Goal: Transaction & Acquisition: Purchase product/service

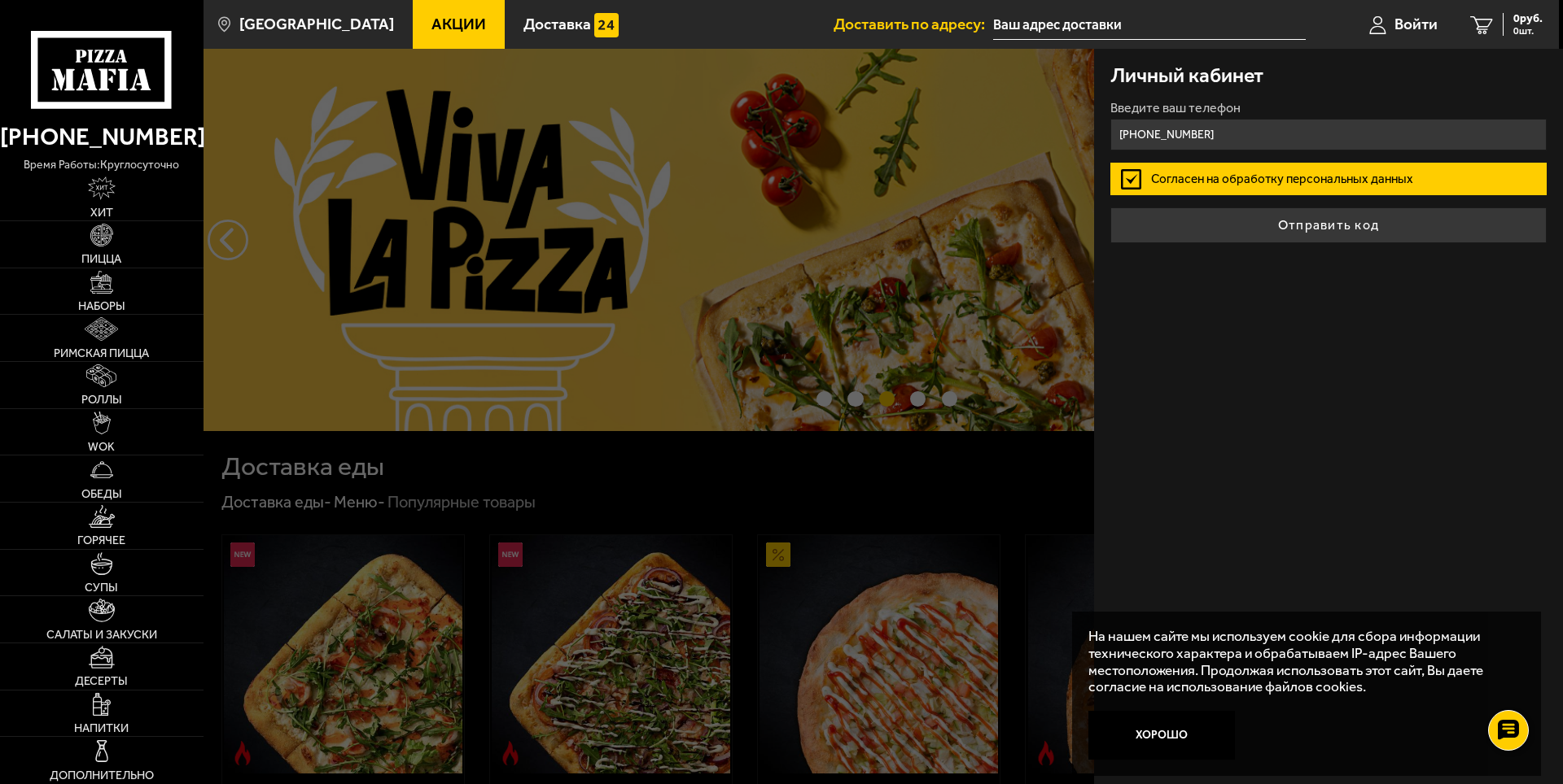
type input "[PHONE_NUMBER]"
click at [1129, 178] on label "Согласен на обработку персональных данных" at bounding box center [1329, 179] width 436 height 33
click at [0, 0] on input "Согласен на обработку персональных данных" at bounding box center [0, 0] width 0 height 0
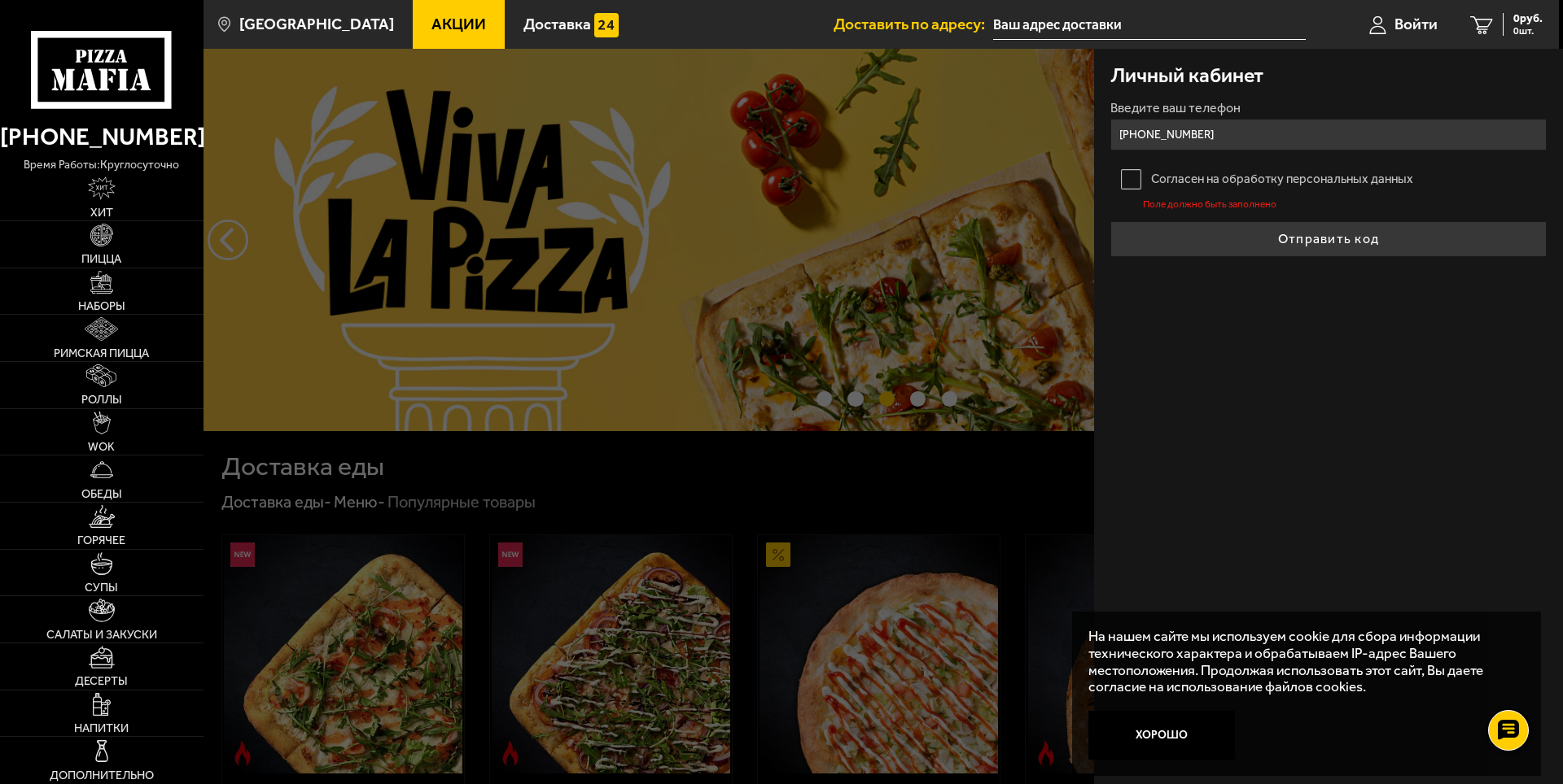
click at [1118, 174] on label "Согласен на обработку персональных данных" at bounding box center [1329, 179] width 436 height 33
click at [0, 0] on input "Согласен на обработку персональных данных" at bounding box center [0, 0] width 0 height 0
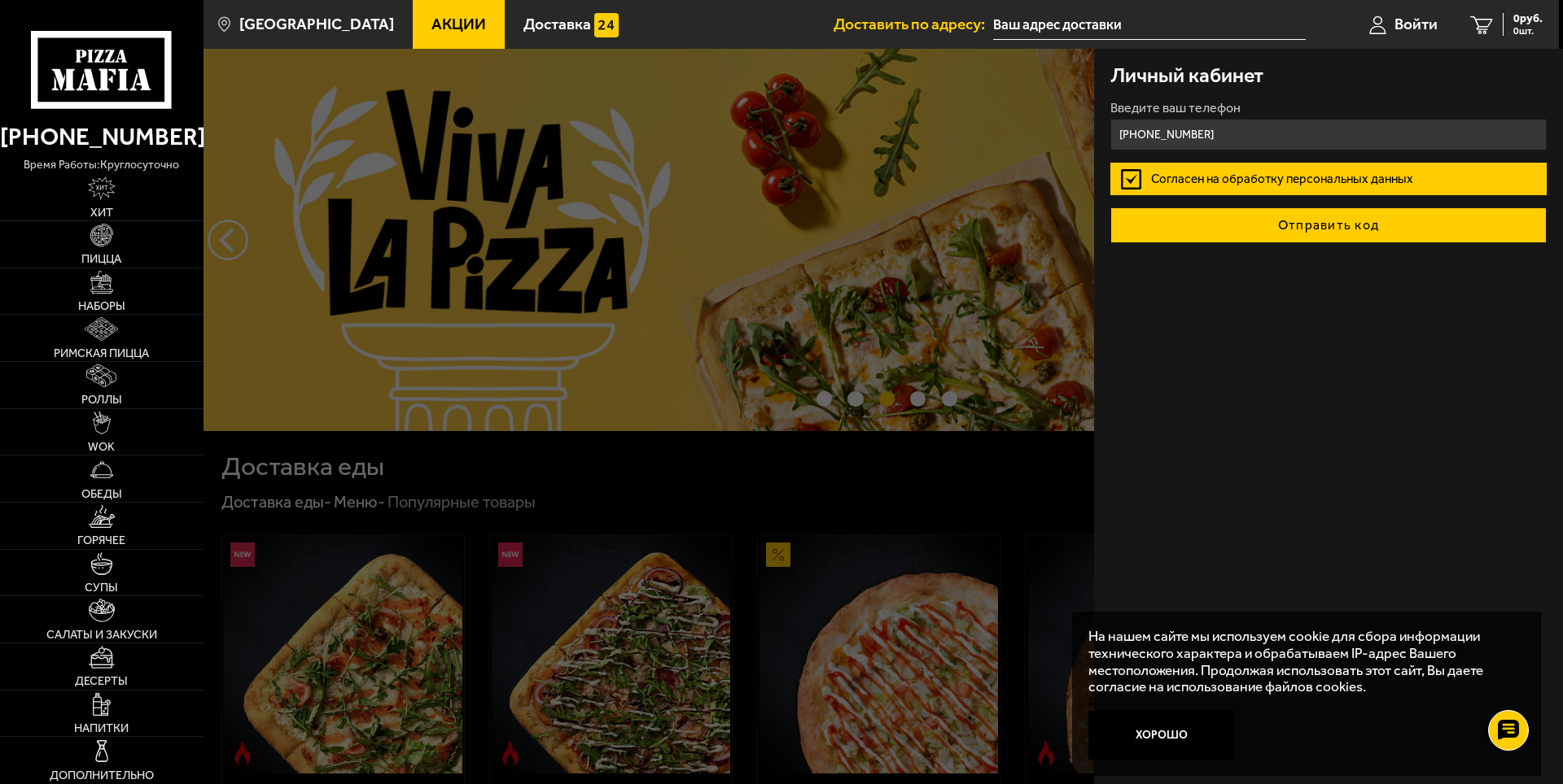
click at [1216, 220] on button "Отправить код" at bounding box center [1329, 225] width 436 height 36
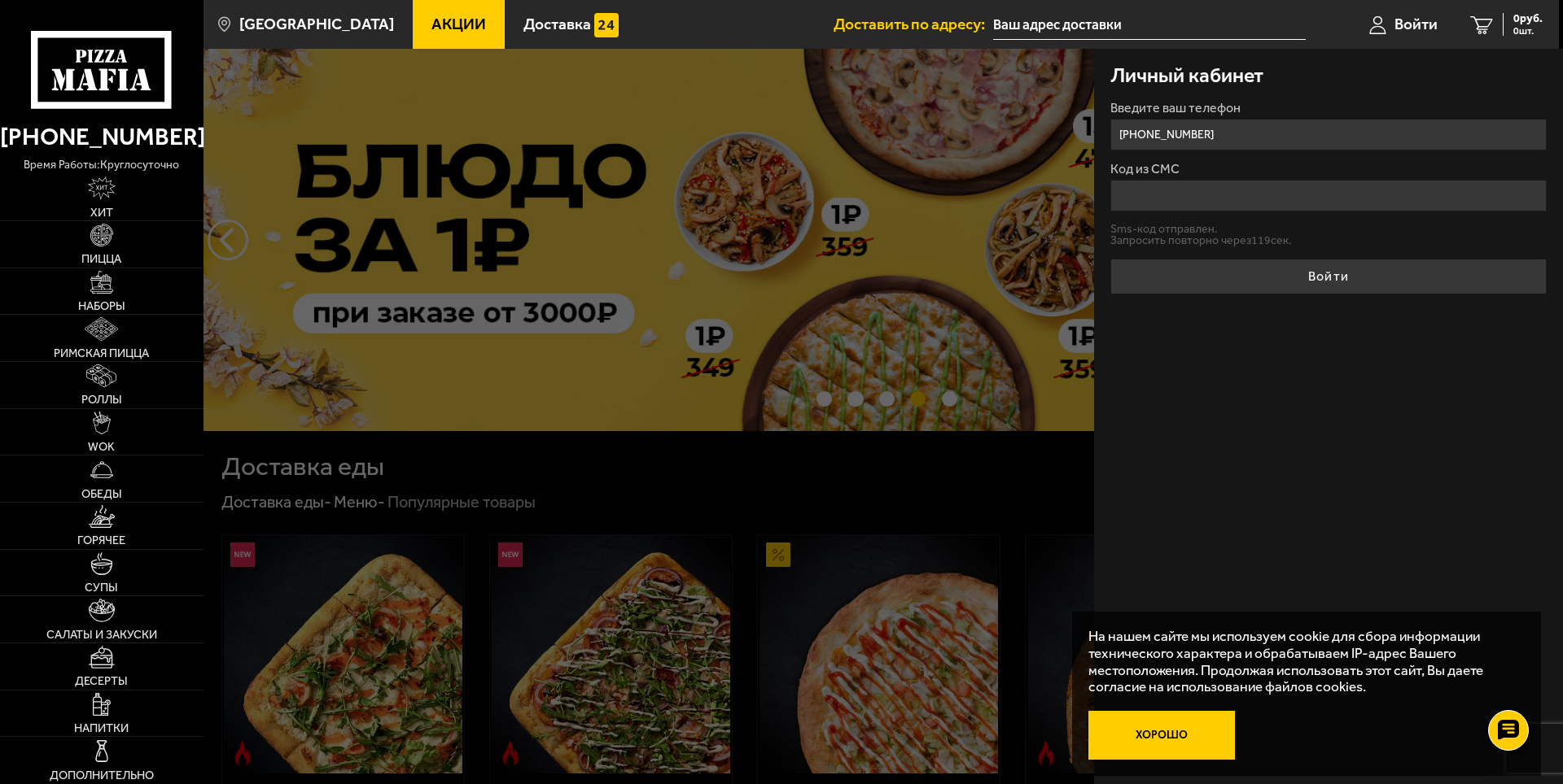
click at [1156, 737] on button "Хорошо" at bounding box center [1161, 736] width 147 height 49
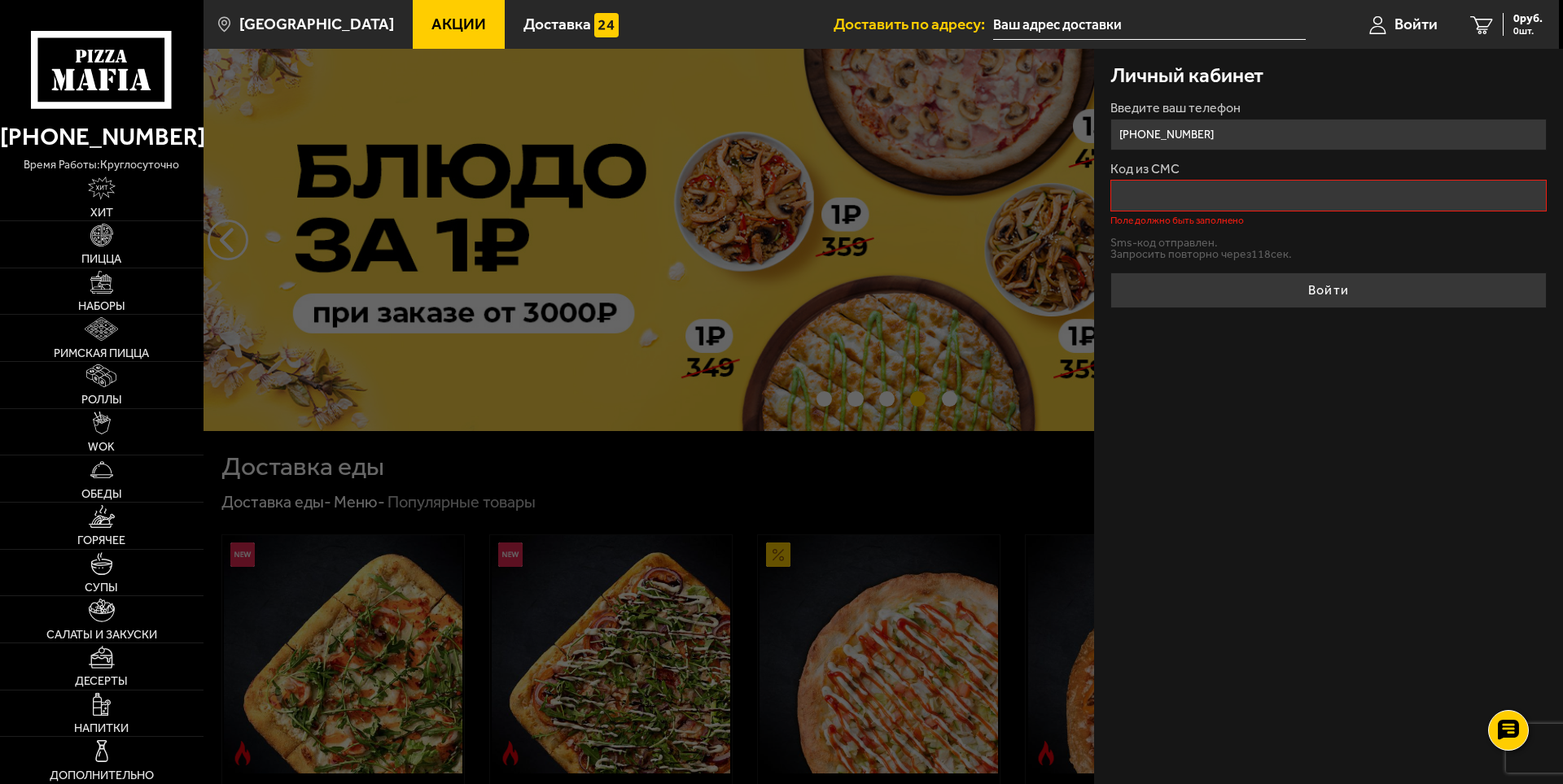
click at [1228, 198] on input "Код из СМС" at bounding box center [1329, 195] width 436 height 32
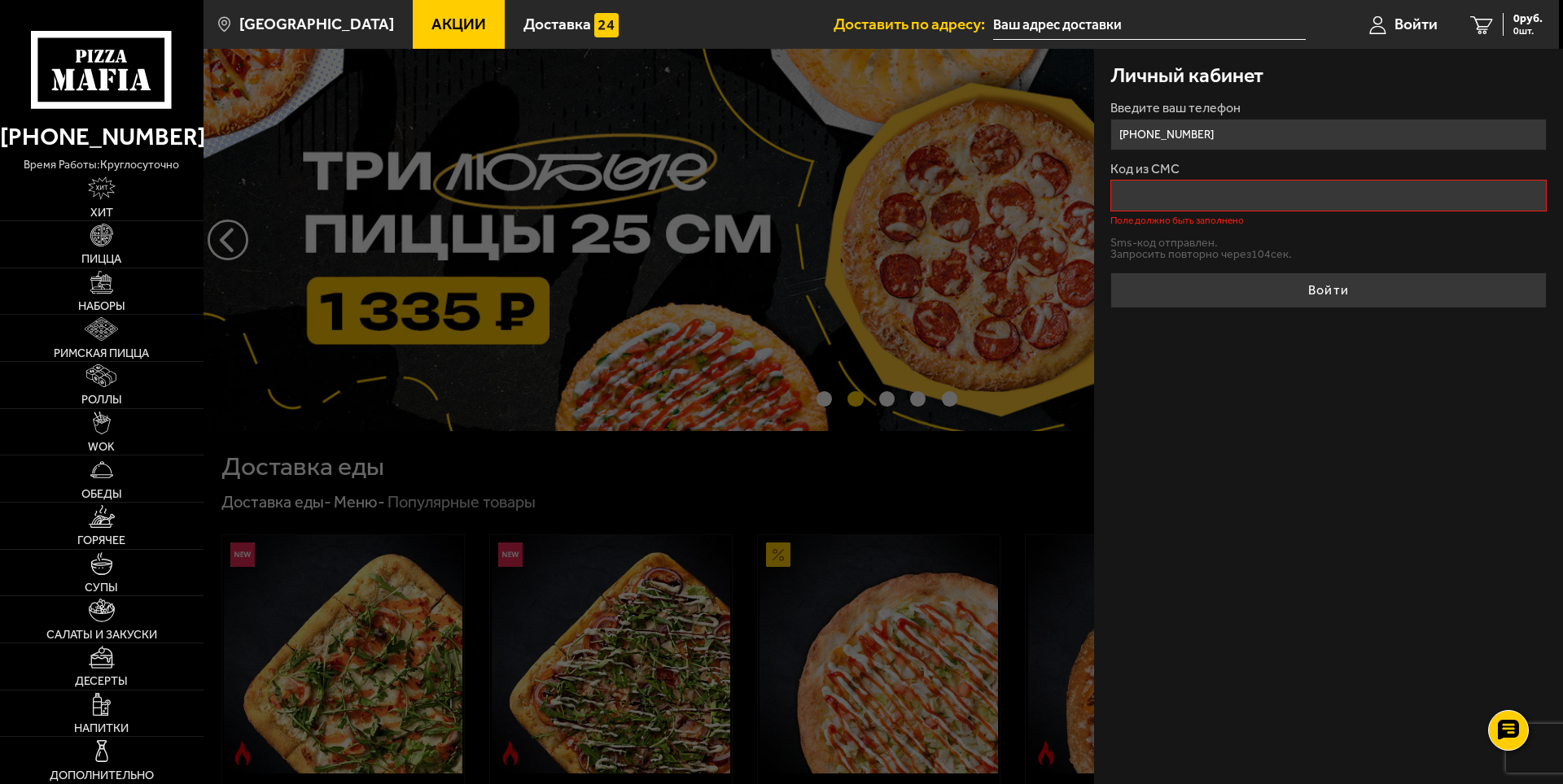
click at [1275, 206] on input "Код из СМС" at bounding box center [1329, 195] width 436 height 32
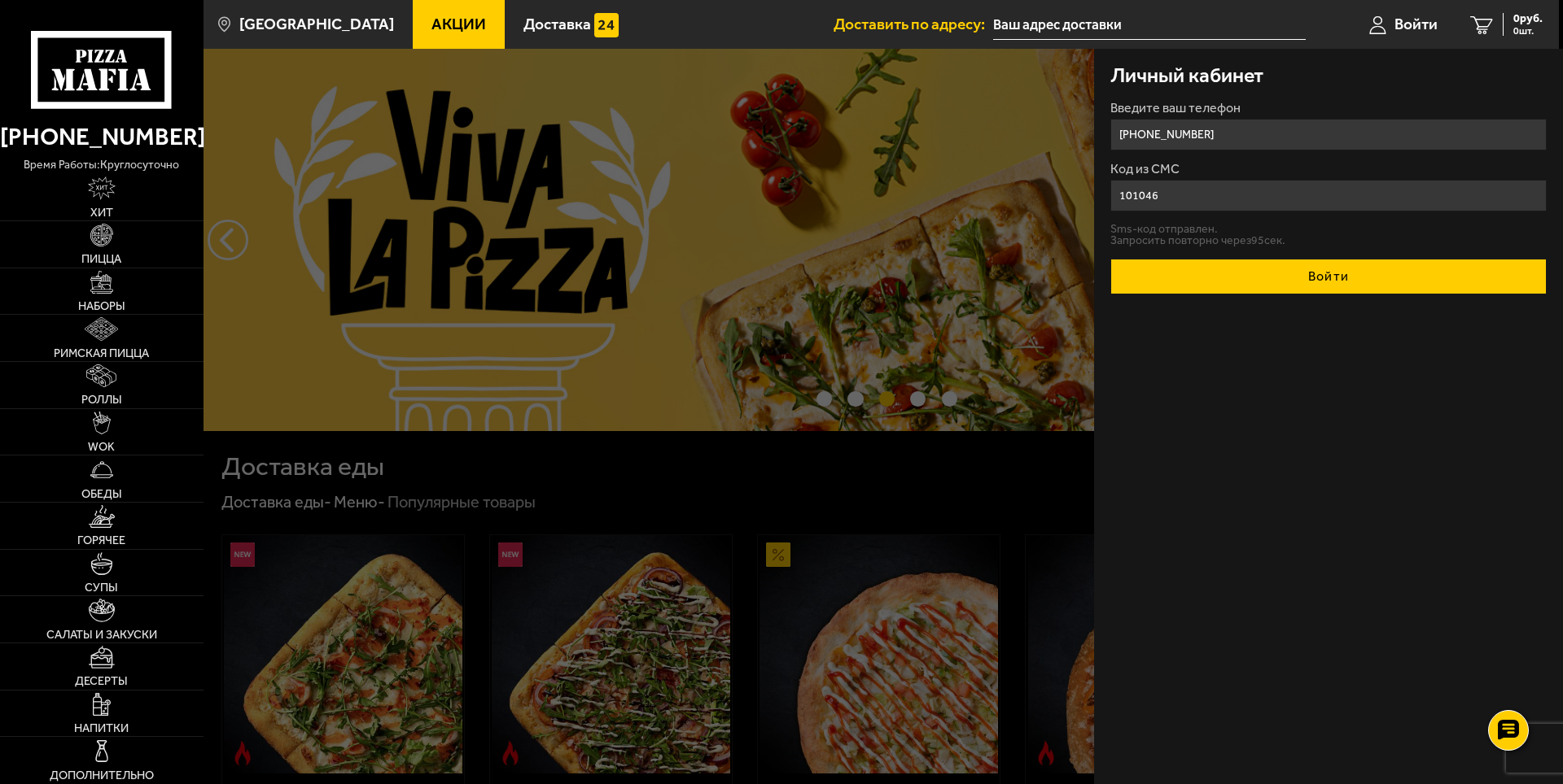
type input "101046"
click at [1264, 276] on button "Войти" at bounding box center [1329, 277] width 436 height 36
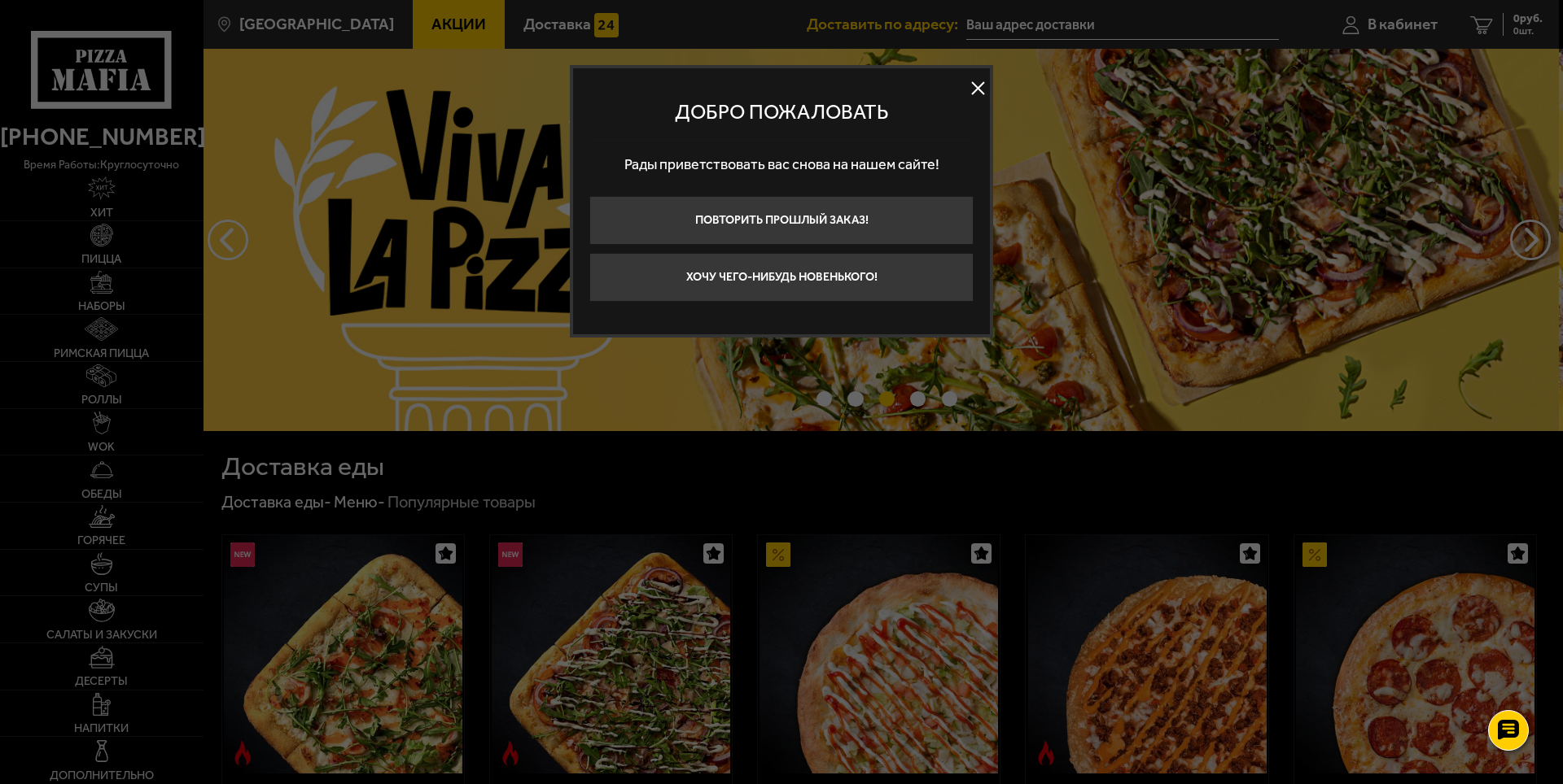
click at [971, 84] on button at bounding box center [978, 88] width 25 height 25
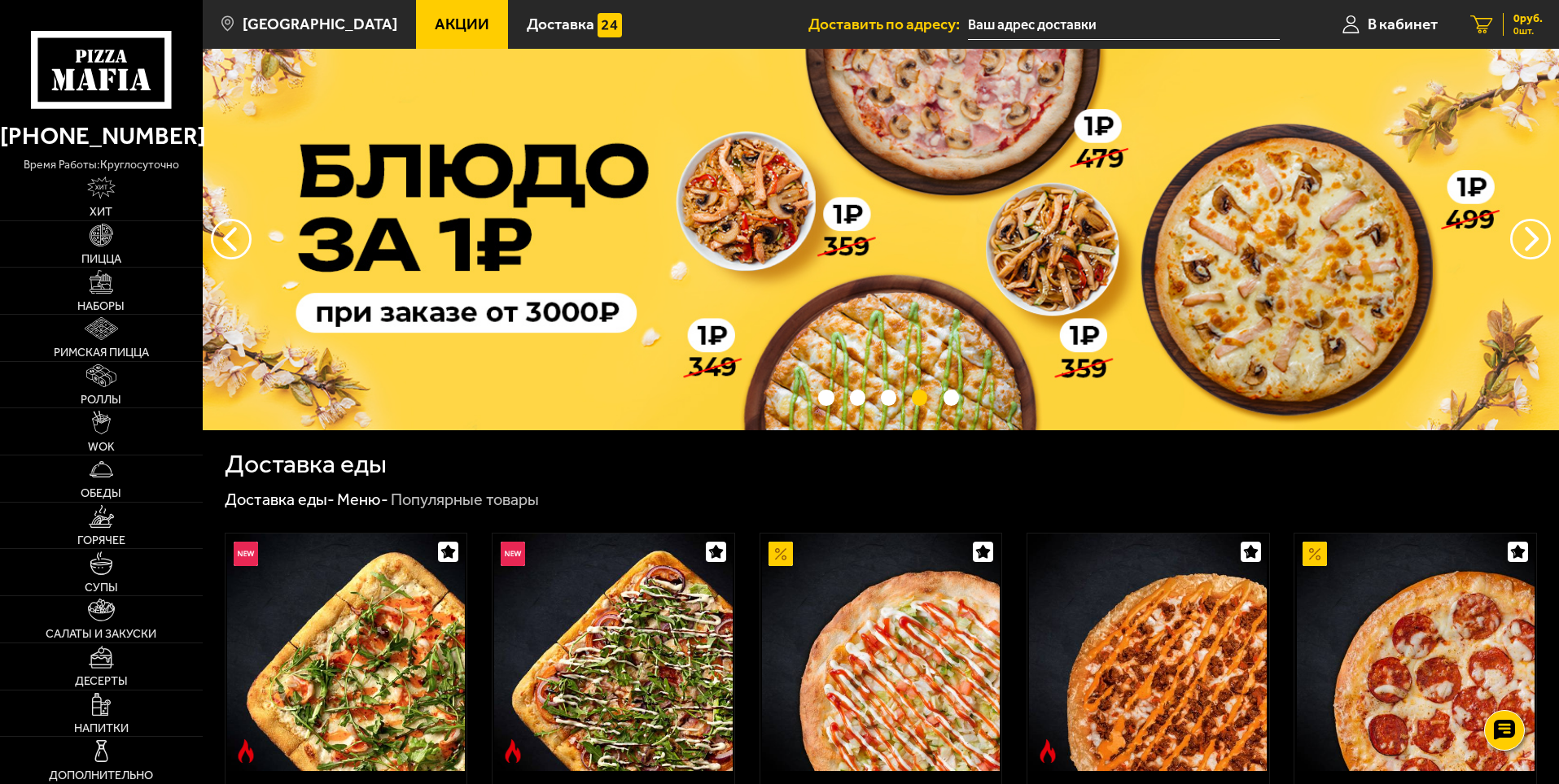
click at [1486, 16] on icon at bounding box center [1481, 25] width 23 height 19
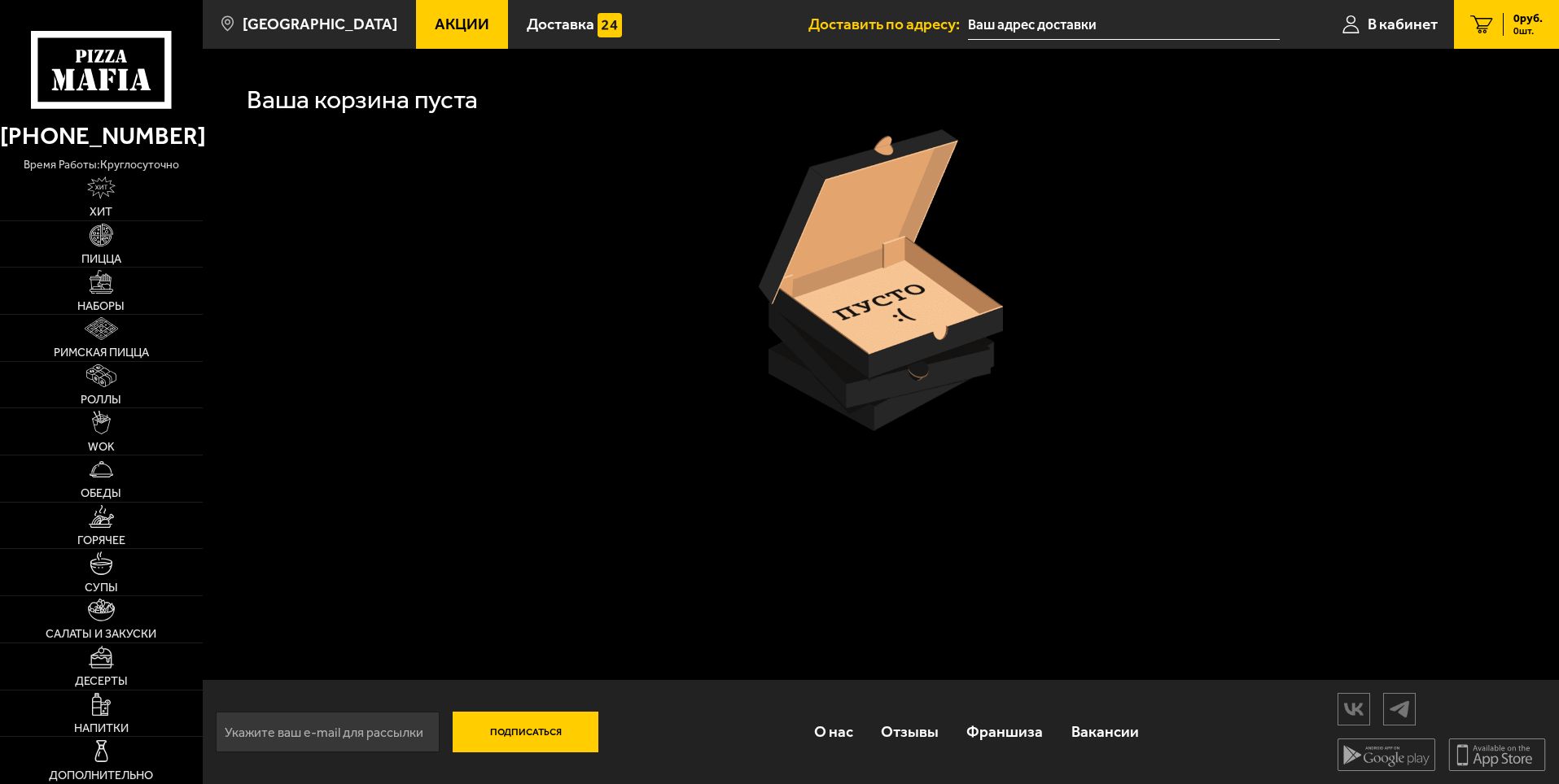
click at [993, 23] on input "text" at bounding box center [1124, 25] width 311 height 30
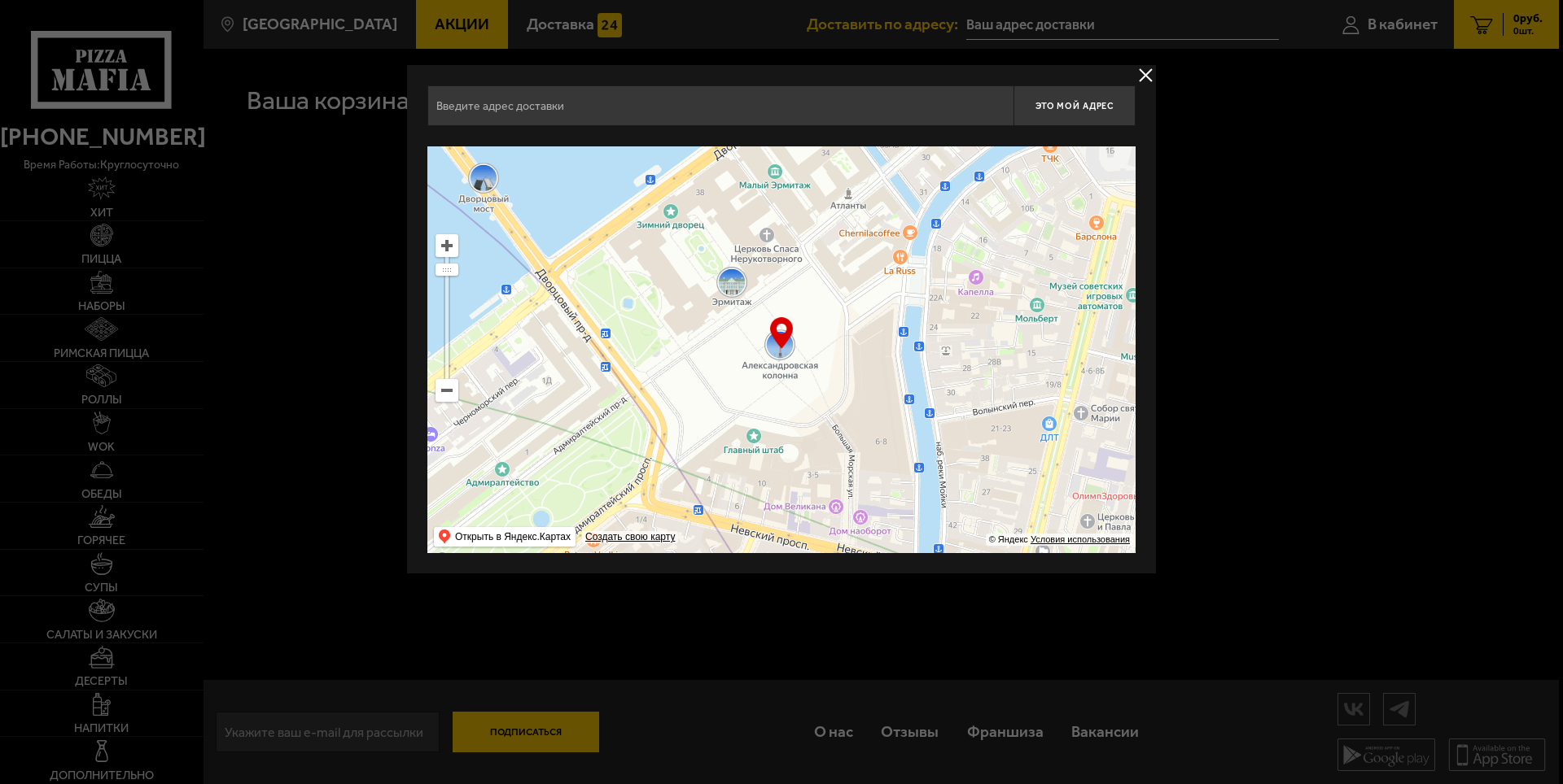
click at [1147, 70] on button "delivery type" at bounding box center [1145, 75] width 20 height 20
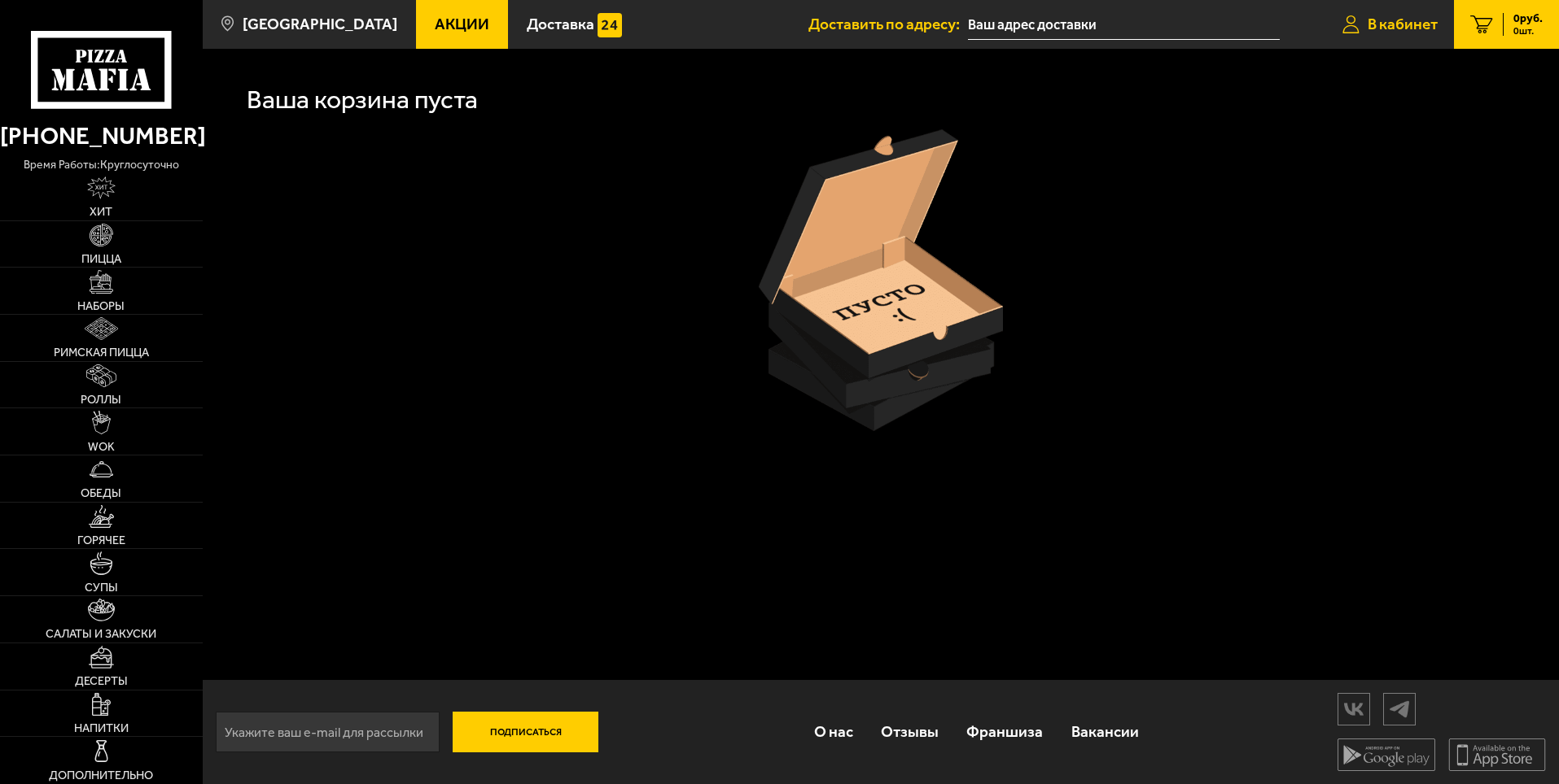
click at [1416, 9] on link "В кабинет" at bounding box center [1390, 25] width 128 height 49
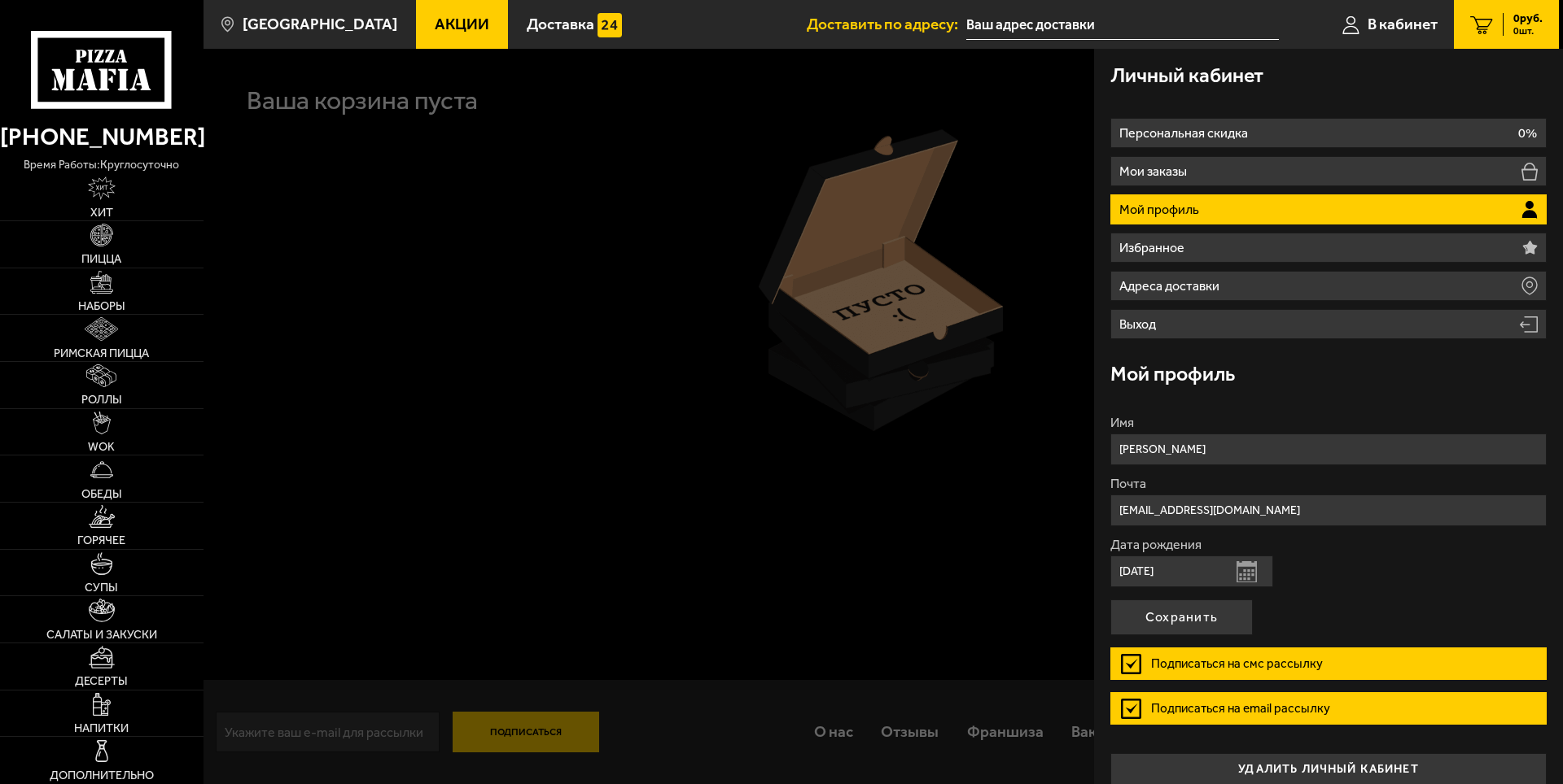
click at [532, 352] on div at bounding box center [984, 441] width 1563 height 784
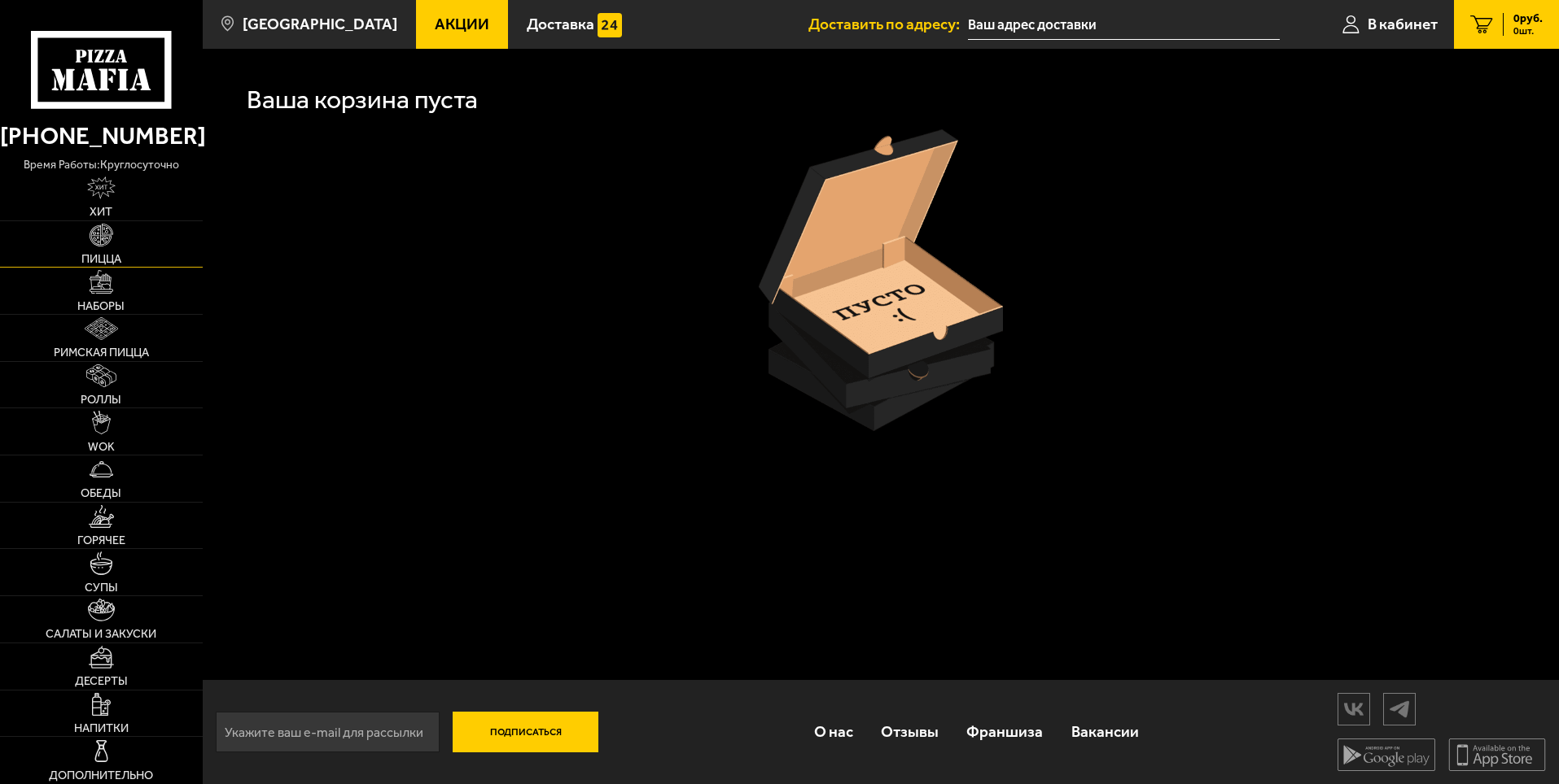
click at [108, 245] on img at bounding box center [101, 235] width 23 height 23
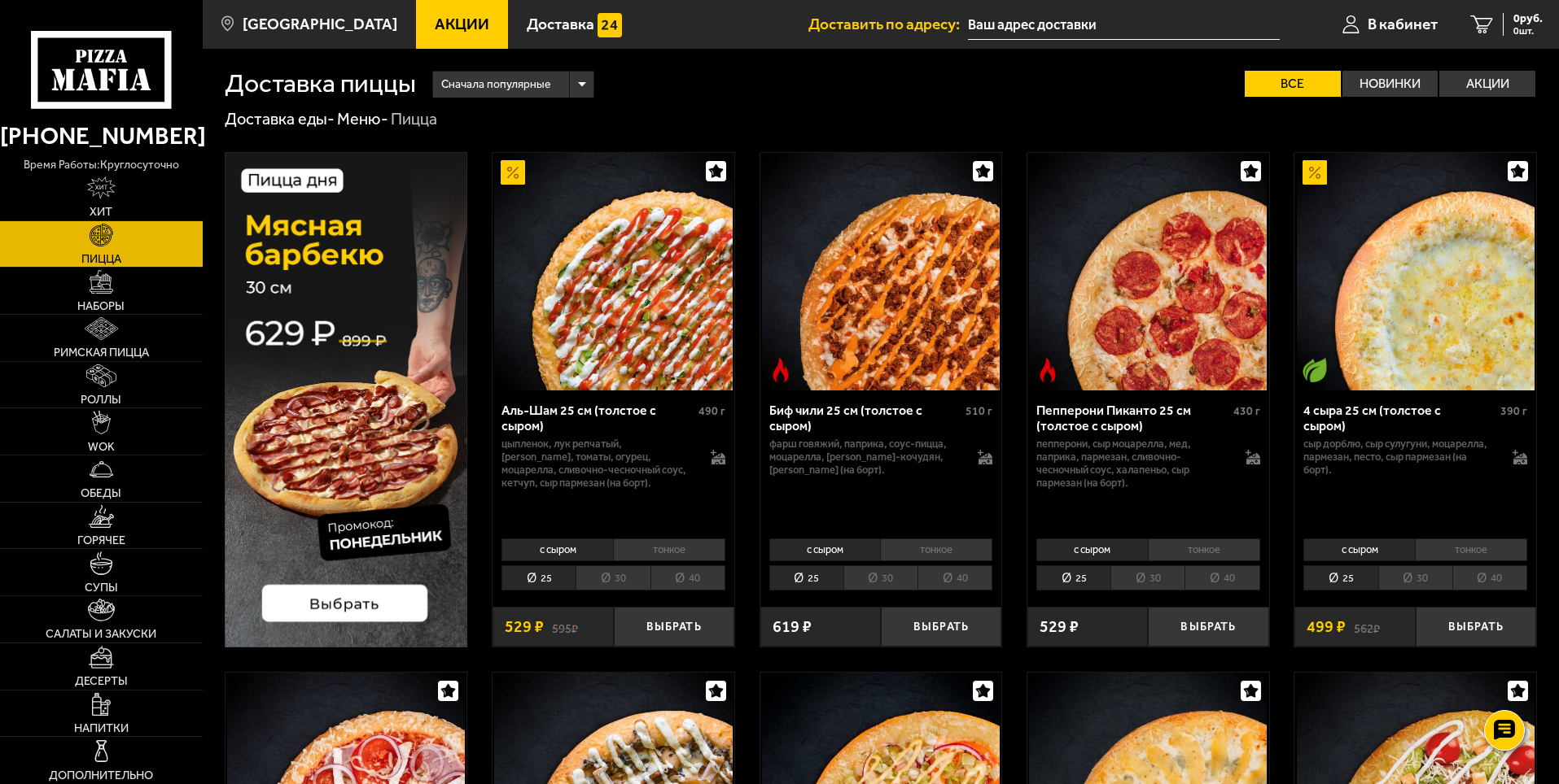
click at [657, 551] on li "тонкое" at bounding box center [669, 550] width 112 height 23
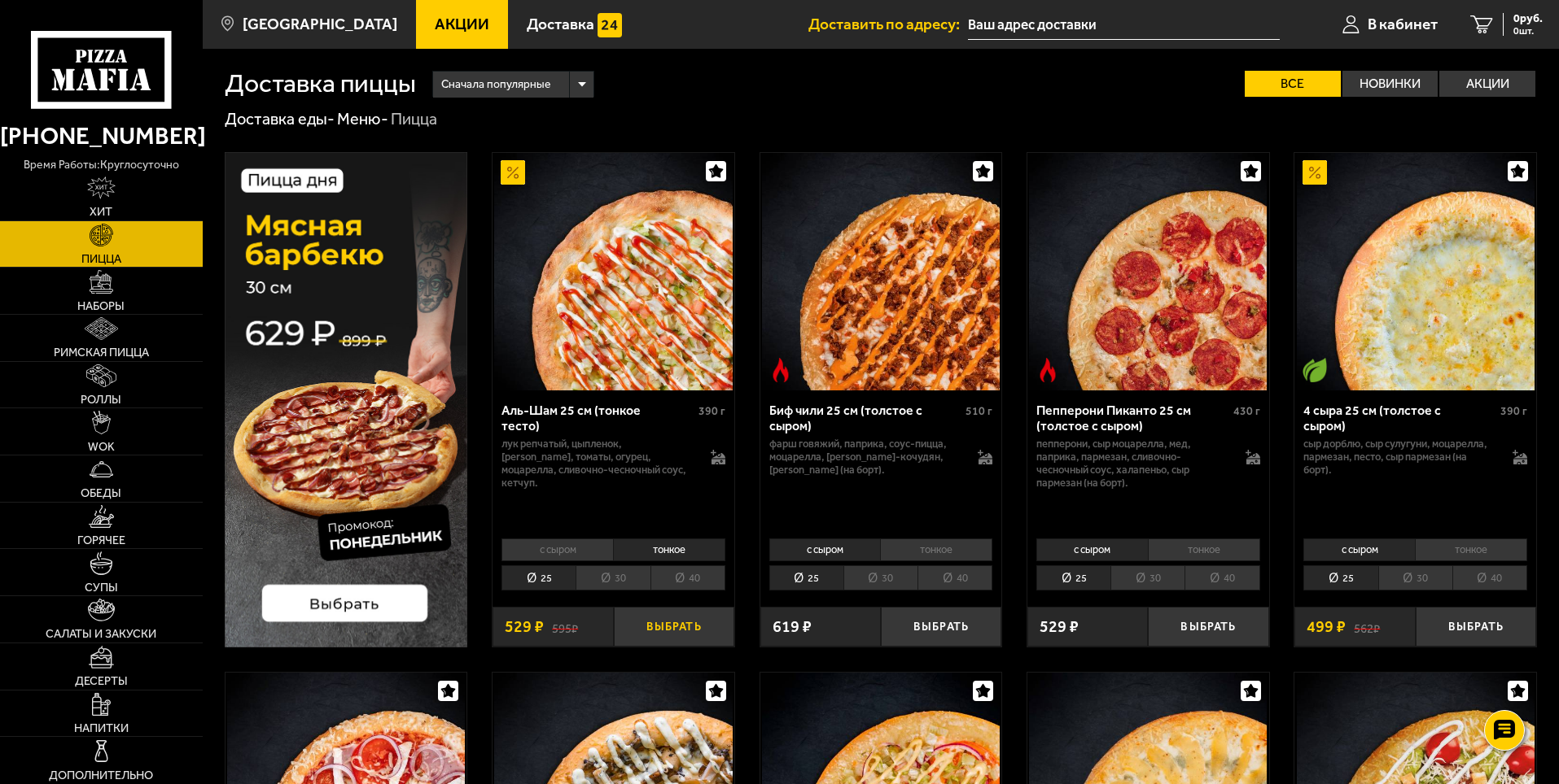
click at [671, 623] on button "Выбрать" at bounding box center [674, 627] width 120 height 40
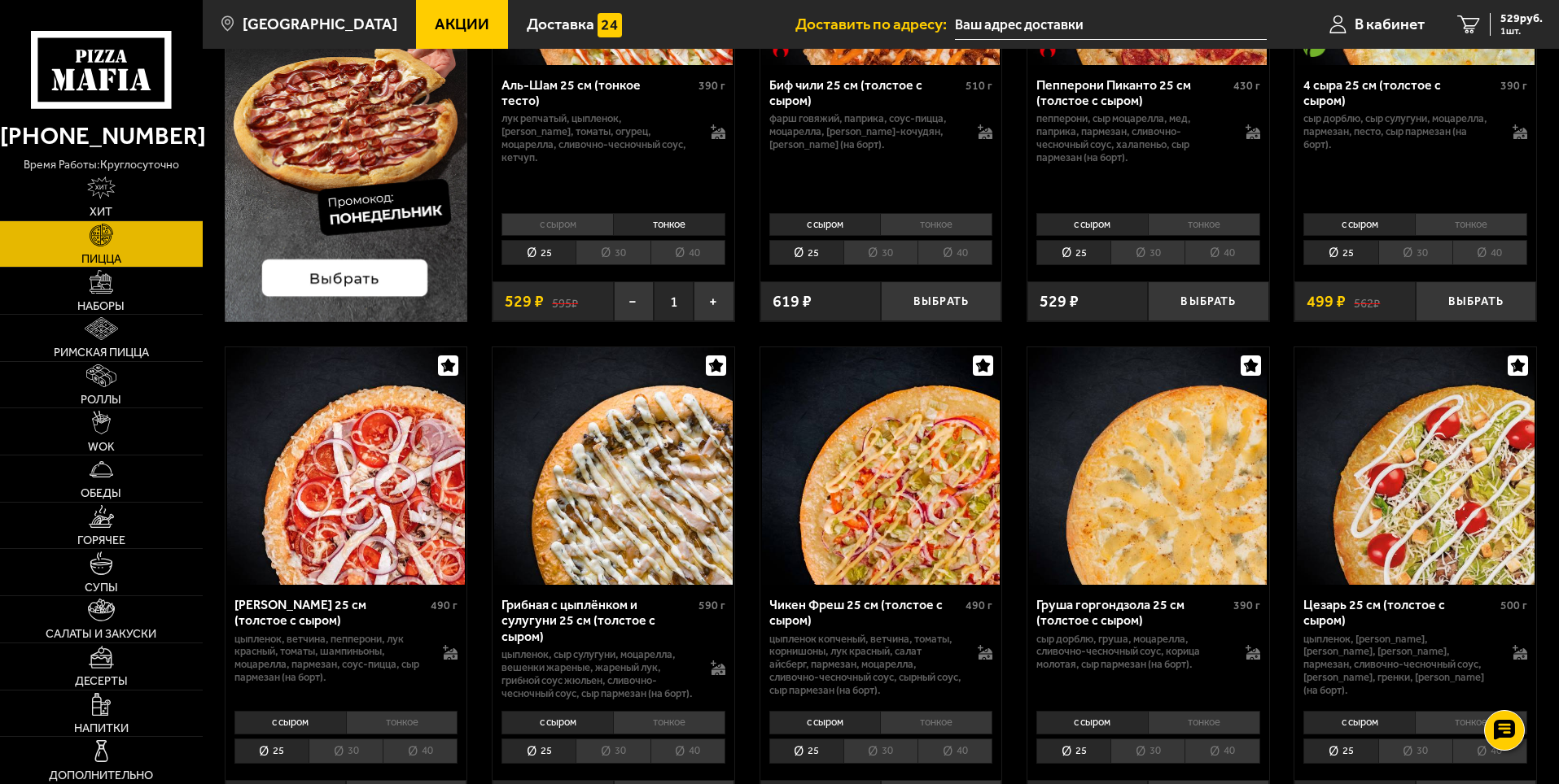
scroll to position [488, 0]
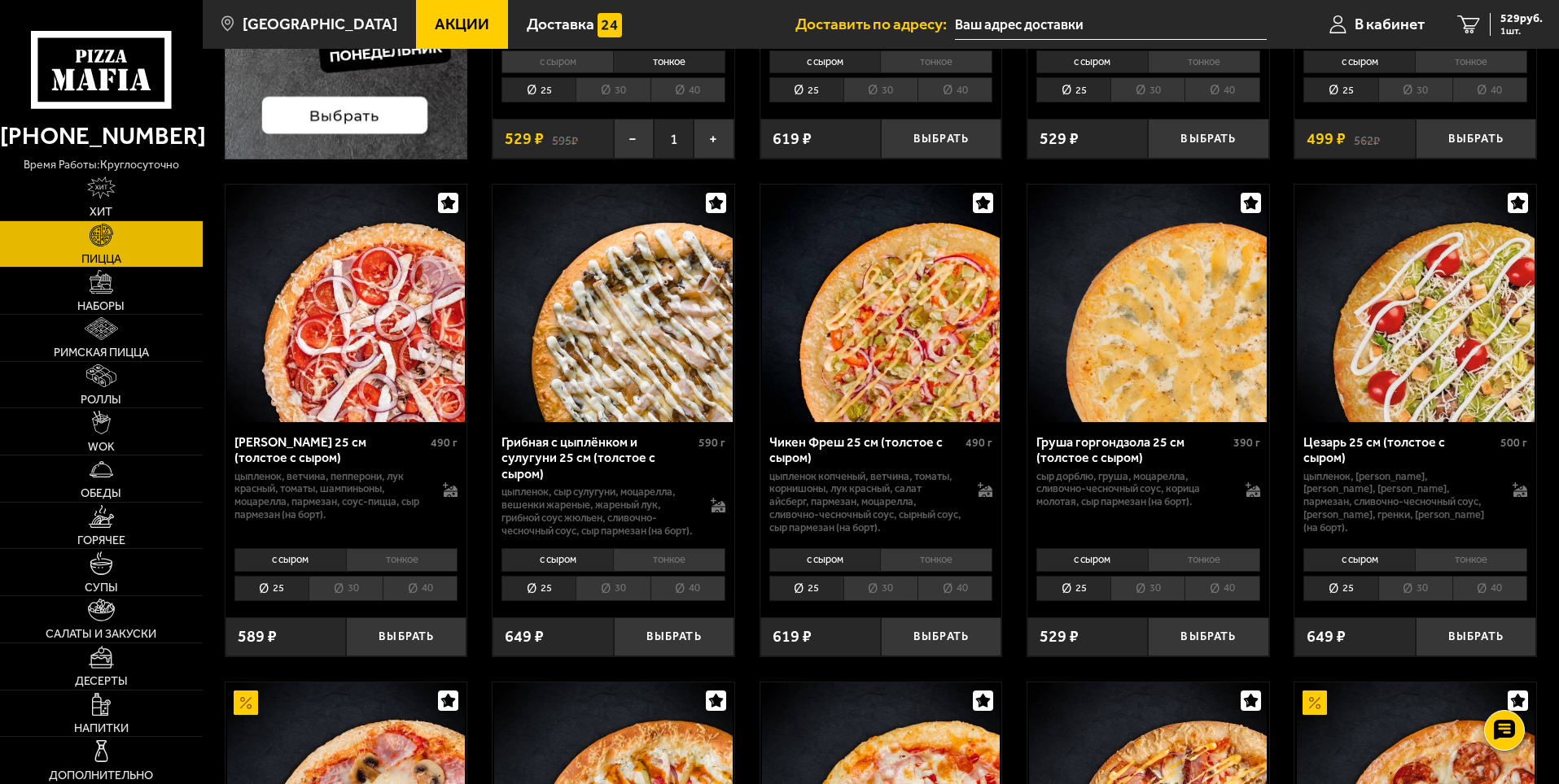
click at [566, 570] on li "с сыром" at bounding box center [557, 560] width 111 height 23
click at [661, 649] on button "Выбрать" at bounding box center [674, 637] width 120 height 40
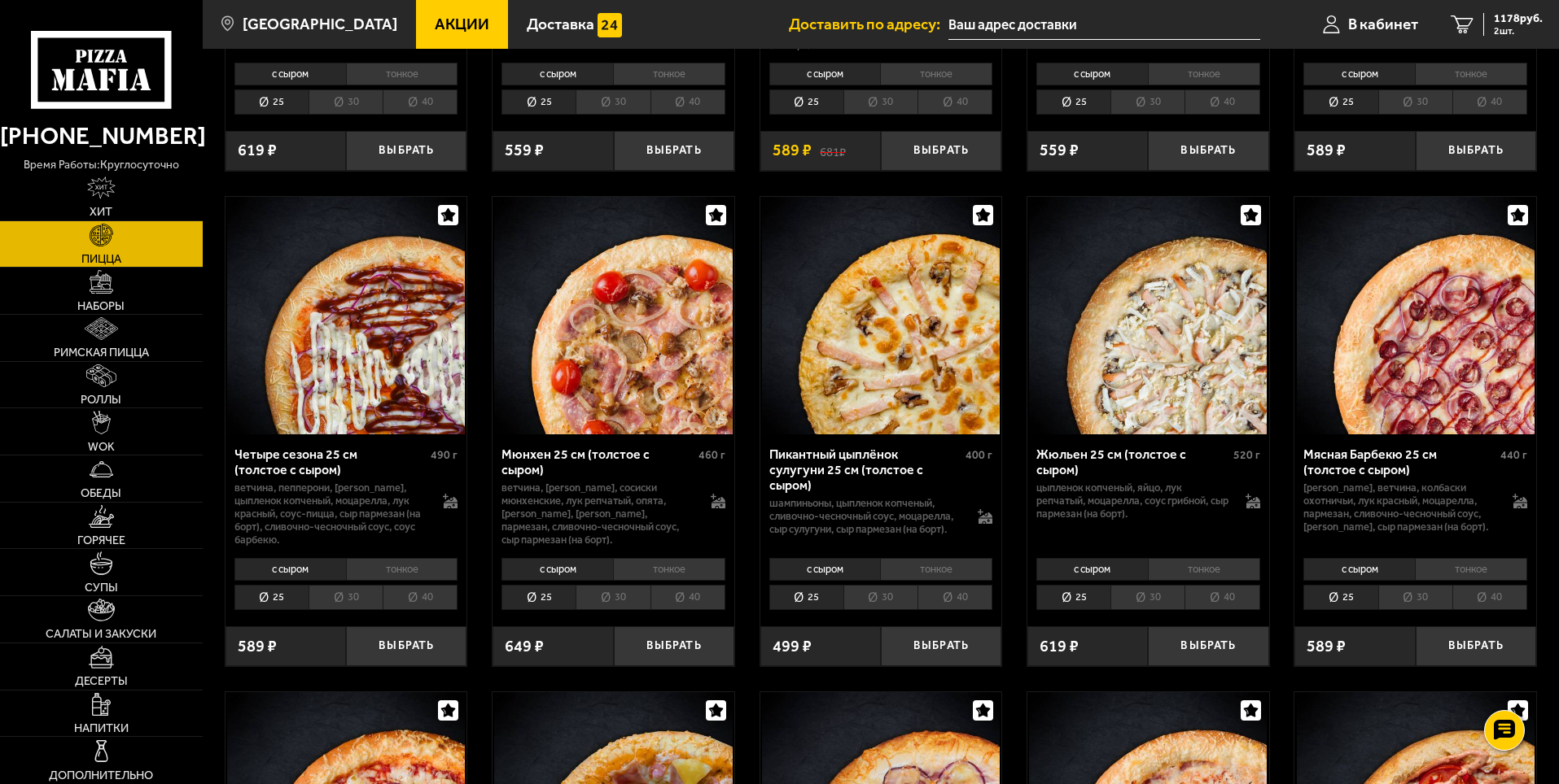
scroll to position [2522, 0]
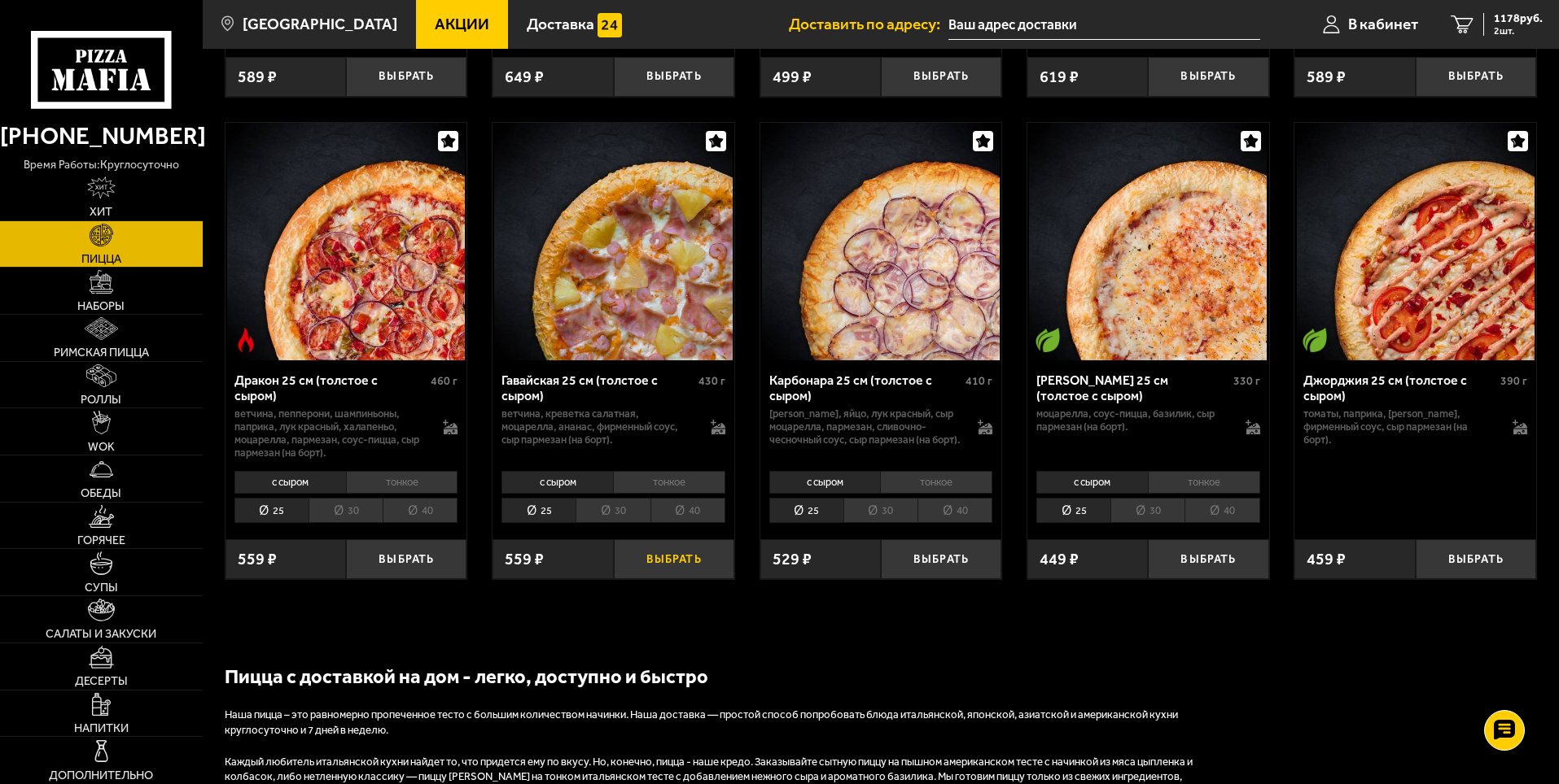
click at [683, 579] on button "Выбрать" at bounding box center [674, 559] width 120 height 40
click at [1464, 20] on icon "3" at bounding box center [1462, 25] width 23 height 19
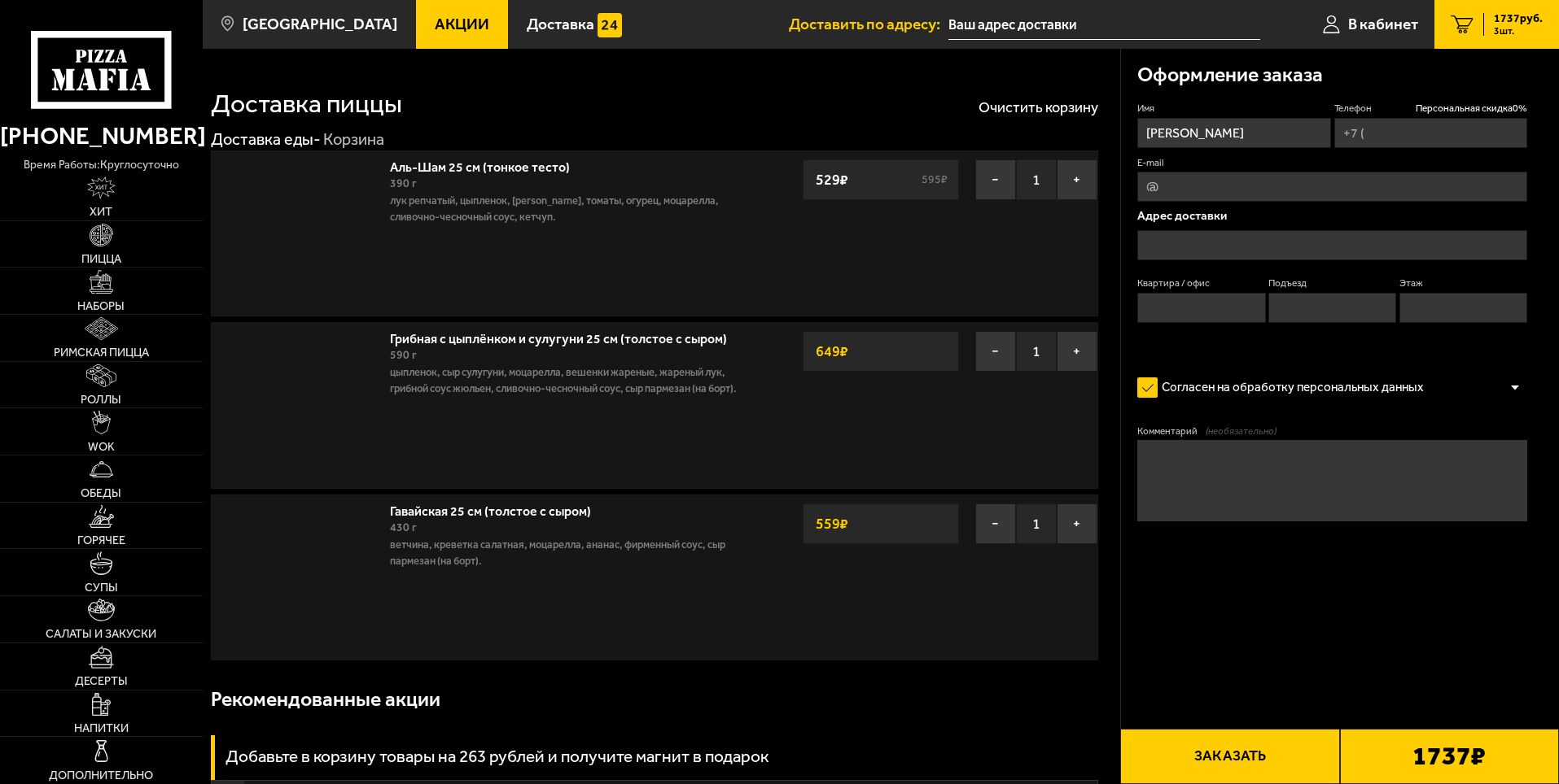
type input "[PHONE_NUMBER]"
type input "Кадетская линия, 5к2Д"
type input "1"
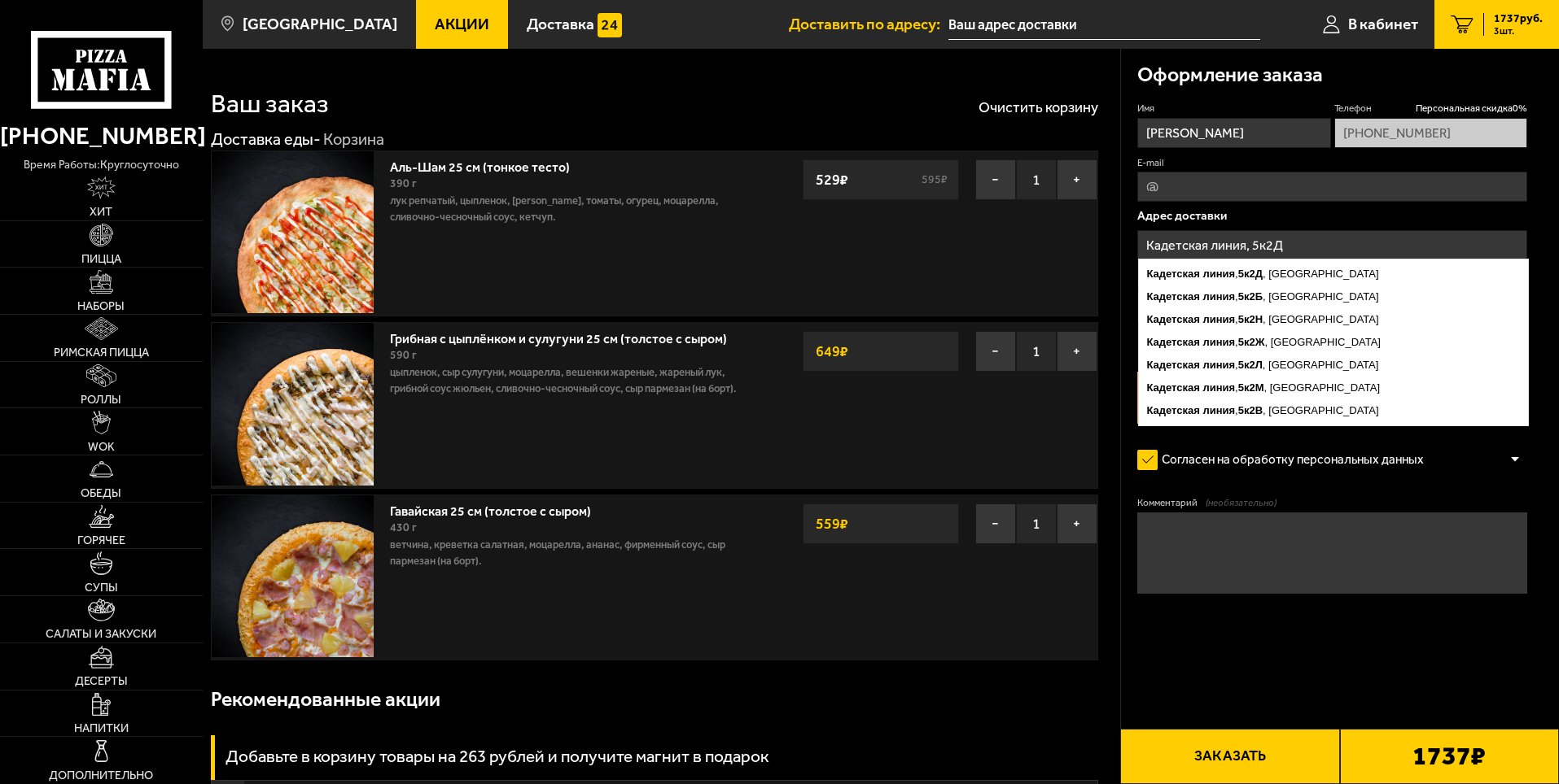
click at [1320, 240] on input "Кадетская линия, 5к2Д" at bounding box center [1332, 245] width 390 height 30
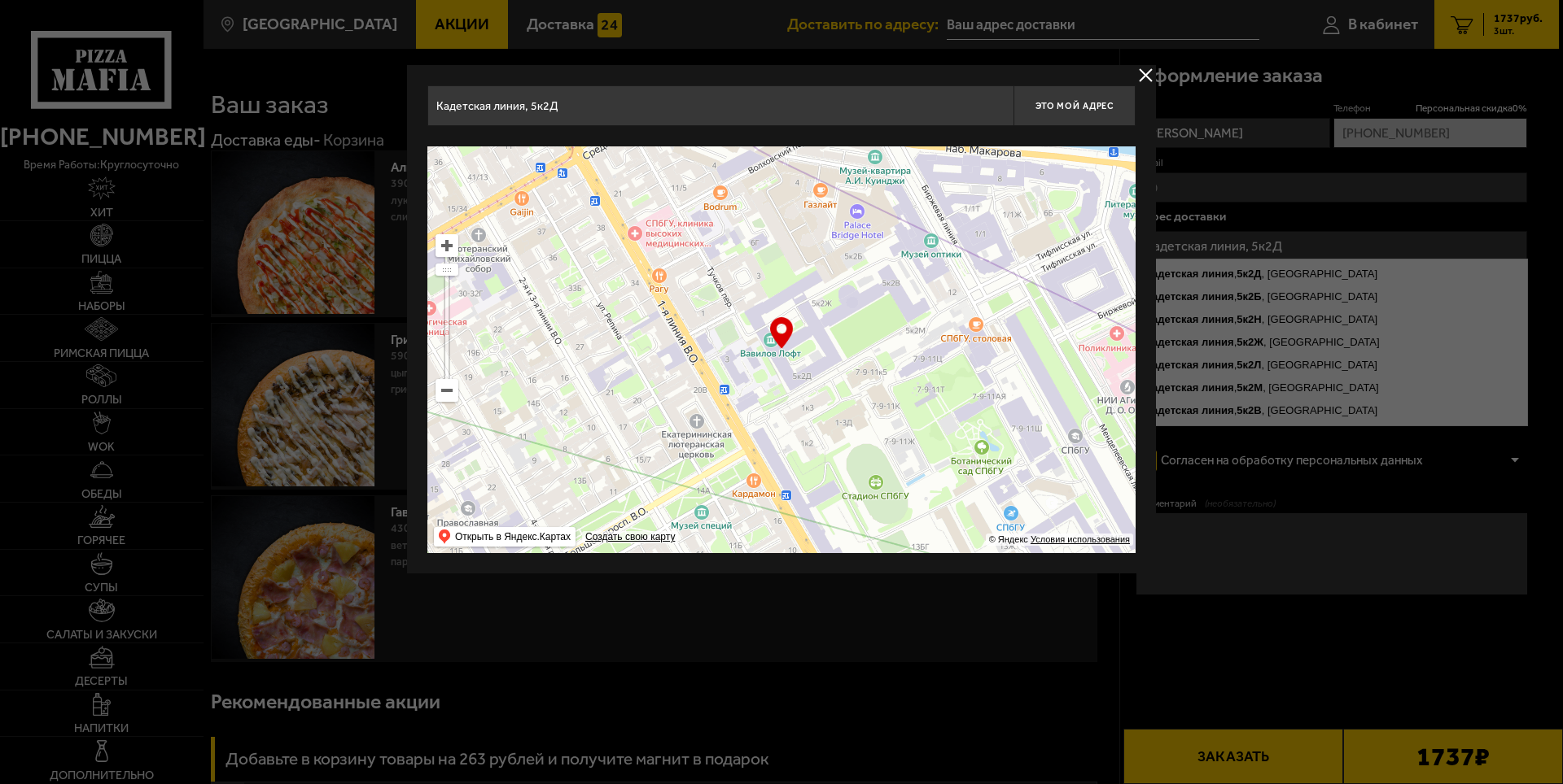
click at [800, 105] on input "Кадетская линия, 5к2Д" at bounding box center [720, 106] width 586 height 41
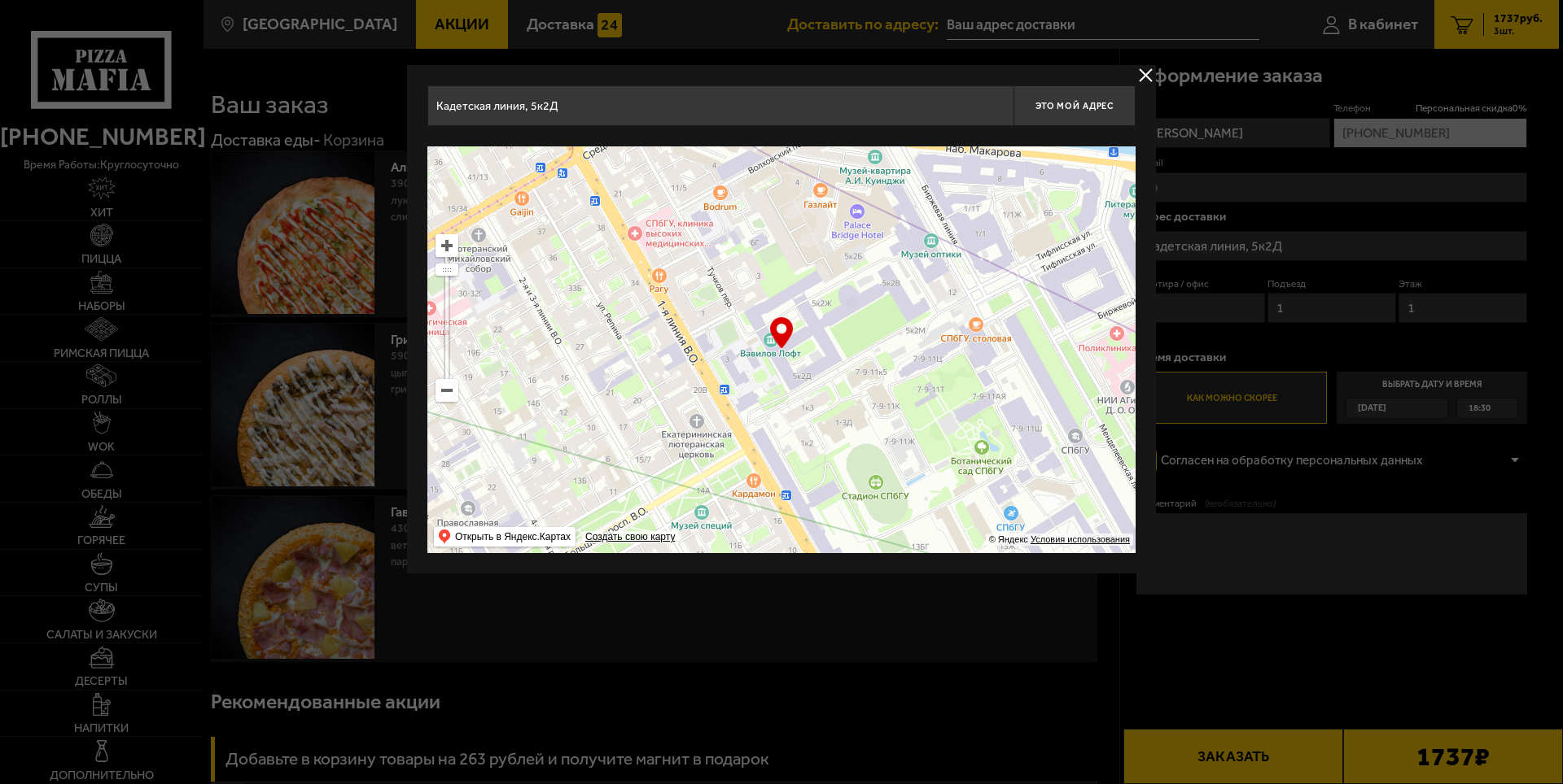
click at [800, 105] on input "Кадетская линия, 5к2Д" at bounding box center [720, 106] width 586 height 41
click at [450, 390] on ymaps at bounding box center [447, 391] width 21 height 21
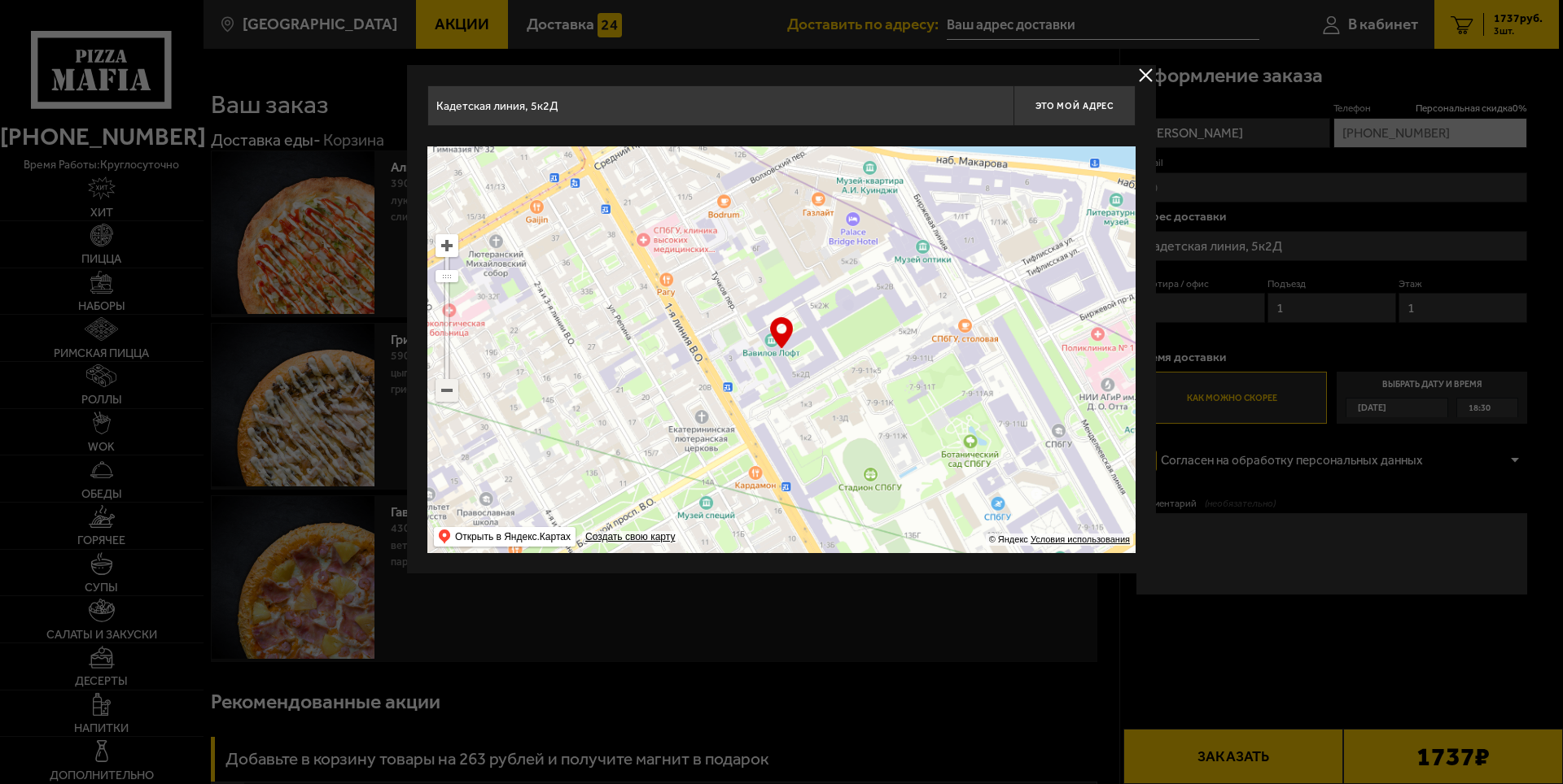
click at [450, 390] on ymaps at bounding box center [447, 391] width 21 height 21
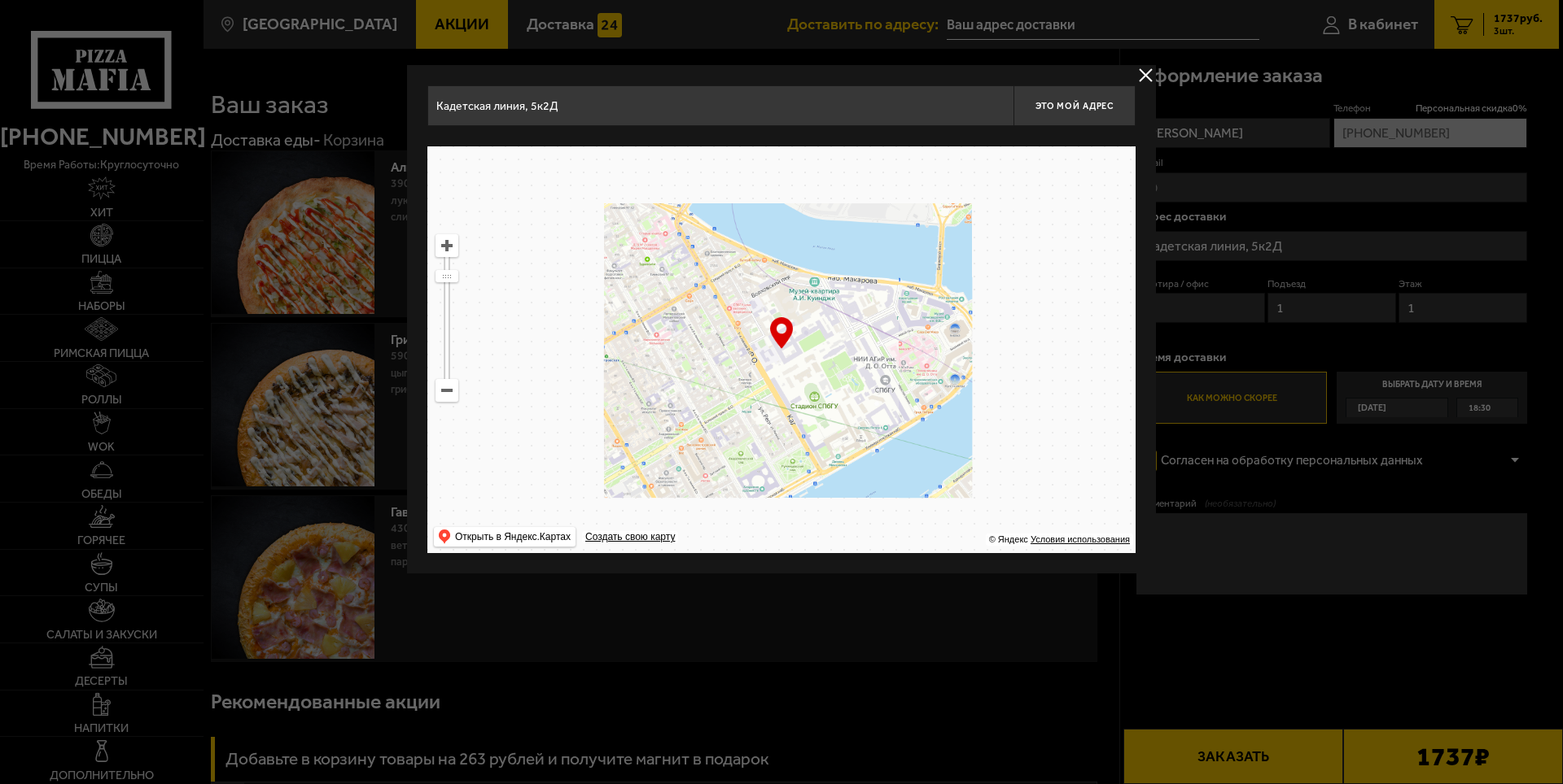
click at [450, 390] on ymaps at bounding box center [447, 391] width 21 height 21
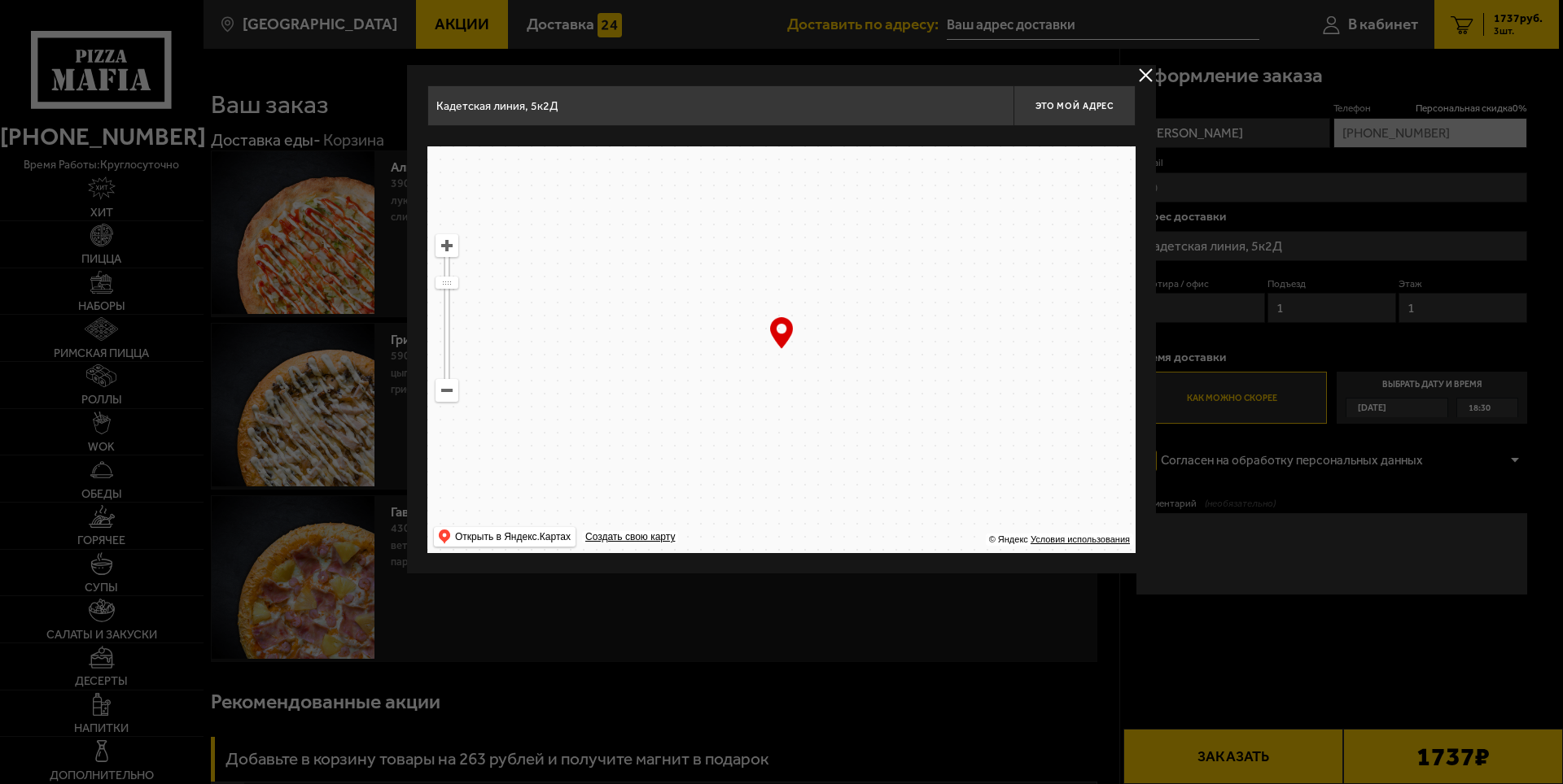
drag, startPoint x: 798, startPoint y: 455, endPoint x: 565, endPoint y: 294, distance: 283.2
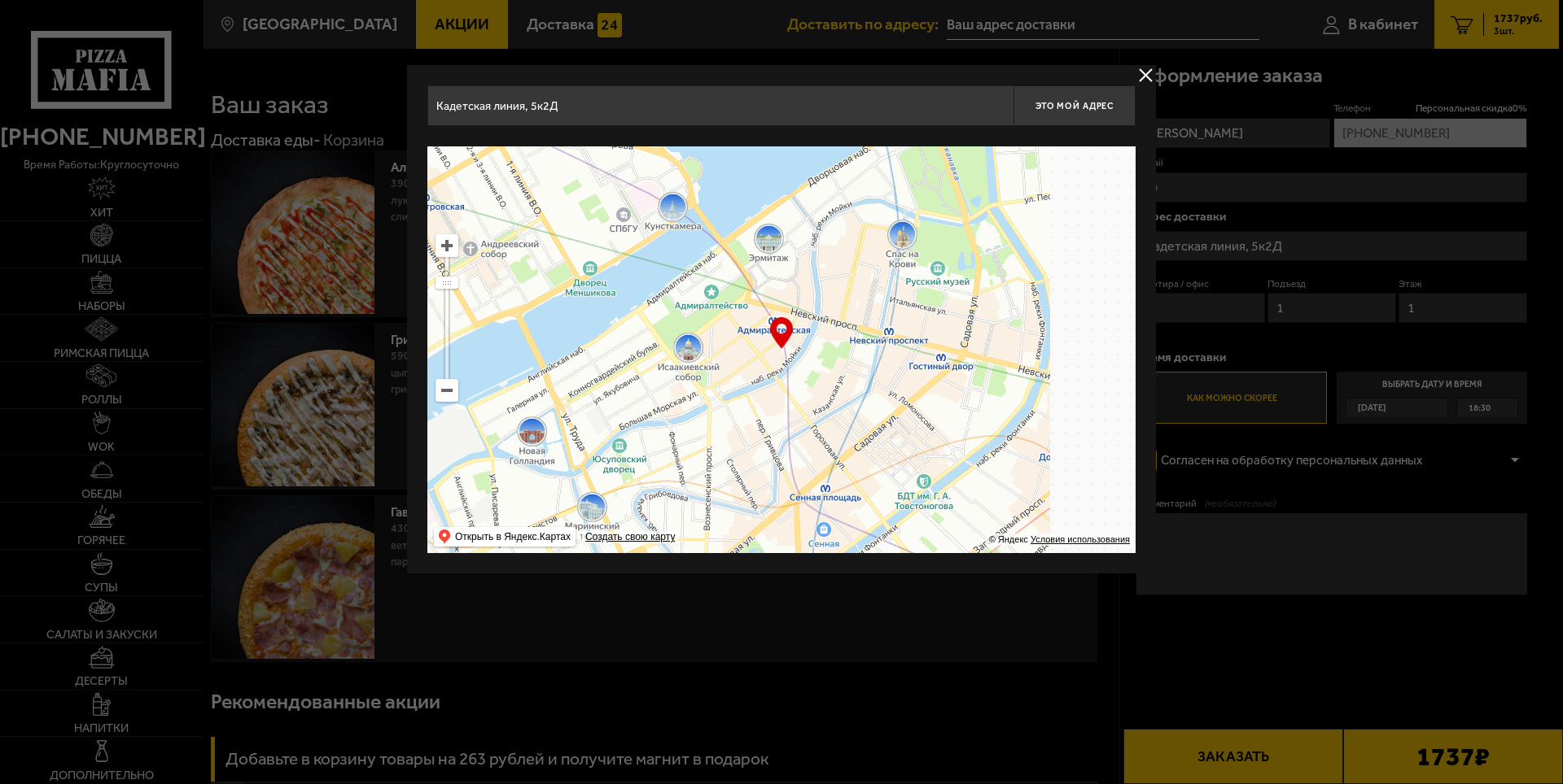
click at [565, 294] on ymaps at bounding box center [781, 350] width 708 height 407
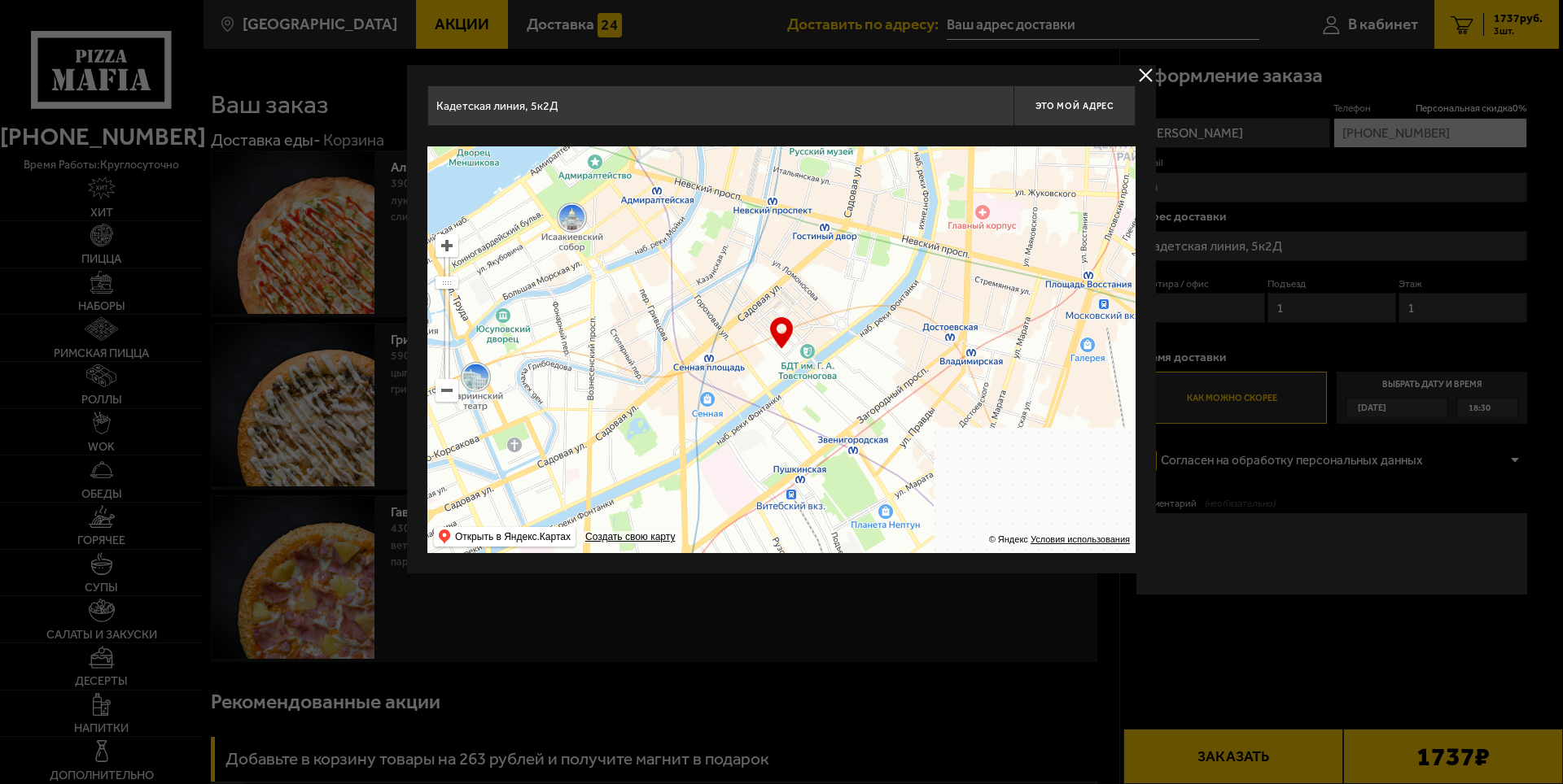
drag, startPoint x: 916, startPoint y: 430, endPoint x: 706, endPoint y: 280, distance: 258.1
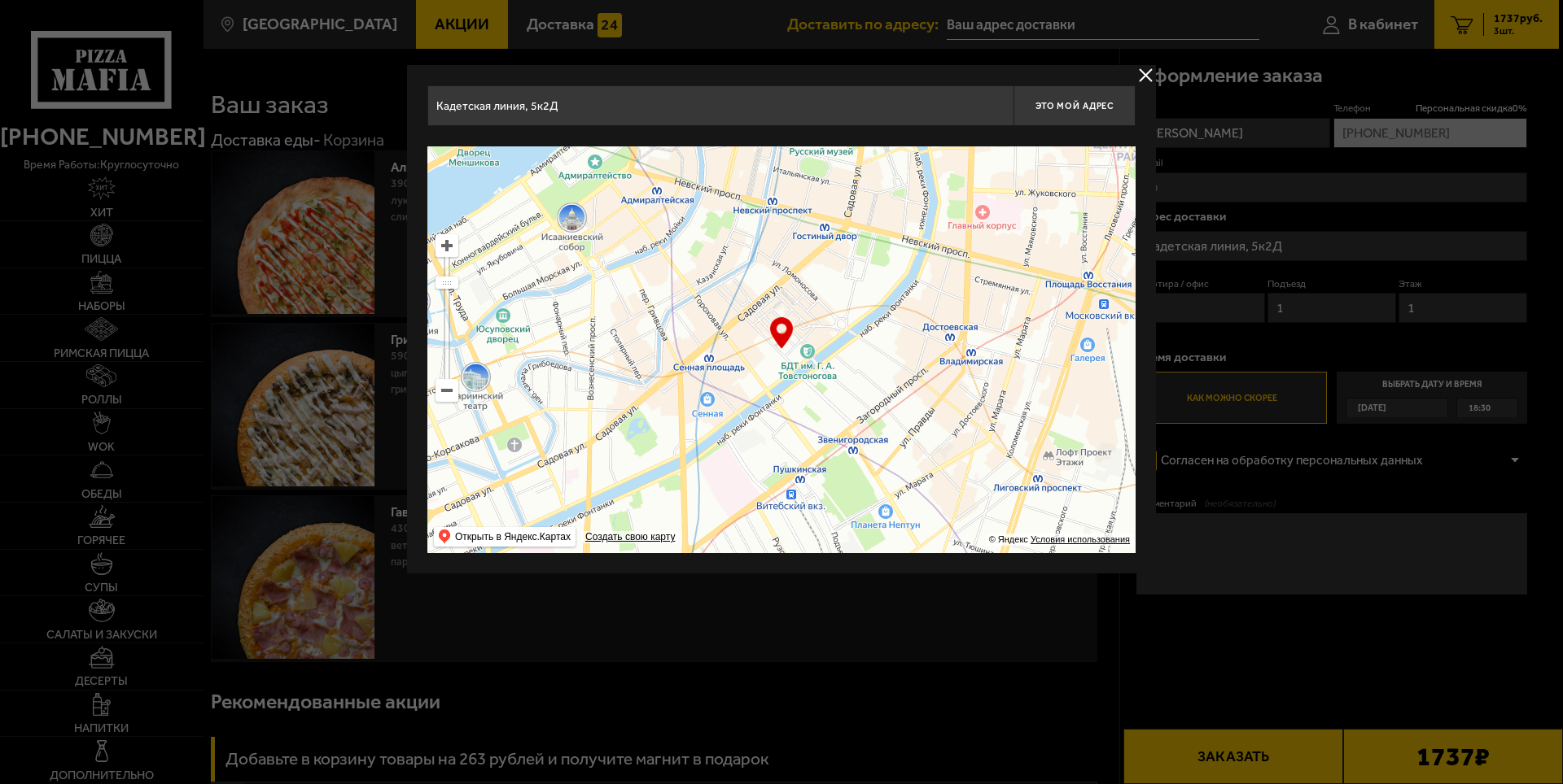
click at [707, 282] on ymaps at bounding box center [781, 350] width 708 height 407
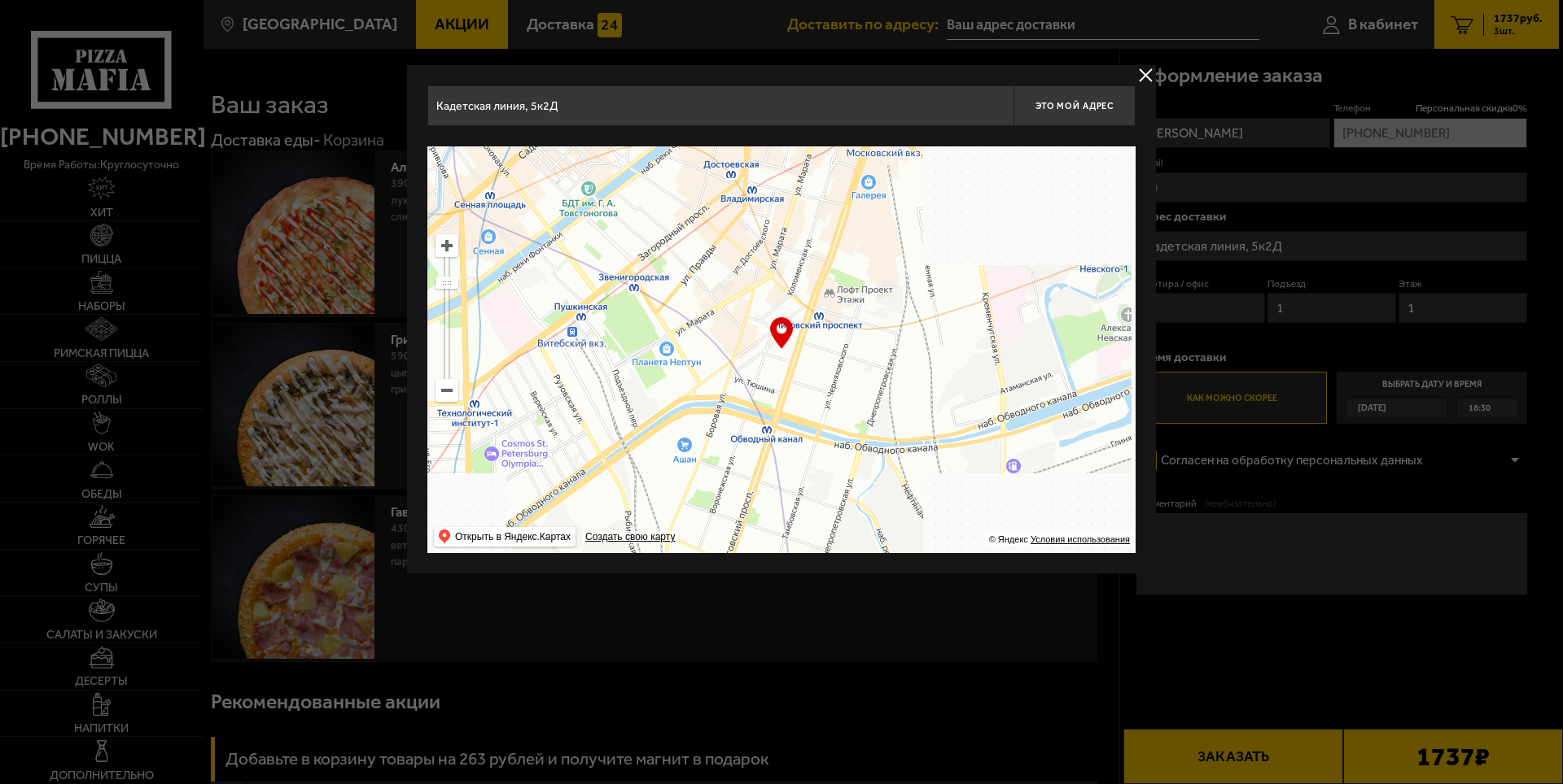
type input "[STREET_ADDRESS]"
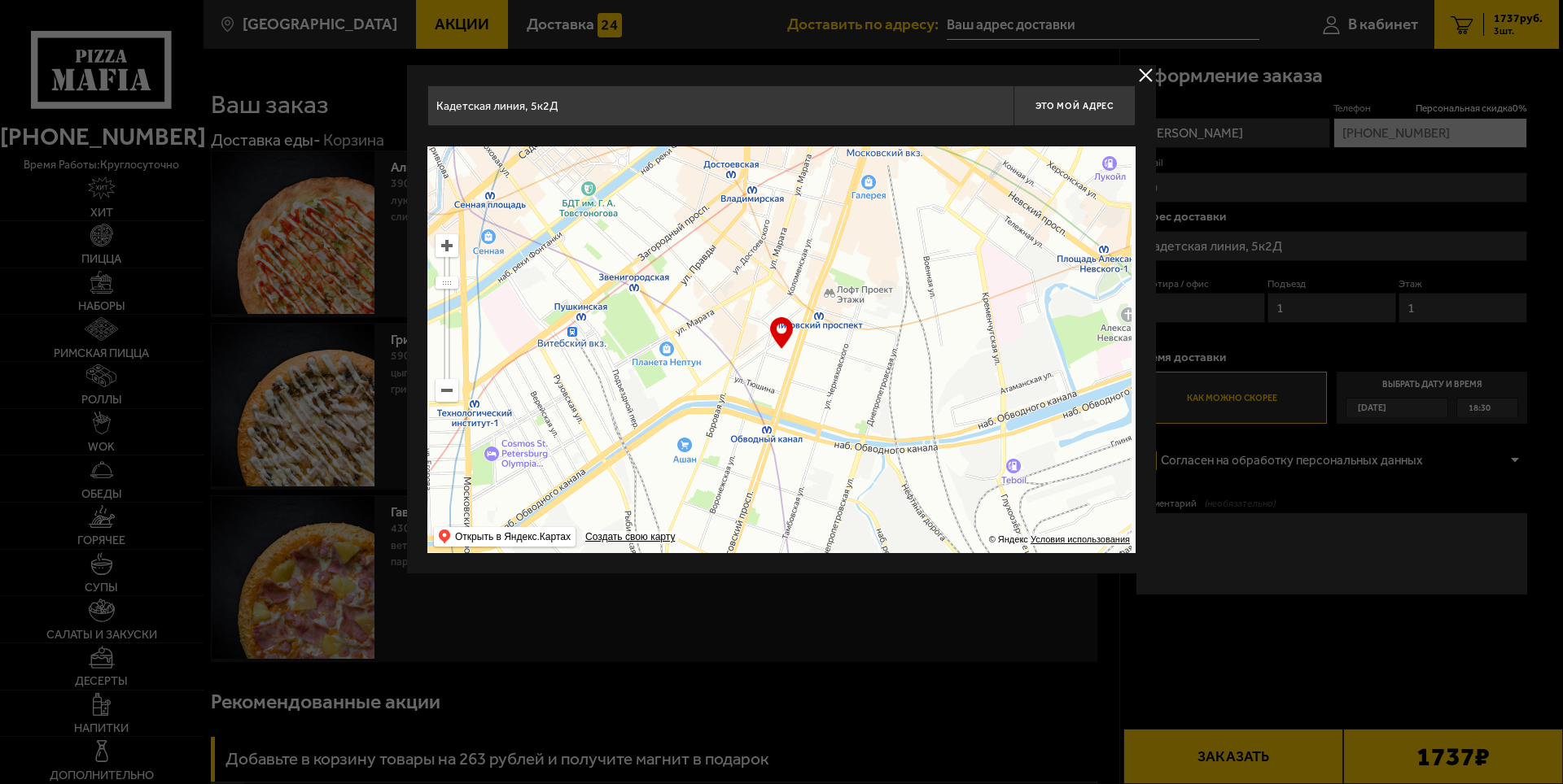
type input "[STREET_ADDRESS]"
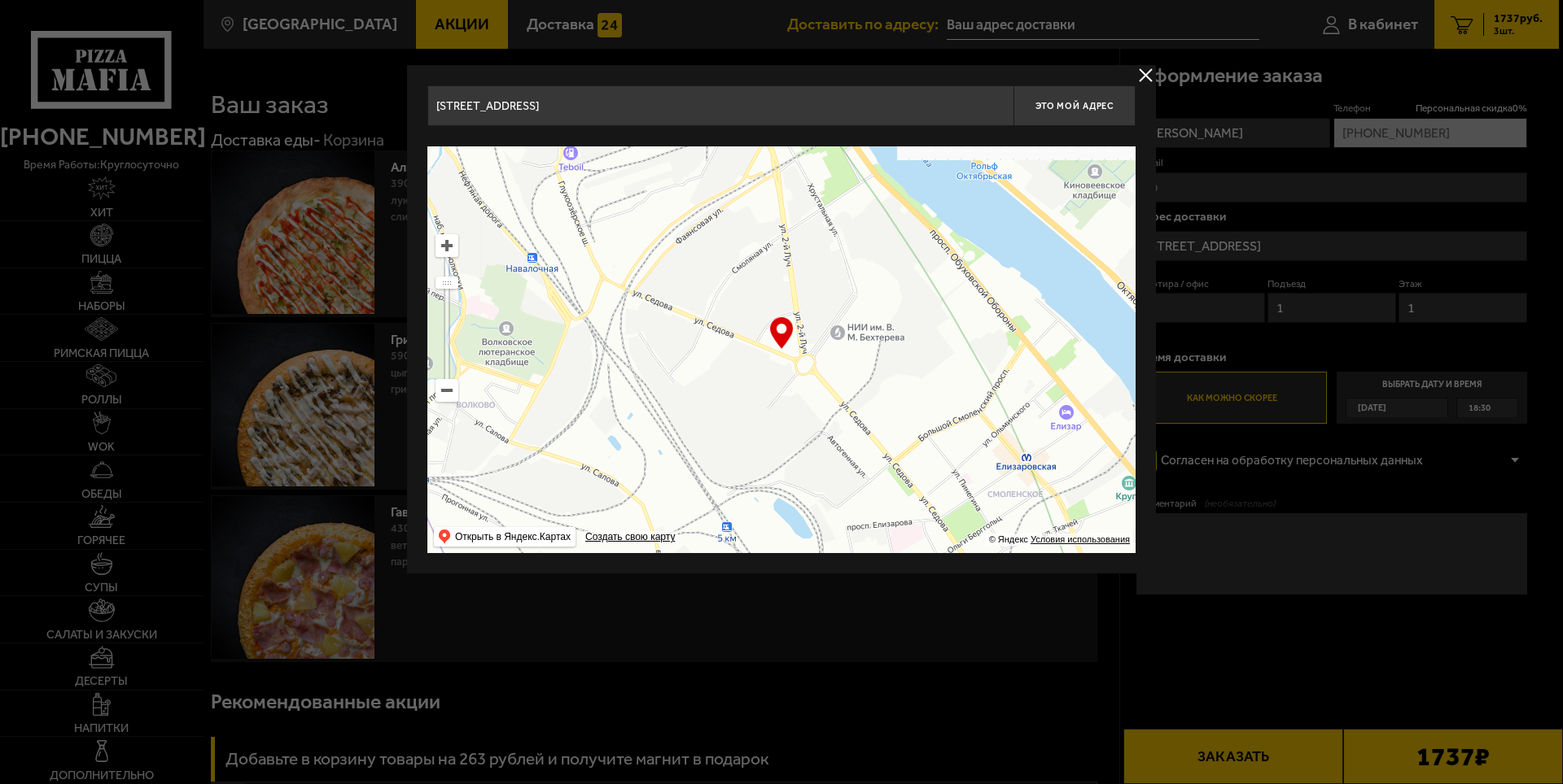
drag, startPoint x: 903, startPoint y: 460, endPoint x: 560, endPoint y: 283, distance: 386.0
click at [560, 283] on ymaps at bounding box center [781, 350] width 708 height 407
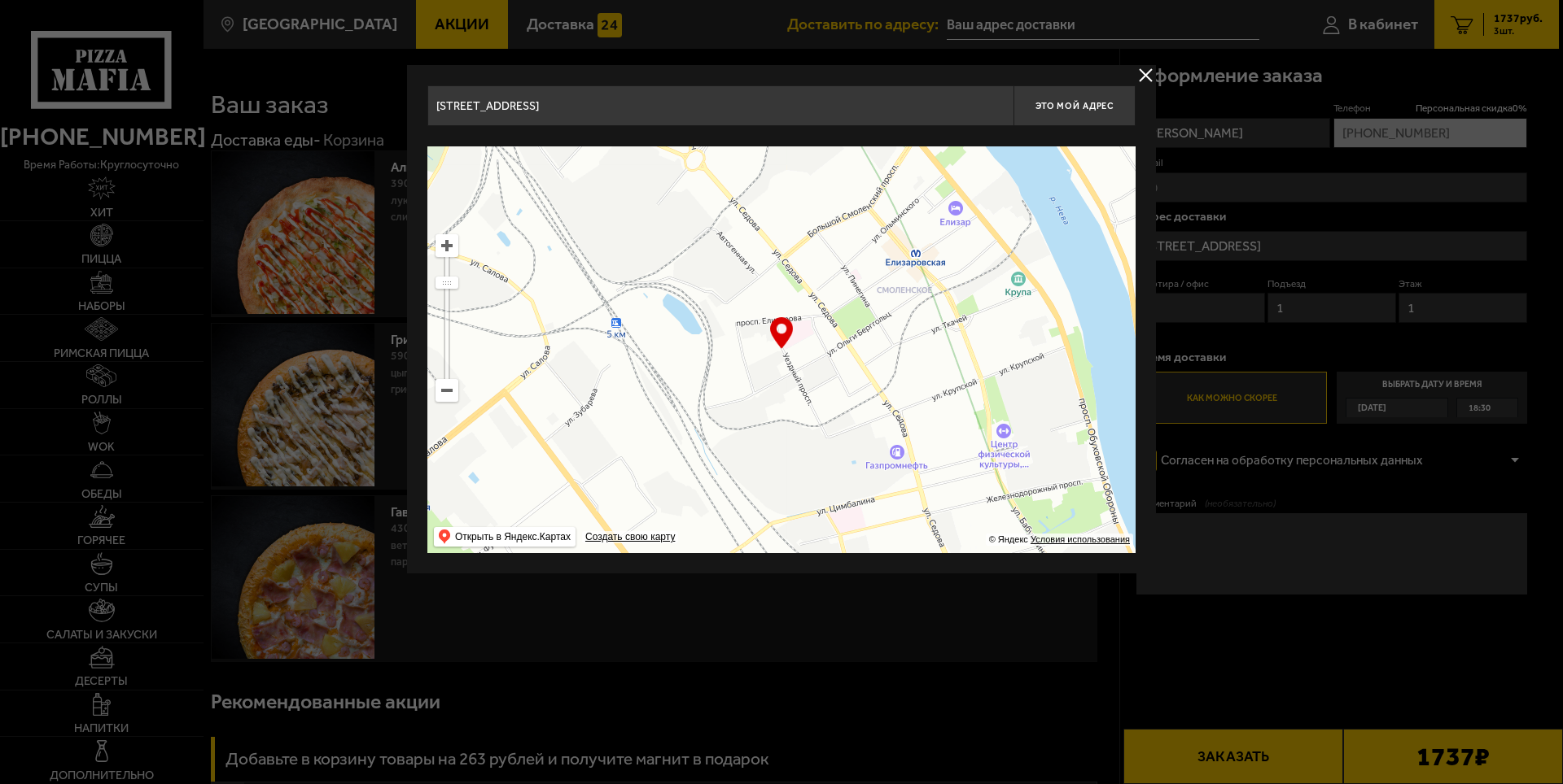
drag, startPoint x: 699, startPoint y: 328, endPoint x: 636, endPoint y: 192, distance: 149.9
click at [637, 193] on ymaps at bounding box center [781, 350] width 708 height 407
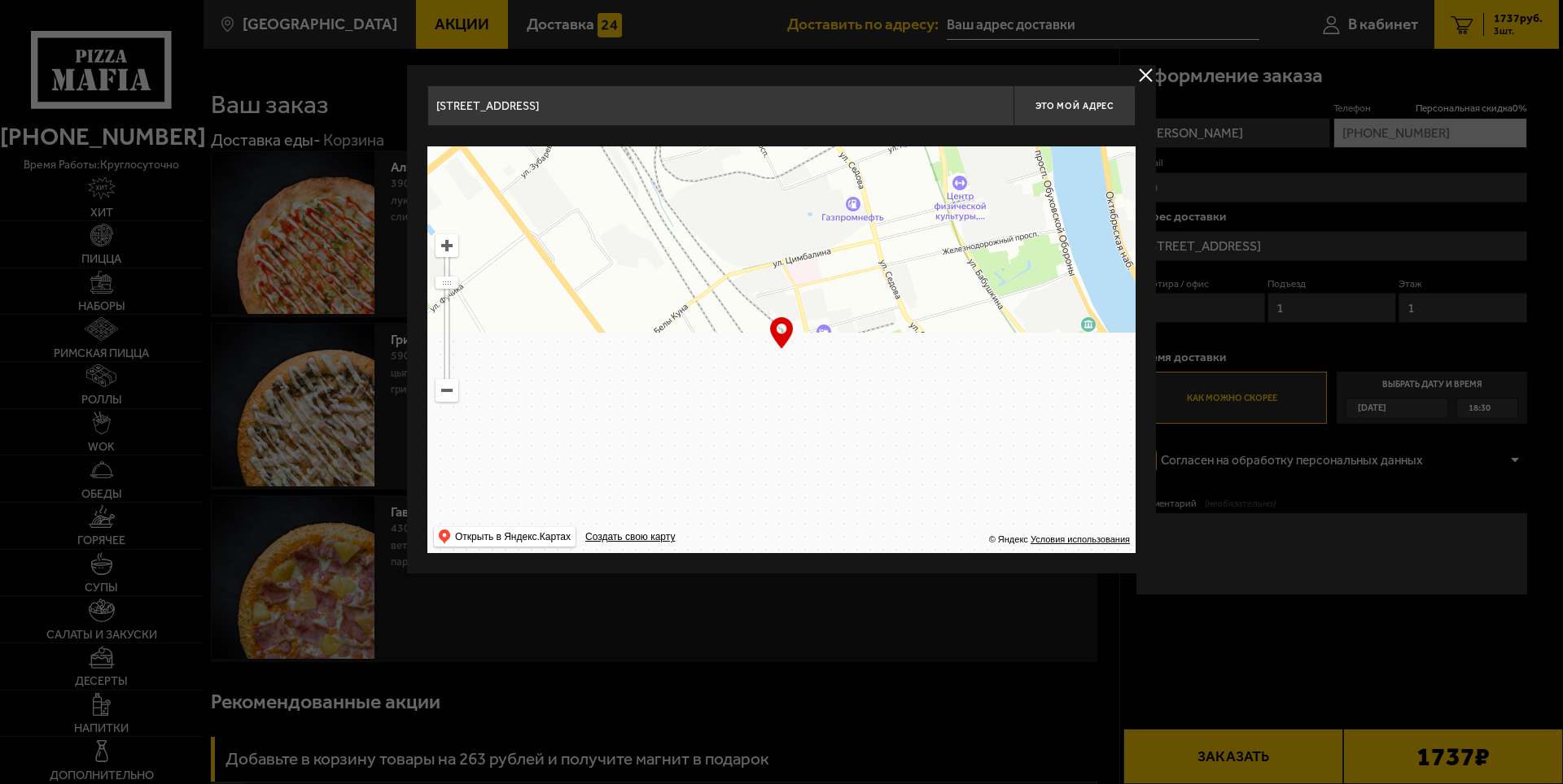
drag, startPoint x: 803, startPoint y: 439, endPoint x: 775, endPoint y: 246, distance: 195.0
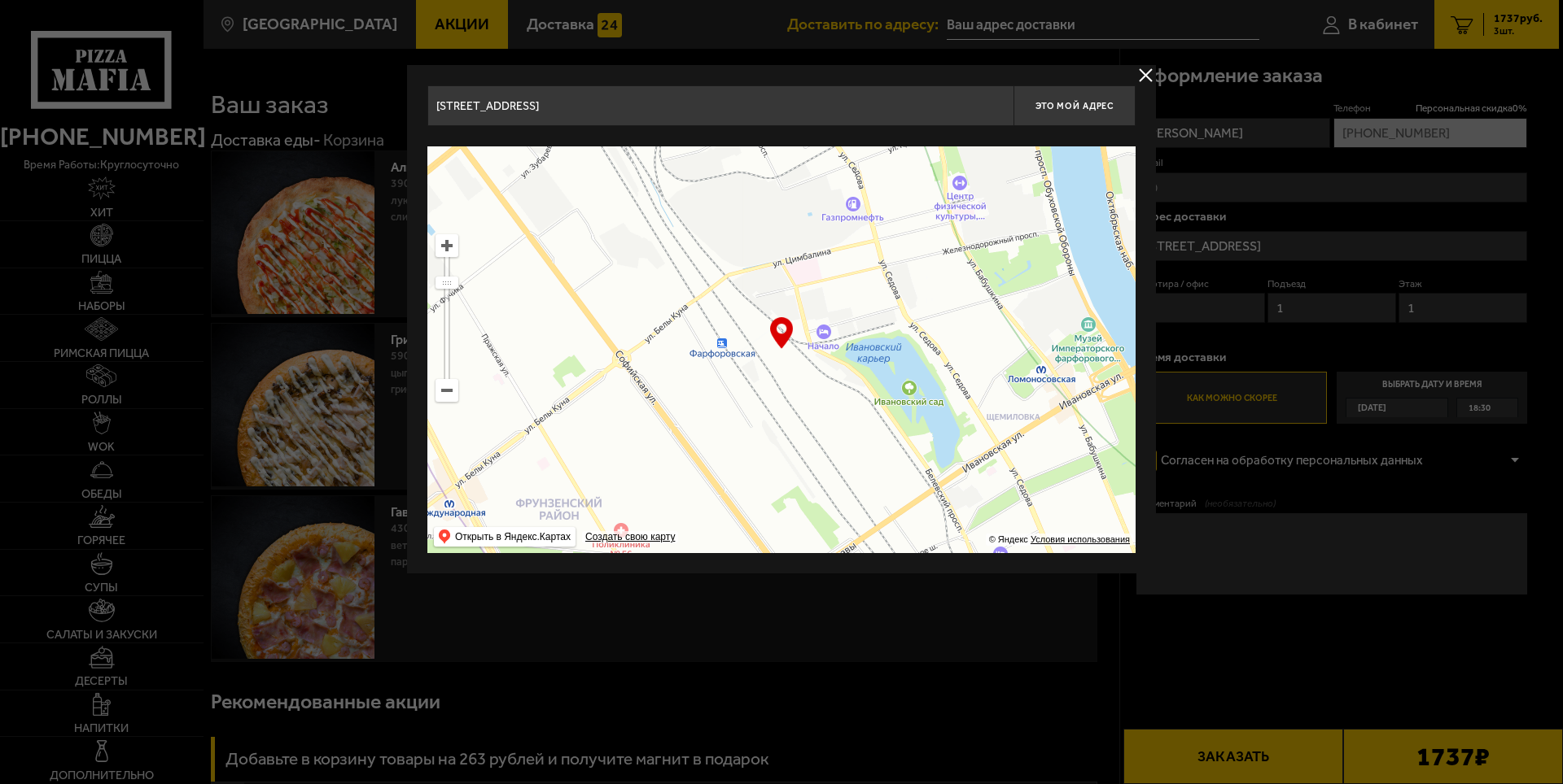
click at [775, 250] on ymaps at bounding box center [781, 350] width 708 height 407
type input "[STREET_ADDRESS][PERSON_NAME]"
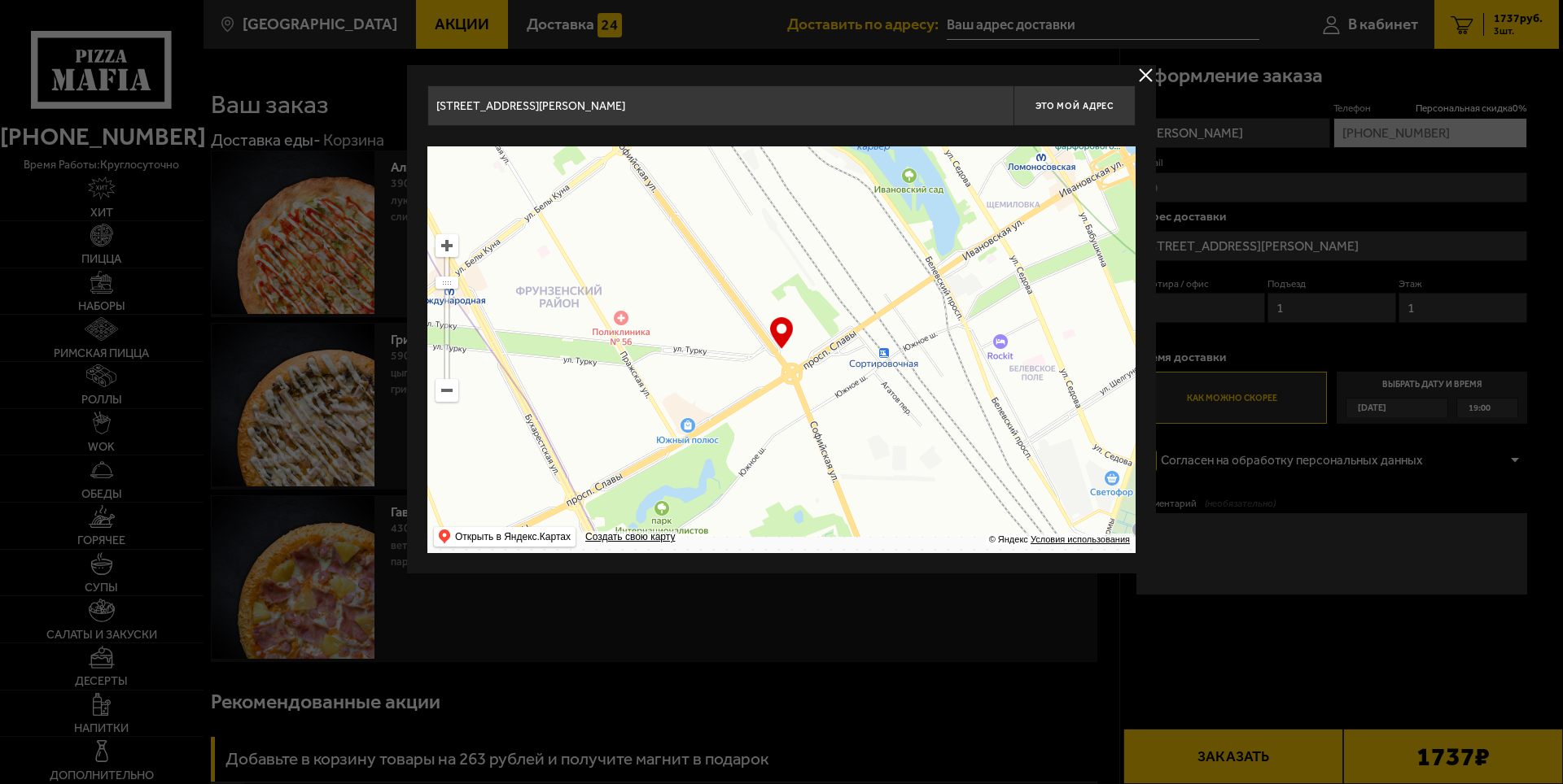
type input "[STREET_ADDRESS]"
click at [448, 396] on ymaps at bounding box center [447, 391] width 21 height 21
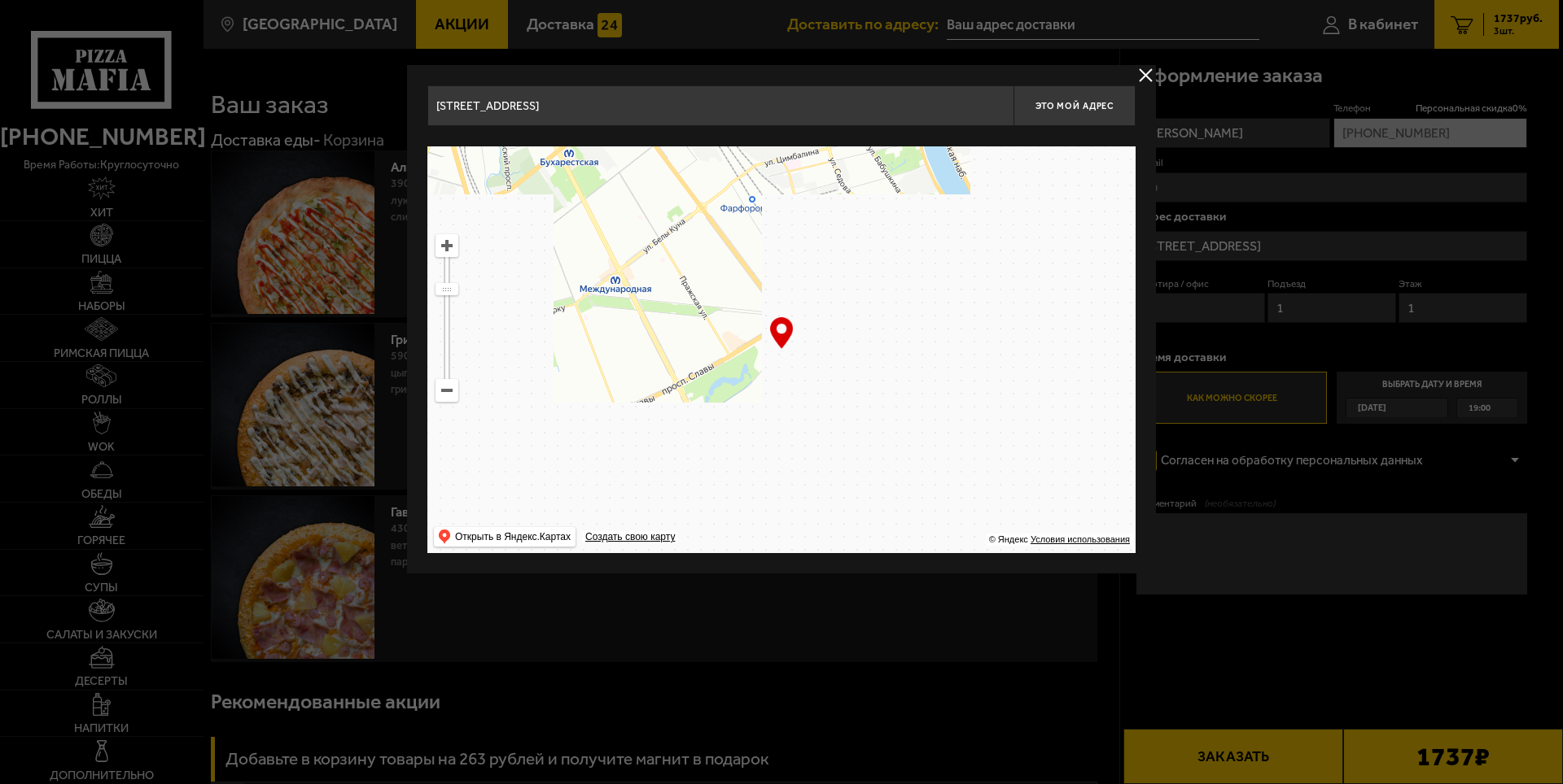
drag, startPoint x: 782, startPoint y: 454, endPoint x: 782, endPoint y: 413, distance: 41.0
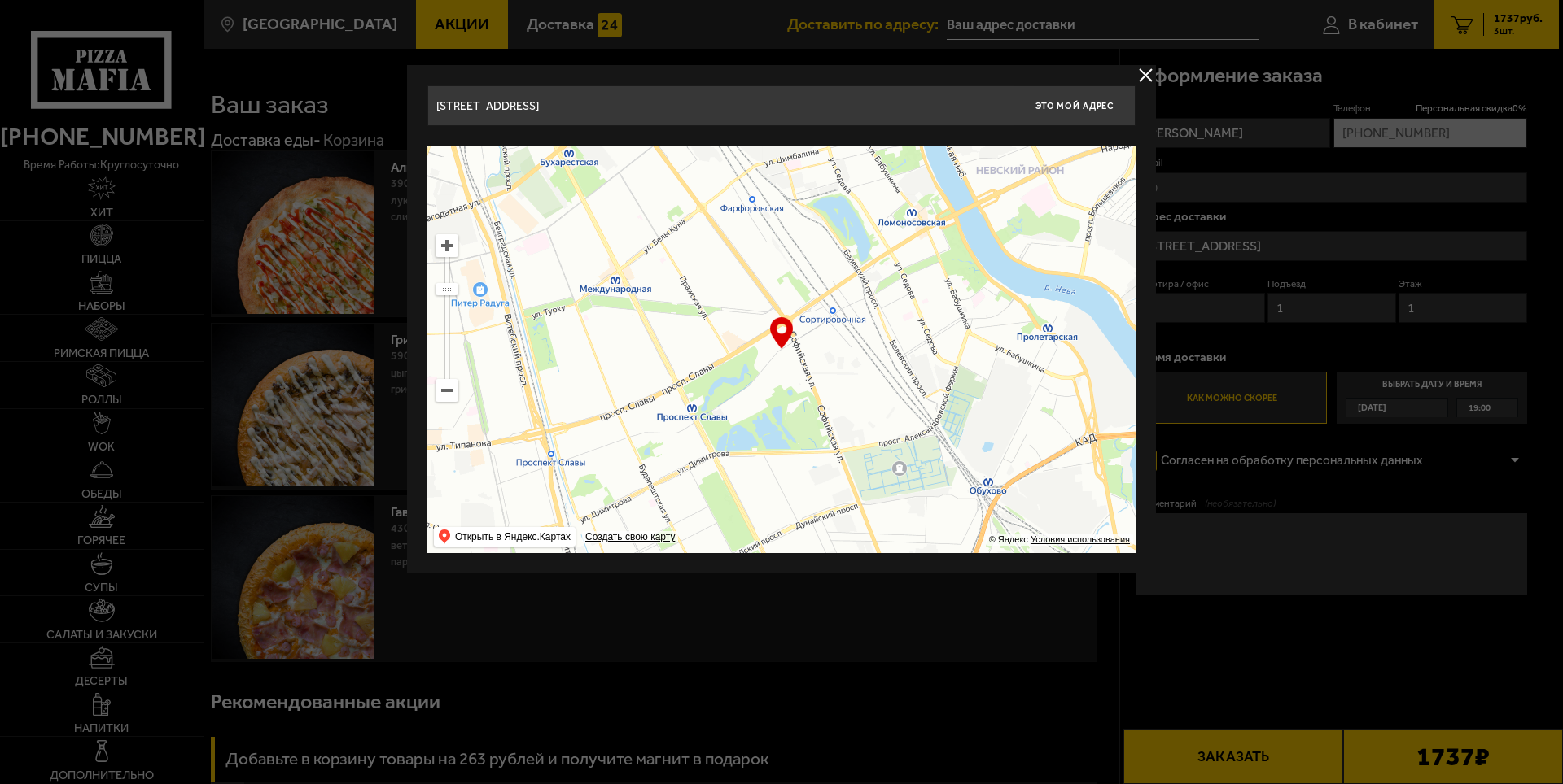
click at [782, 413] on ymaps at bounding box center [781, 350] width 708 height 407
click at [449, 249] on ymaps at bounding box center [447, 246] width 21 height 21
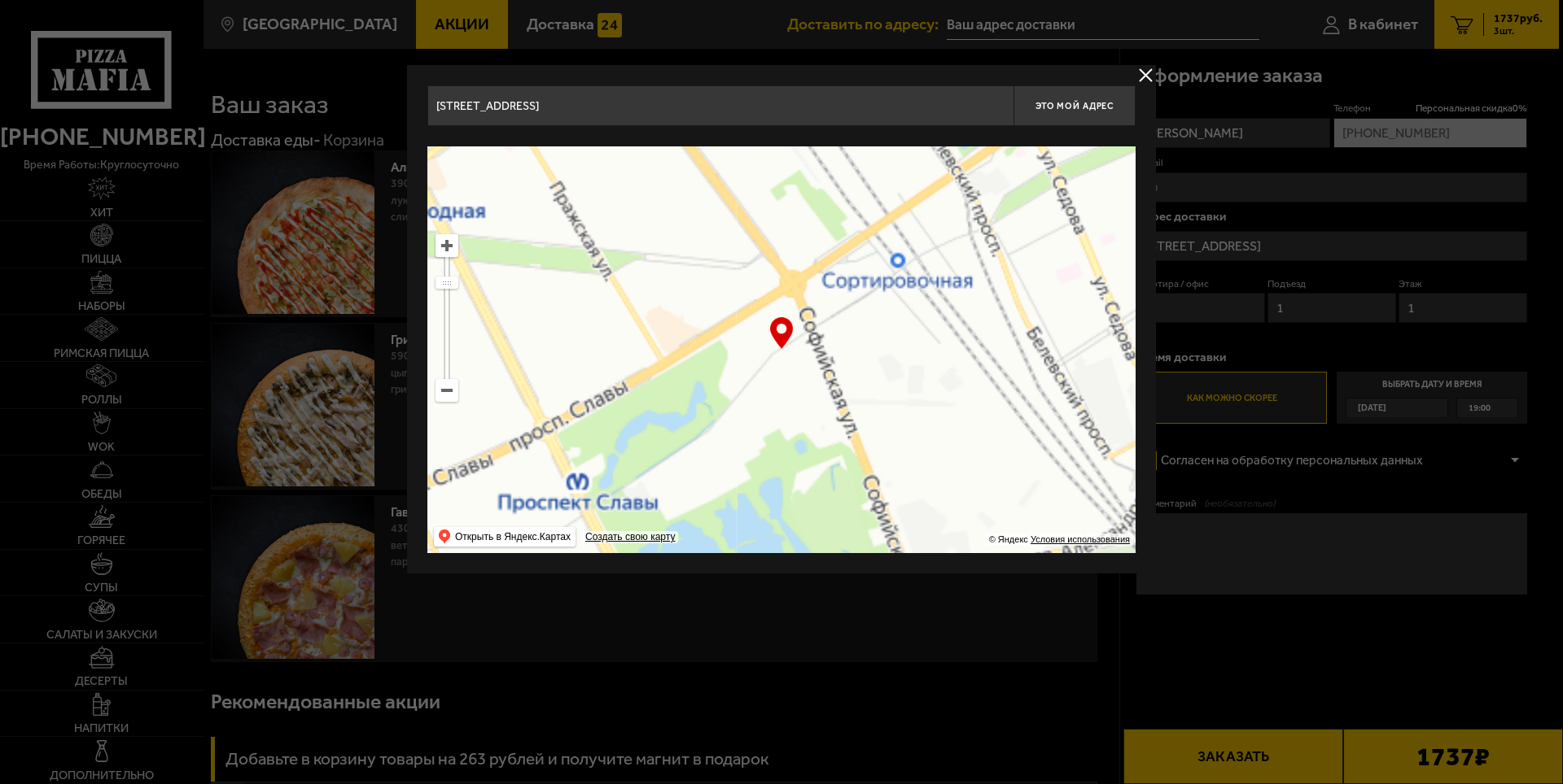
click at [449, 249] on ymaps at bounding box center [447, 246] width 21 height 21
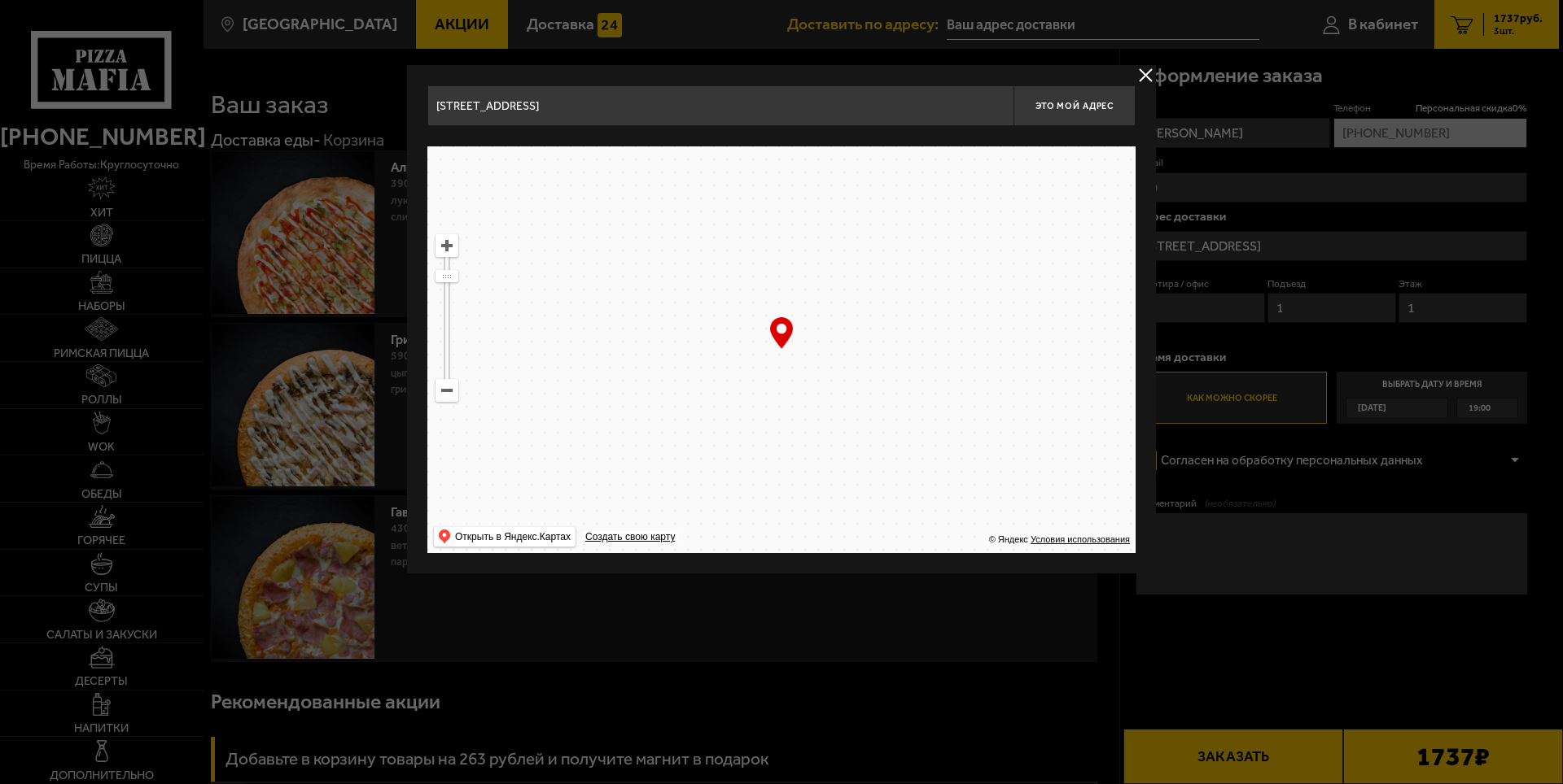
drag, startPoint x: 752, startPoint y: 356, endPoint x: 793, endPoint y: 362, distance: 41.4
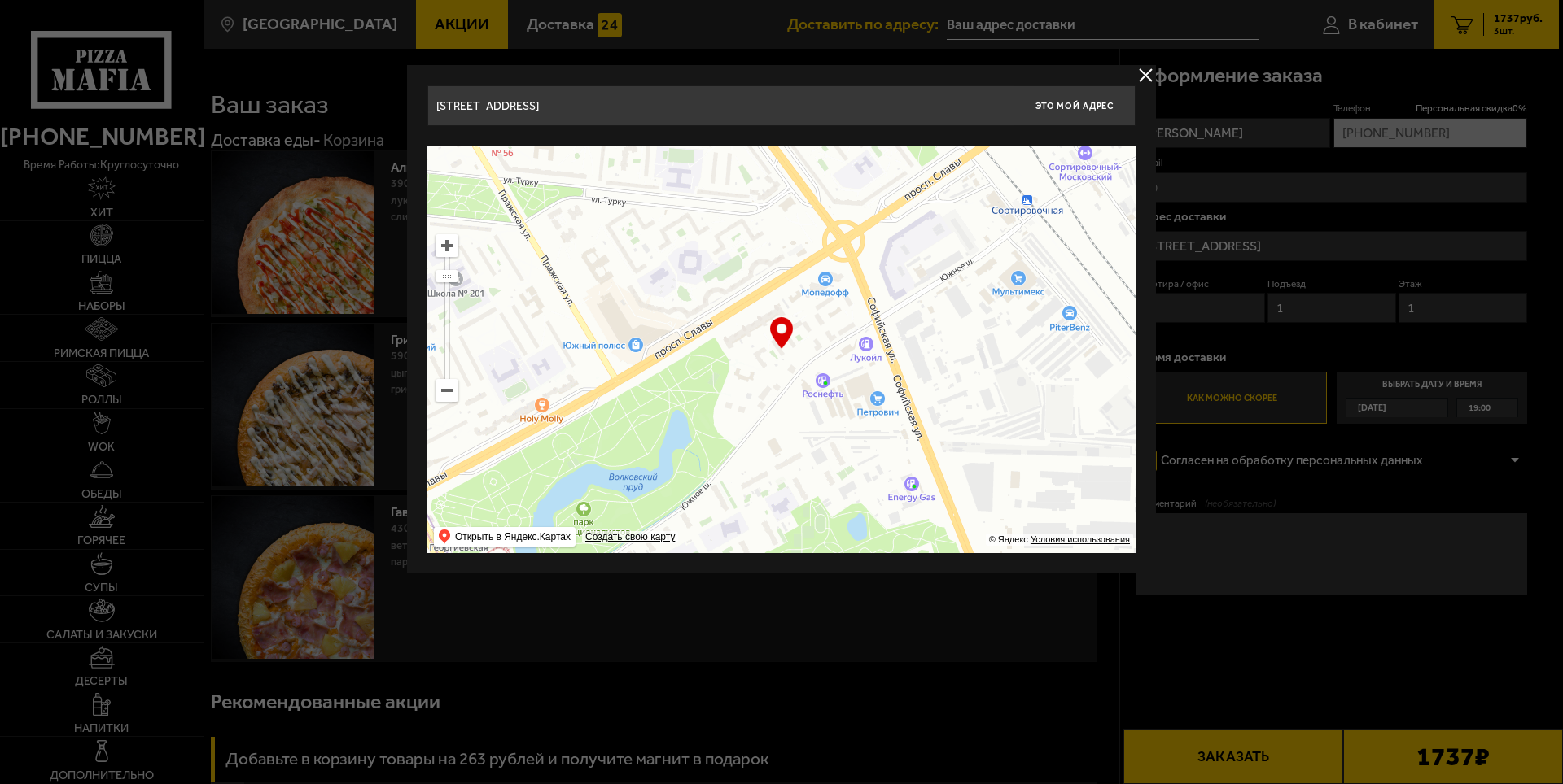
click at [793, 362] on ymaps at bounding box center [781, 350] width 708 height 407
type input "[STREET_ADDRESS]"
click at [447, 247] on ymaps at bounding box center [447, 246] width 21 height 21
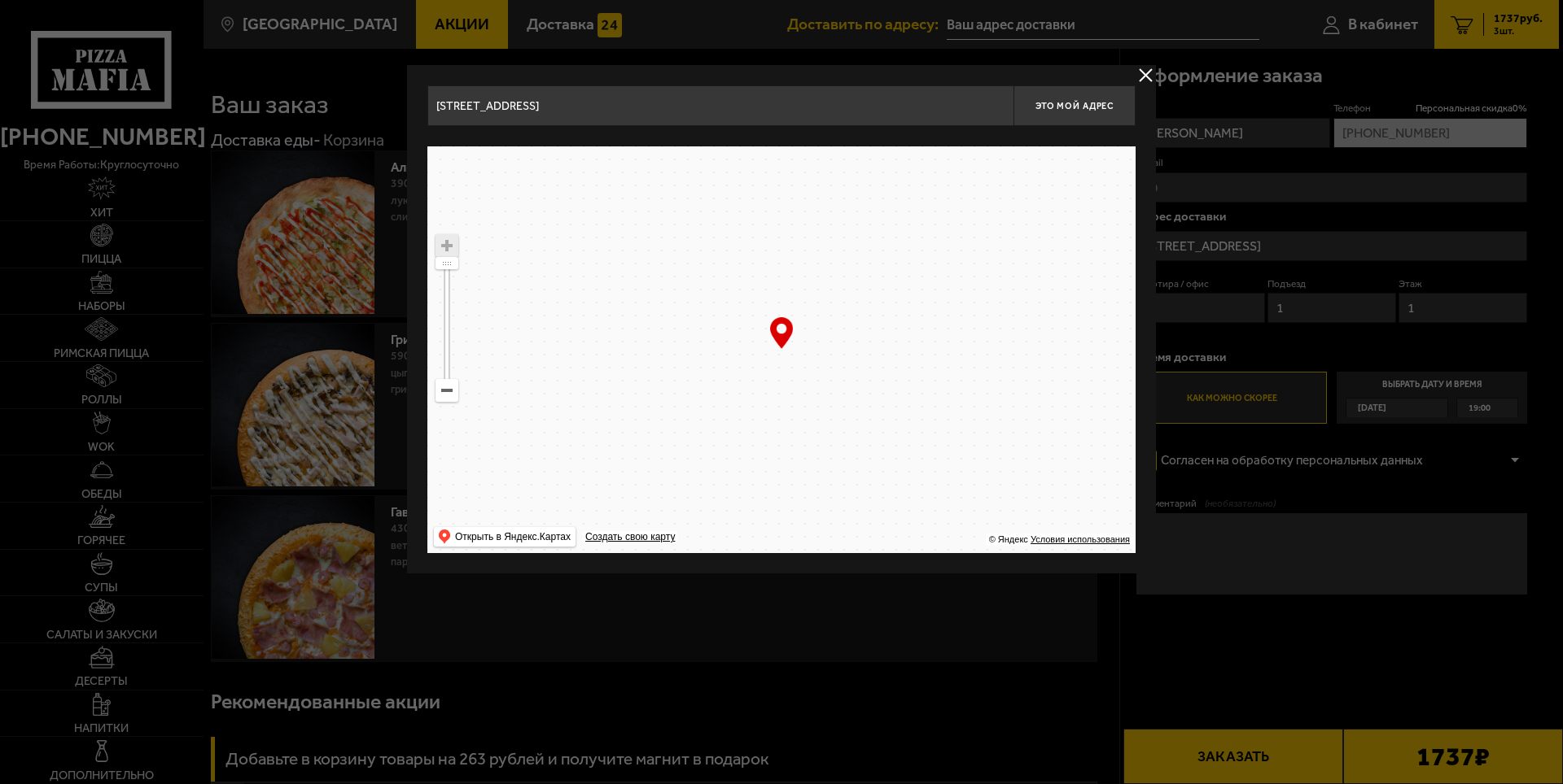
click at [725, 342] on ymaps at bounding box center [781, 350] width 708 height 407
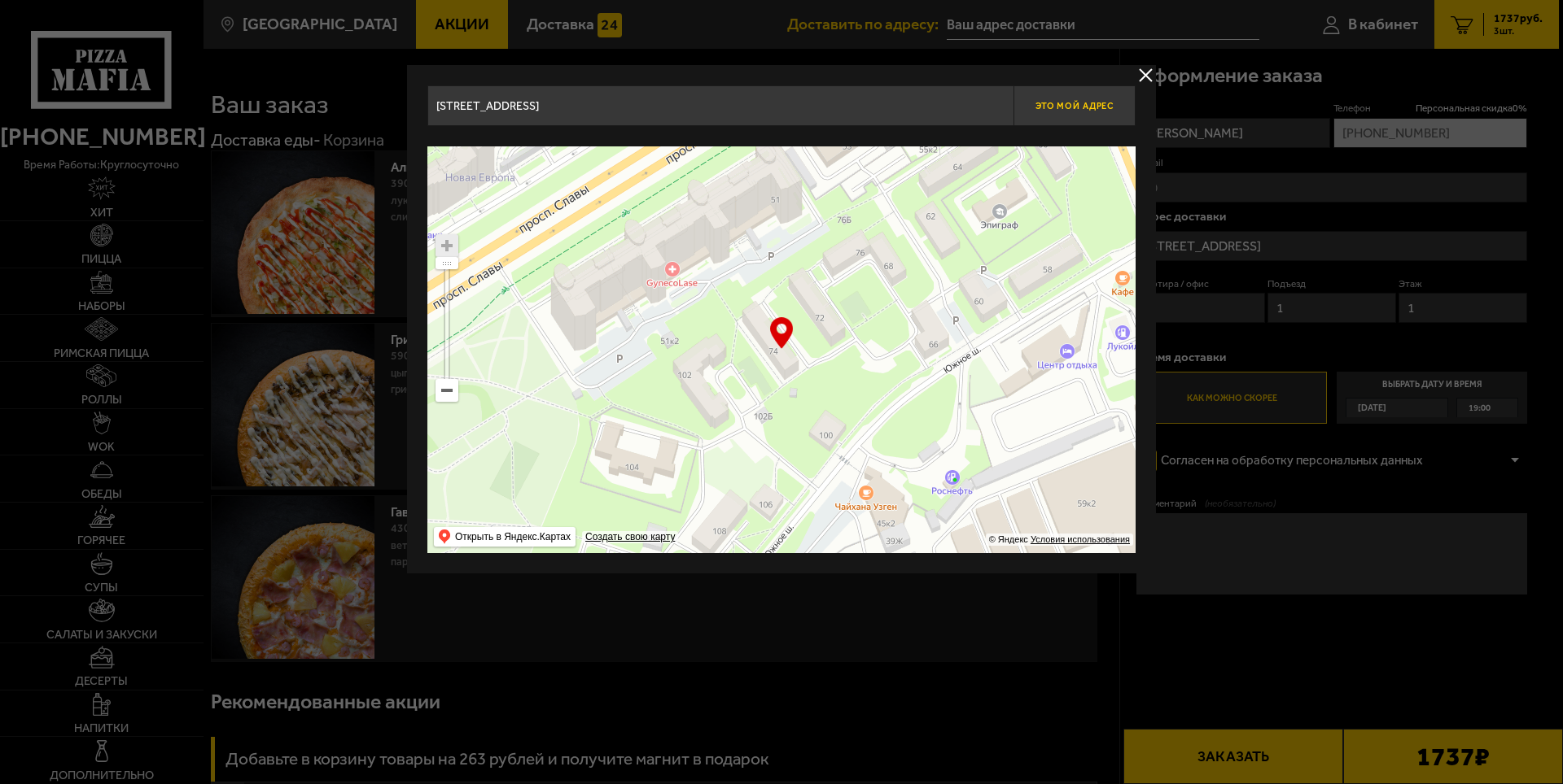
click at [1047, 105] on span "Это мой адрес" at bounding box center [1074, 106] width 78 height 11
type input "[STREET_ADDRESS]"
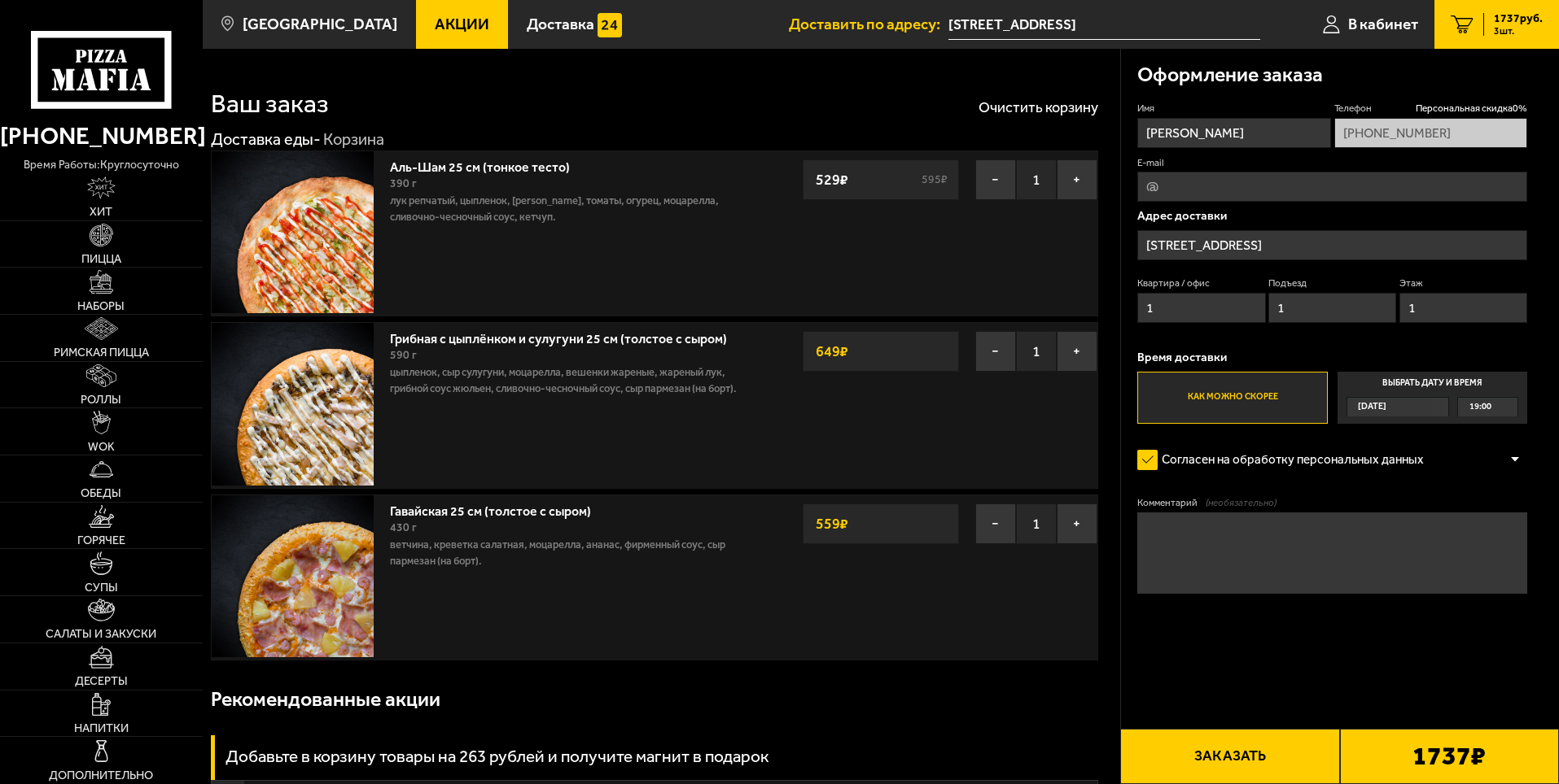
click at [1186, 301] on input "1" at bounding box center [1201, 307] width 128 height 30
type input "38"
click at [1329, 297] on input "1" at bounding box center [1332, 307] width 128 height 30
type input "2"
click at [1437, 299] on input "1" at bounding box center [1463, 307] width 128 height 30
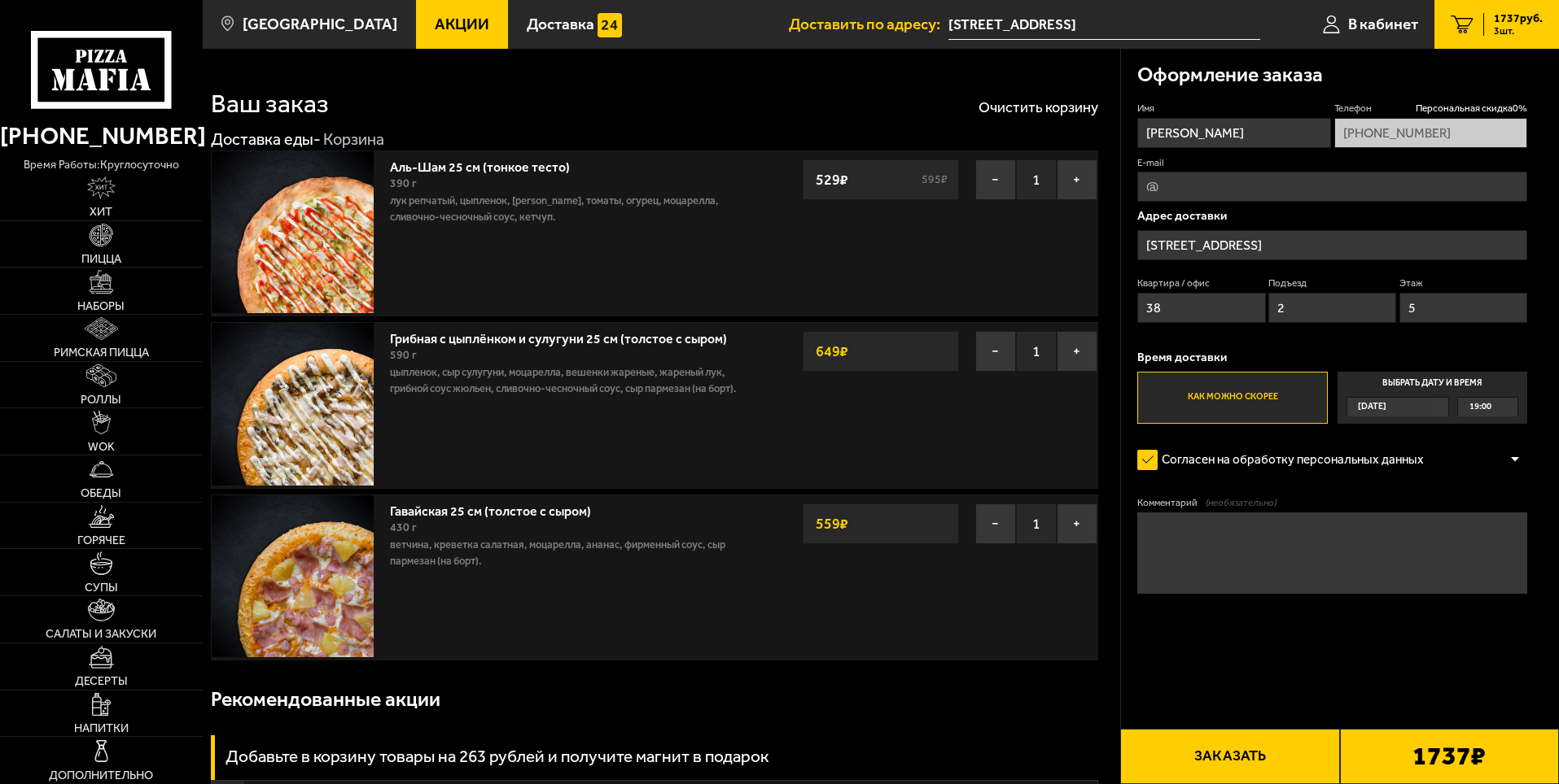
type input "5"
click at [434, 16] on span "Акции" at bounding box center [461, 24] width 55 height 16
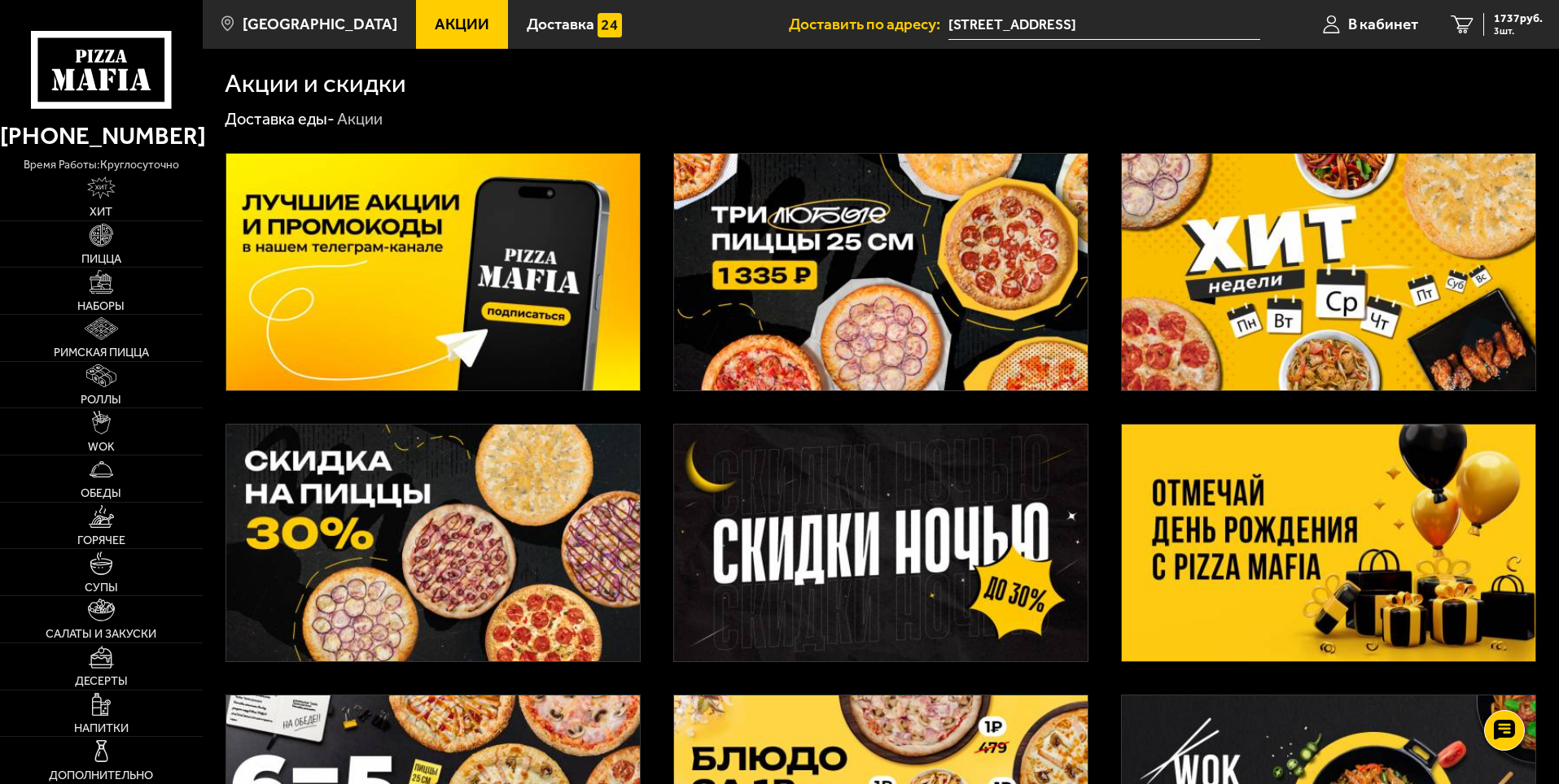
click at [870, 252] on img at bounding box center [880, 272] width 413 height 237
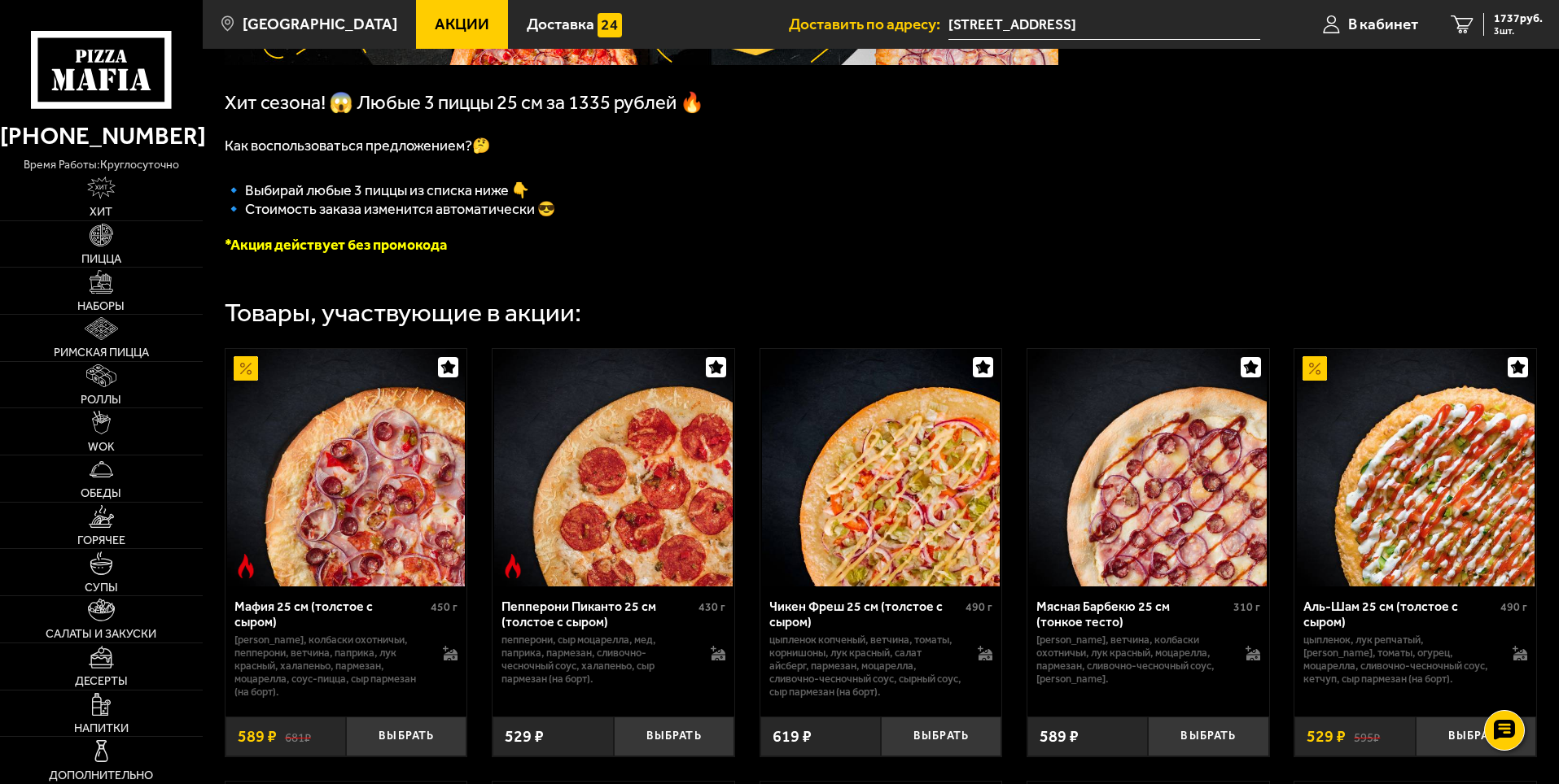
scroll to position [407, 0]
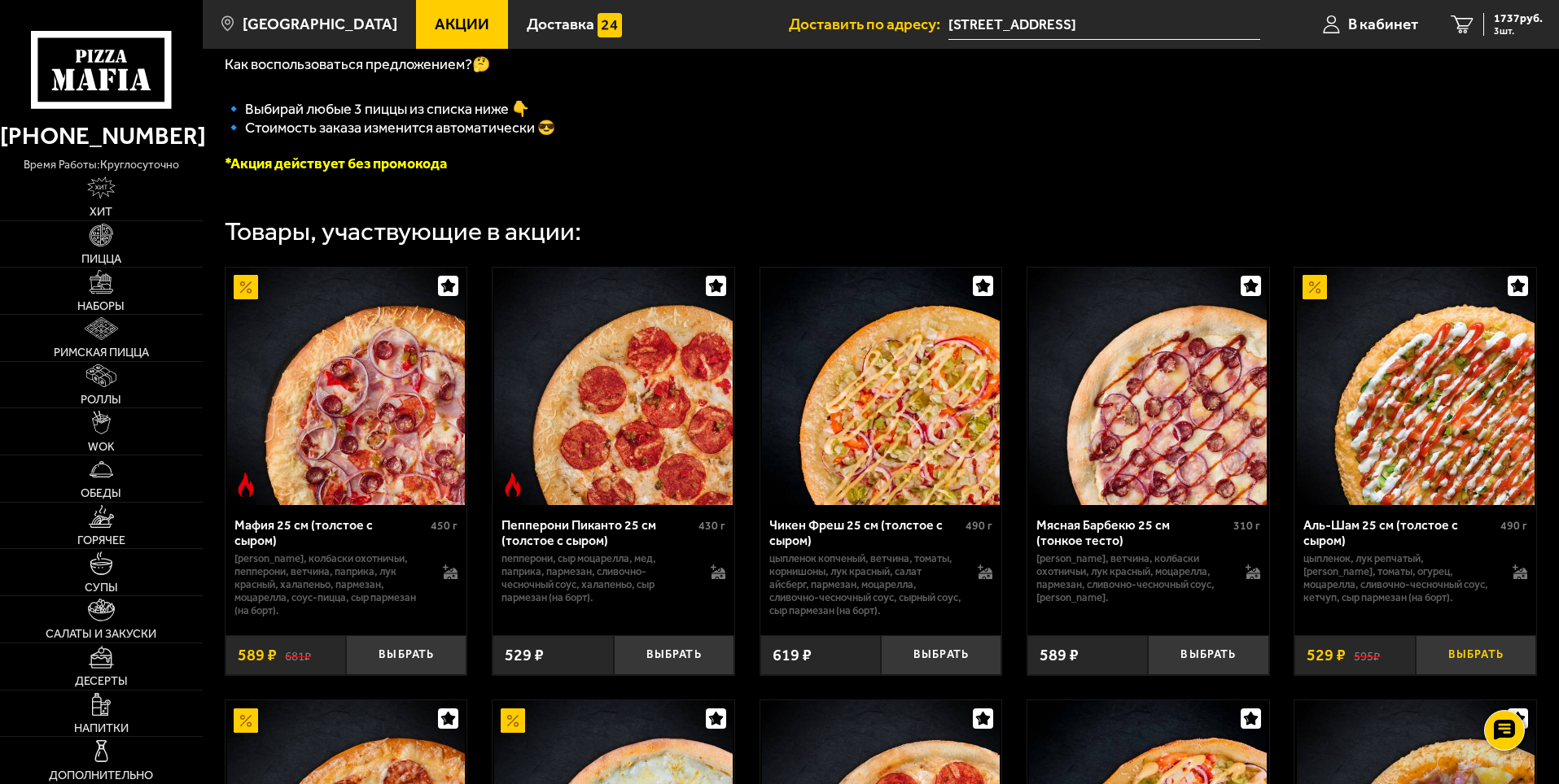
click at [1469, 660] on button "Выбрать" at bounding box center [1475, 655] width 120 height 40
click at [1498, 20] on span "2266 руб." at bounding box center [1518, 19] width 49 height 11
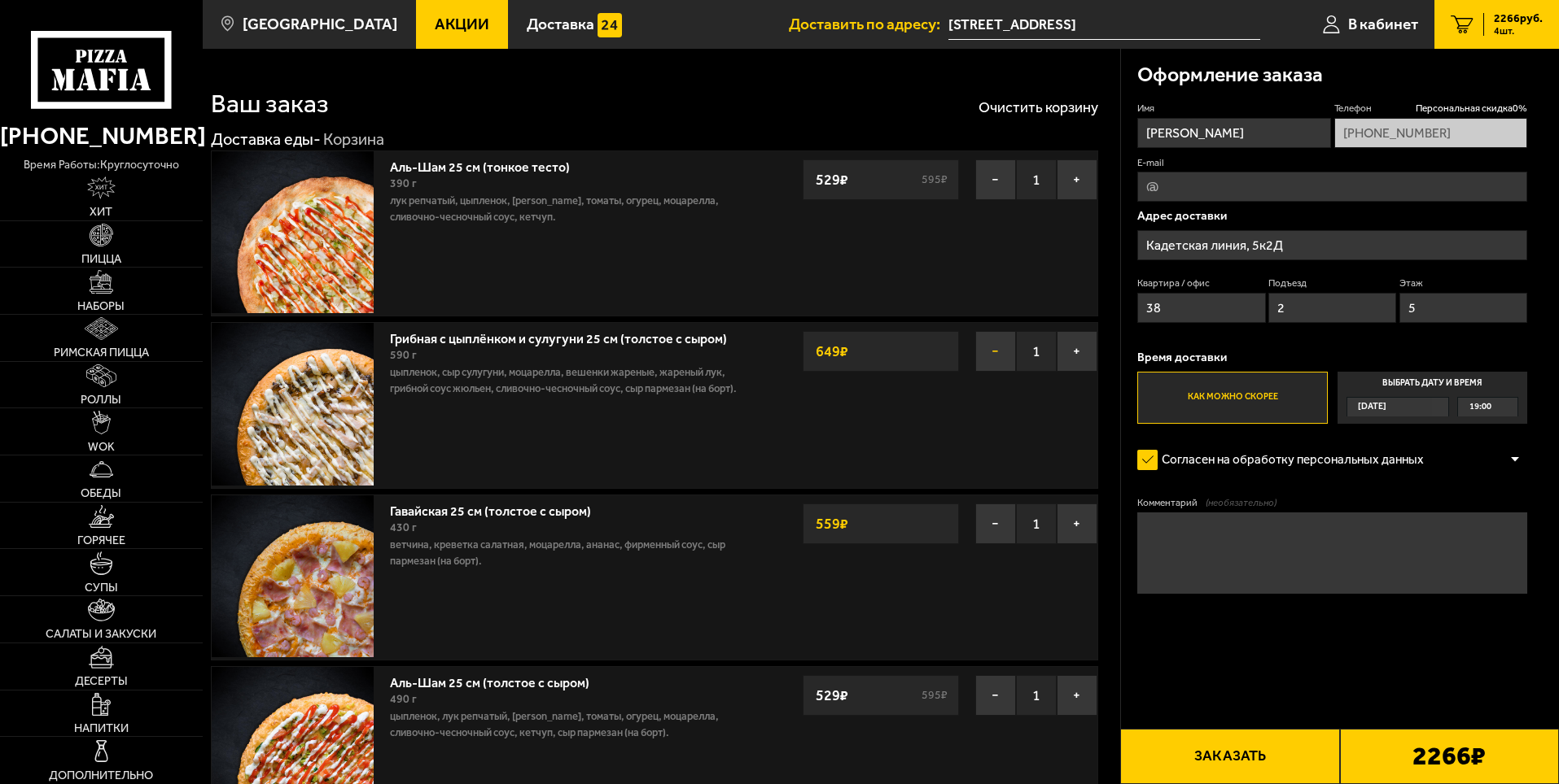
type input "[STREET_ADDRESS]"
click at [995, 174] on button "−" at bounding box center [996, 180] width 41 height 41
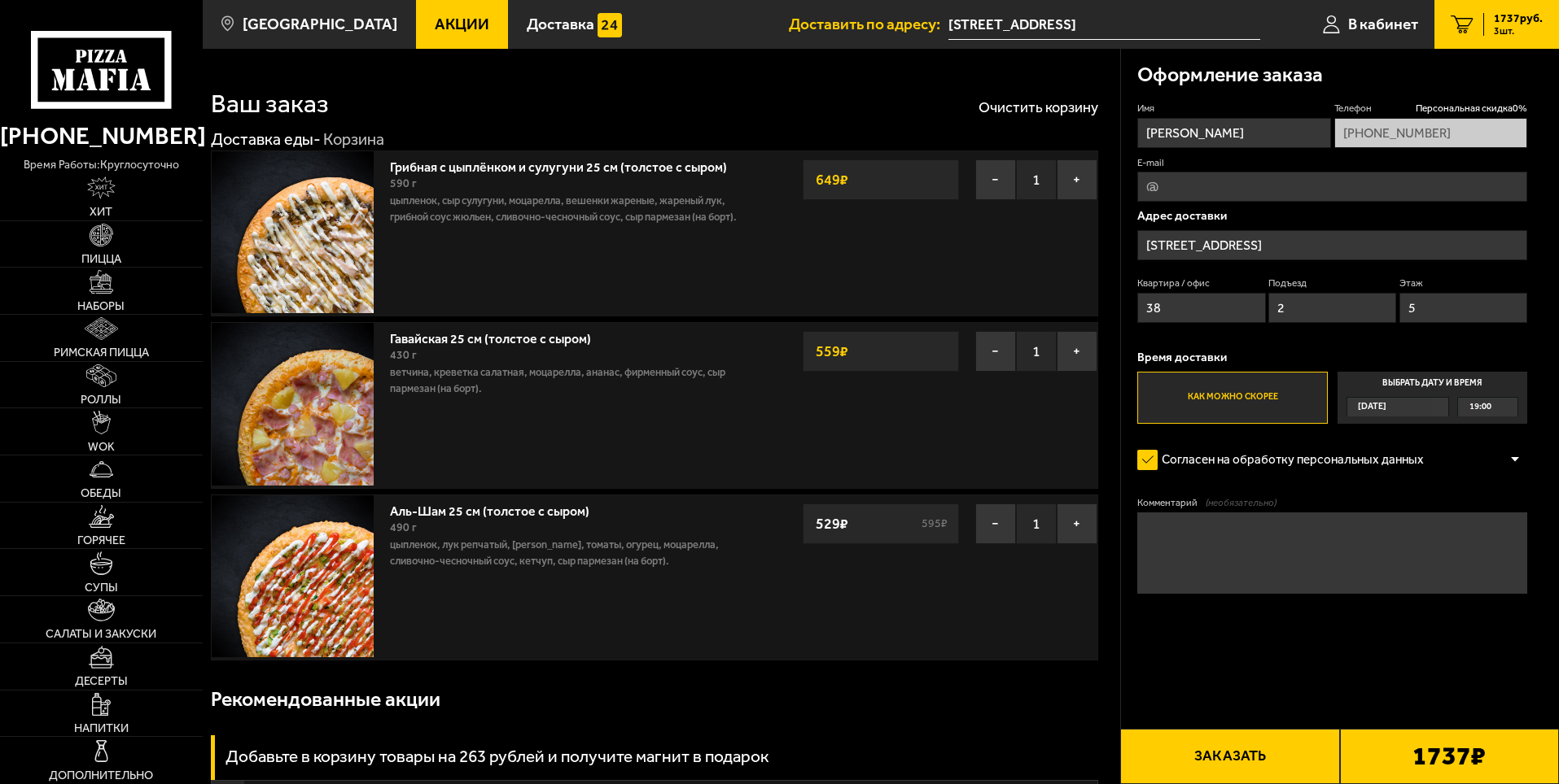
click at [995, 174] on button "−" at bounding box center [996, 180] width 41 height 41
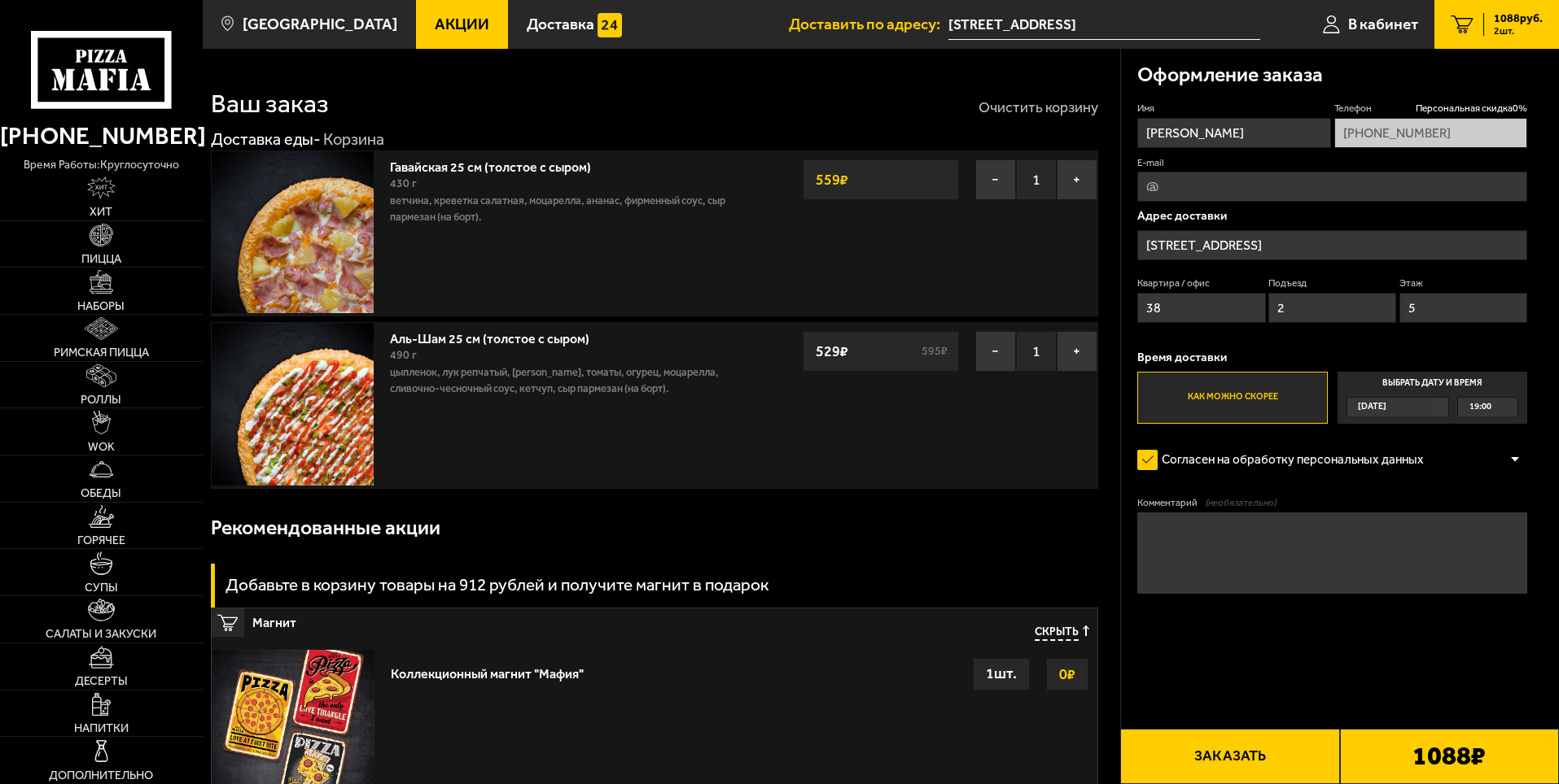
click at [1025, 106] on button "Очистить корзину" at bounding box center [1039, 107] width 120 height 15
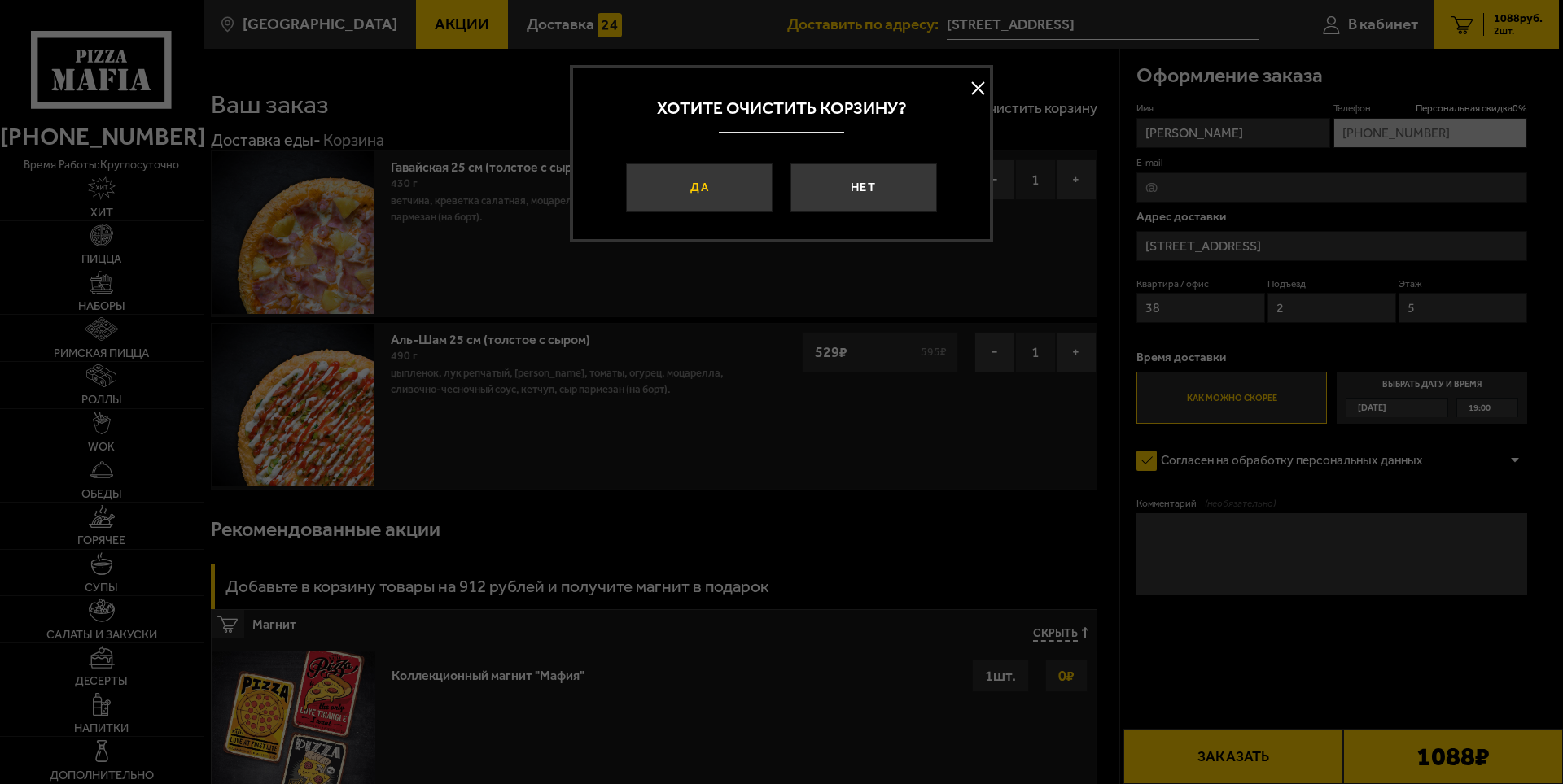
click at [707, 169] on button "Да" at bounding box center [699, 188] width 147 height 49
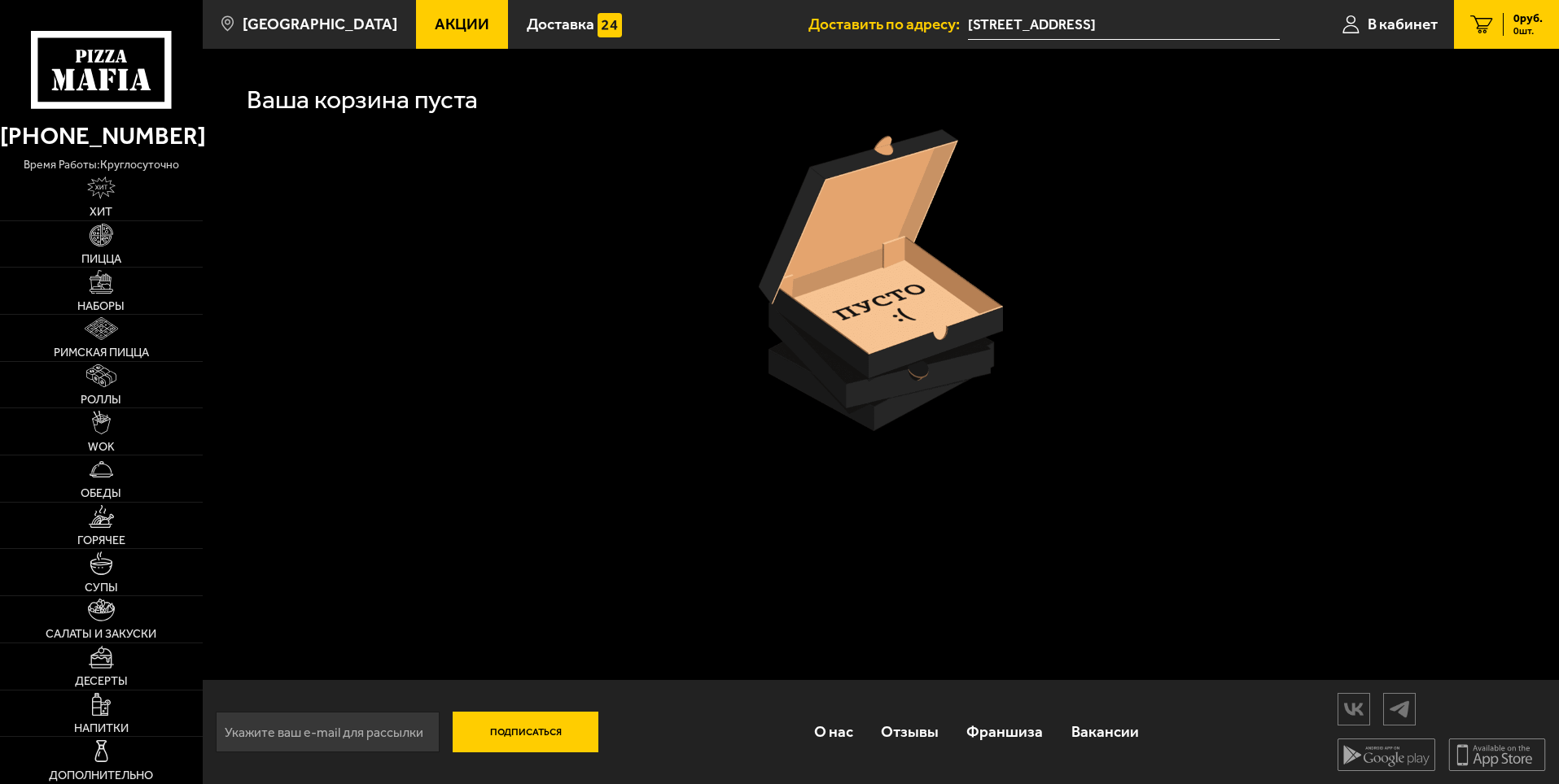
click at [425, 3] on link "Акции" at bounding box center [461, 25] width 92 height 49
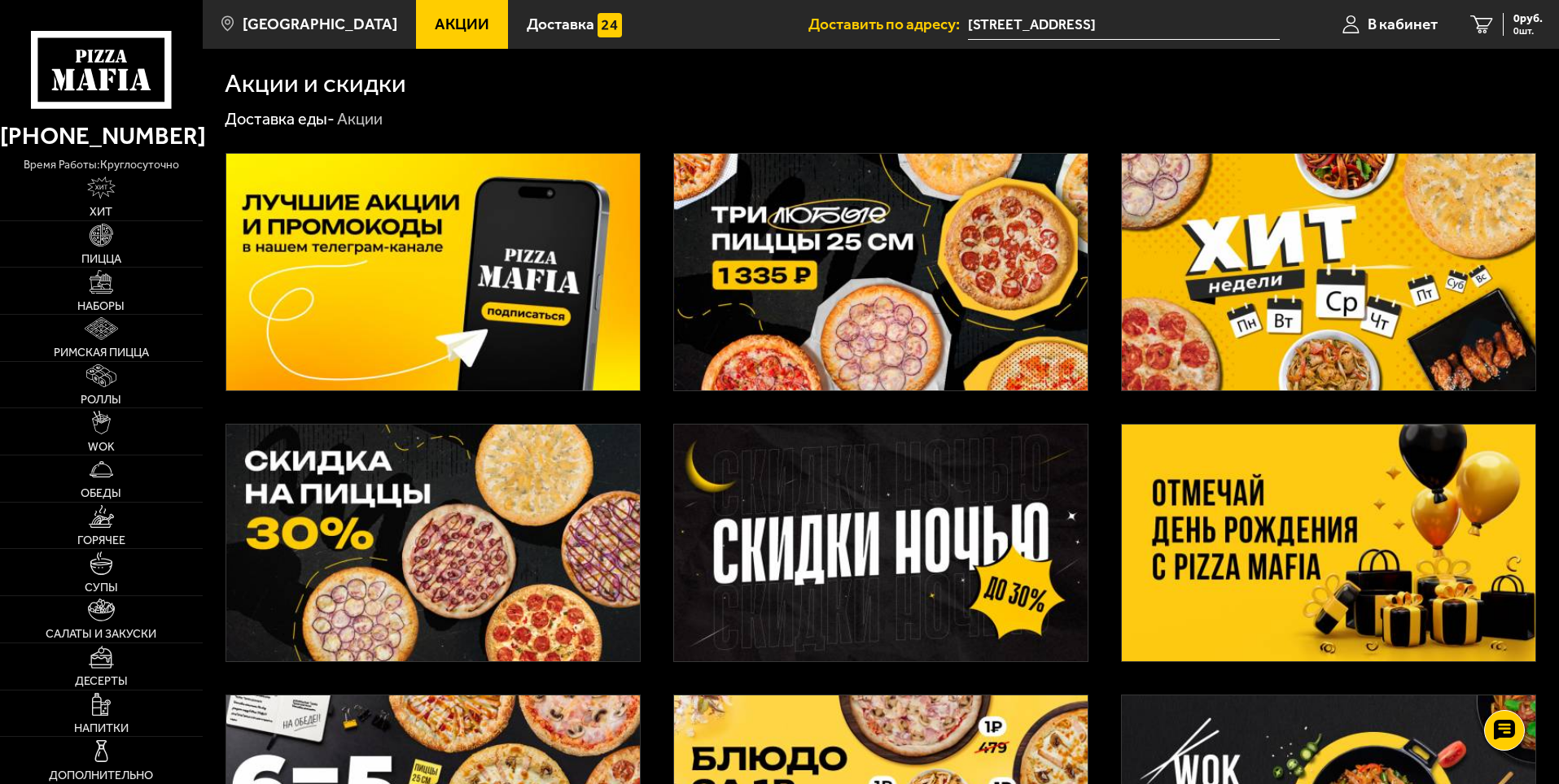
click at [752, 284] on img at bounding box center [880, 272] width 413 height 237
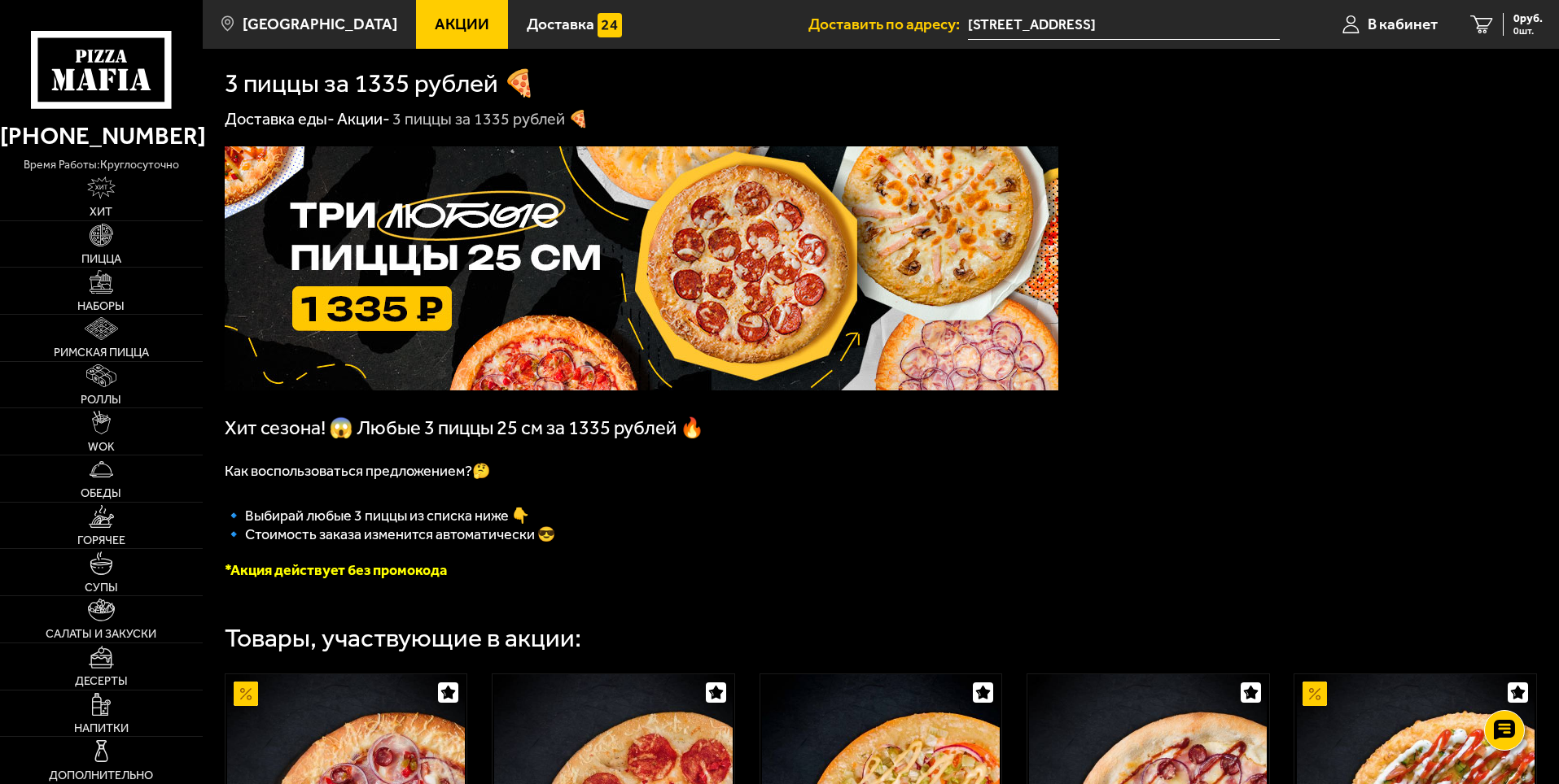
scroll to position [488, 0]
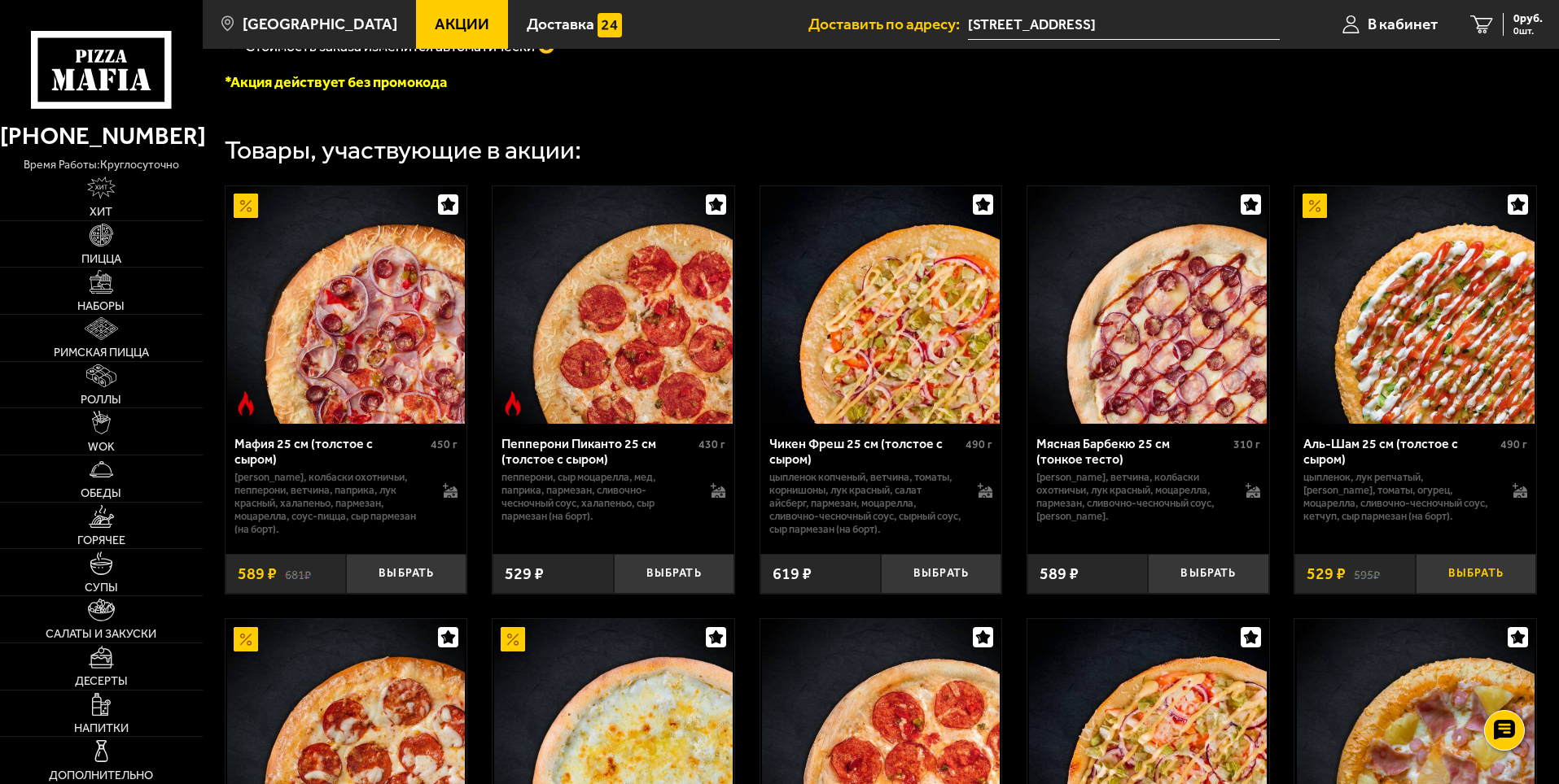
click at [1465, 582] on button "Выбрать" at bounding box center [1475, 573] width 120 height 40
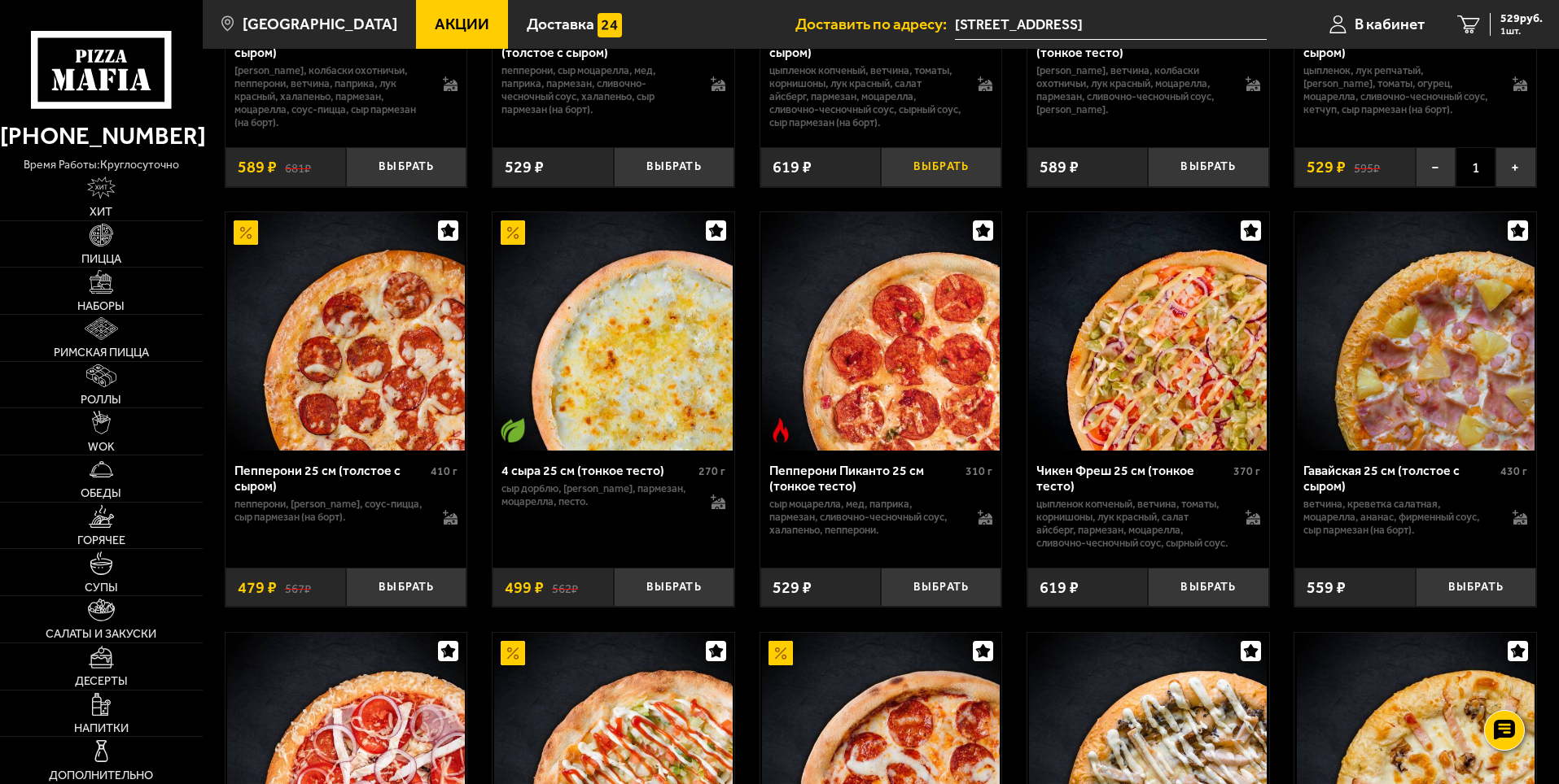
scroll to position [977, 0]
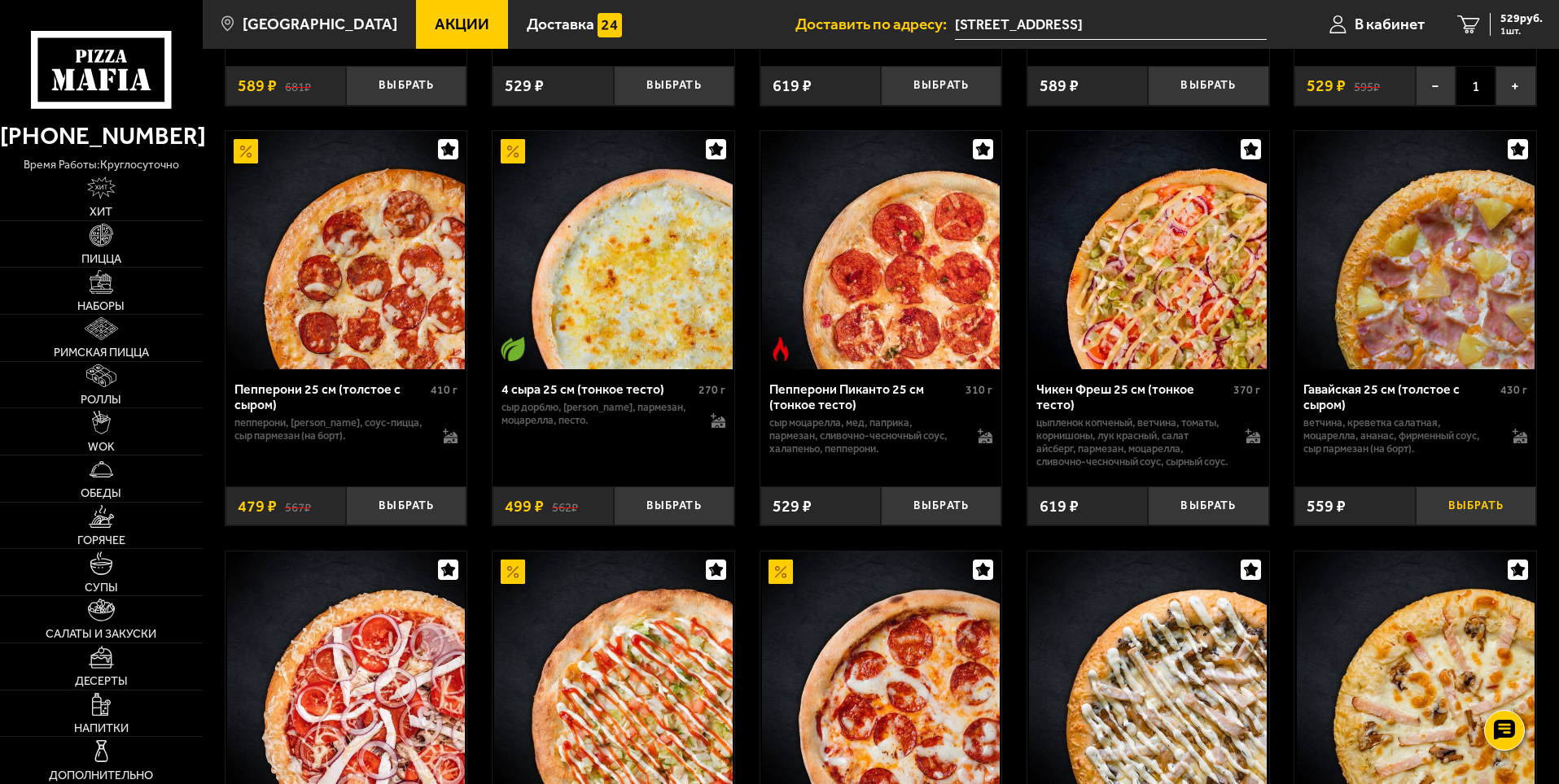
click at [1472, 519] on button "Выбрать" at bounding box center [1475, 506] width 120 height 40
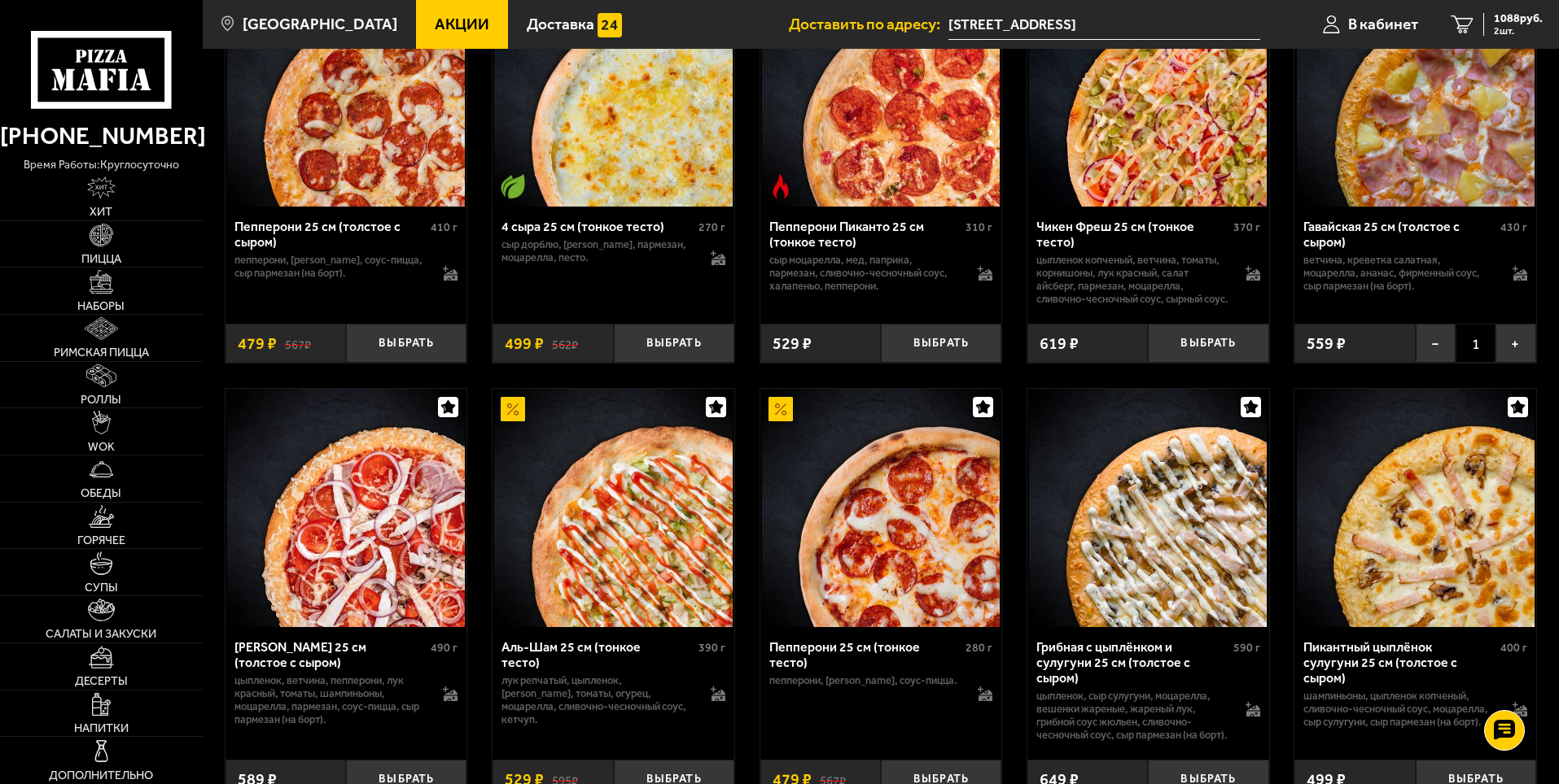
scroll to position [1383, 0]
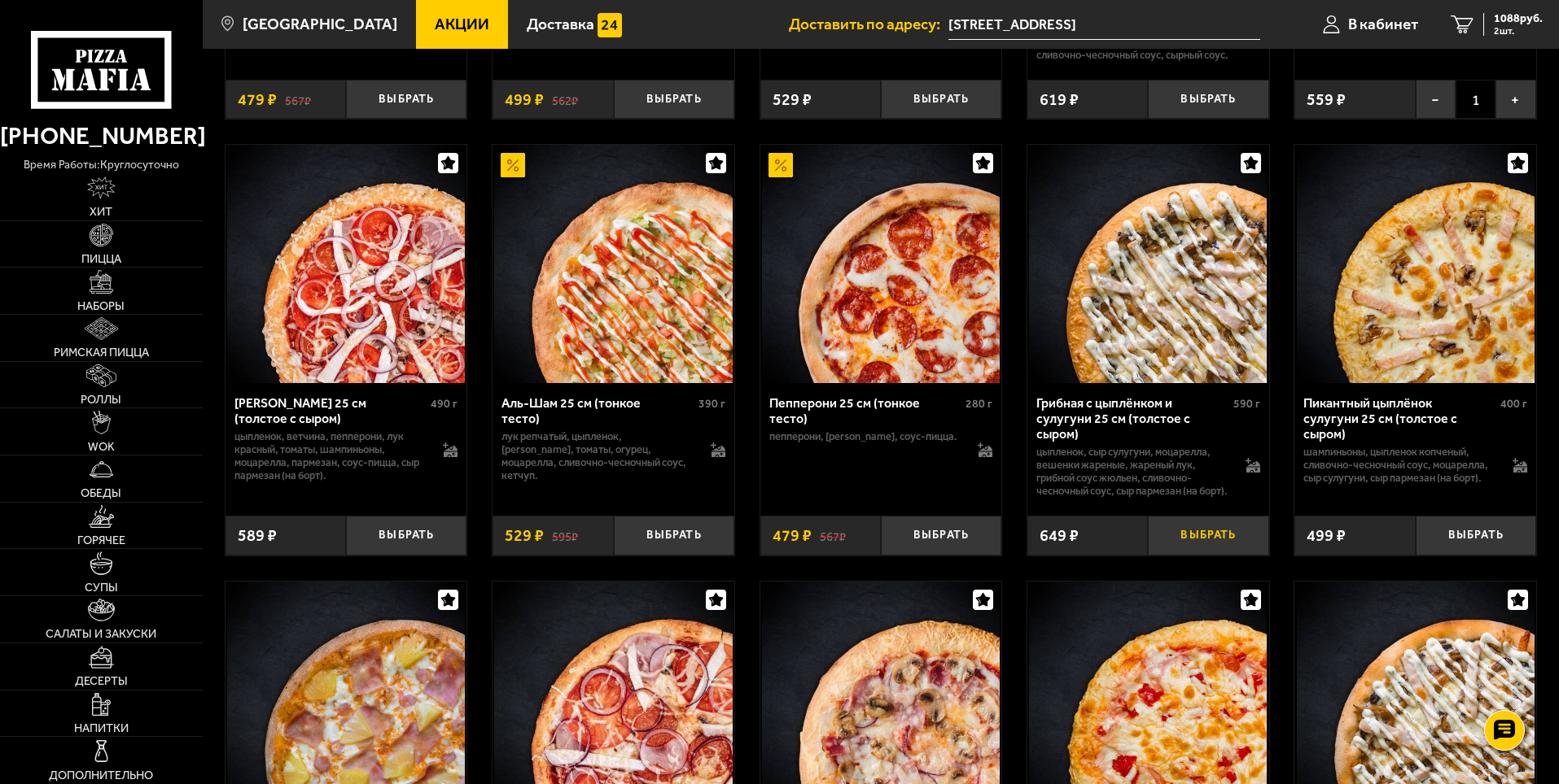
click at [1190, 555] on button "Выбрать" at bounding box center [1207, 536] width 120 height 40
click at [1498, 24] on span "1737 руб." at bounding box center [1518, 19] width 49 height 11
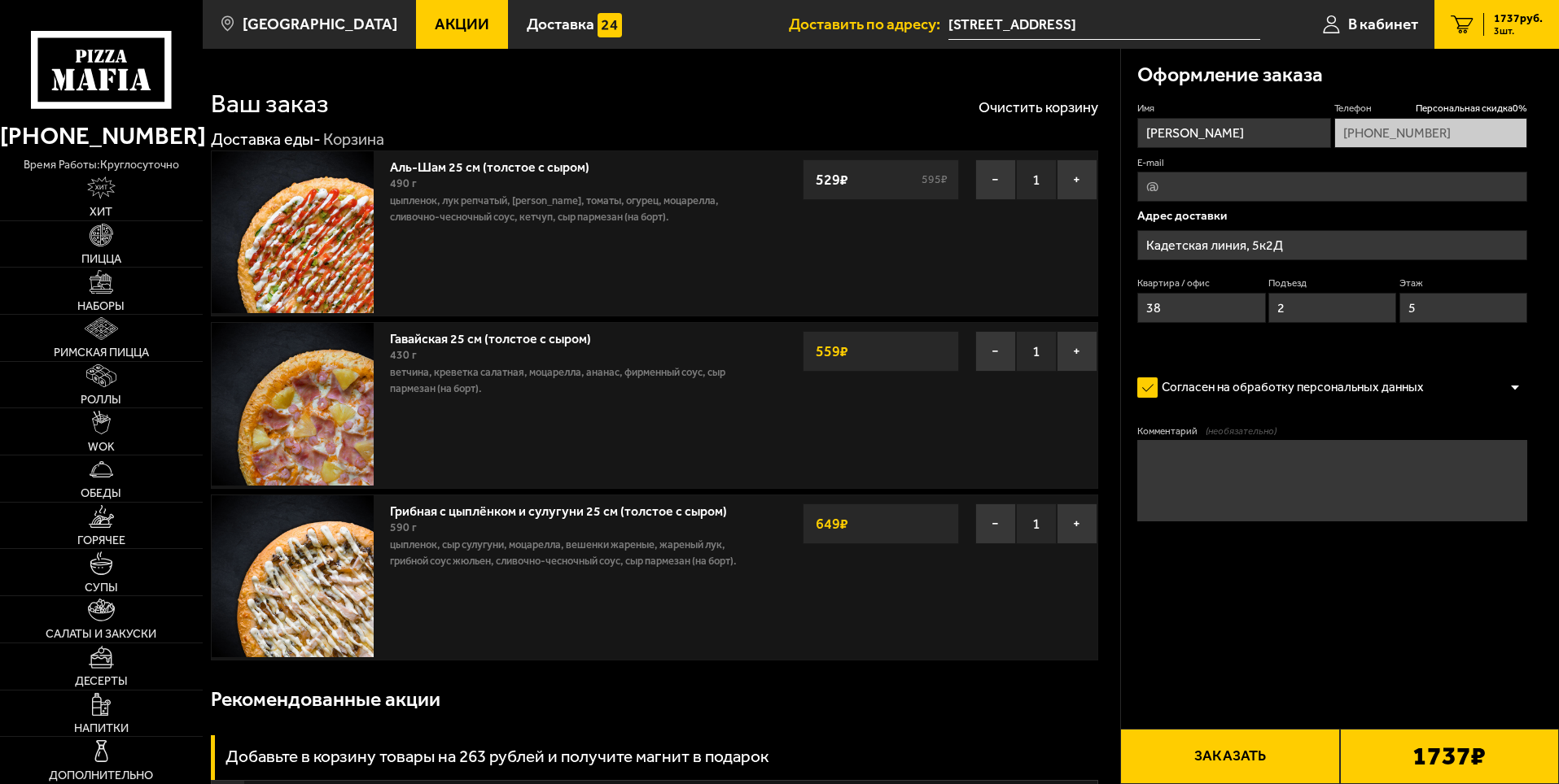
type input "[STREET_ADDRESS]"
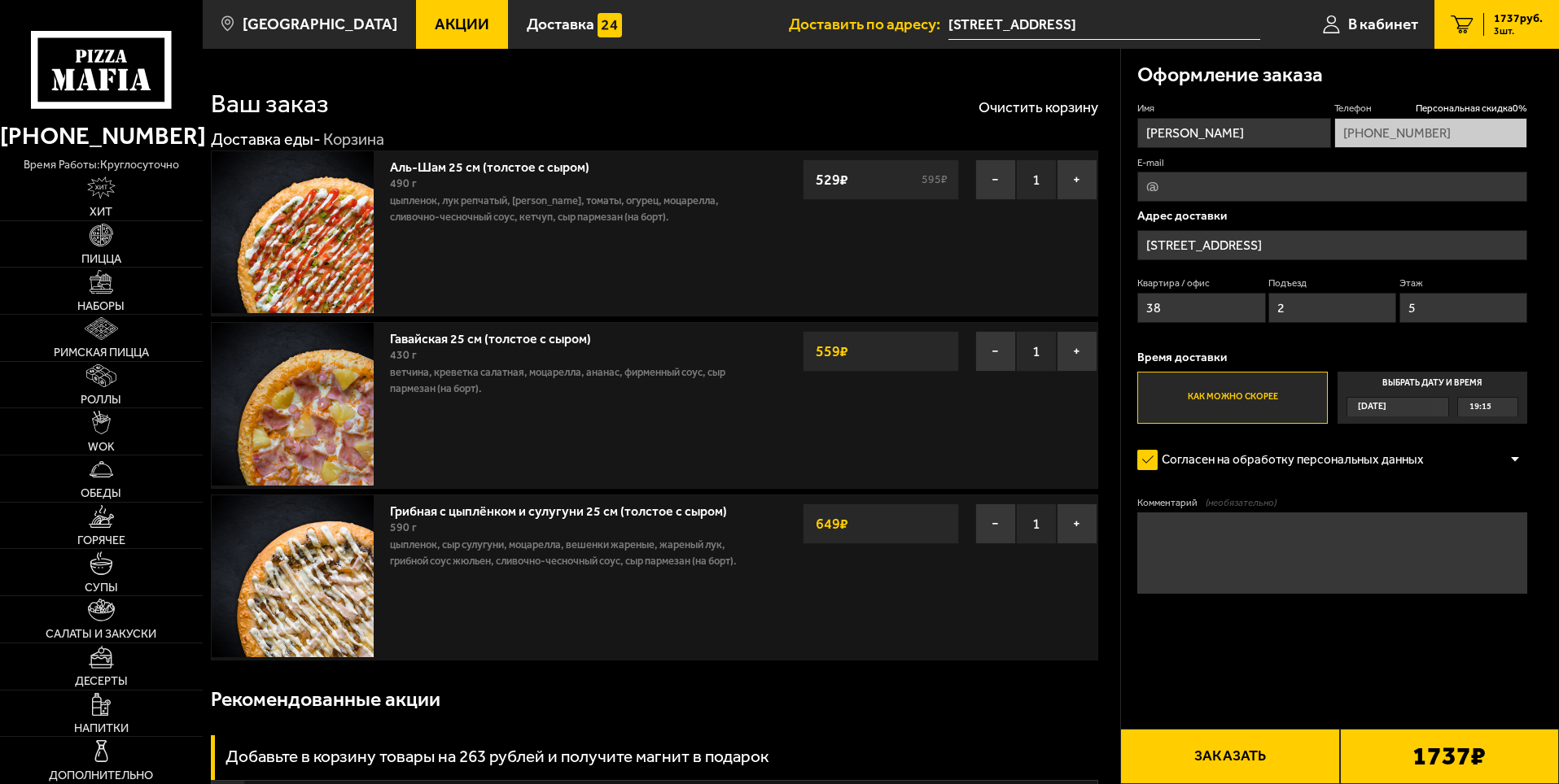
click at [443, 34] on link "Акции" at bounding box center [461, 25] width 92 height 49
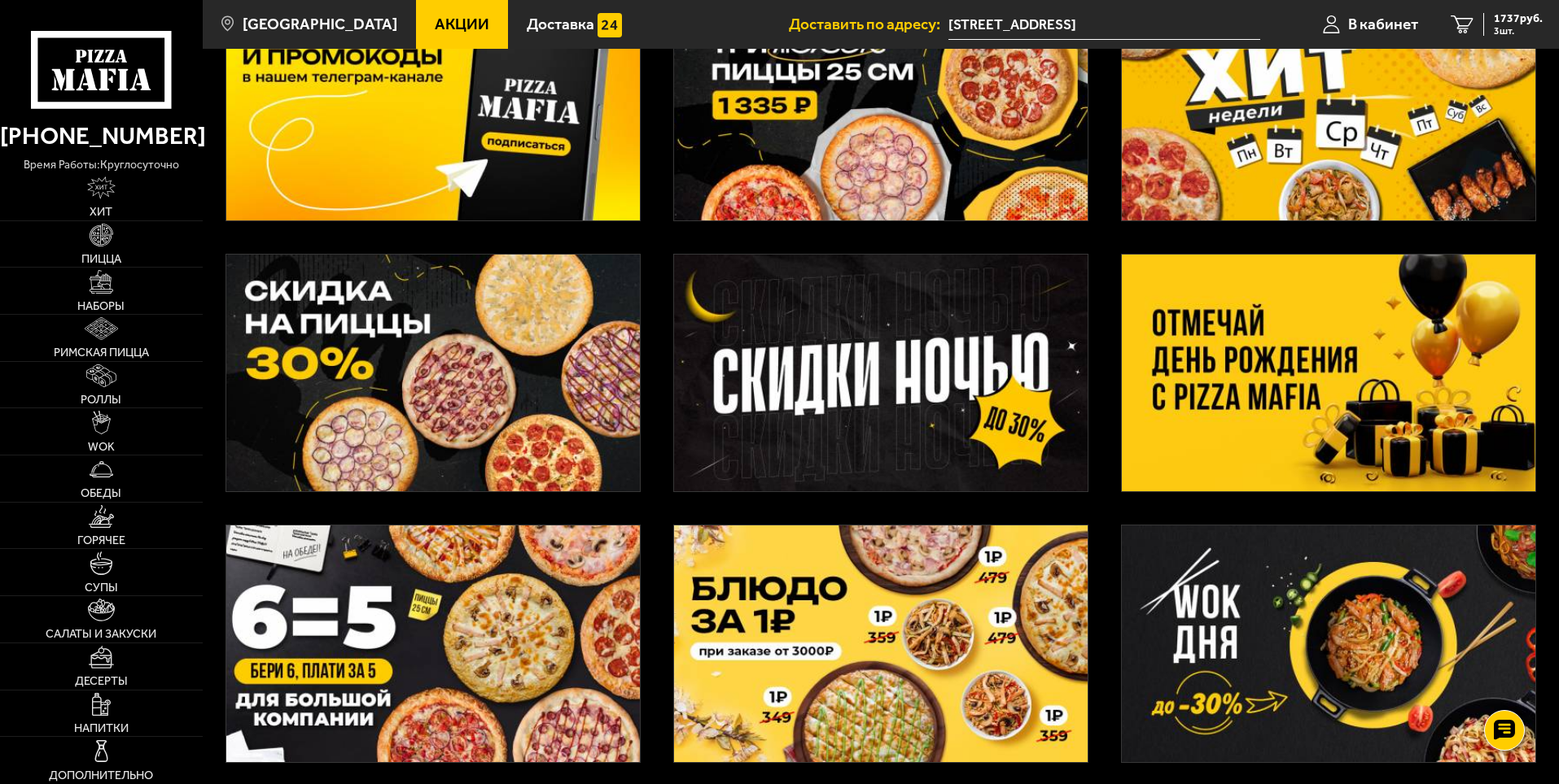
scroll to position [7, 0]
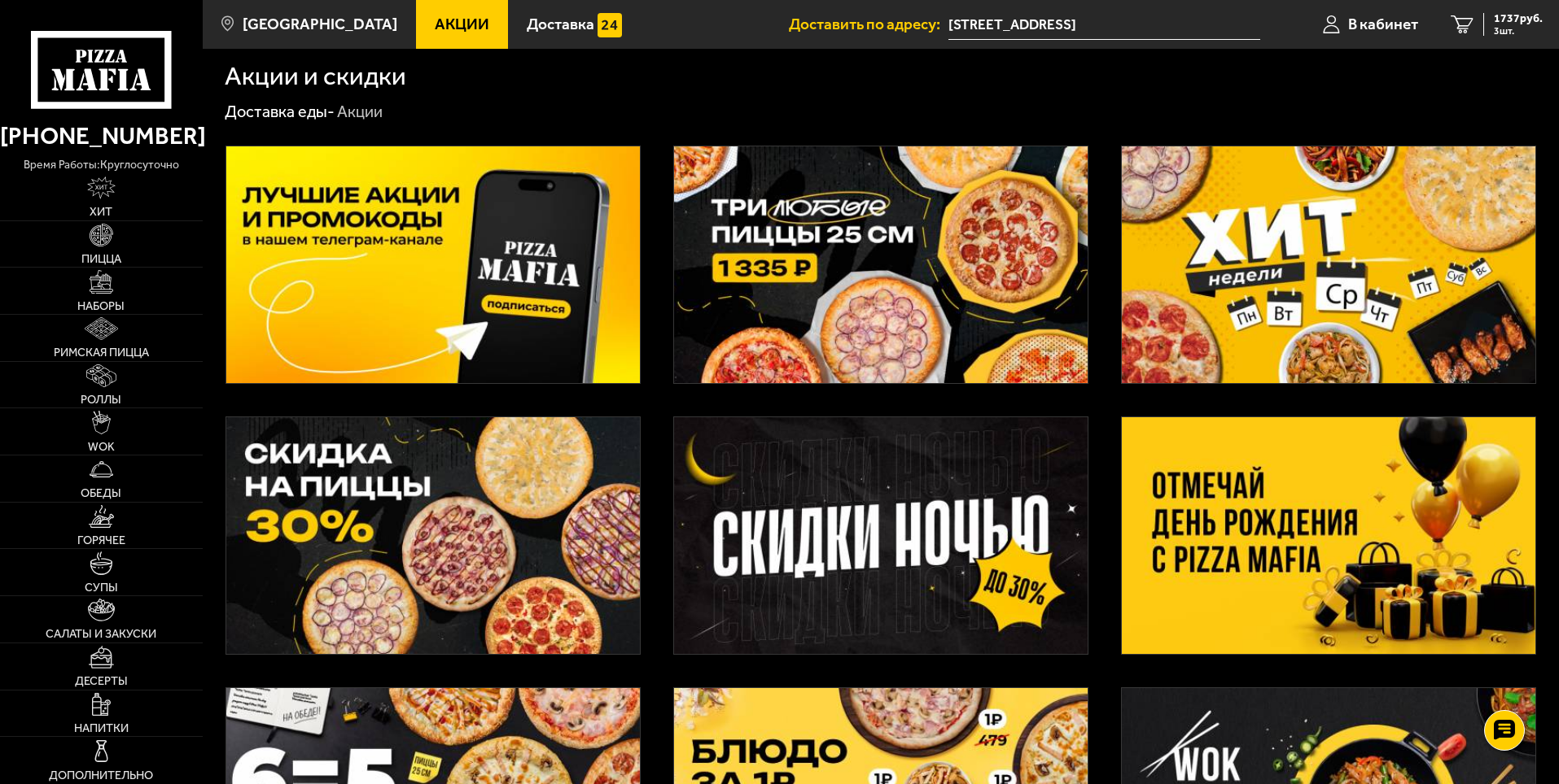
click at [1304, 229] on img at bounding box center [1328, 265] width 413 height 237
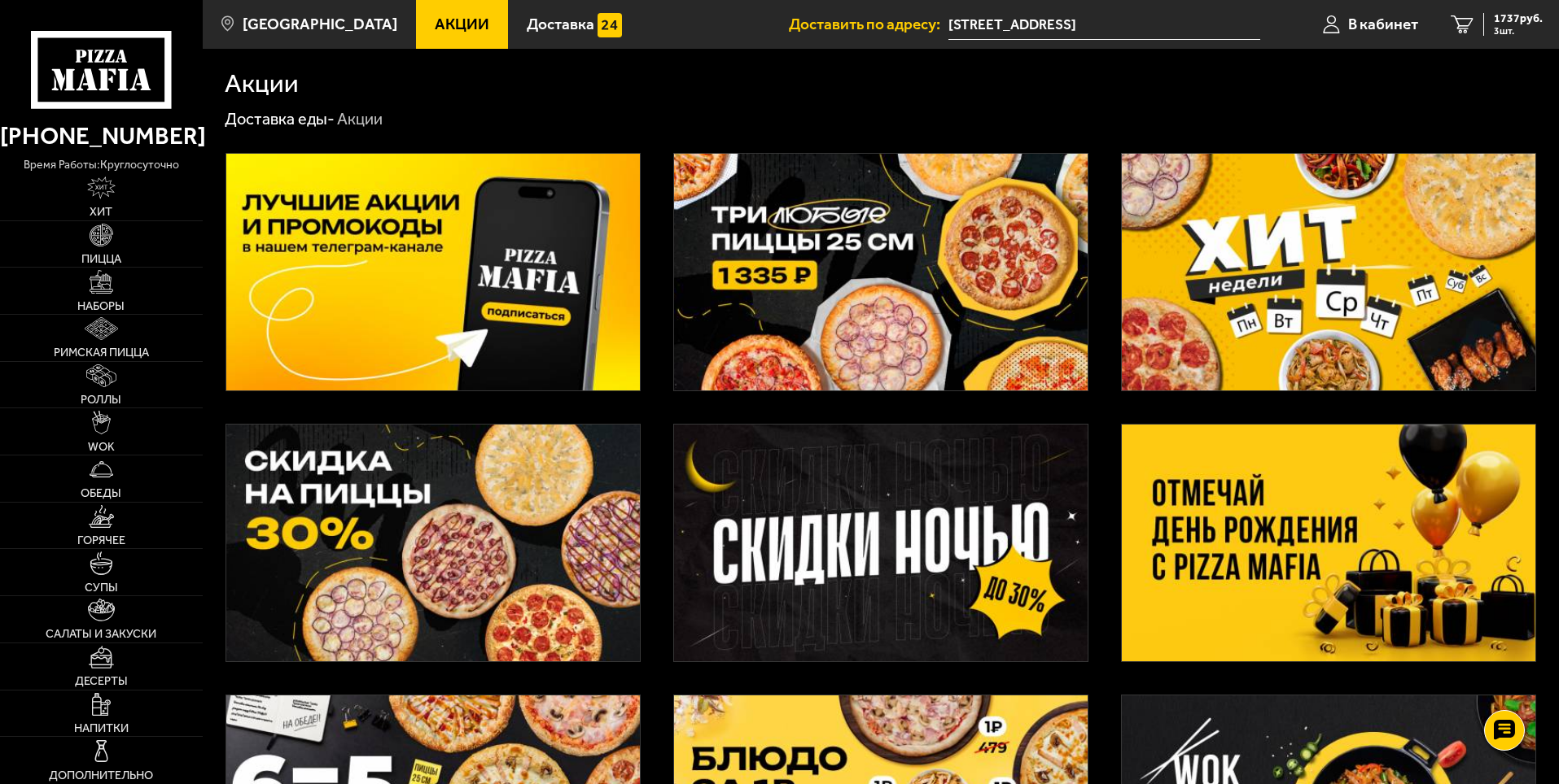
scroll to position [7, 0]
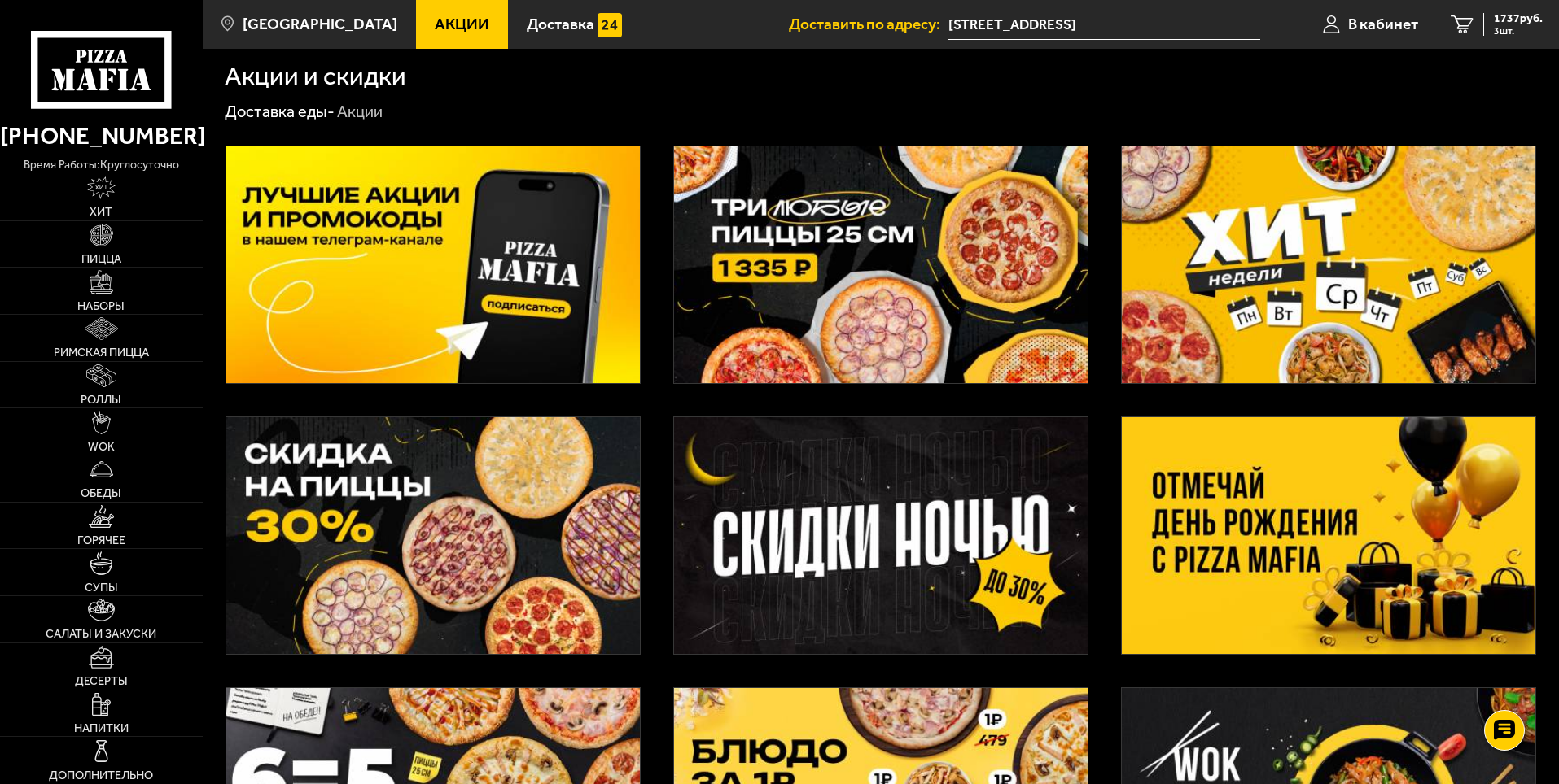
click at [864, 221] on img at bounding box center [880, 265] width 413 height 237
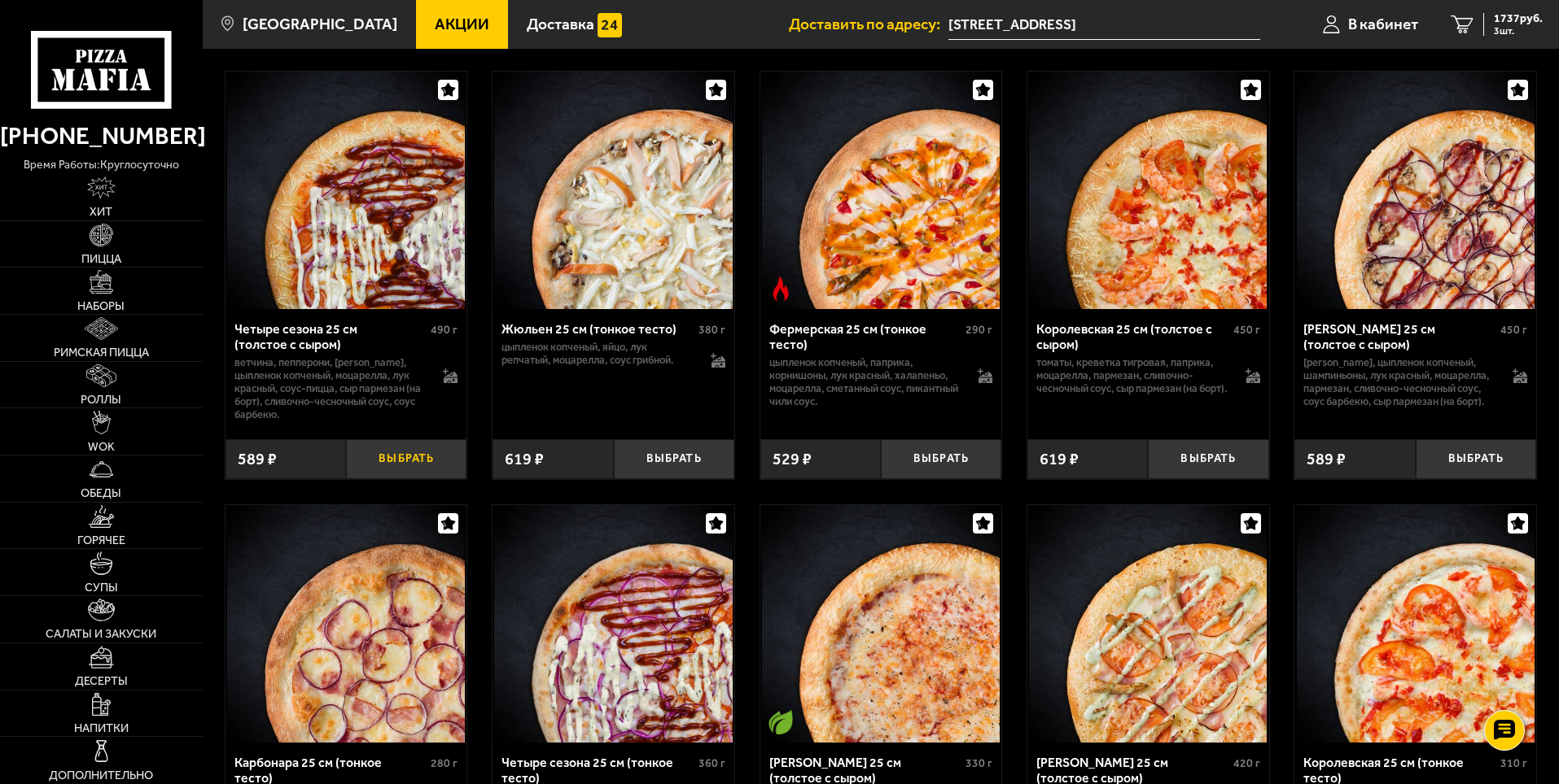
scroll to position [3335, 0]
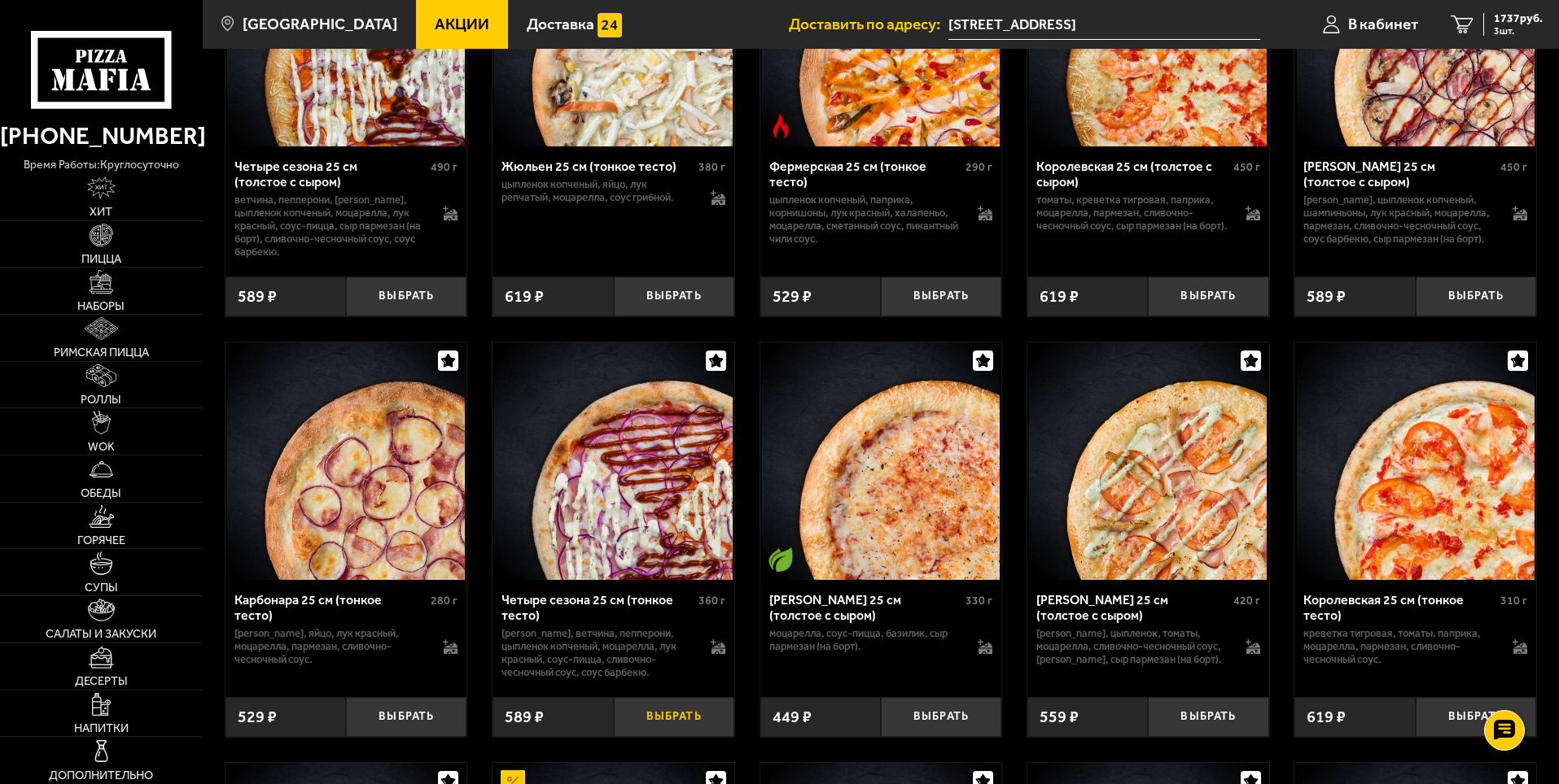
click at [652, 737] on button "Выбрать" at bounding box center [674, 717] width 120 height 40
click at [1515, 13] on span "2326 руб." at bounding box center [1518, 19] width 49 height 11
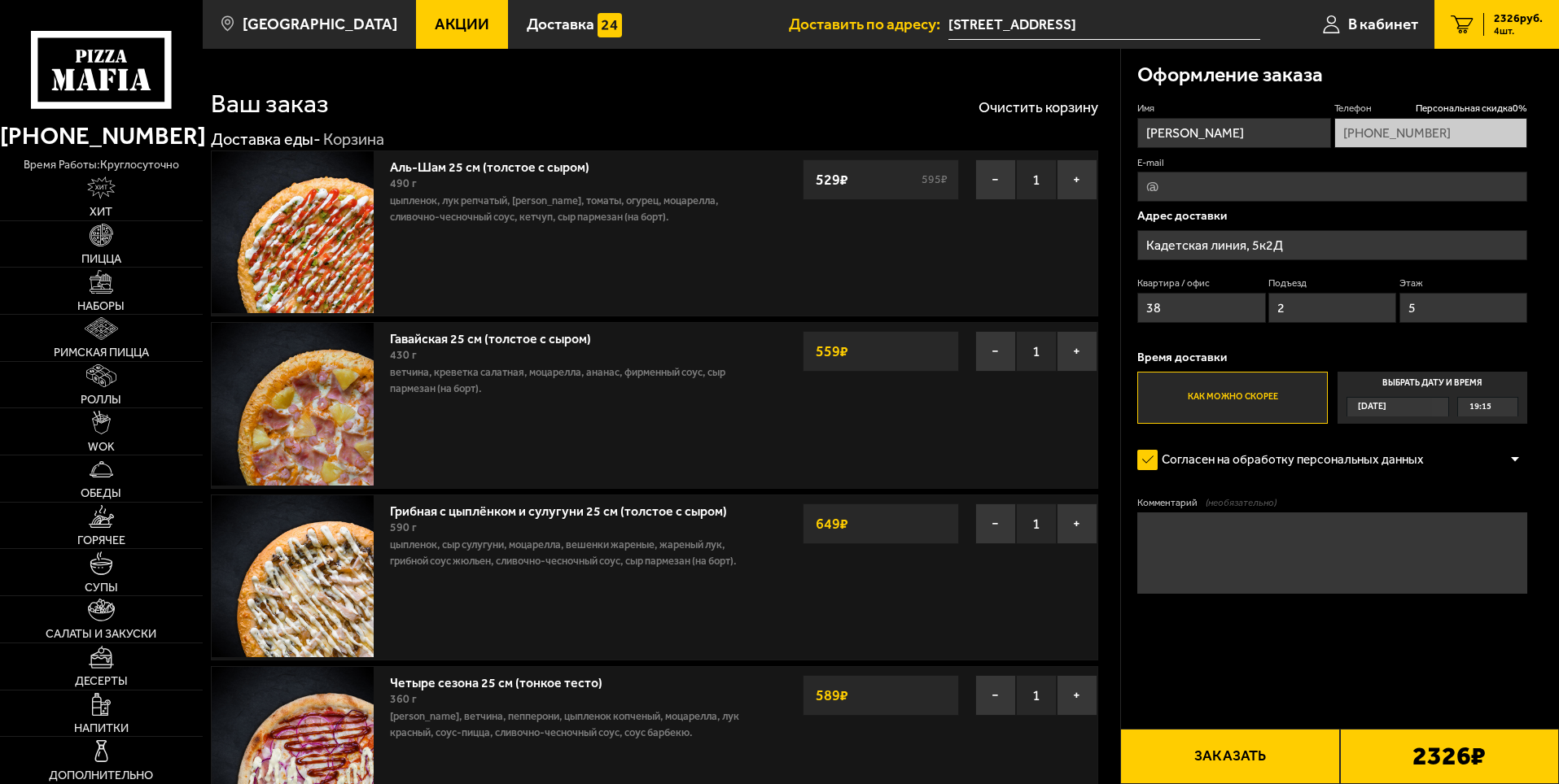
type input "[STREET_ADDRESS]"
click at [1042, 107] on button "Очистить корзину" at bounding box center [1039, 107] width 120 height 15
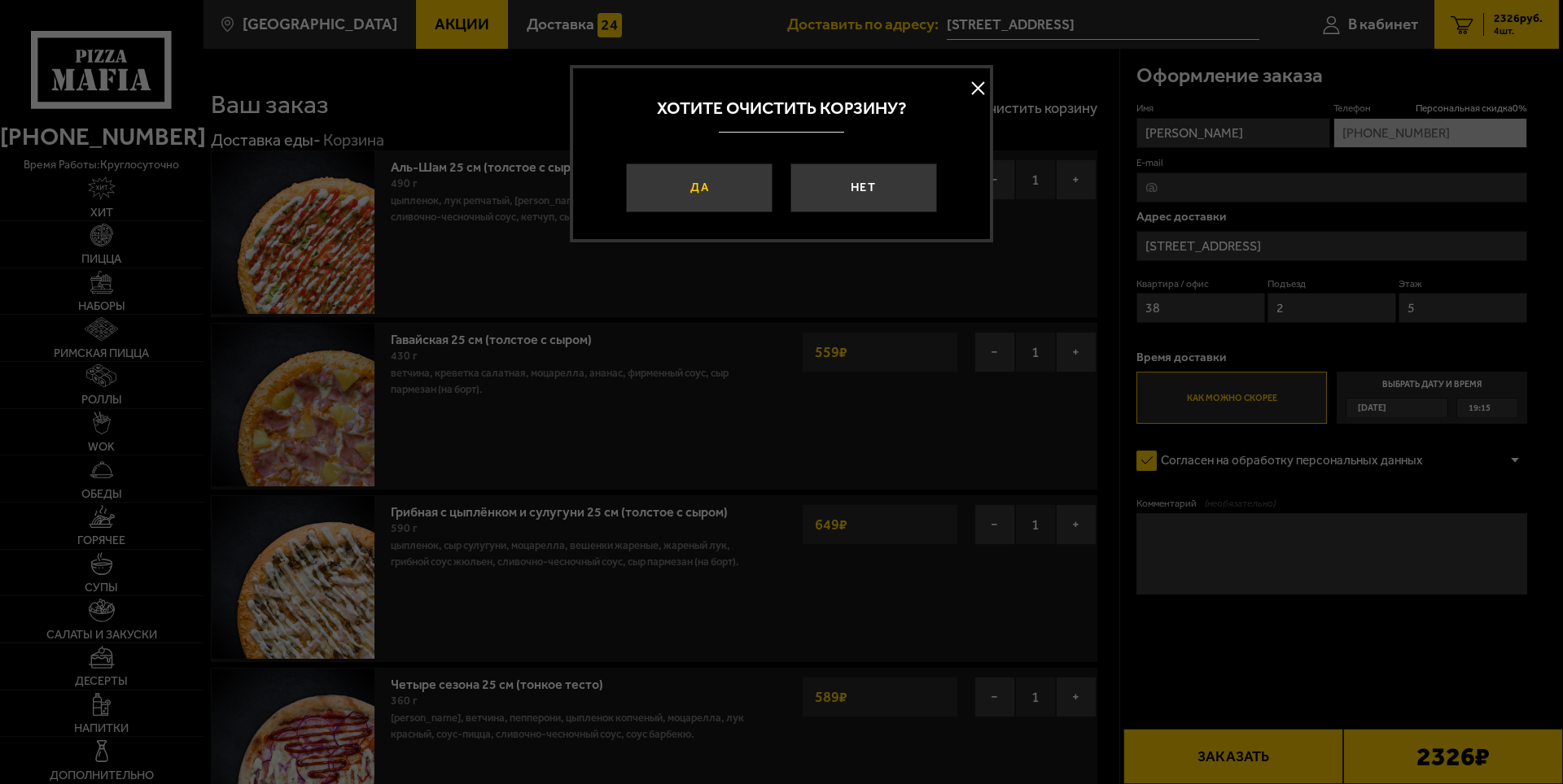
click at [736, 180] on button "Да" at bounding box center [699, 188] width 147 height 49
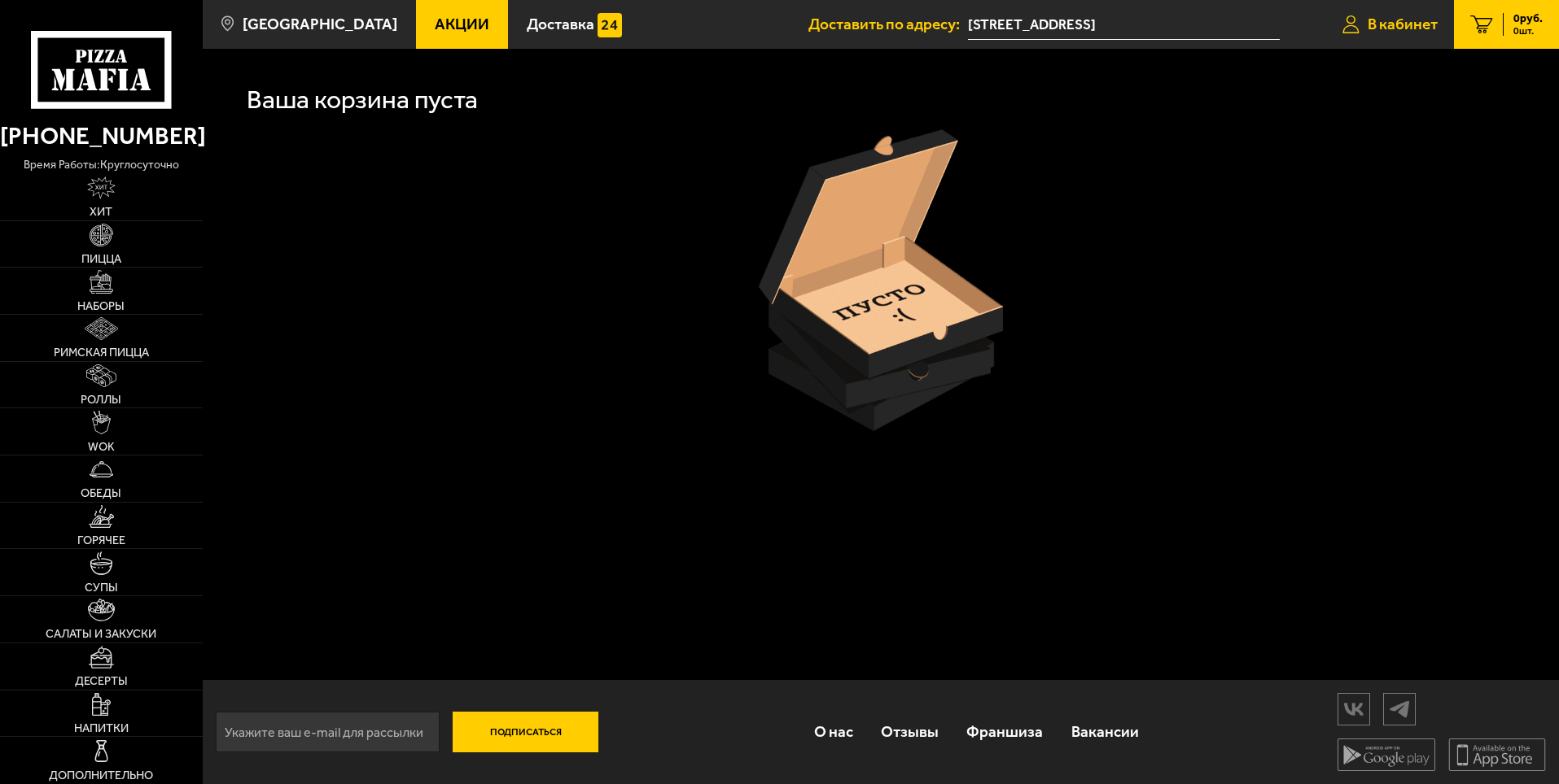
click at [1386, 27] on span "В кабинет" at bounding box center [1402, 24] width 70 height 16
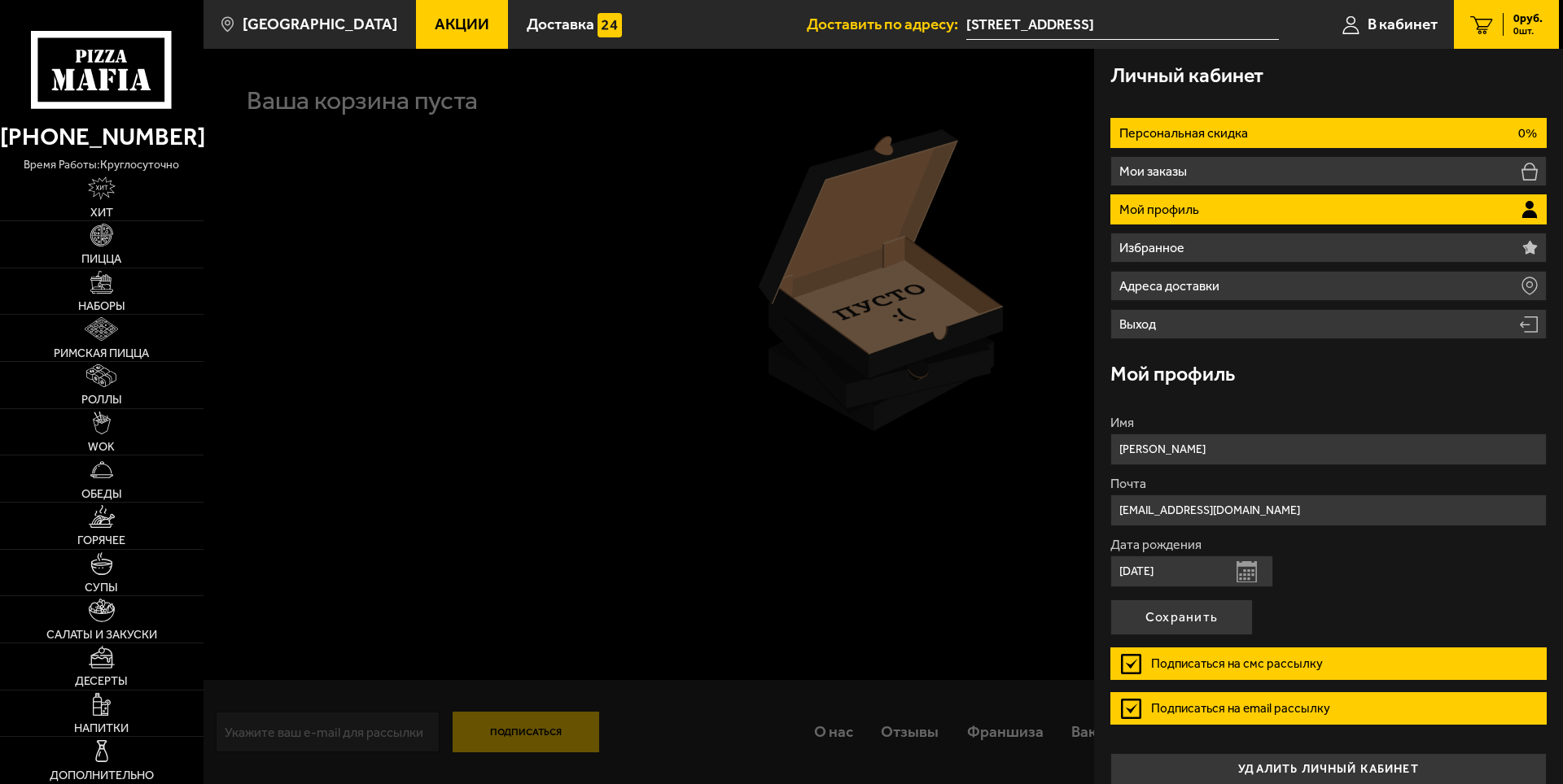
click at [1234, 133] on p "Персональная скидка" at bounding box center [1185, 134] width 133 height 13
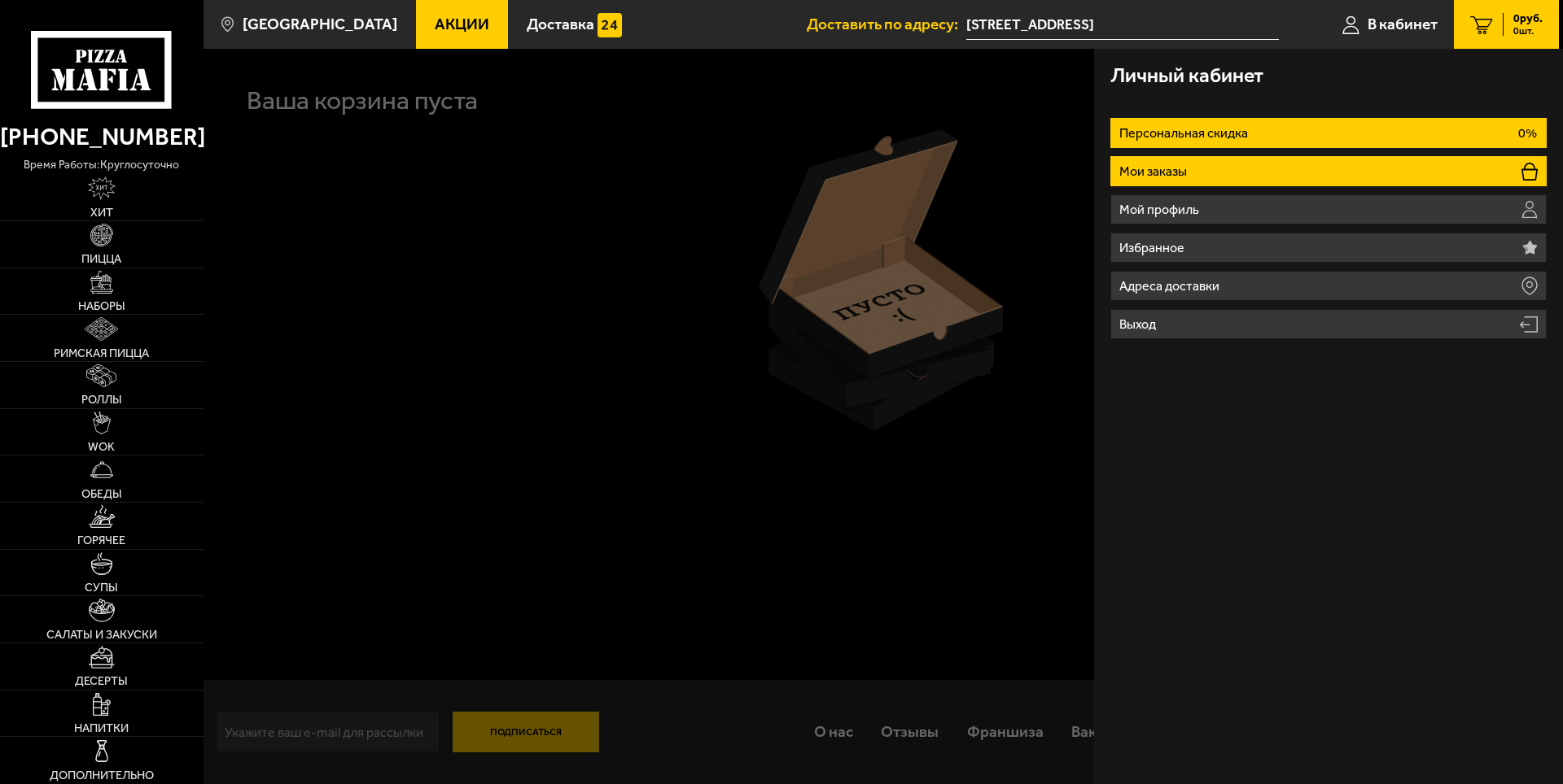
click at [1208, 165] on li "Мои заказы" at bounding box center [1329, 171] width 436 height 30
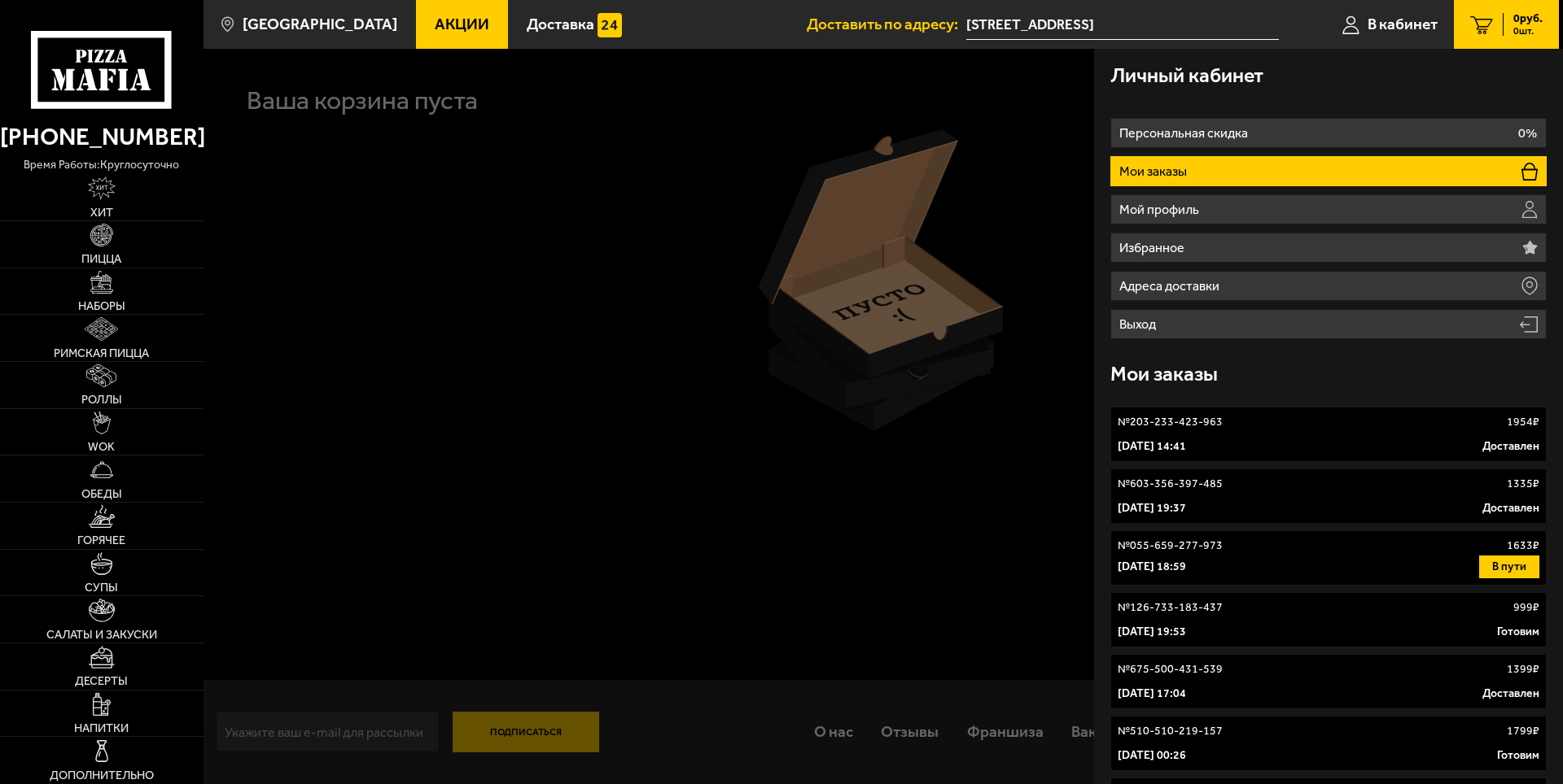
click at [1270, 428] on div "№ 203-233-423-963 1954 ₽" at bounding box center [1328, 422] width 421 height 16
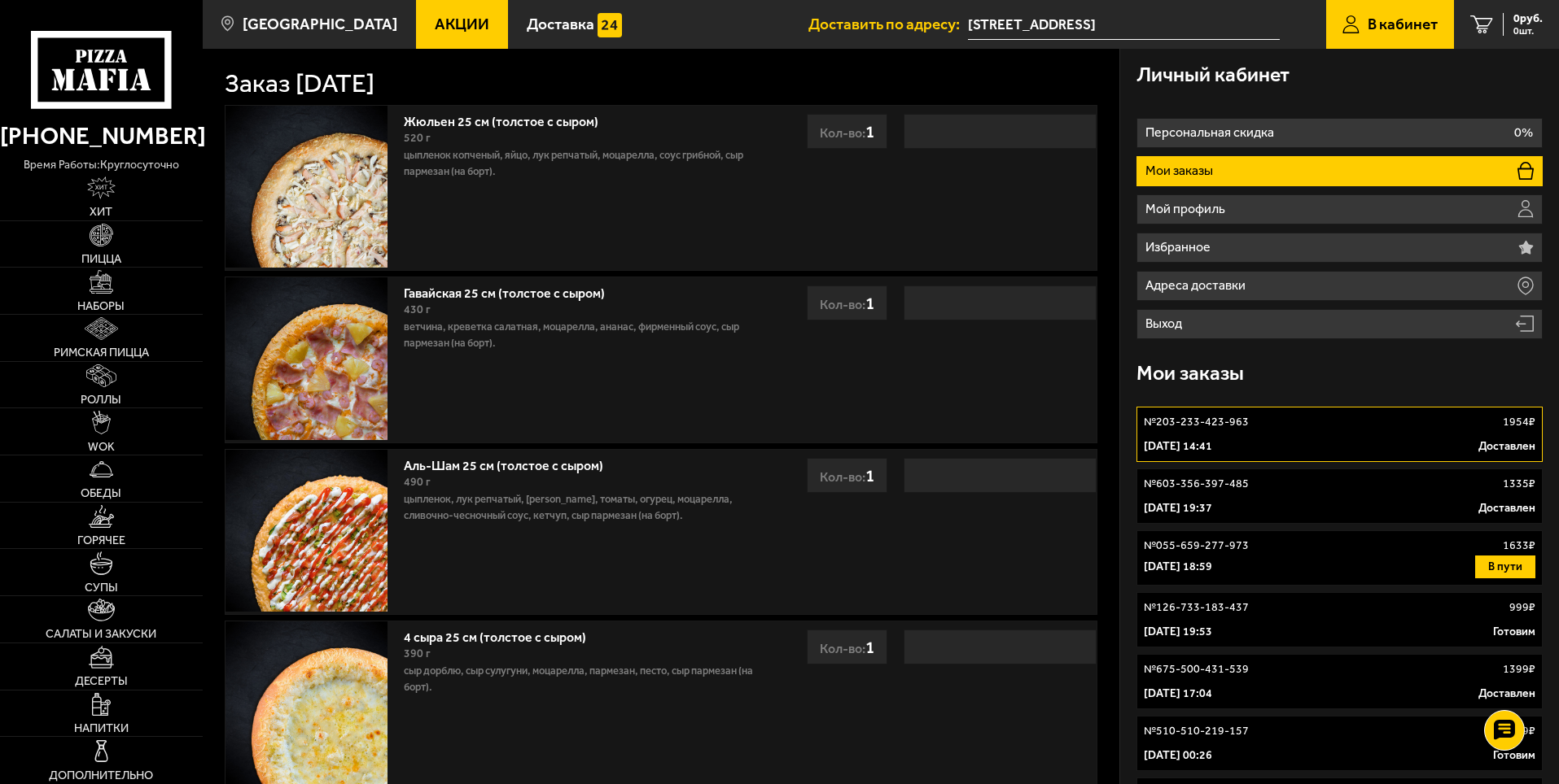
click at [1296, 508] on div "[DATE] 19:37 Доставлен" at bounding box center [1339, 509] width 392 height 16
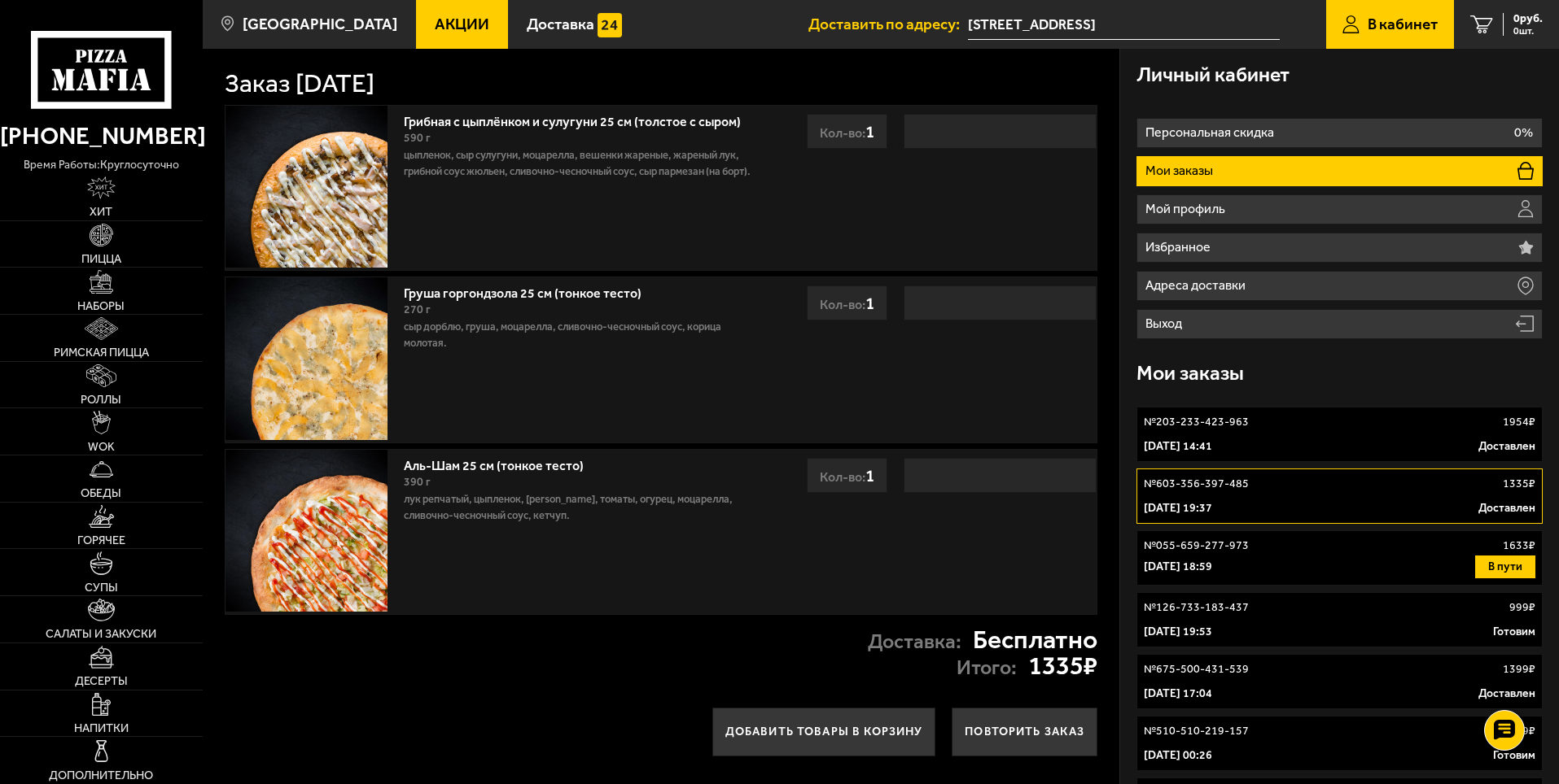
scroll to position [163, 0]
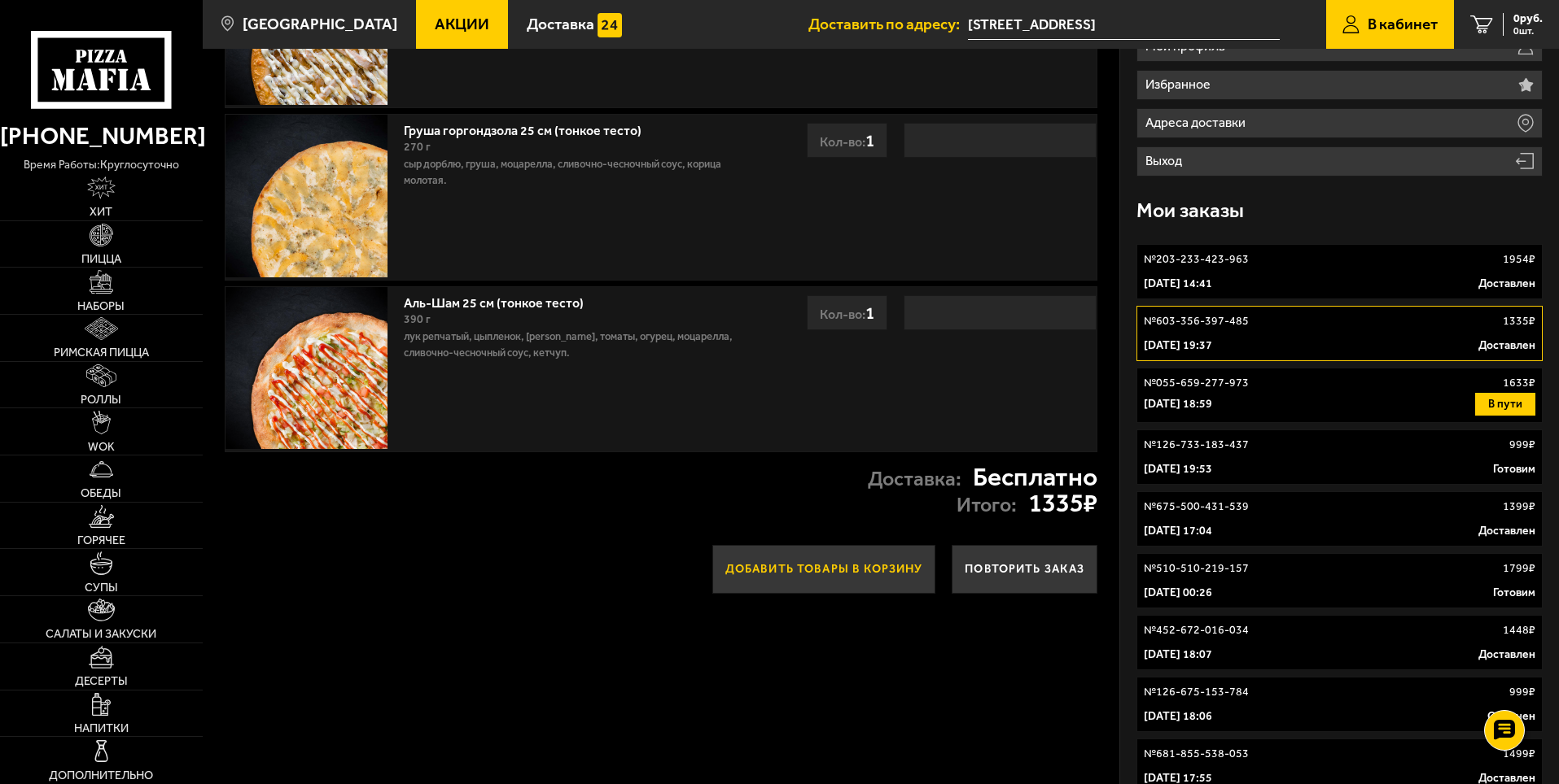
click at [857, 574] on button "Добавить товары в корзину" at bounding box center [824, 569] width 224 height 49
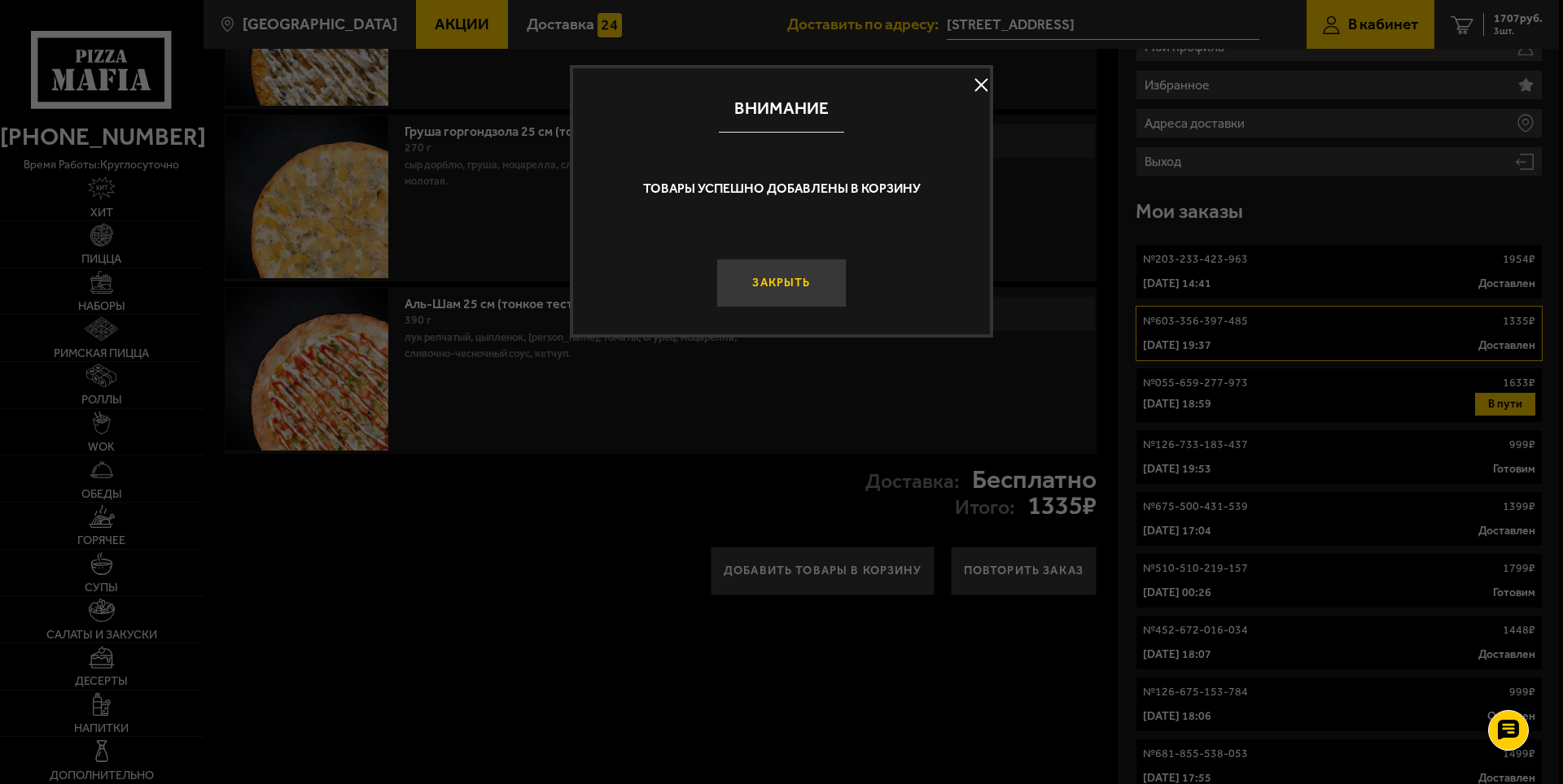
click at [752, 270] on button "Закрыть" at bounding box center [781, 283] width 130 height 49
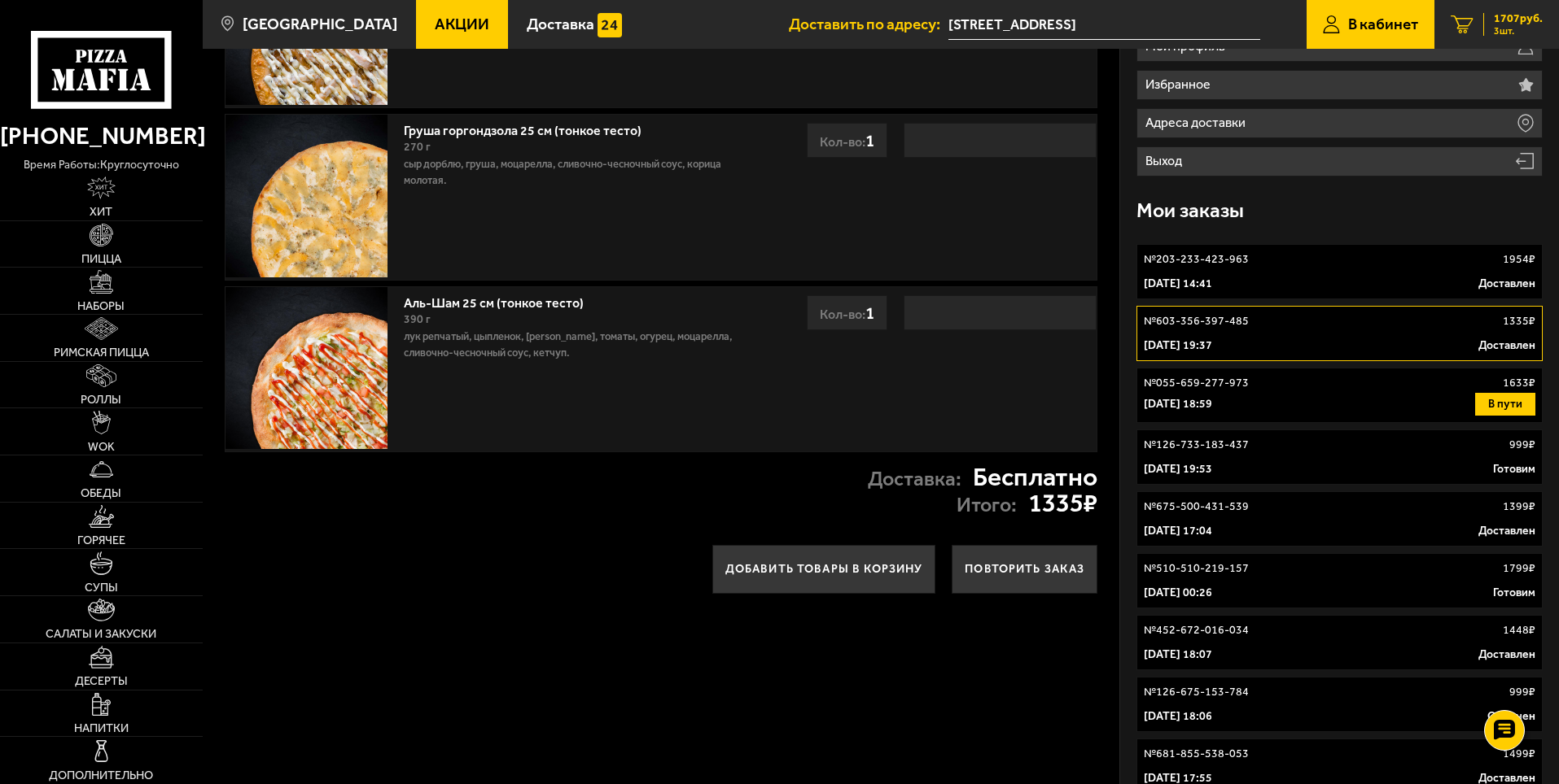
click at [1519, 30] on span "3 шт." at bounding box center [1518, 31] width 49 height 10
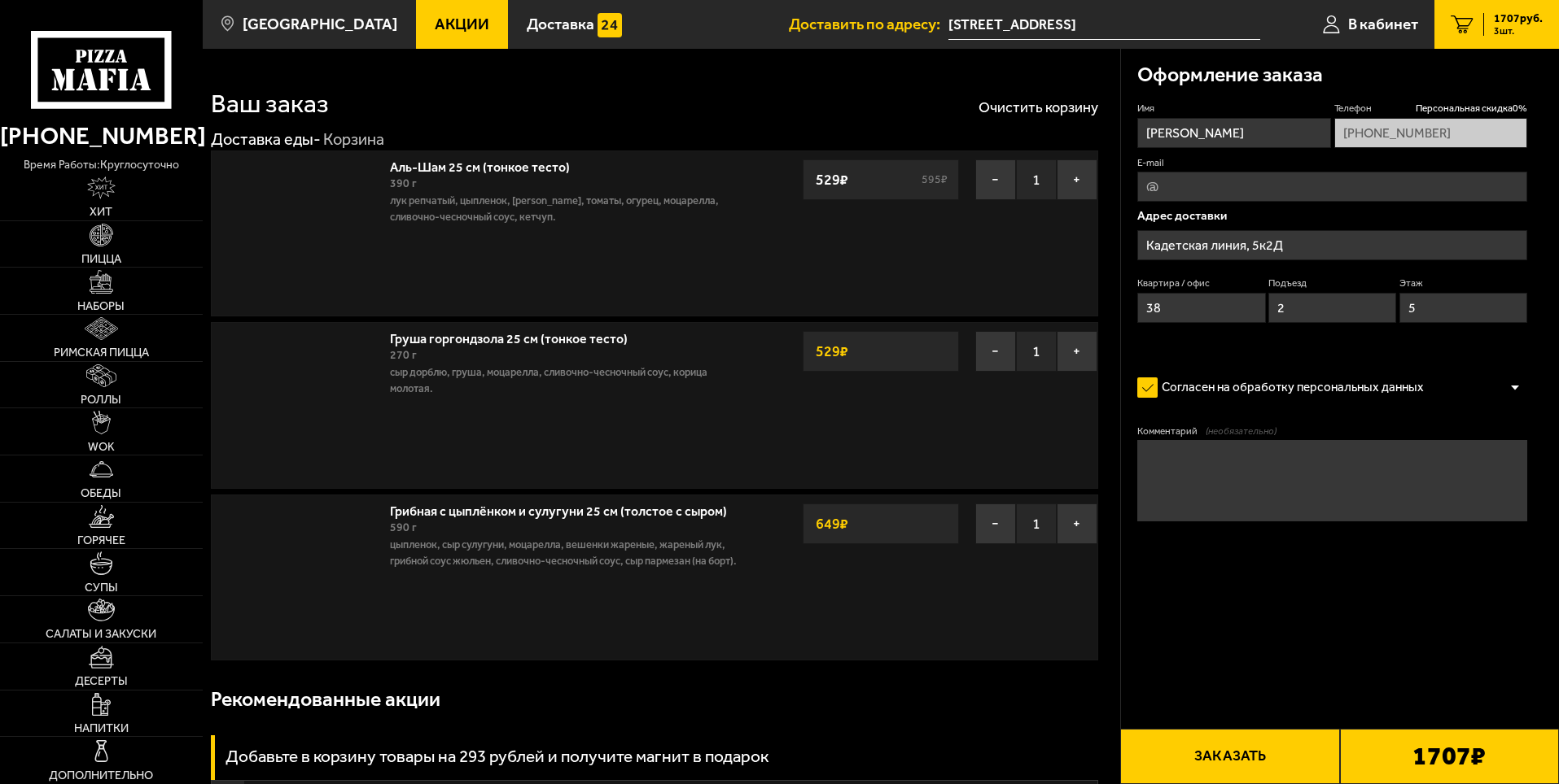
type input "[STREET_ADDRESS]"
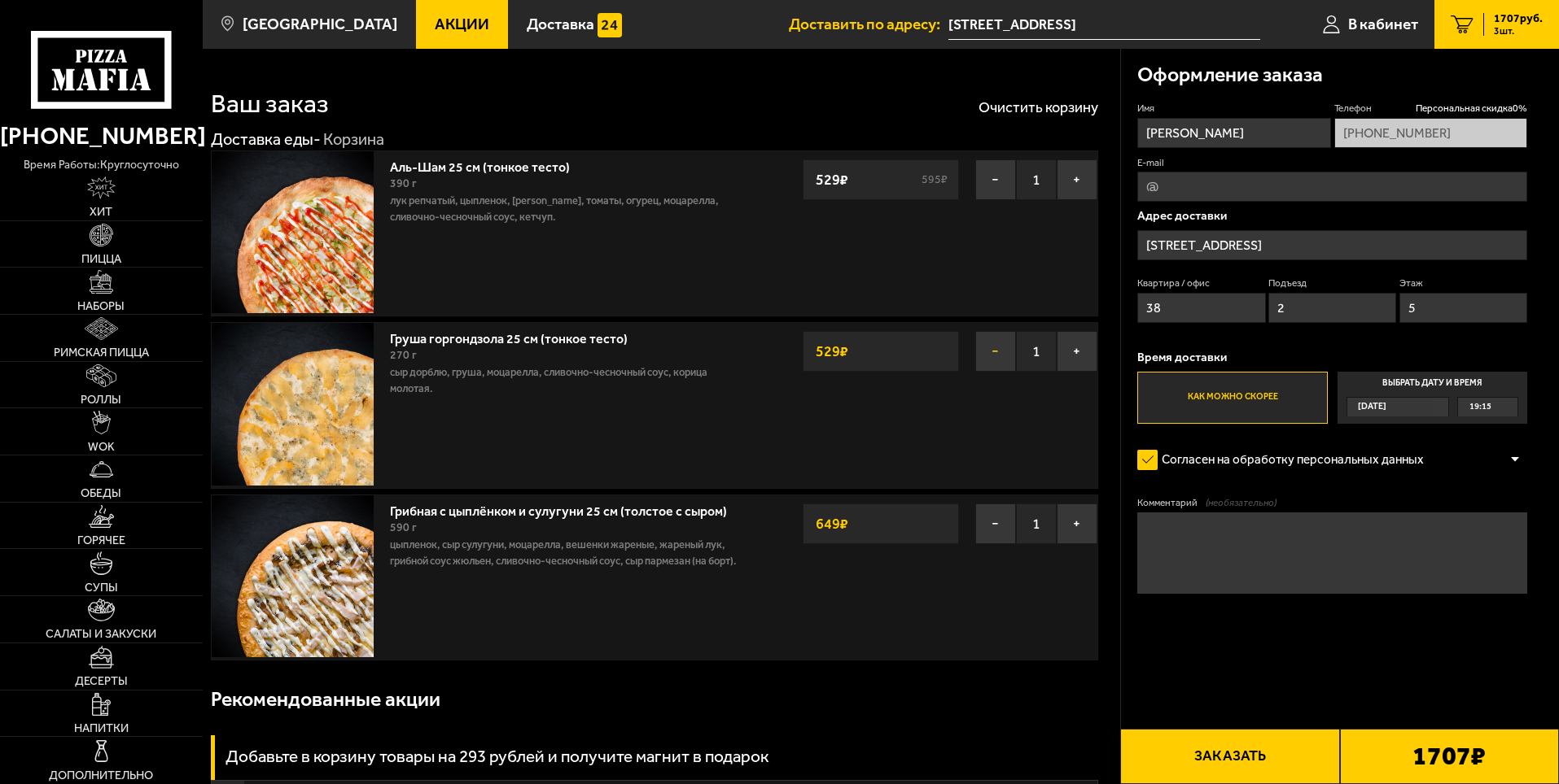
click at [995, 344] on button "−" at bounding box center [996, 351] width 41 height 41
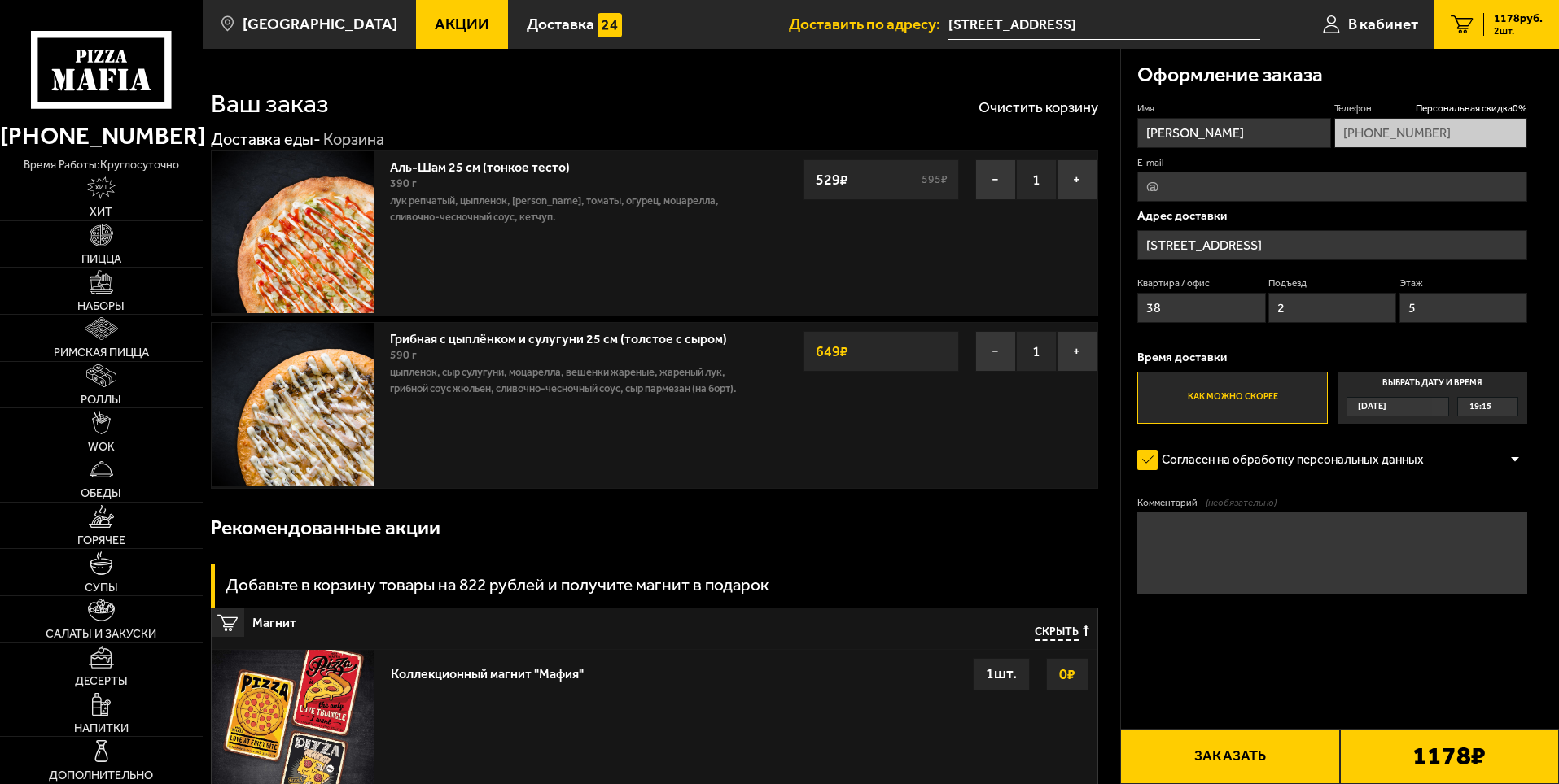
click at [439, 20] on span "Акции" at bounding box center [461, 24] width 55 height 16
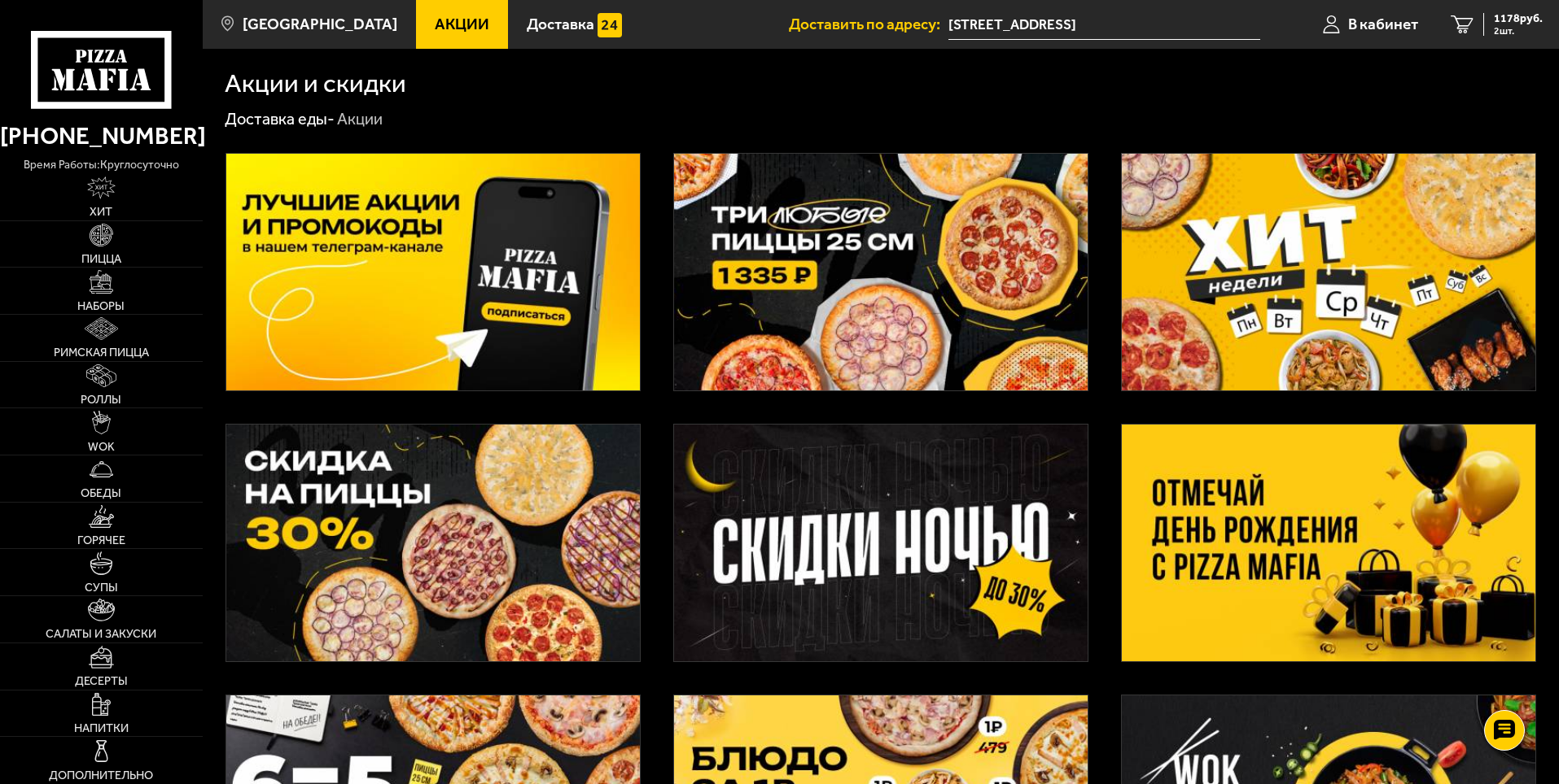
click at [853, 274] on img at bounding box center [880, 272] width 413 height 237
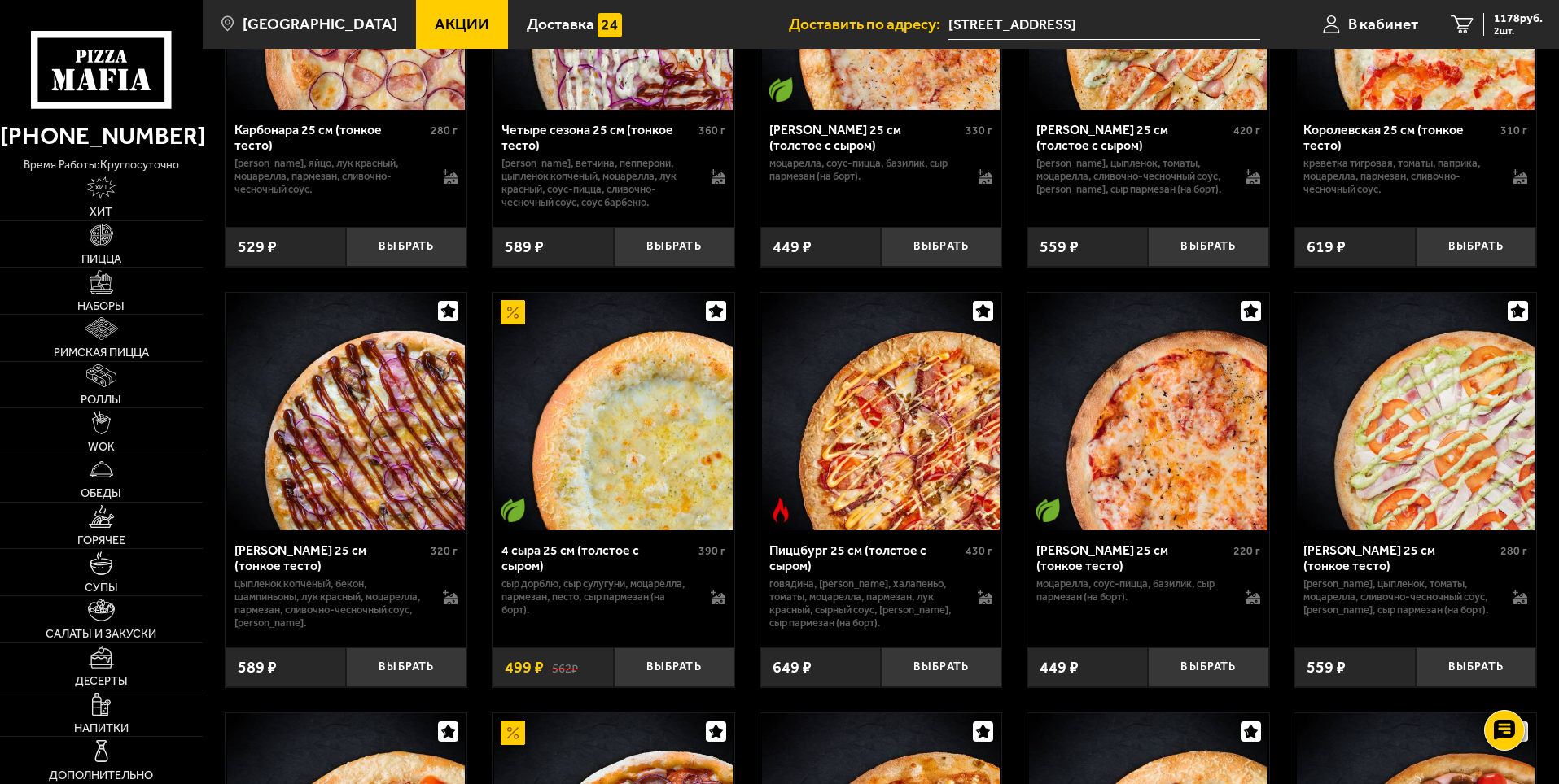
scroll to position [3724, 0]
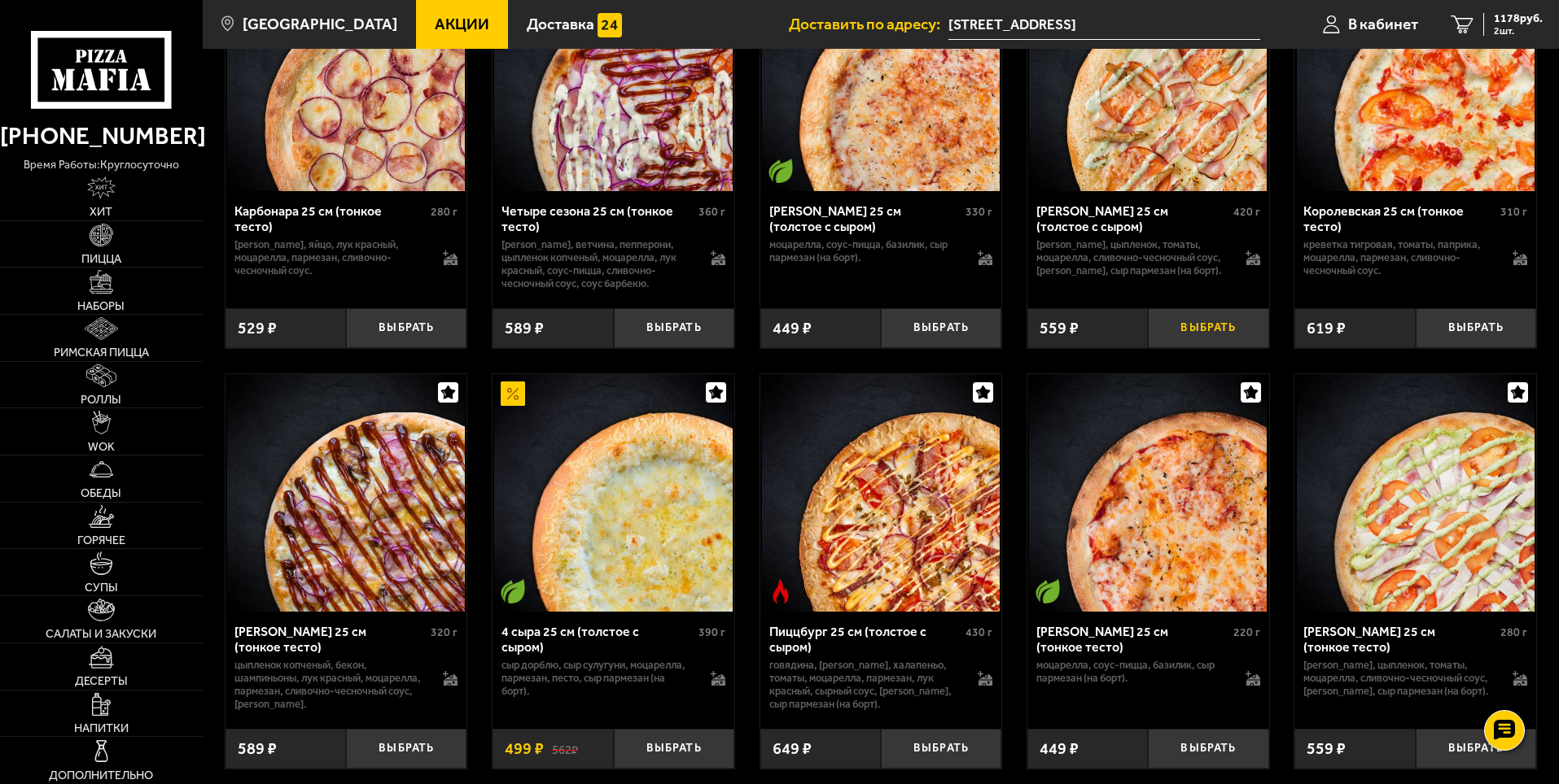
click at [1217, 348] on button "Выбрать" at bounding box center [1207, 328] width 120 height 40
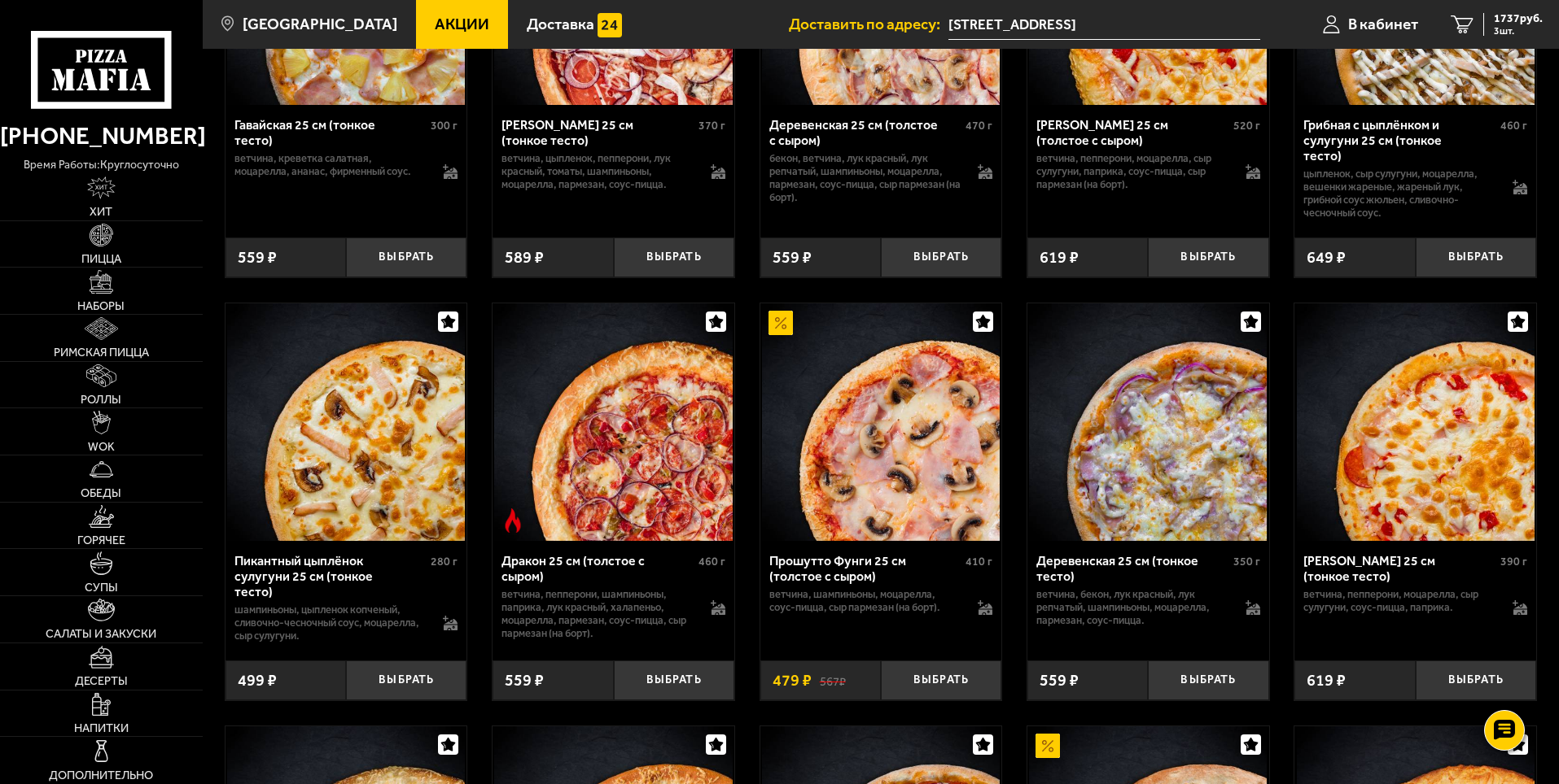
scroll to position [1934, 0]
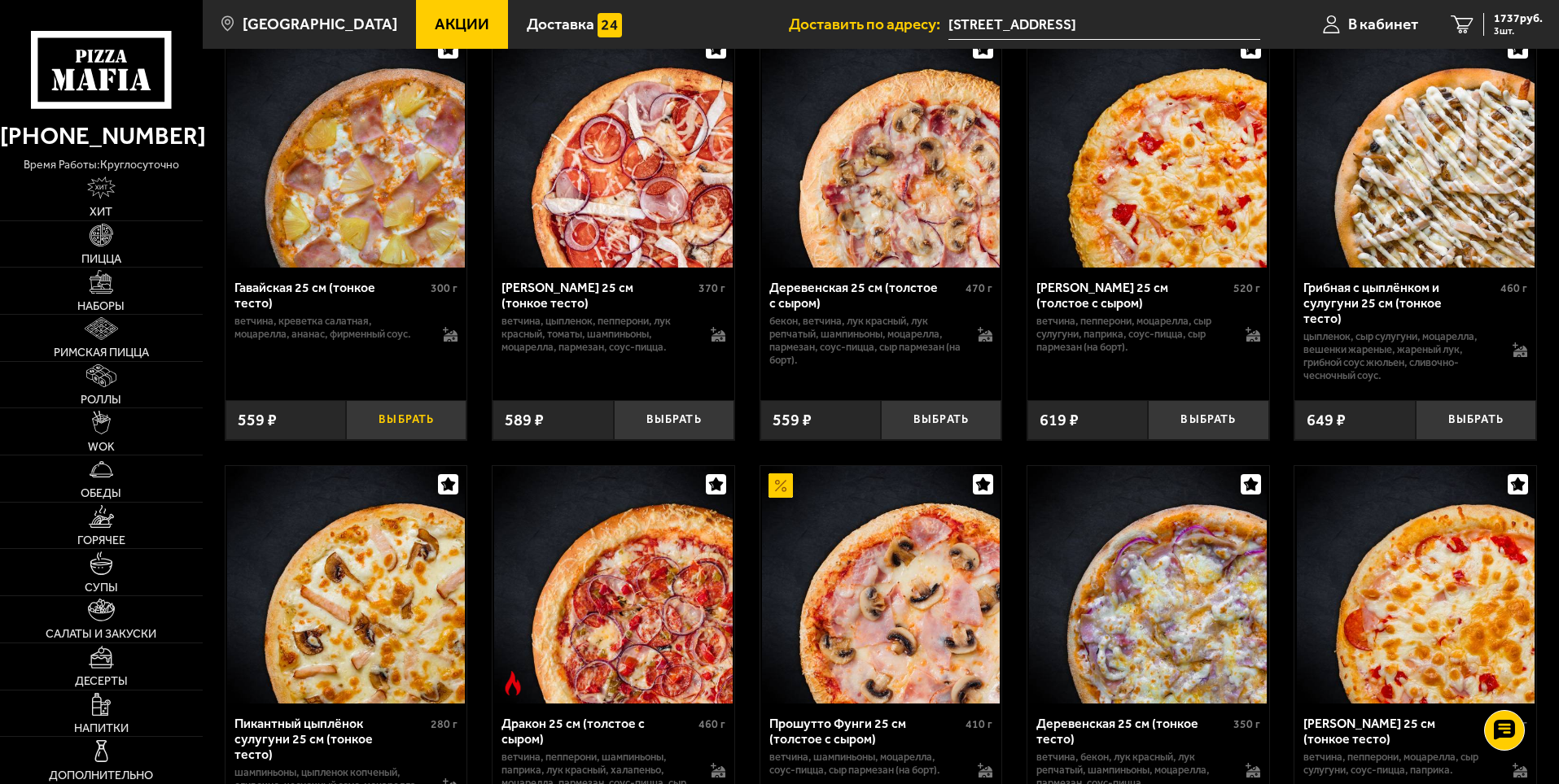
click at [398, 433] on button "Выбрать" at bounding box center [406, 420] width 120 height 40
drag, startPoint x: 1530, startPoint y: 23, endPoint x: 1516, endPoint y: 22, distance: 14.0
click at [1527, 22] on span "2296 руб." at bounding box center [1518, 19] width 49 height 11
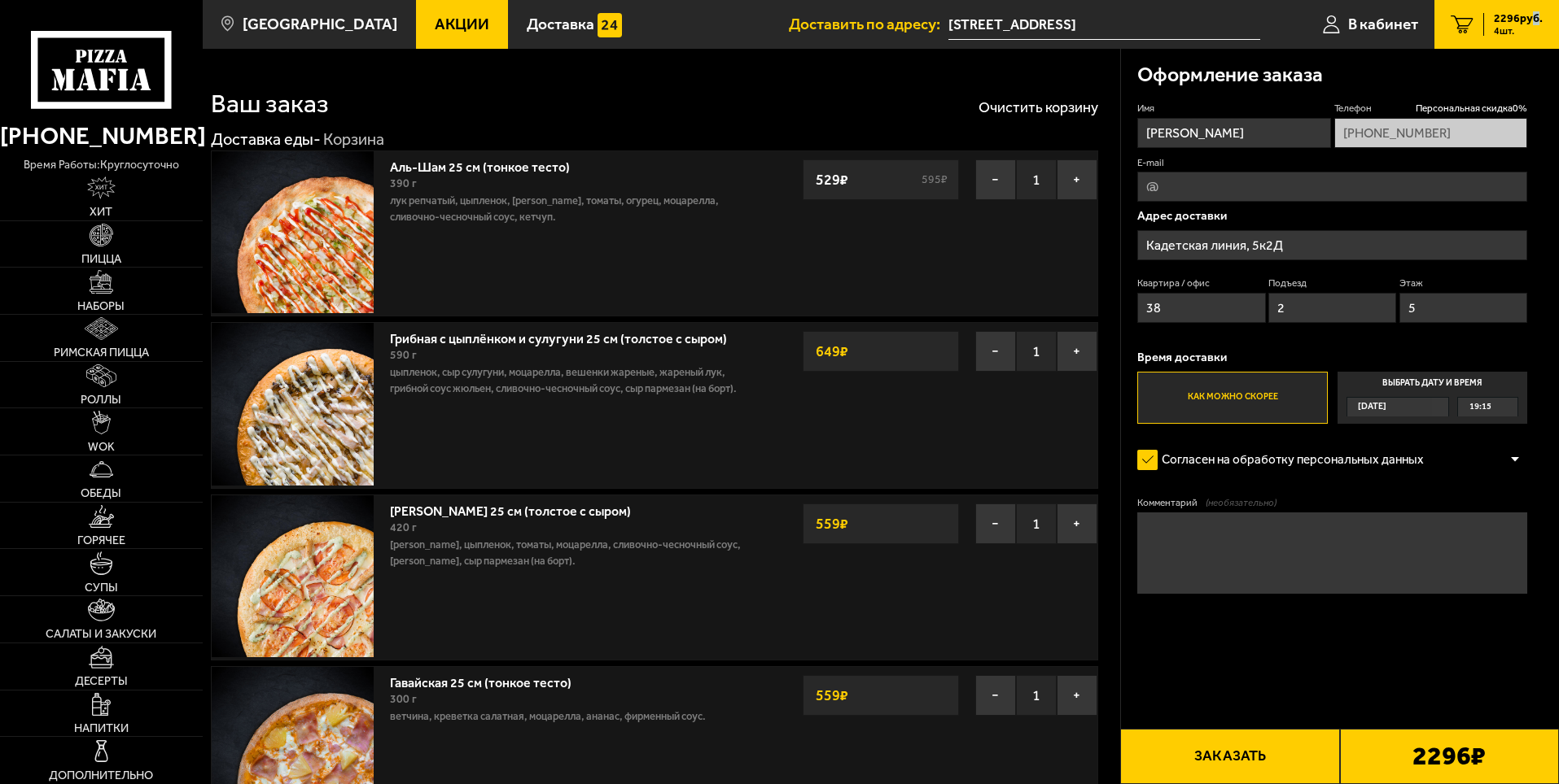
type input "[STREET_ADDRESS]"
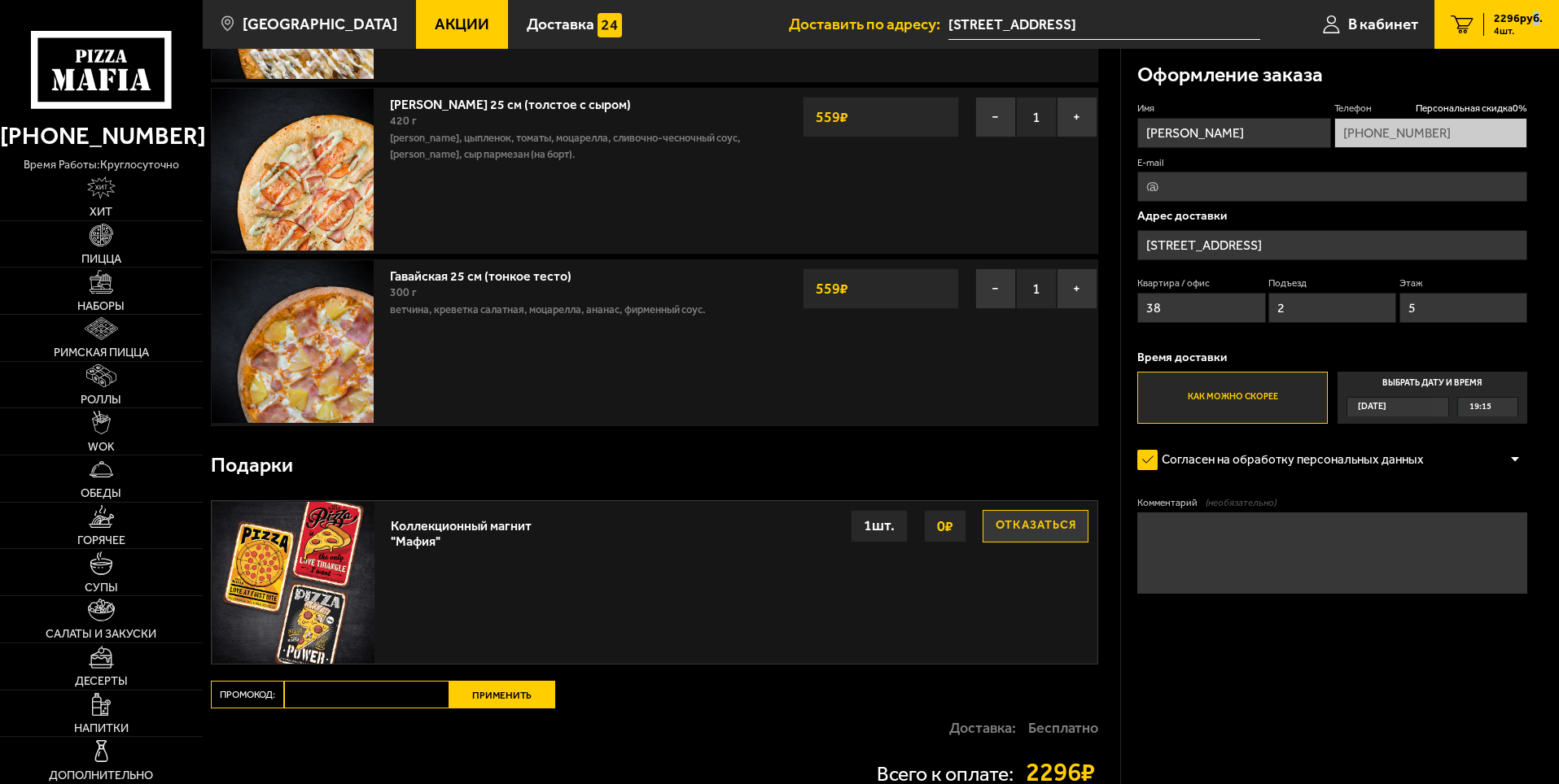
scroll to position [488, 0]
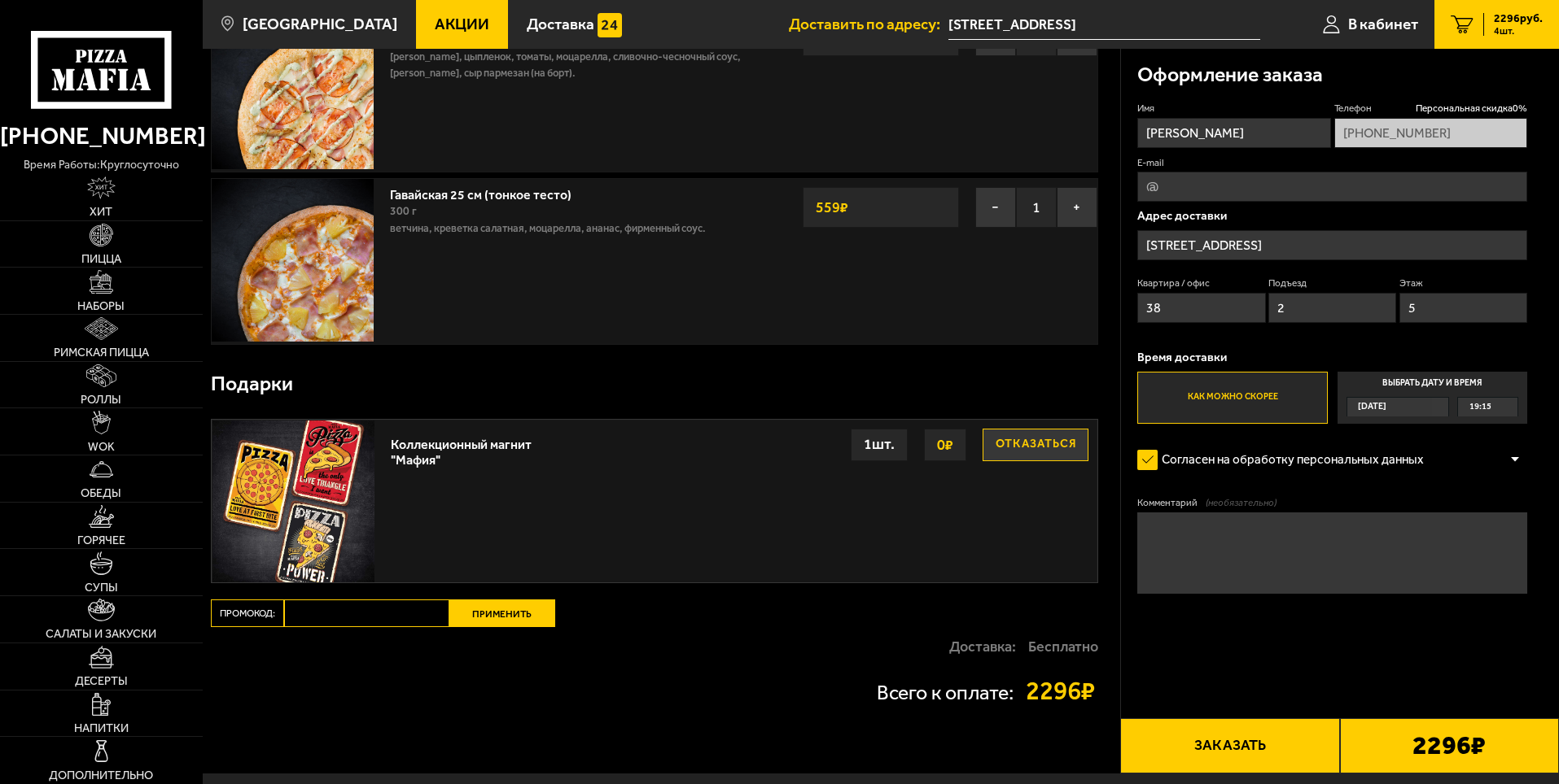
click at [396, 614] on input "Промокод:" at bounding box center [367, 614] width 166 height 28
type input "[DATE]"
click at [505, 614] on button "Применить" at bounding box center [502, 614] width 106 height 28
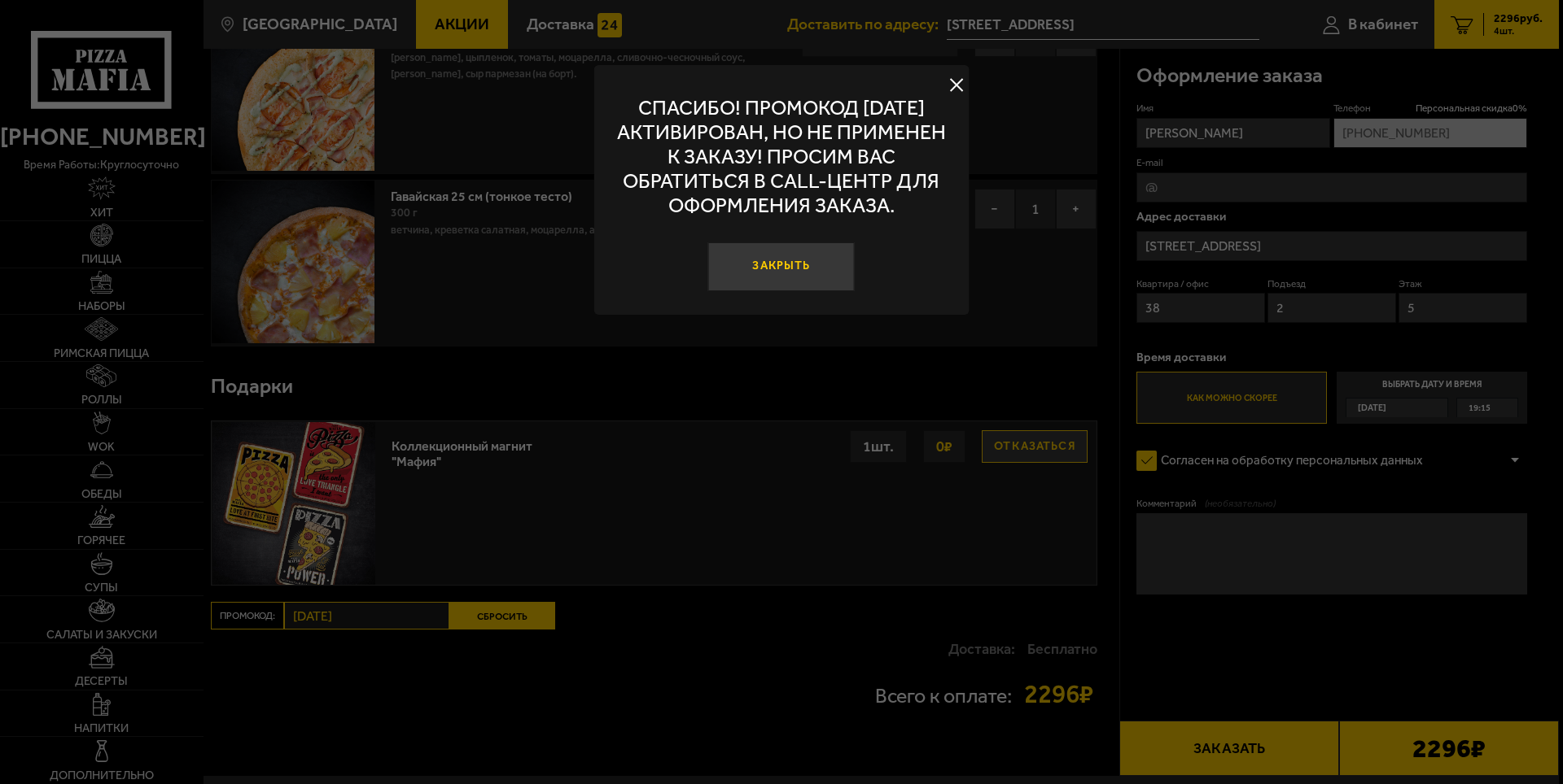
click at [749, 261] on button "Закрыть" at bounding box center [781, 267] width 147 height 49
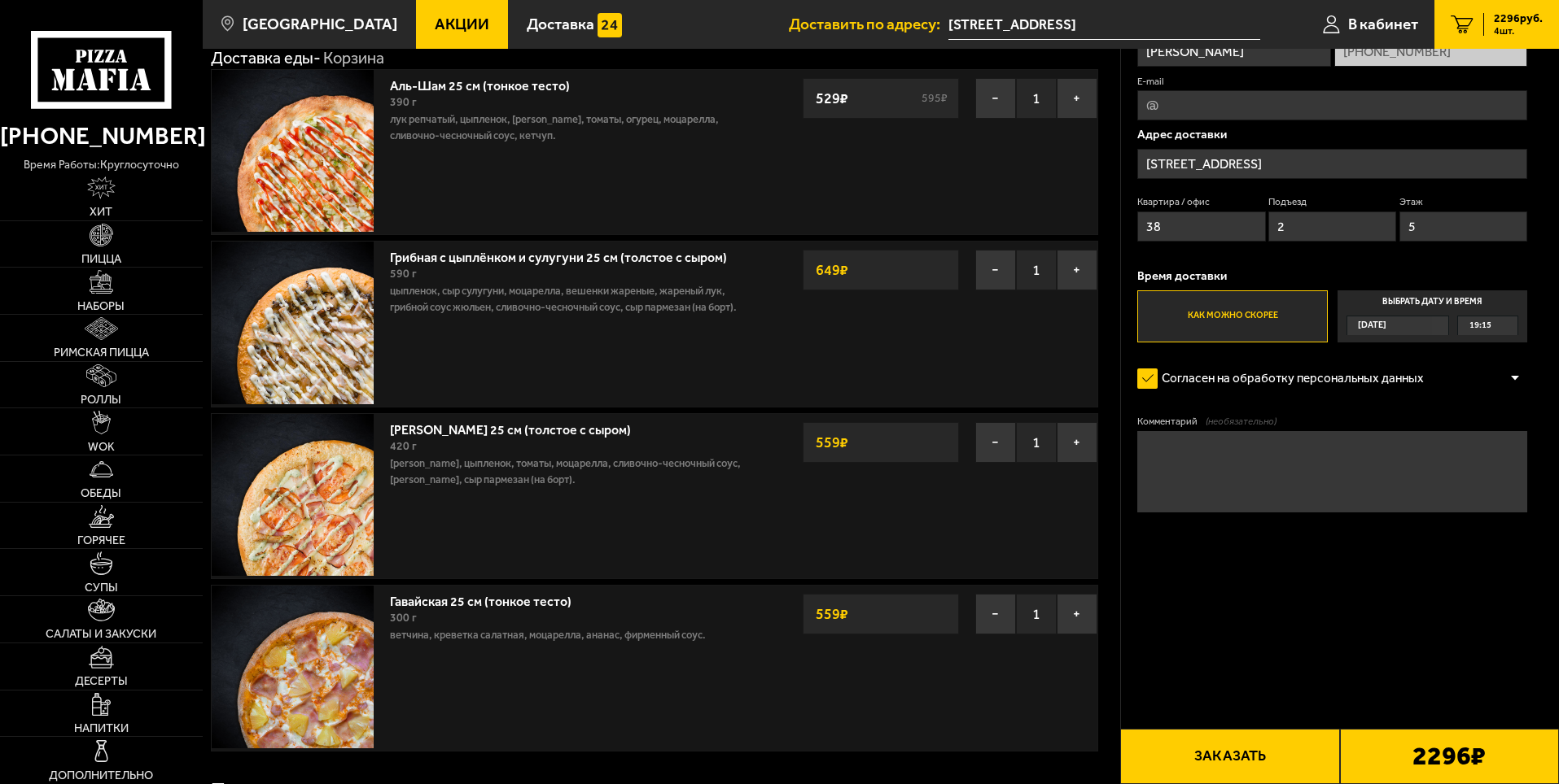
scroll to position [0, 0]
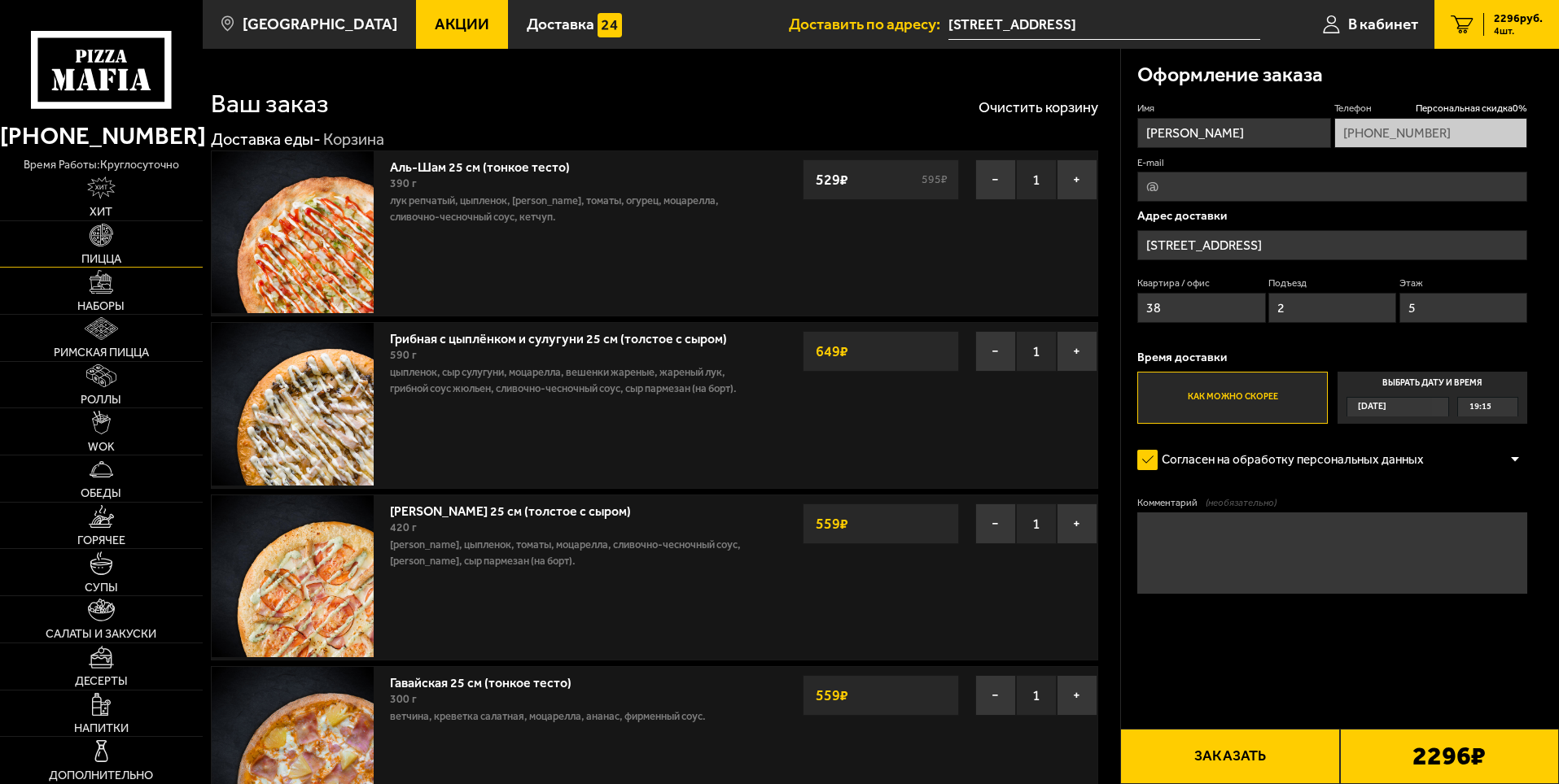
click at [100, 233] on img at bounding box center [101, 235] width 23 height 23
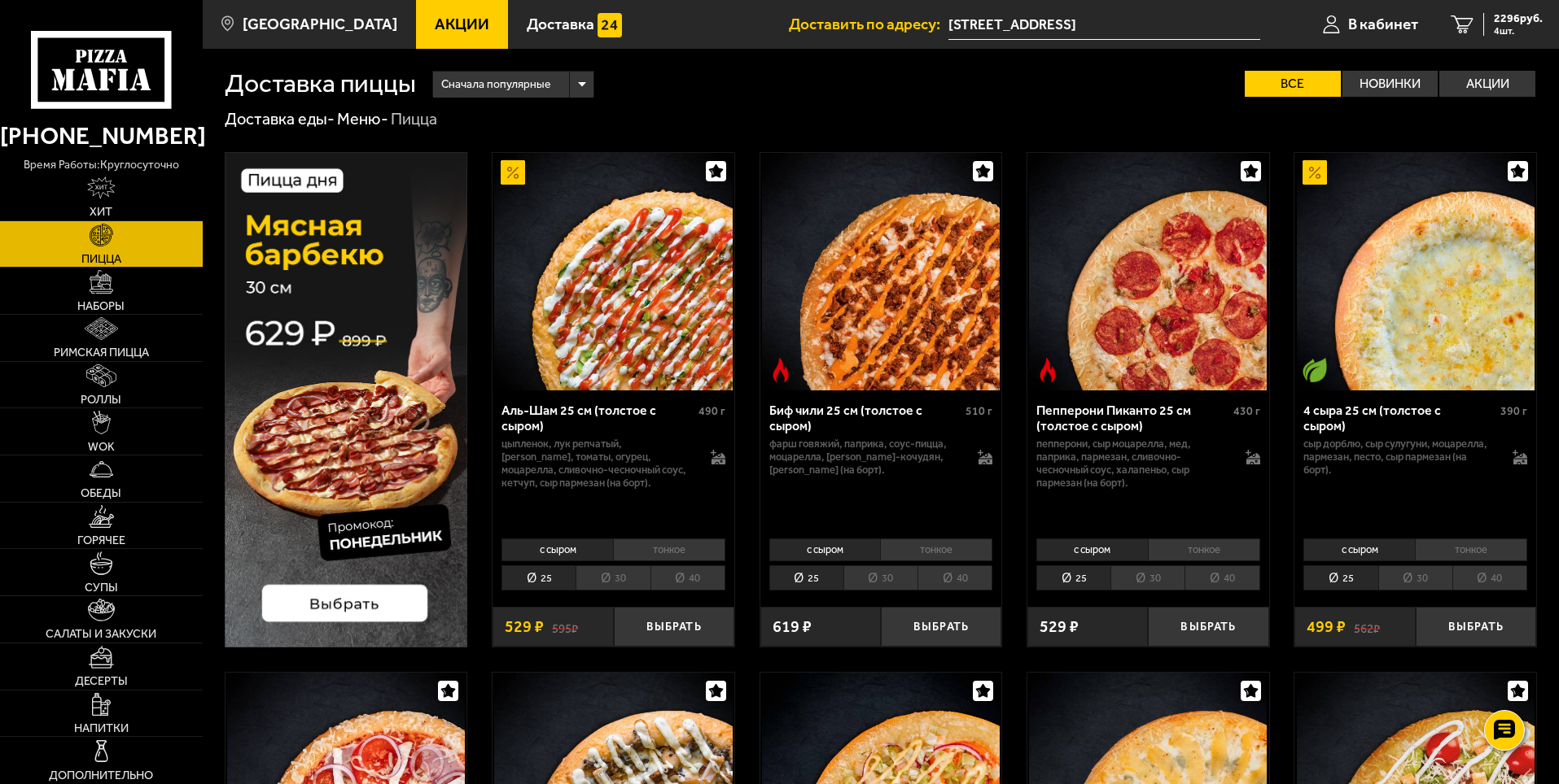
click at [335, 609] on img at bounding box center [346, 400] width 243 height 496
click at [347, 614] on img at bounding box center [346, 400] width 243 height 496
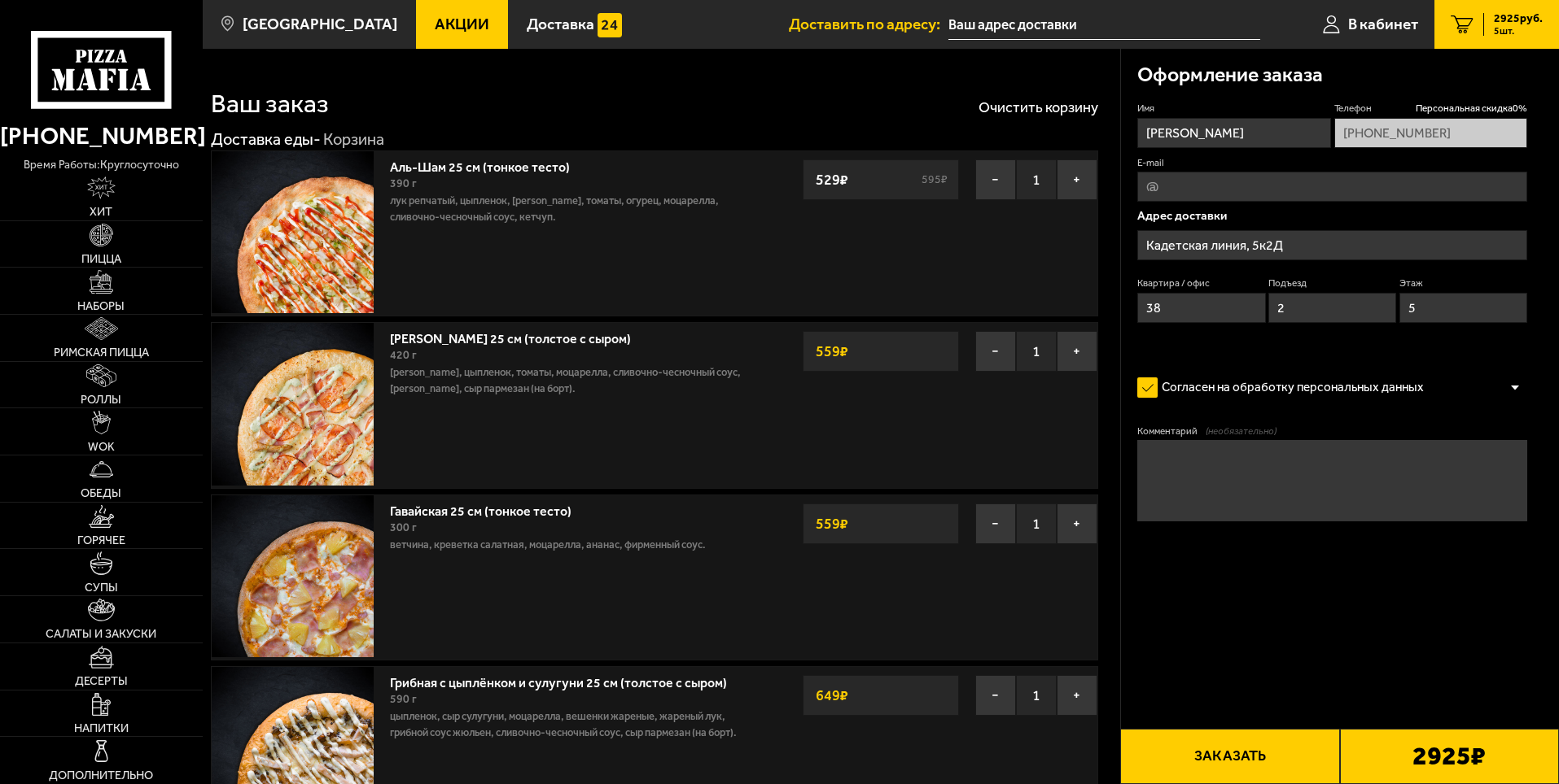
type input "Кадетская линия, 5к2Д"
type input "[STREET_ADDRESS]"
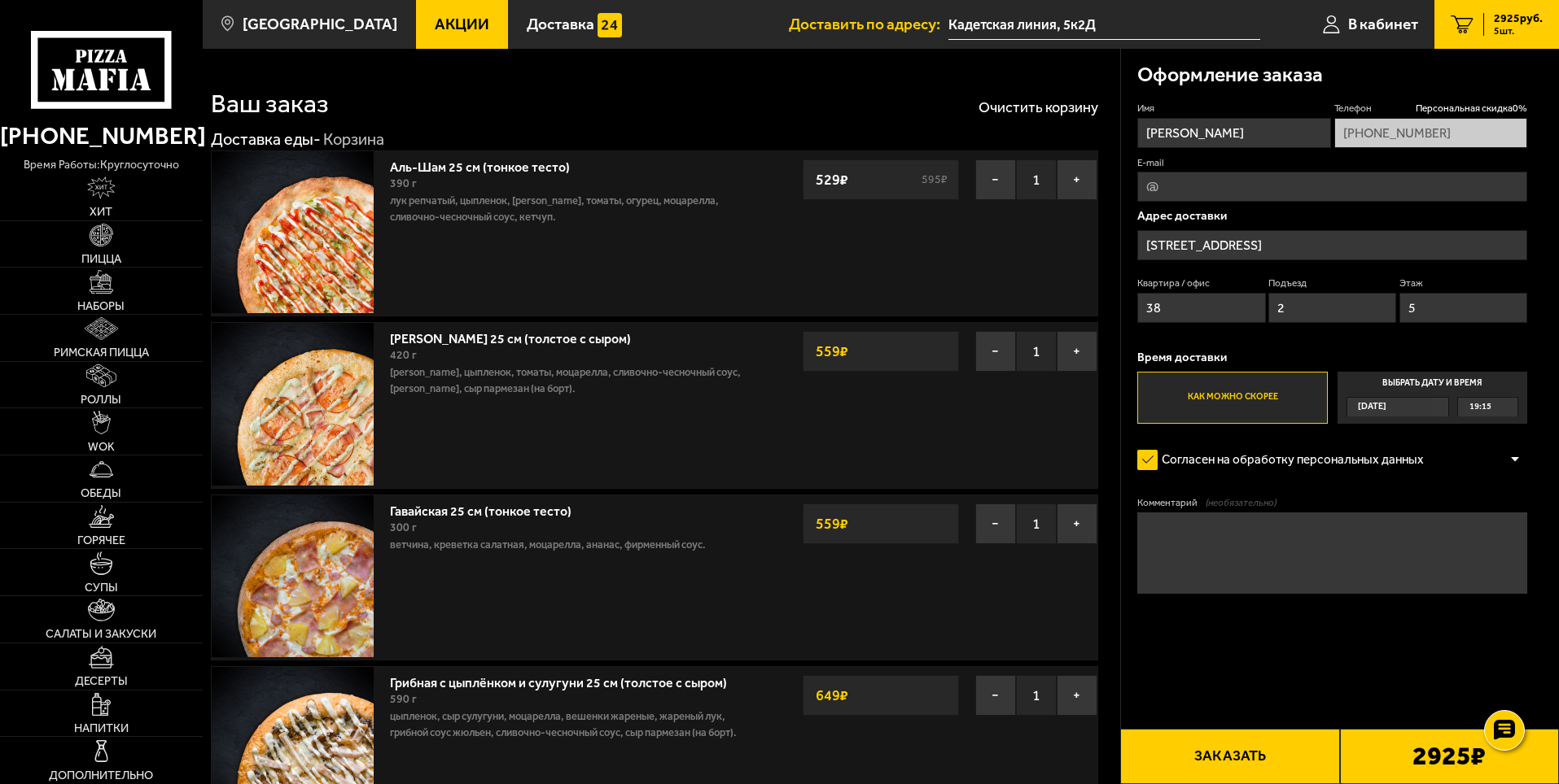
click at [915, 22] on span "Доставить по адресу:" at bounding box center [868, 24] width 160 height 16
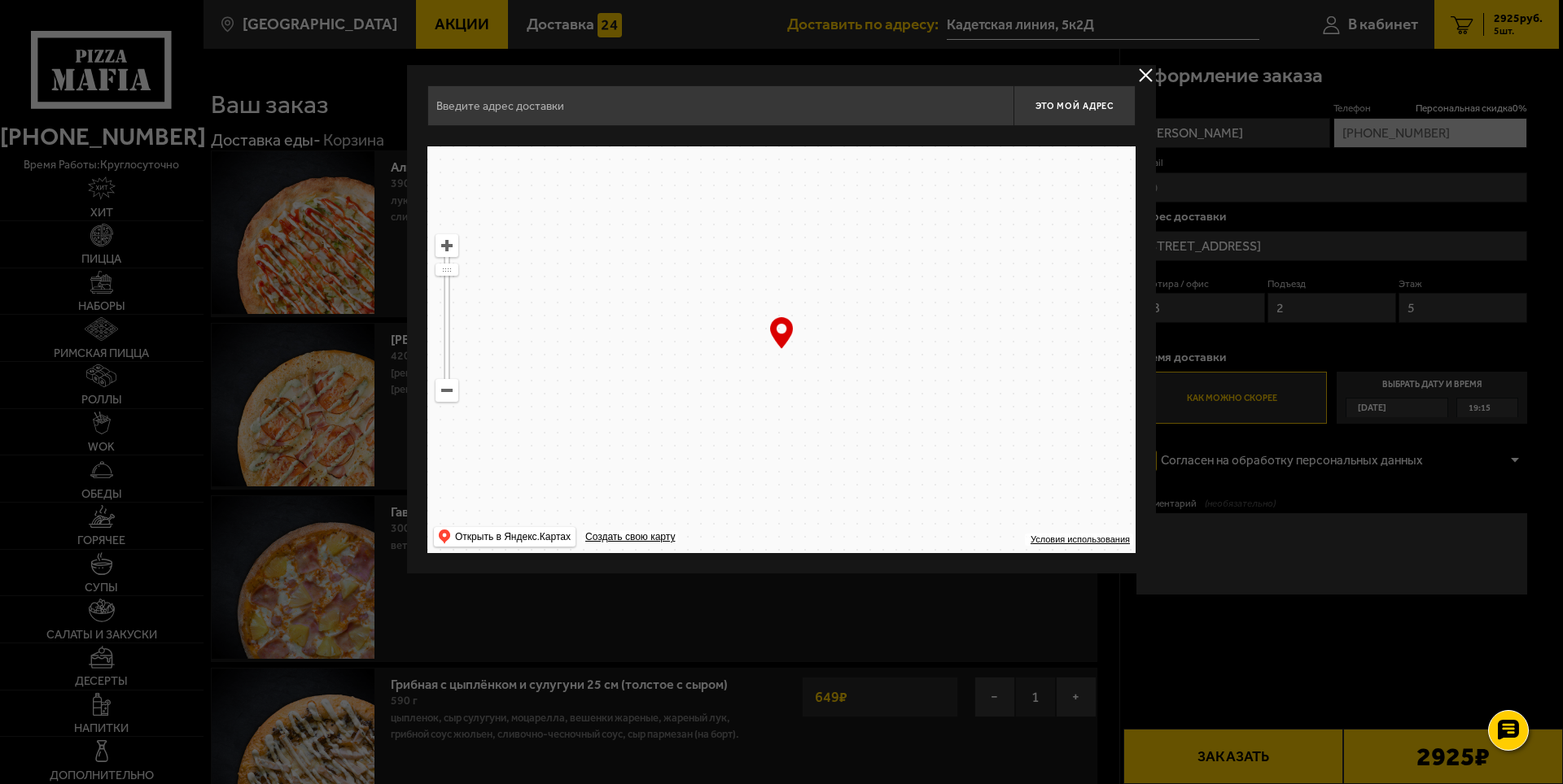
type input "[STREET_ADDRESS]"
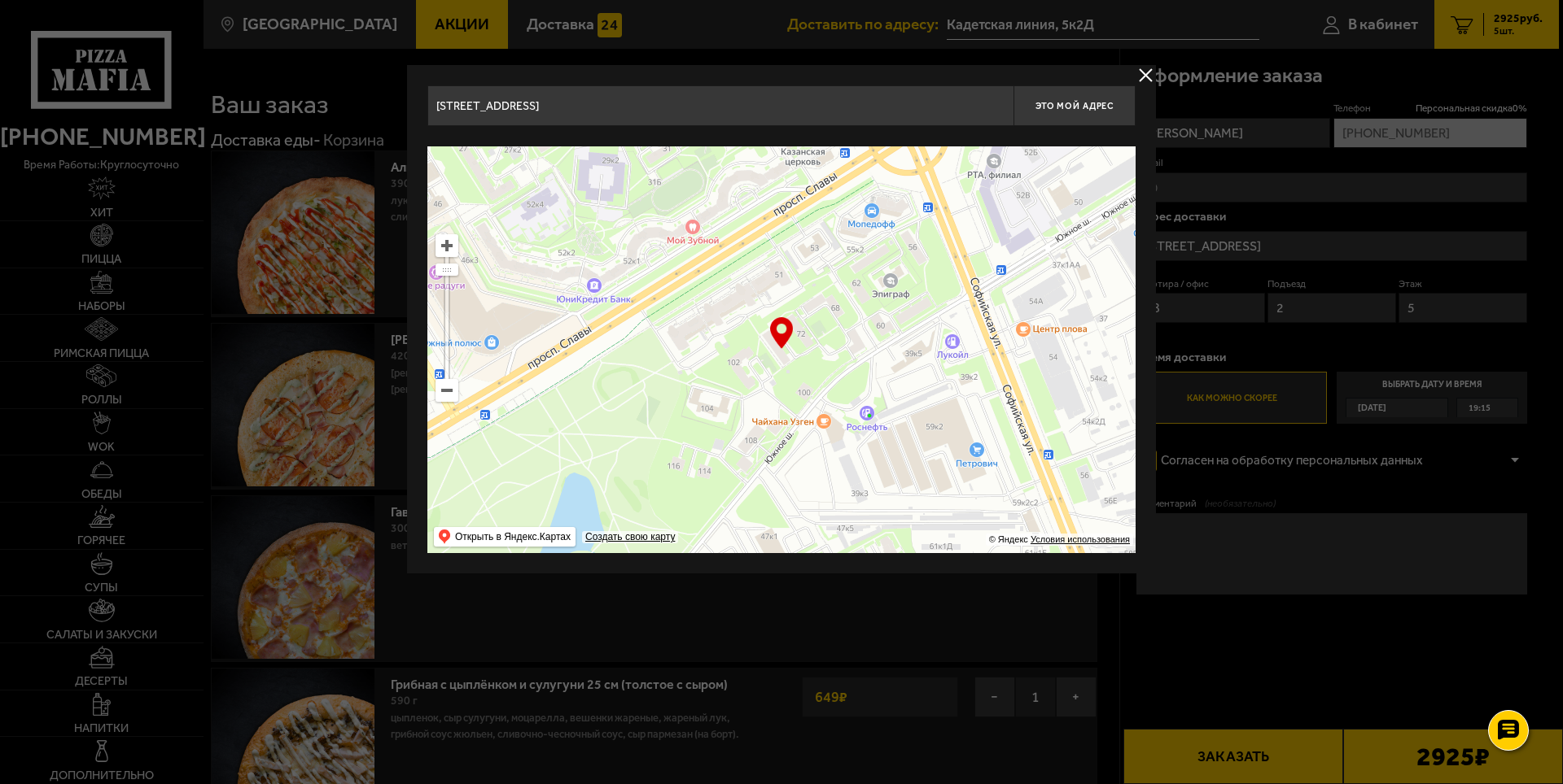
click at [1149, 70] on button "delivery type" at bounding box center [1145, 75] width 20 height 20
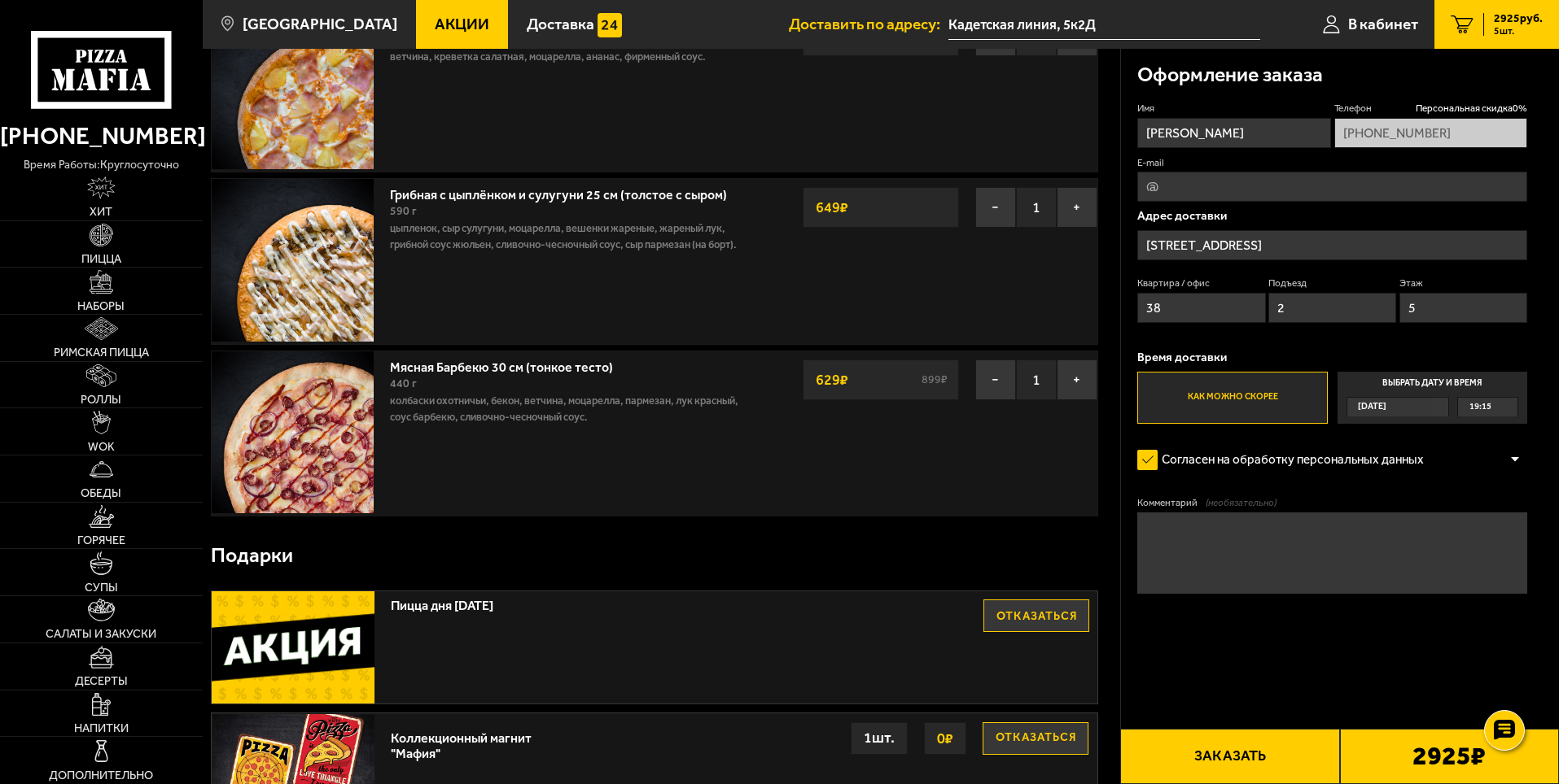
scroll to position [407, 0]
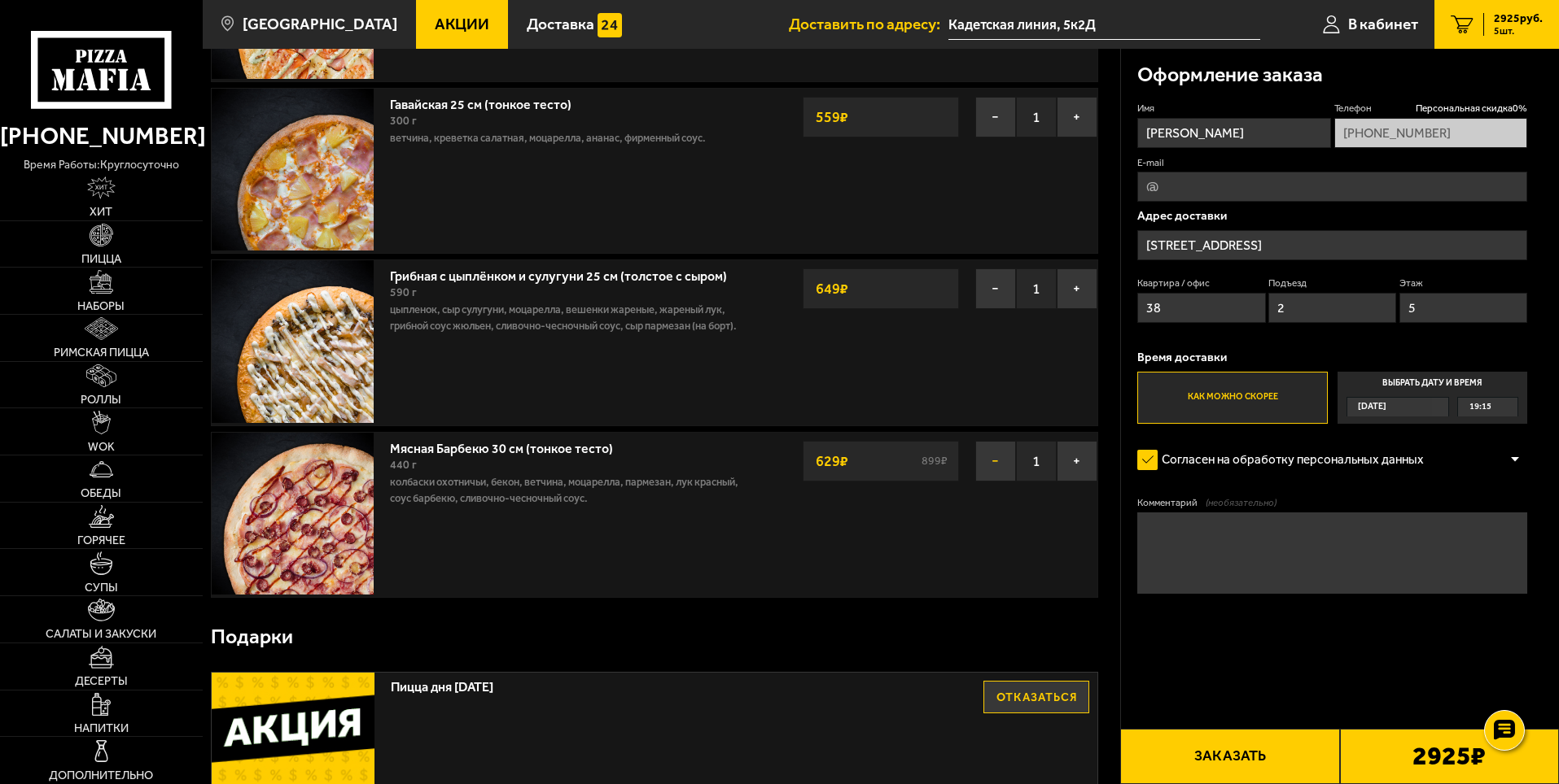
click at [1001, 456] on button "−" at bounding box center [996, 461] width 41 height 41
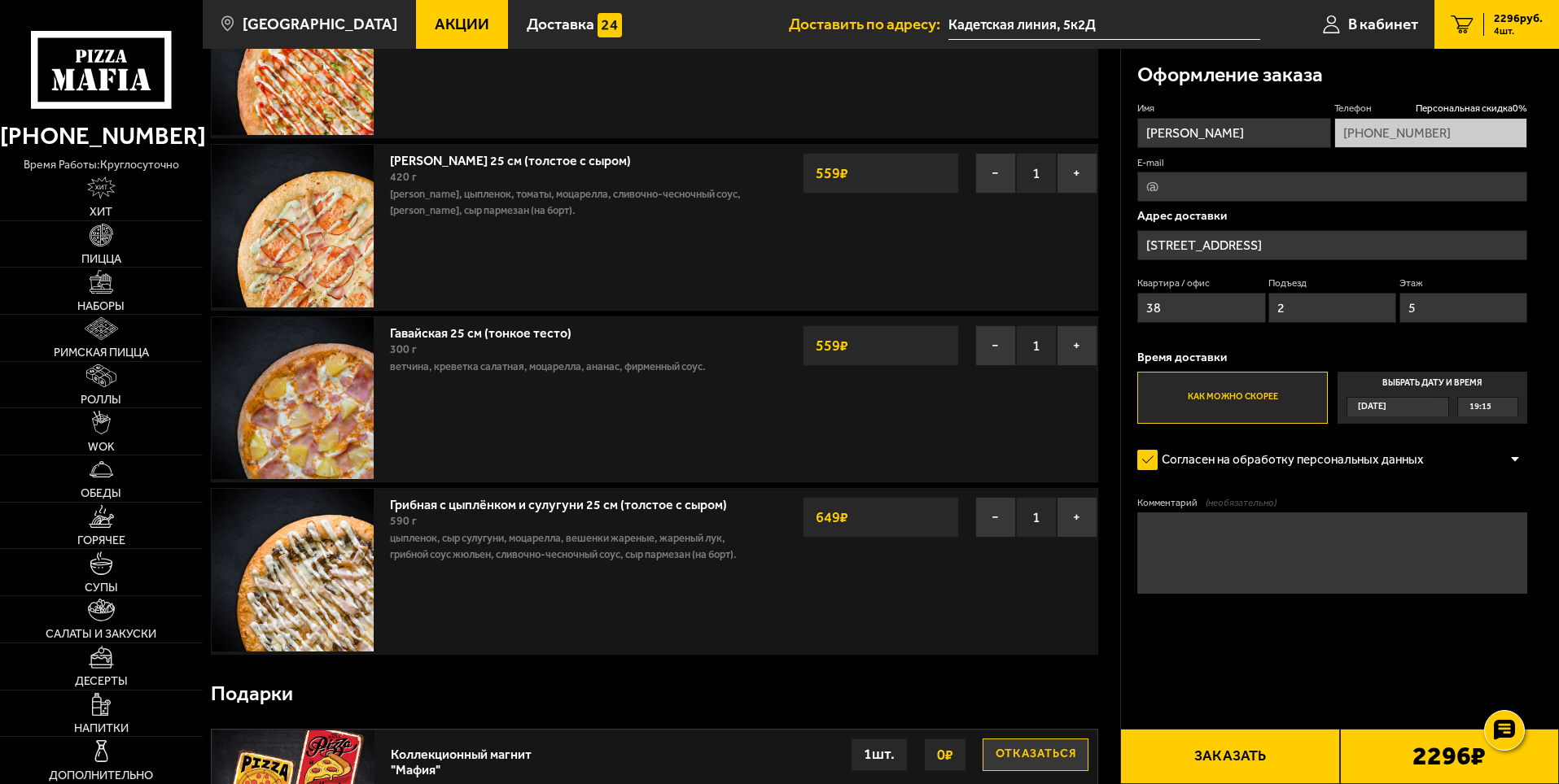
scroll to position [16, 0]
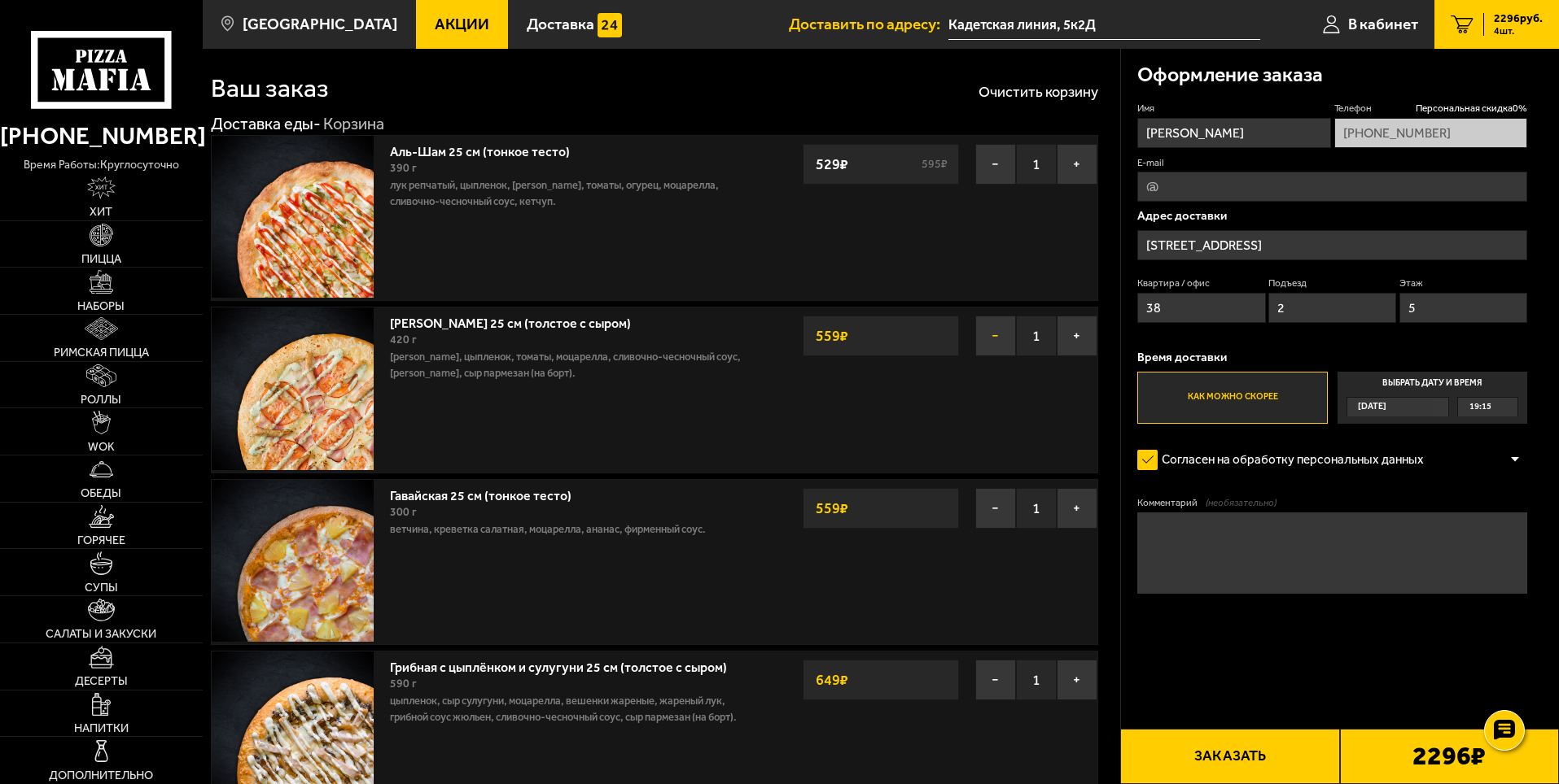
click at [997, 343] on button "−" at bounding box center [996, 336] width 41 height 41
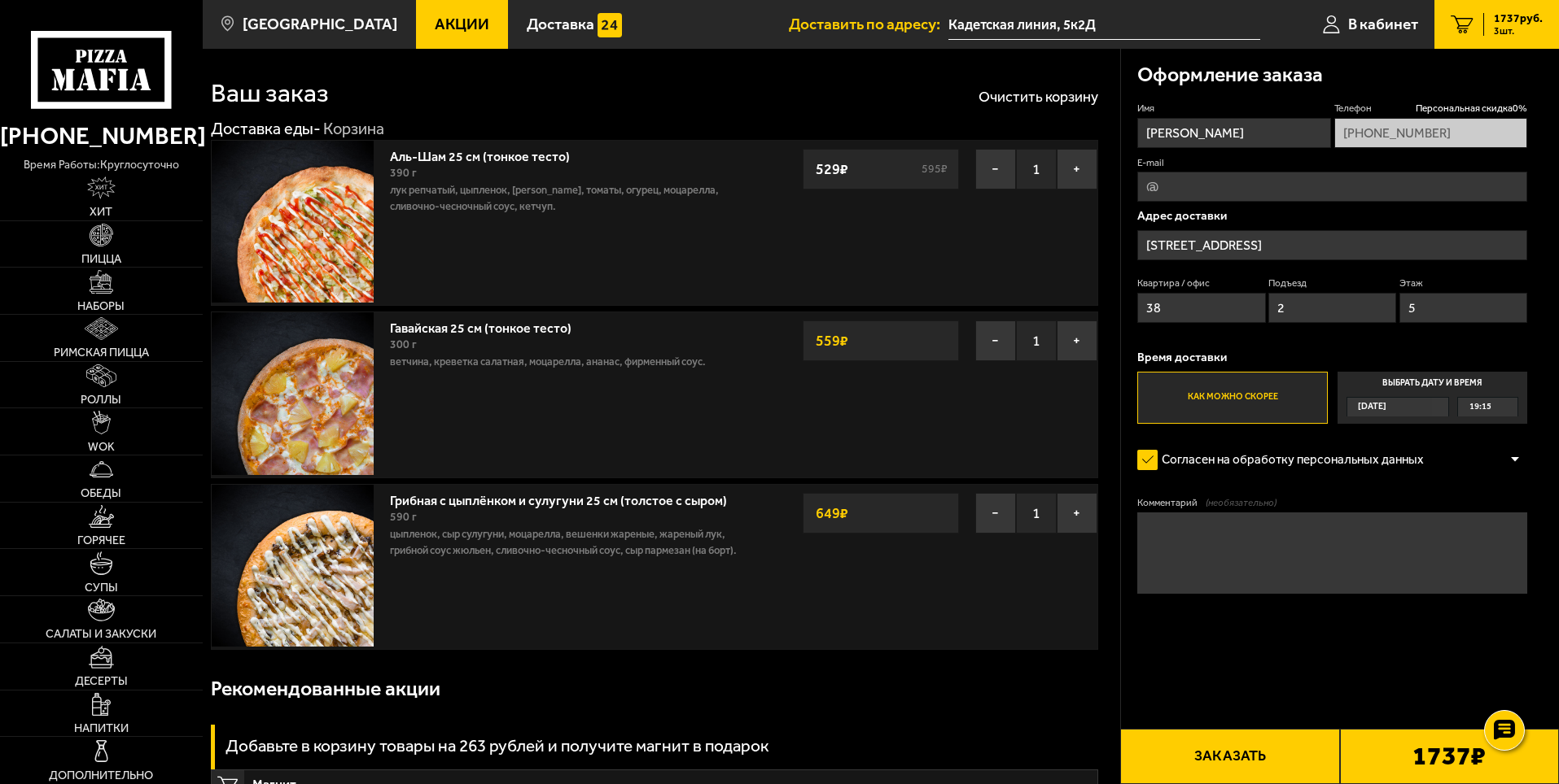
scroll to position [0, 0]
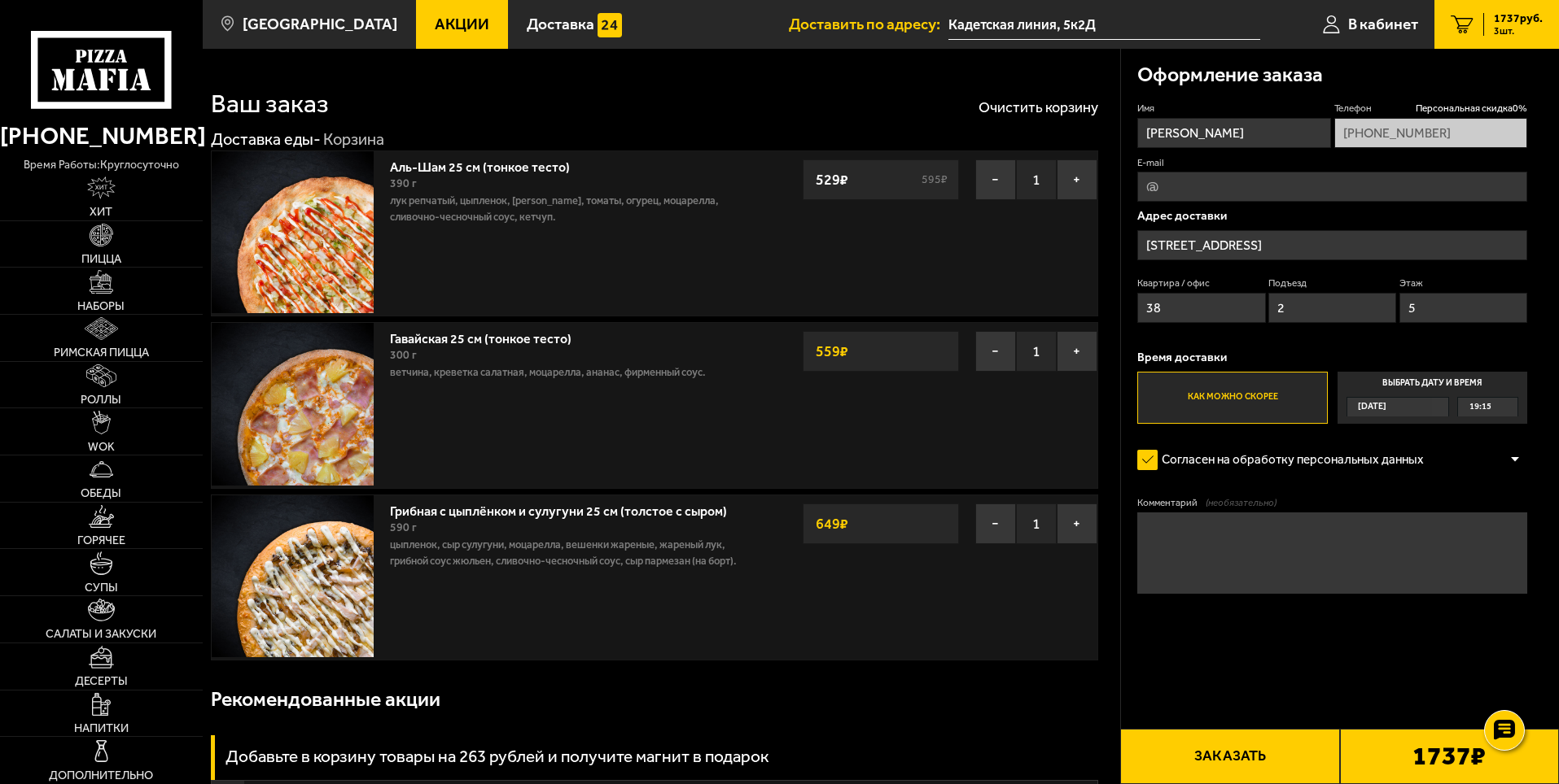
click at [952, 18] on input "Кадетская линия, 5к2Д" at bounding box center [1104, 25] width 311 height 30
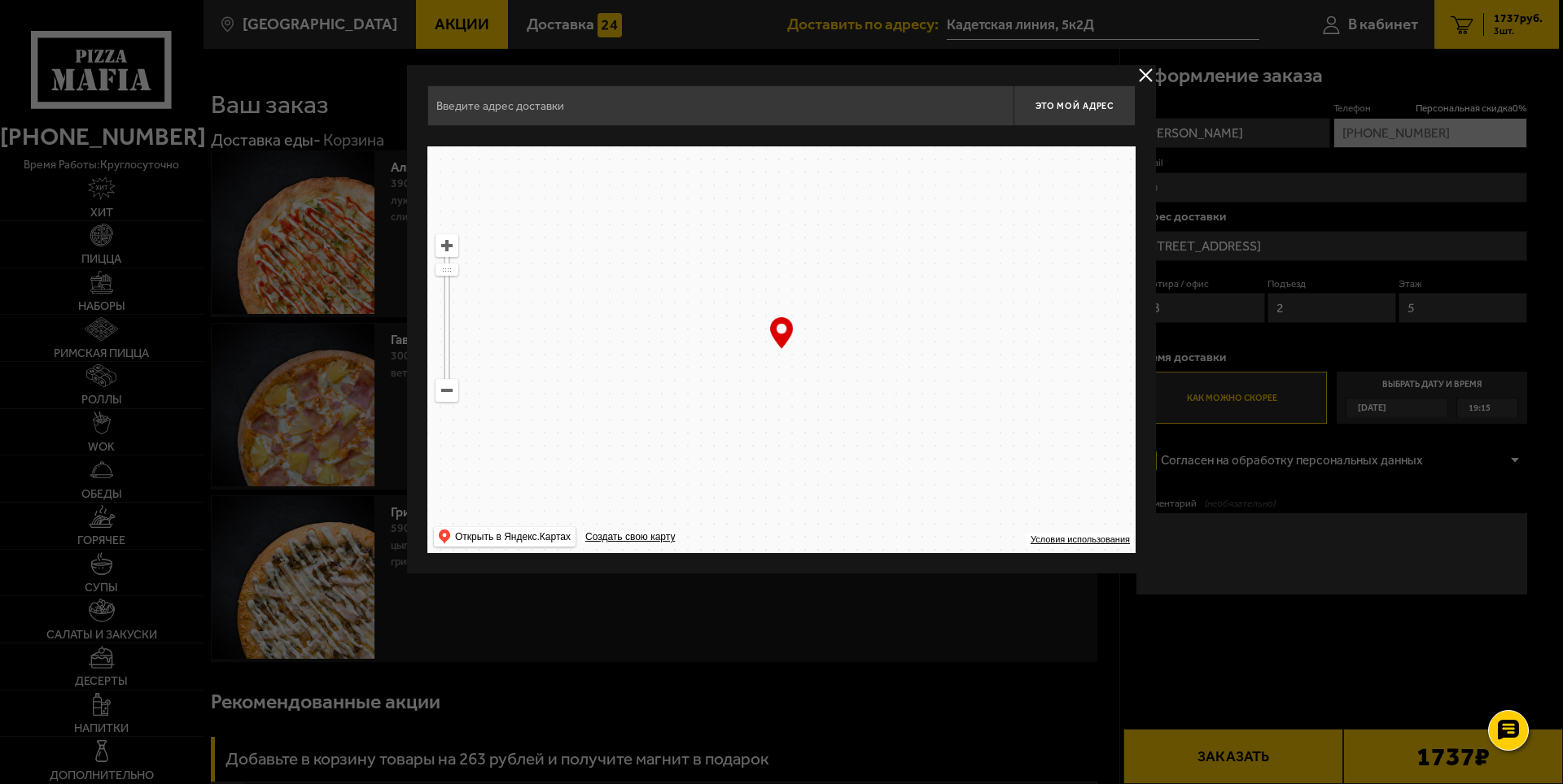
type input "[STREET_ADDRESS]"
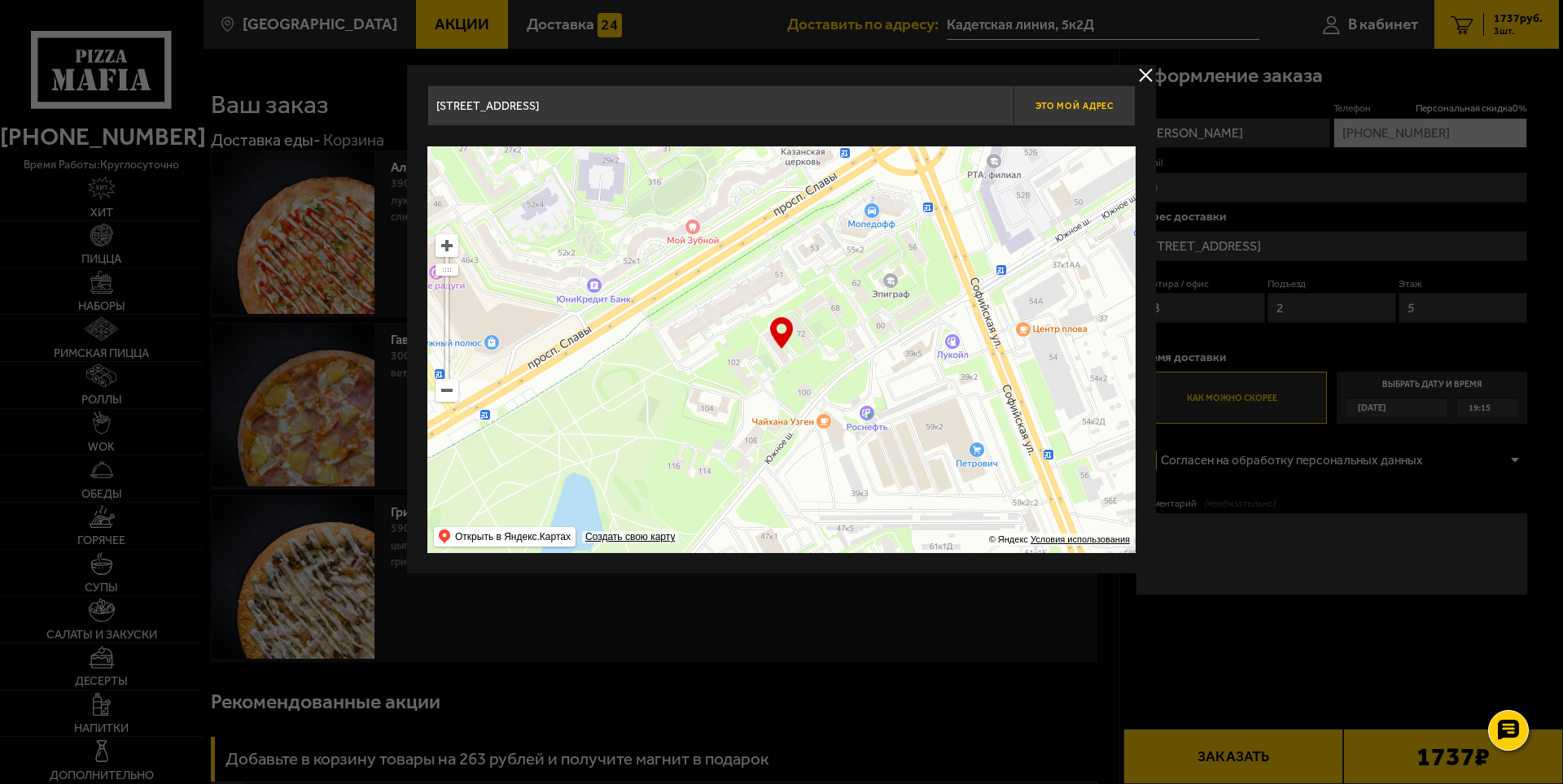
click at [1068, 107] on span "Это мой адрес" at bounding box center [1074, 106] width 78 height 11
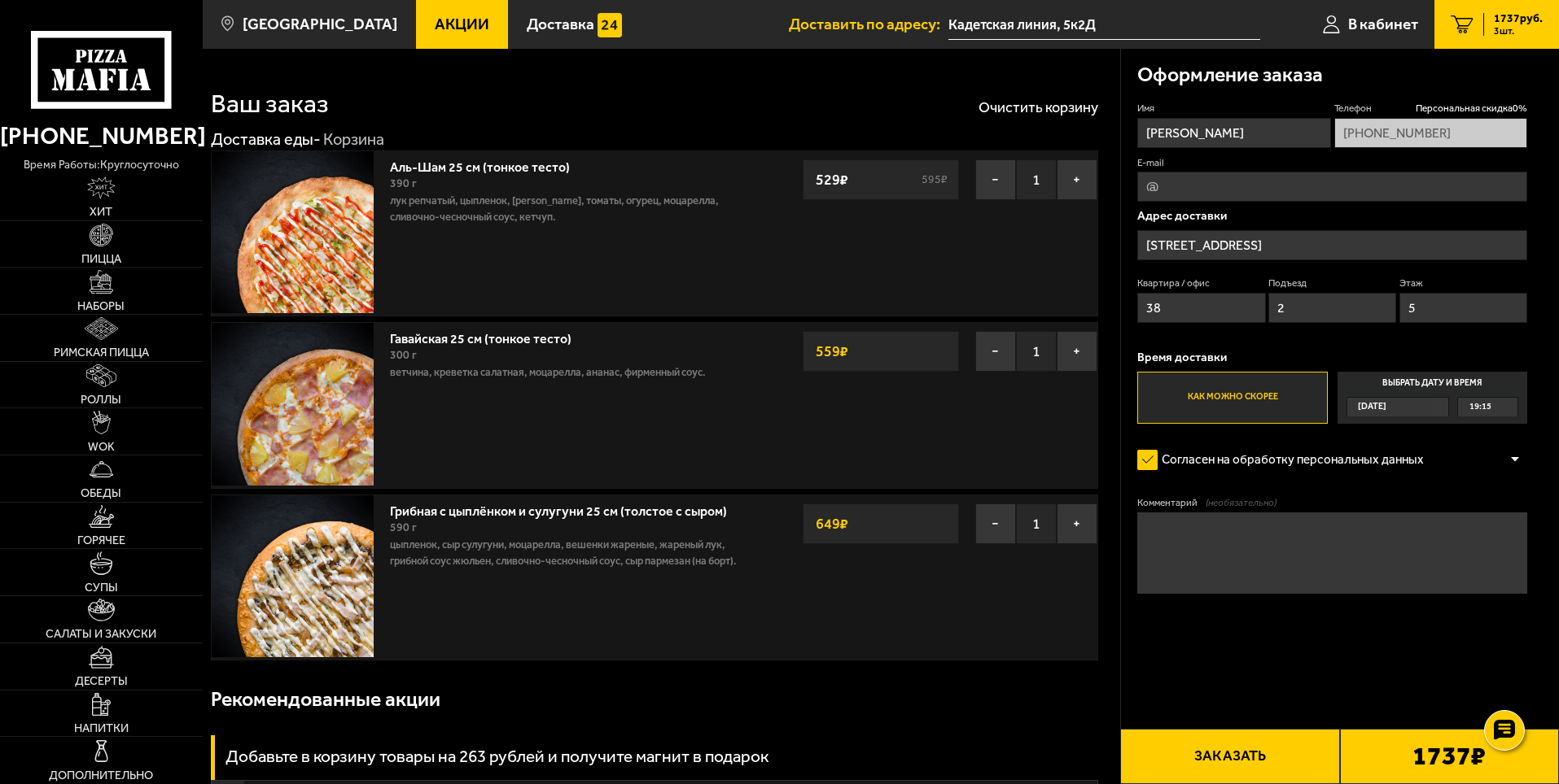
click at [1386, 405] on span "[DATE]" at bounding box center [1371, 407] width 29 height 19
click at [0, 0] on input "Выбрать дату и время Сегодня 19:15" at bounding box center [0, 0] width 0 height 0
click at [1511, 410] on div "19:15" at bounding box center [1488, 407] width 59 height 19
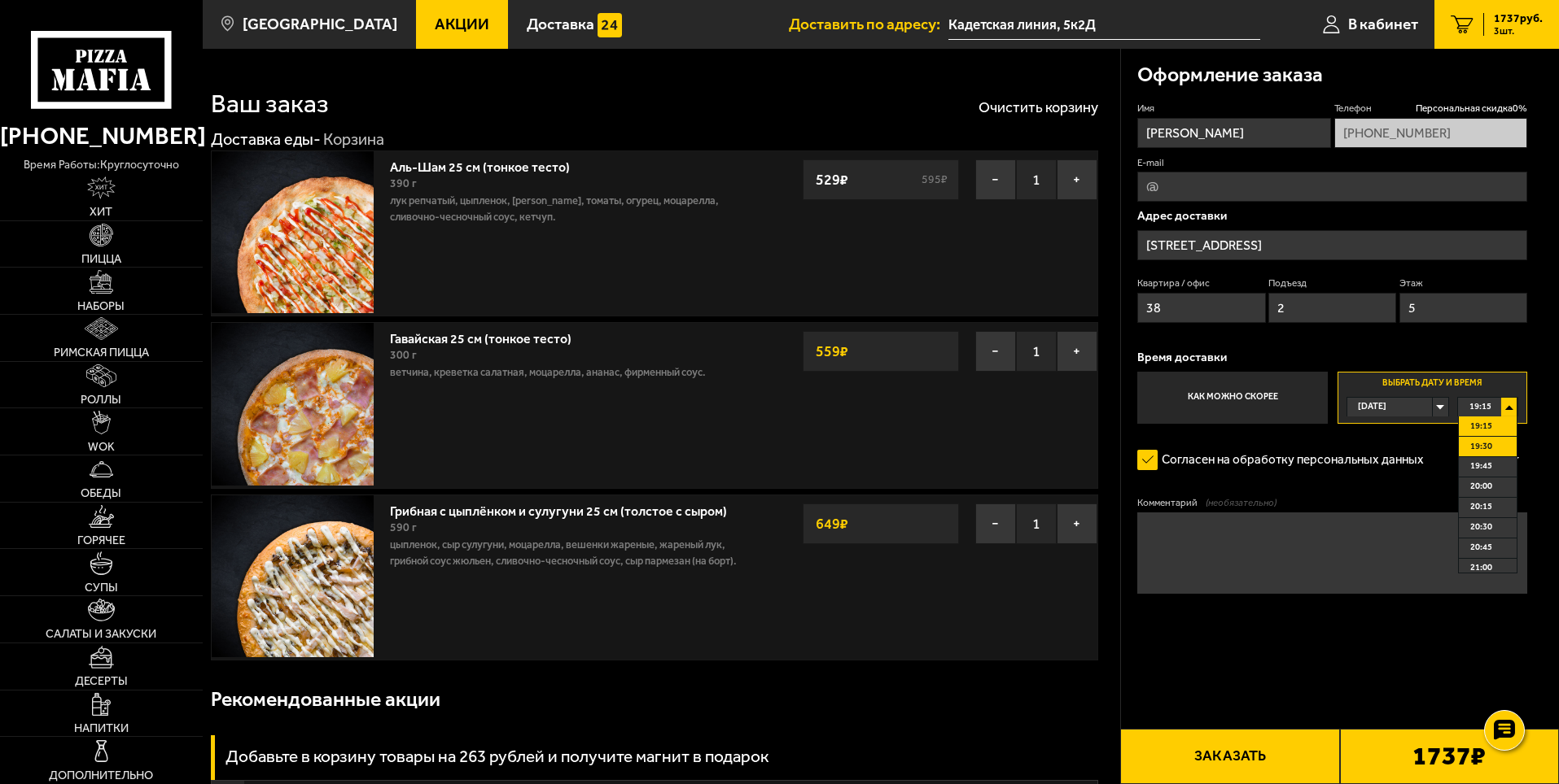
click at [1496, 443] on li "19:30" at bounding box center [1488, 446] width 58 height 20
click at [321, 18] on span "[GEOGRAPHIC_DATA]" at bounding box center [320, 24] width 155 height 16
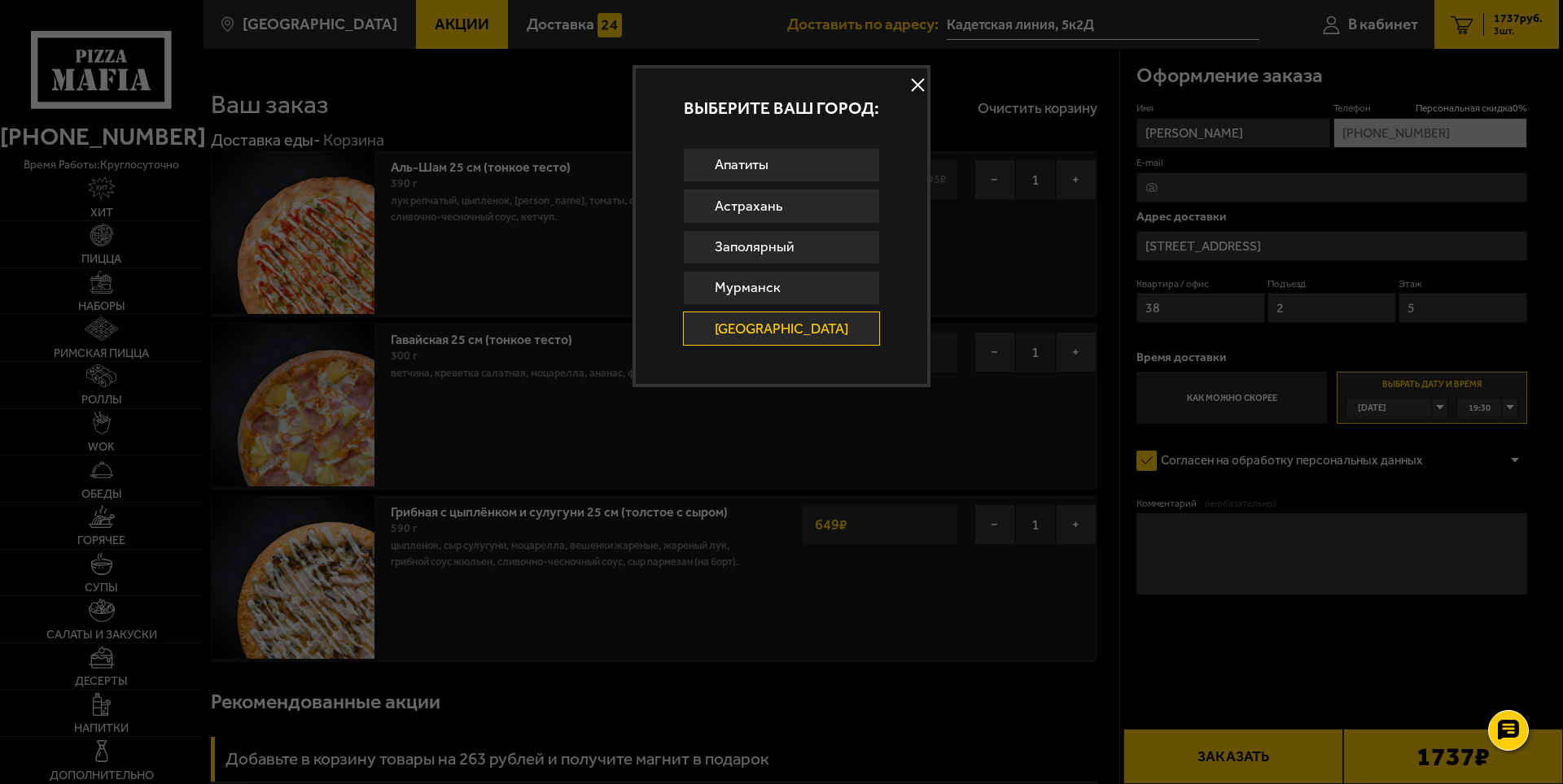
click at [907, 83] on button at bounding box center [918, 85] width 25 height 25
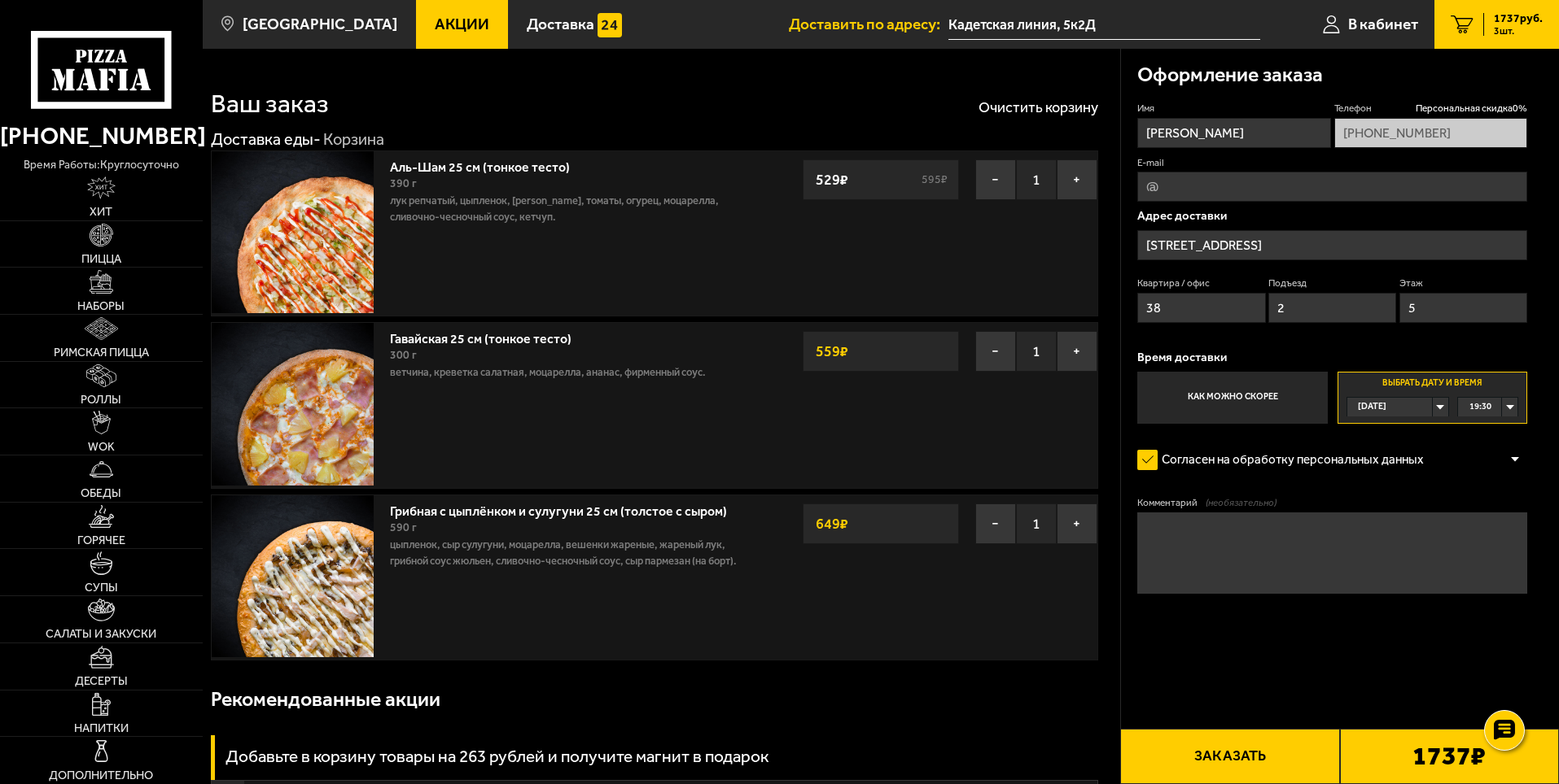
click at [434, 18] on span "Акции" at bounding box center [461, 24] width 55 height 16
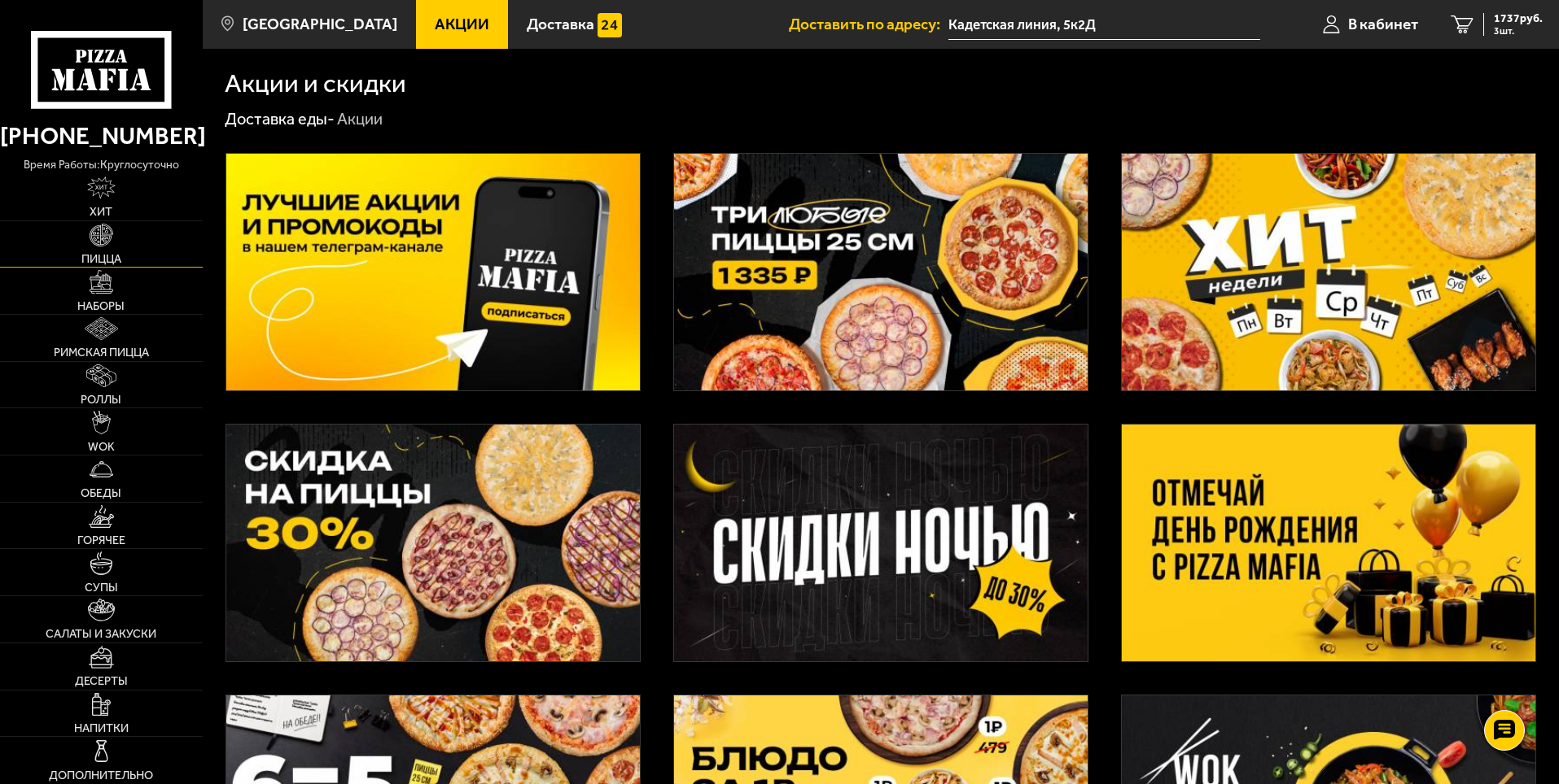
click at [103, 233] on img at bounding box center [101, 235] width 23 height 23
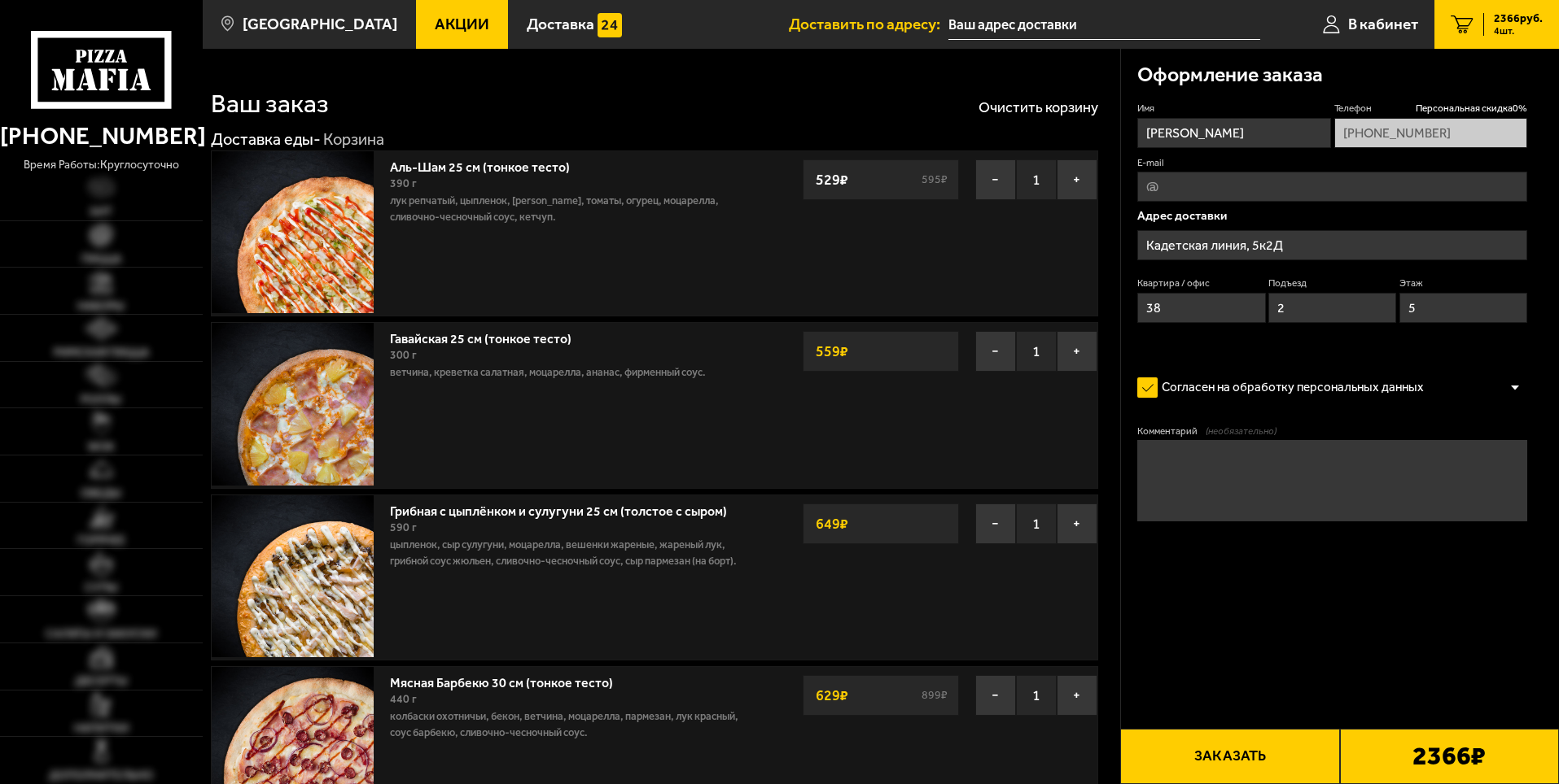
type input "Кадетская линия, 5к2Д"
type input "[STREET_ADDRESS]"
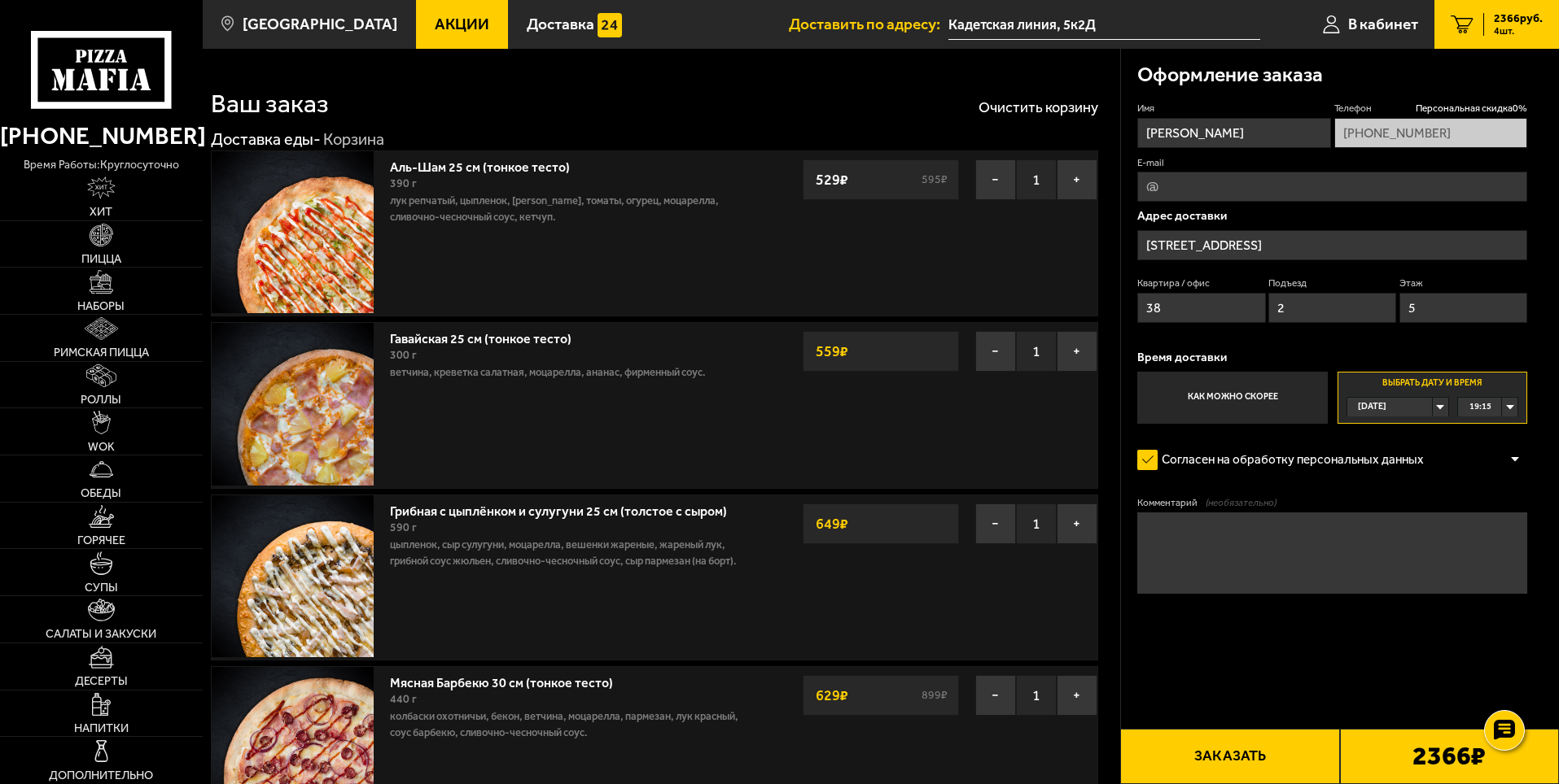
click at [1263, 399] on label "Как можно скорее" at bounding box center [1231, 398] width 189 height 52
click at [0, 0] on input "Как можно скорее" at bounding box center [0, 0] width 0 height 0
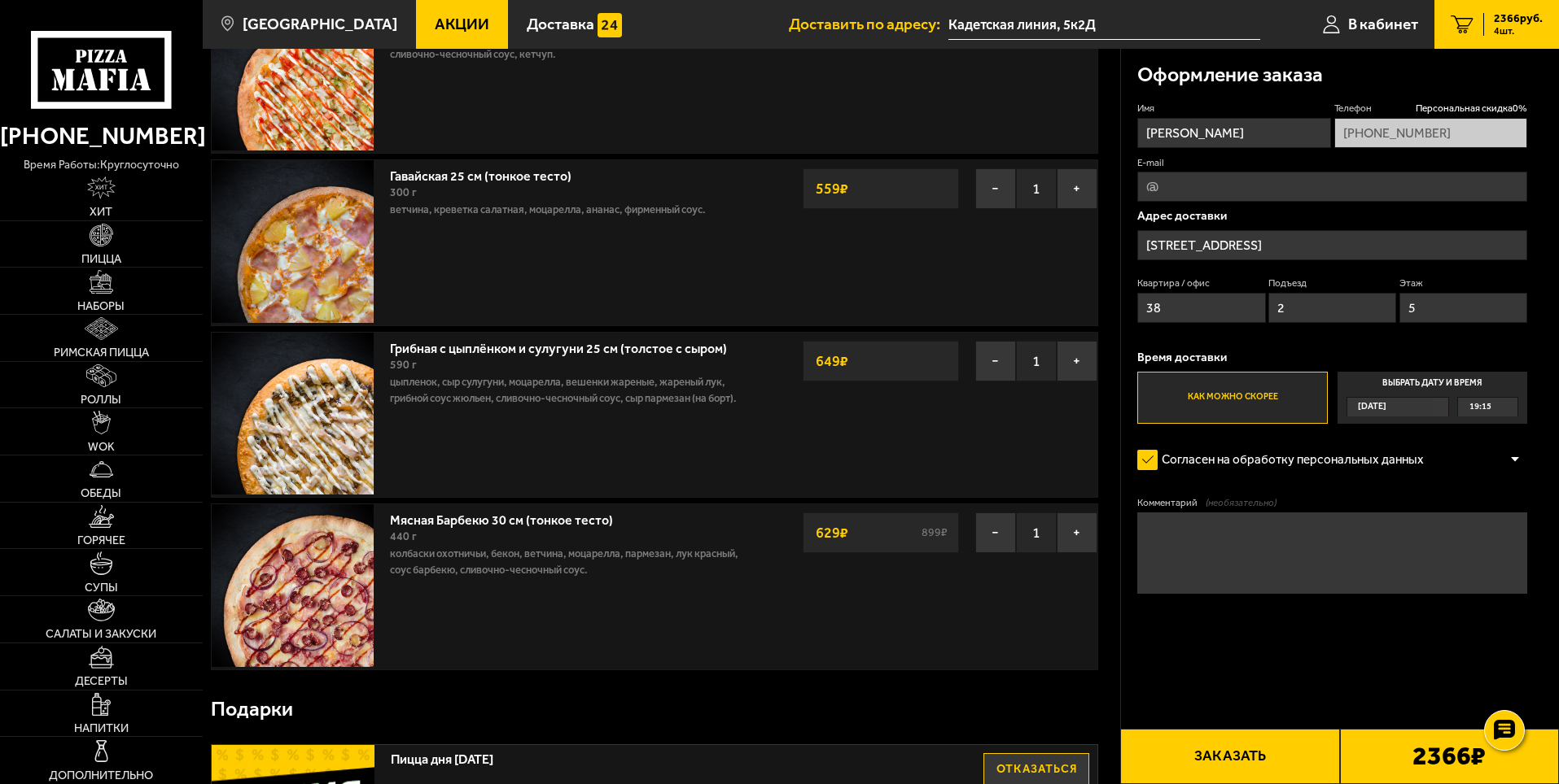
scroll to position [81, 0]
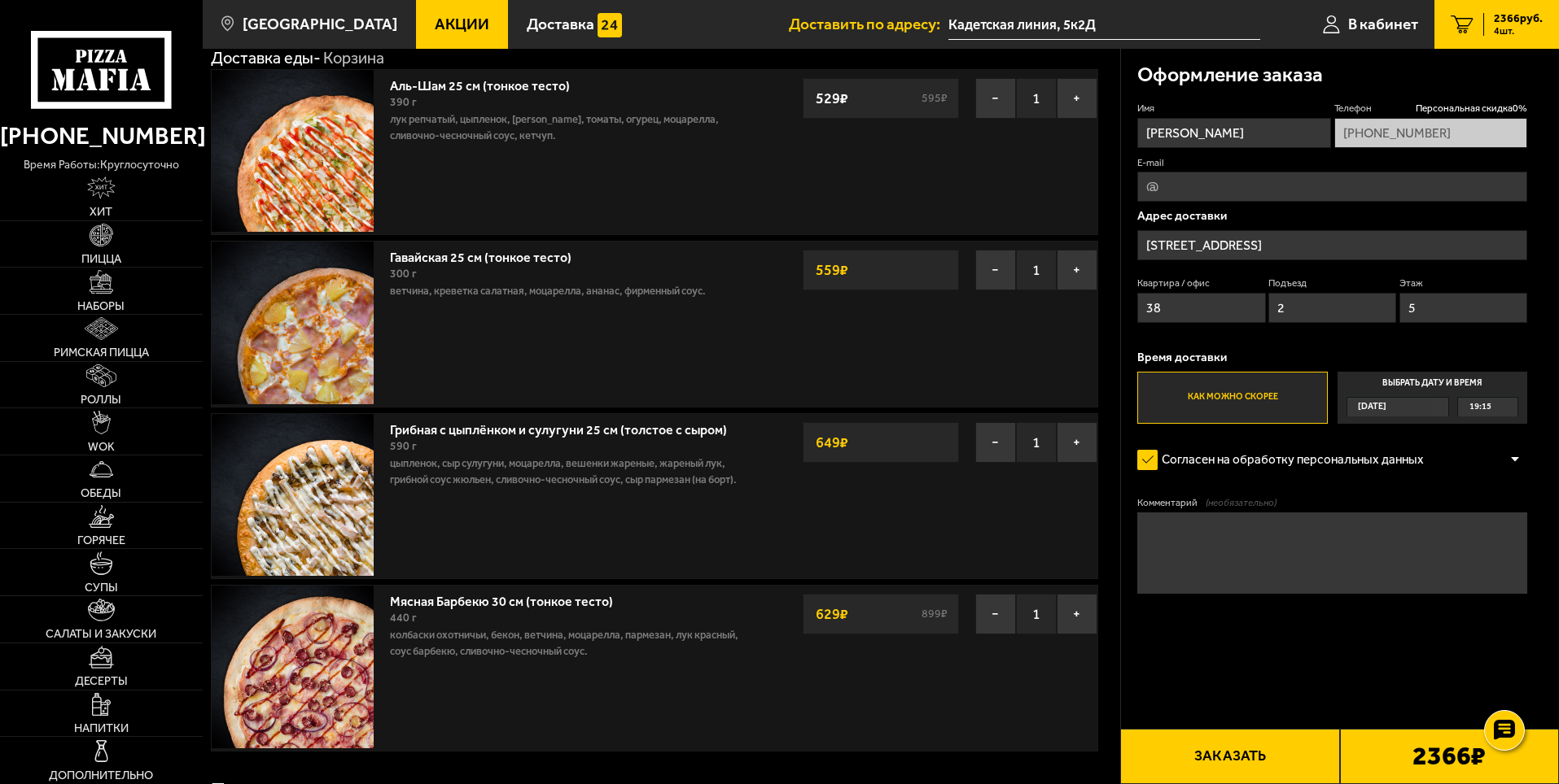
click at [1414, 648] on form "Имя Алексей Телефон Персональная скидка 0 % +7 (921) 766-95-06 E-mail Адрес дос…" at bounding box center [1332, 396] width 390 height 588
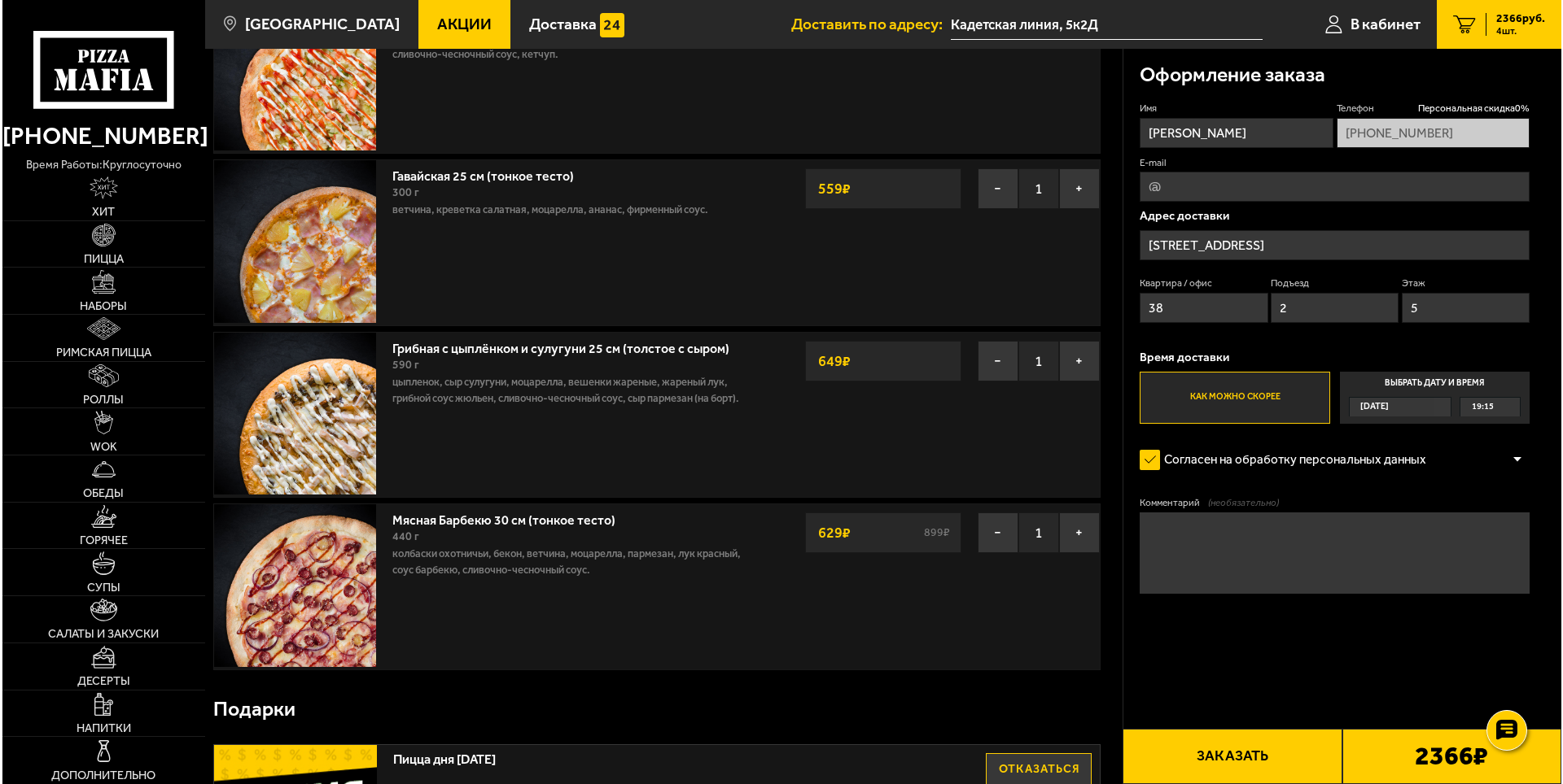
scroll to position [325, 0]
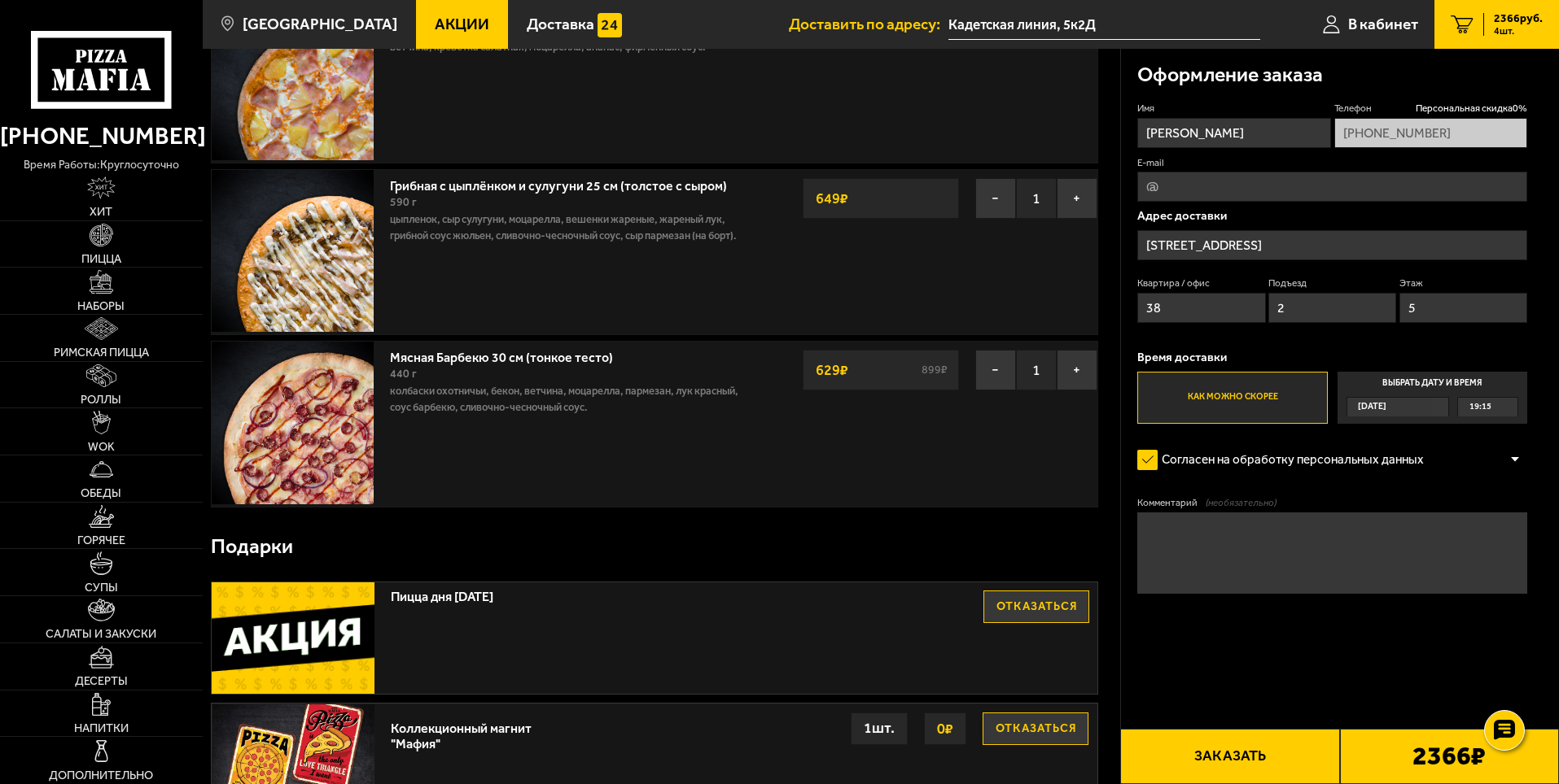
click at [1220, 756] on button "Заказать" at bounding box center [1229, 757] width 219 height 56
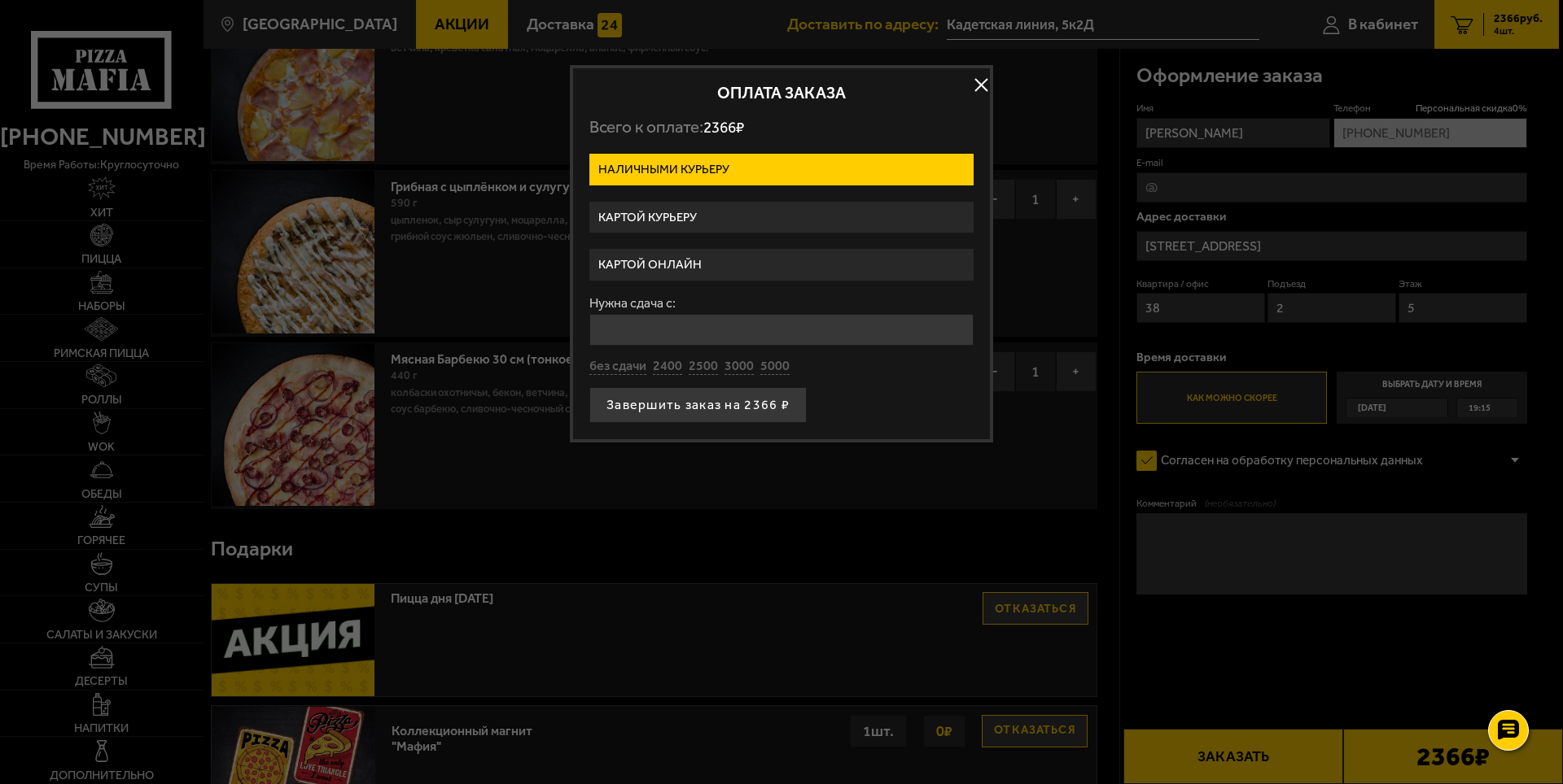
click at [715, 216] on label "Картой курьеру" at bounding box center [781, 217] width 384 height 32
click at [0, 0] on input "Картой курьеру" at bounding box center [0, 0] width 0 height 0
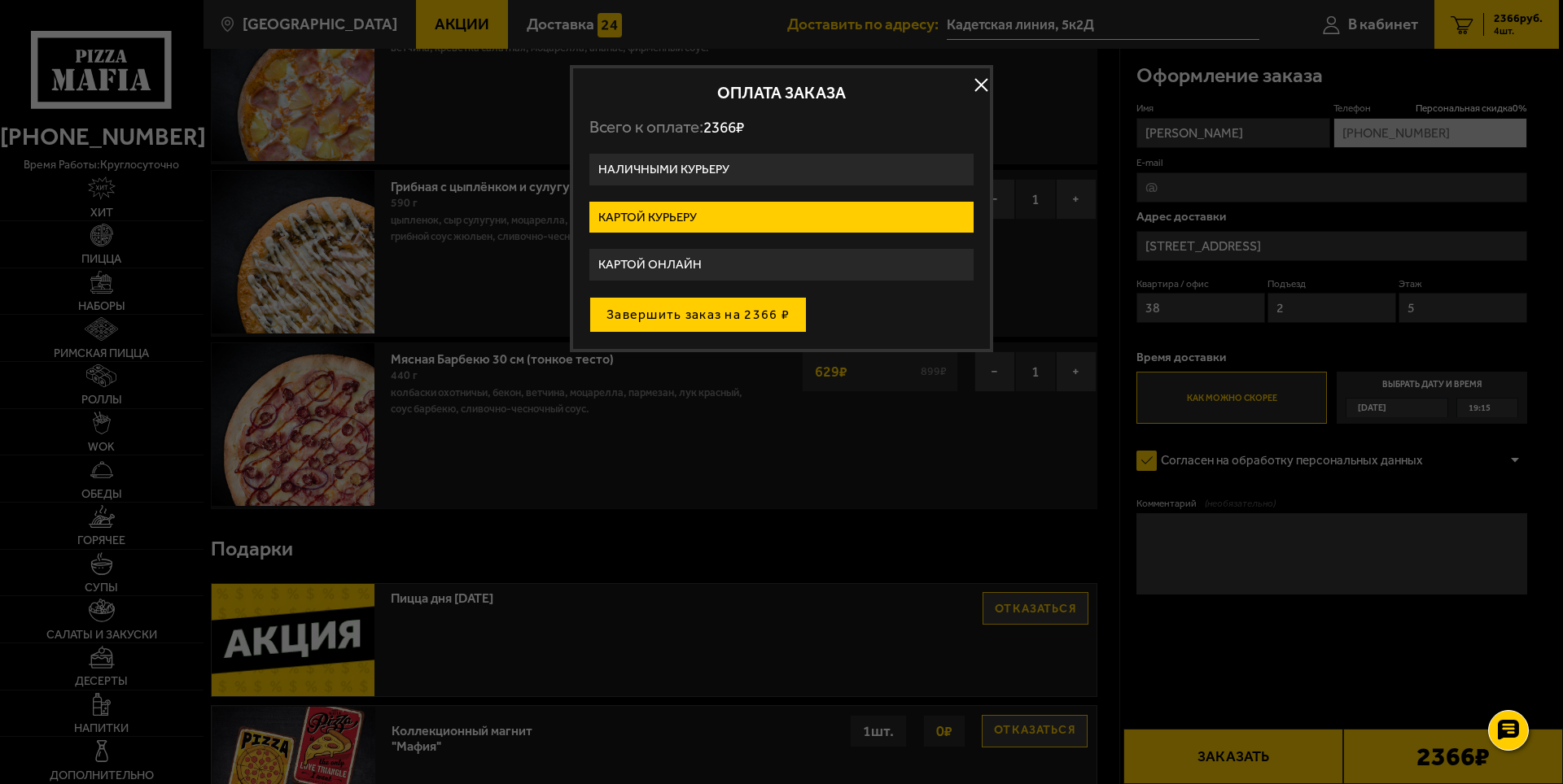
click at [657, 318] on button "Завершить заказ на 2366 ₽" at bounding box center [697, 315] width 217 height 36
